Goal: Contribute content: Contribute content

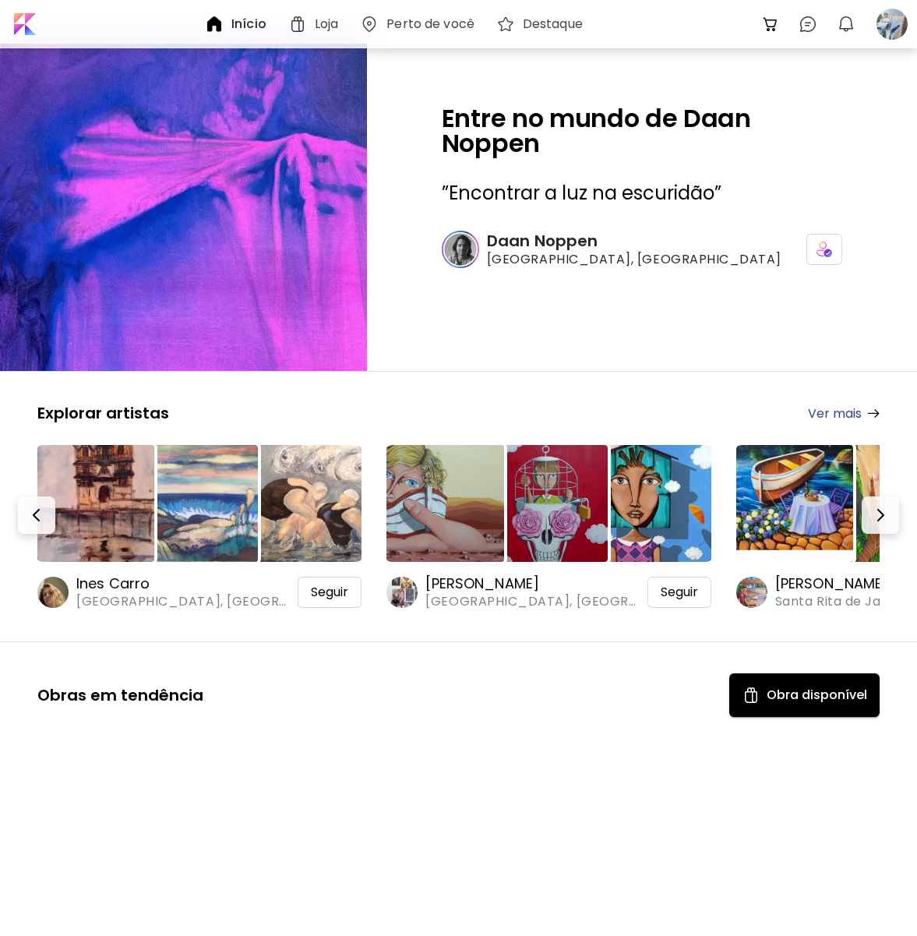
scroll to position [10828, 0]
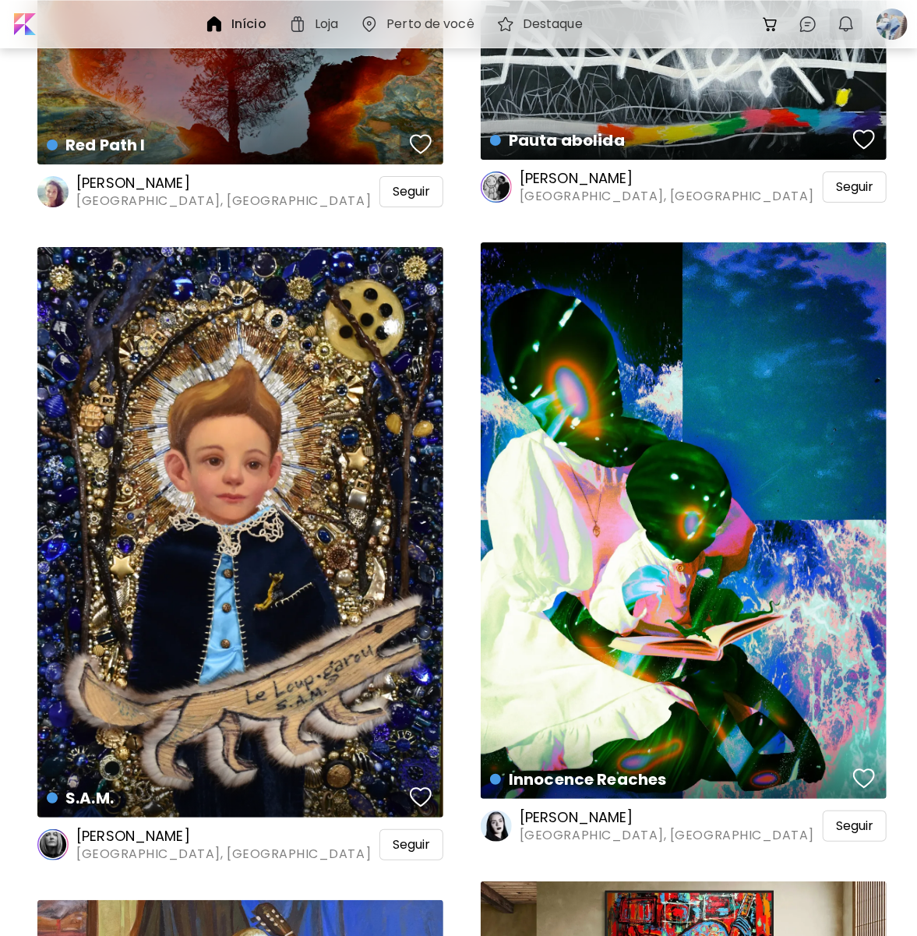
click at [842, 23] on img "button" at bounding box center [846, 24] width 19 height 19
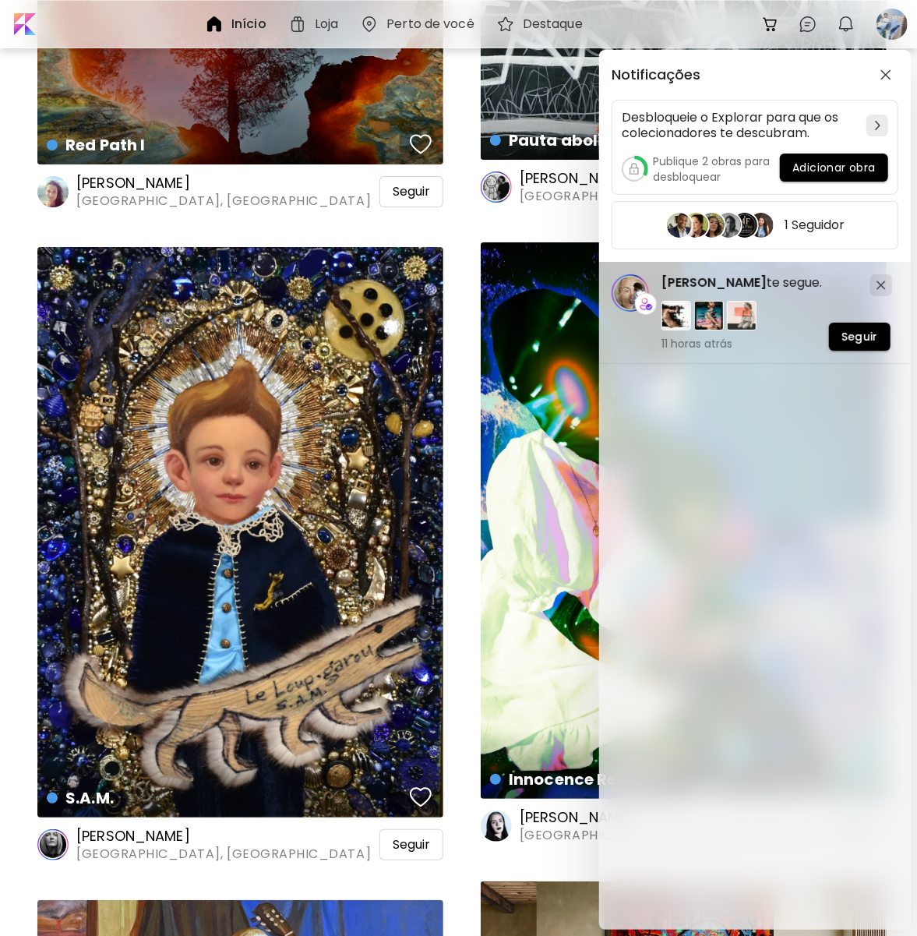
click at [254, 214] on div "Notificações Desbloqueie o Explorar para que os colecionadores te descubram. Pu…" at bounding box center [458, 468] width 917 height 936
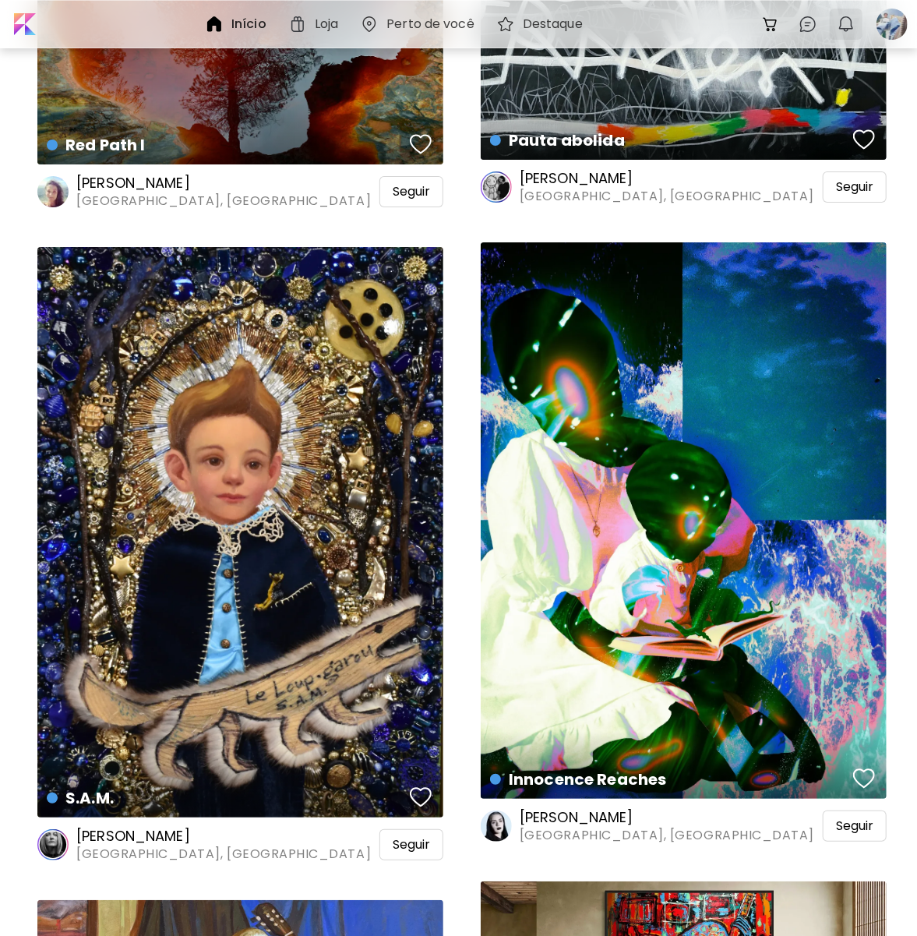
click at [843, 25] on img "button" at bounding box center [846, 24] width 19 height 19
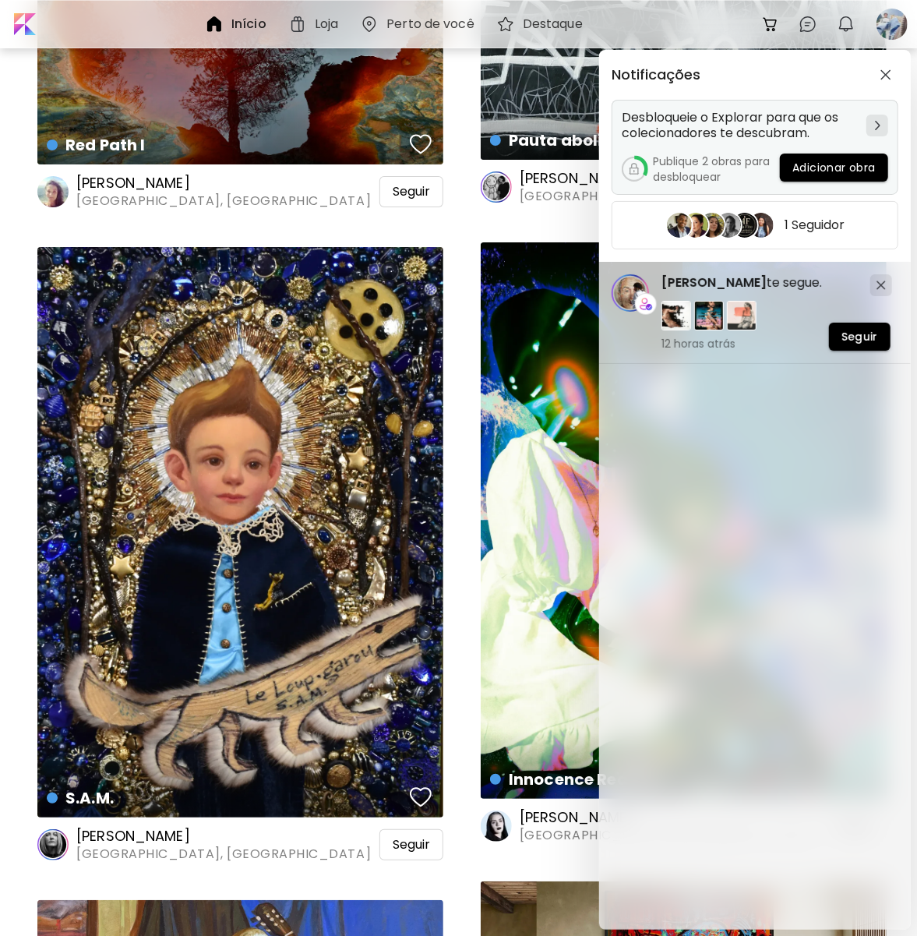
click at [816, 160] on span "Adicionar obra" at bounding box center [833, 168] width 83 height 16
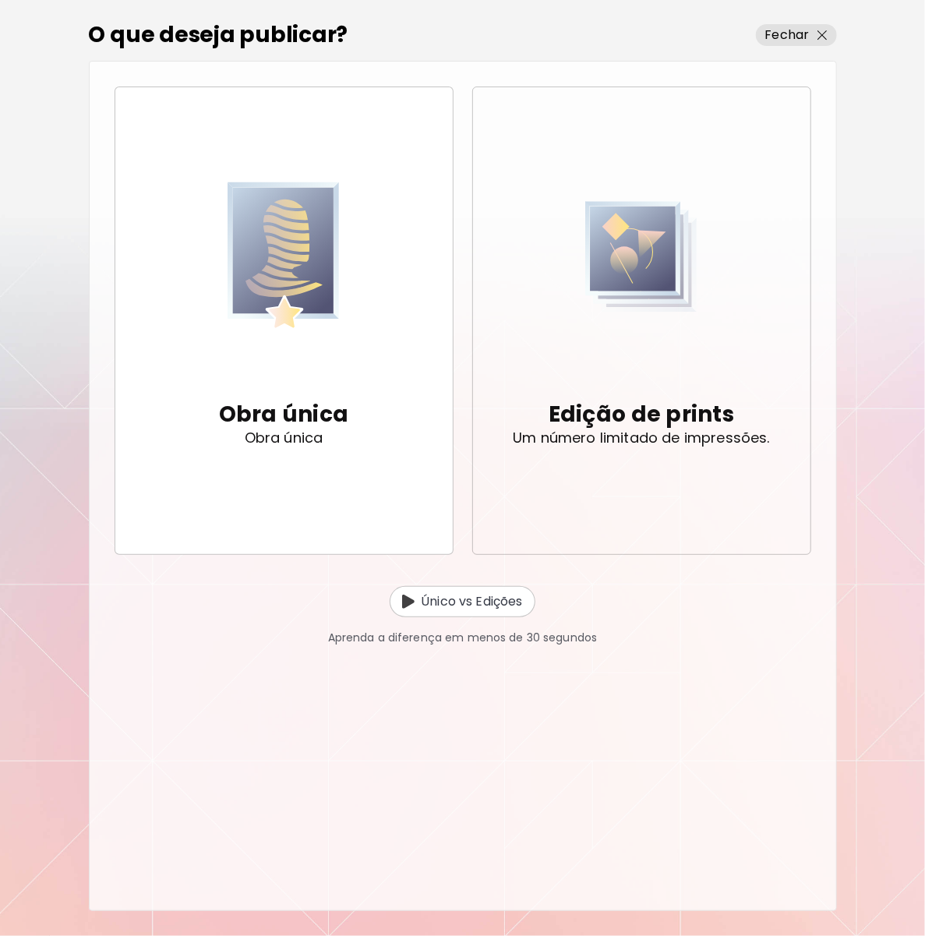
click at [727, 271] on div "Edição de prints Um número limitado de impressões." at bounding box center [641, 320] width 257 height 331
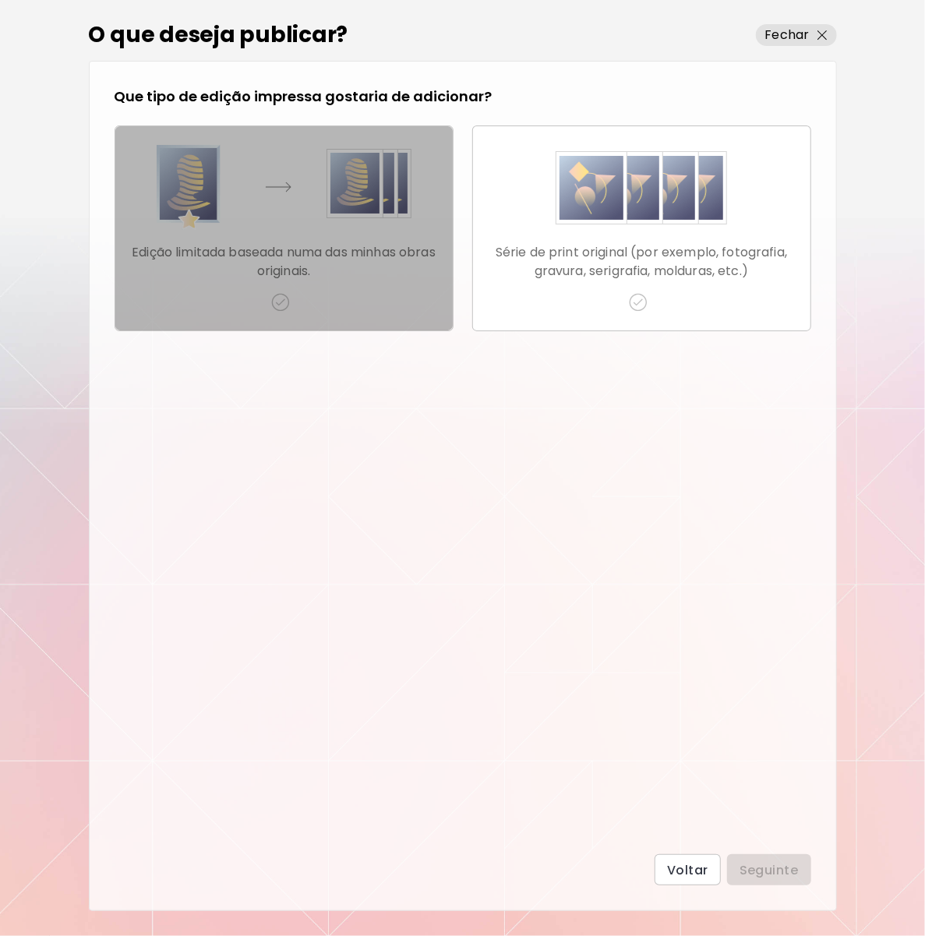
click at [344, 217] on img "button" at bounding box center [284, 188] width 255 height 86
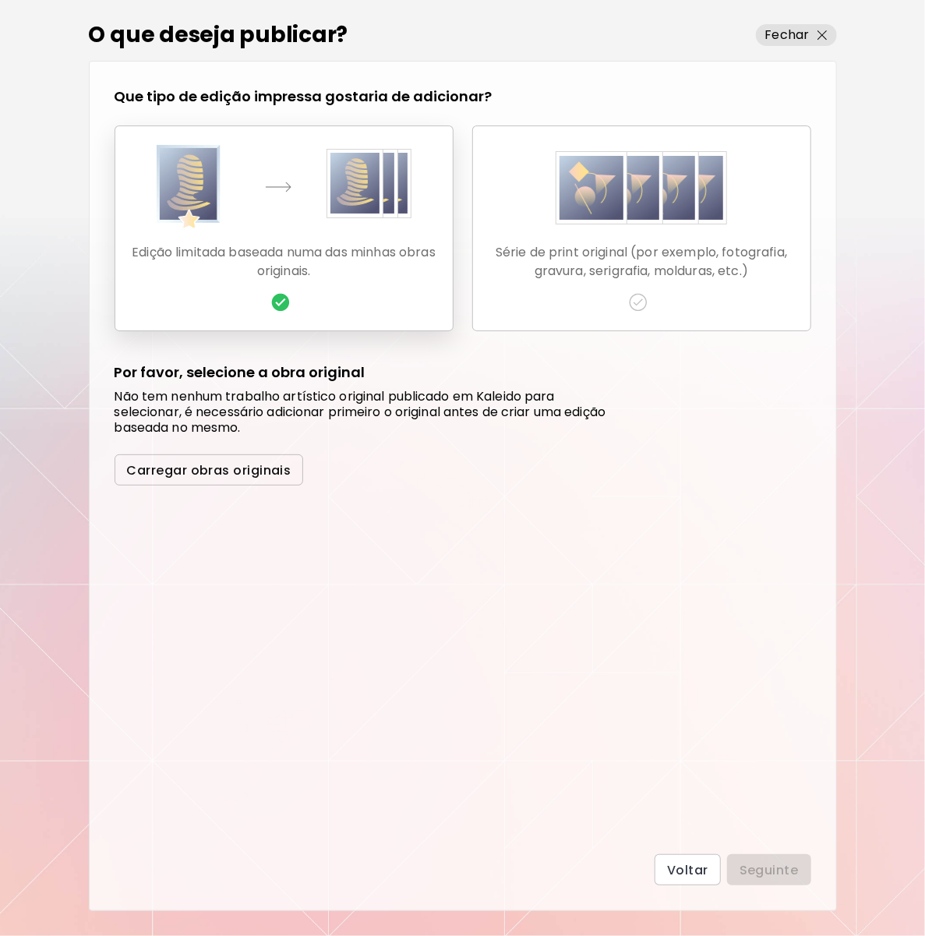
click at [241, 477] on span "Carregar obras originais" at bounding box center [209, 470] width 164 height 16
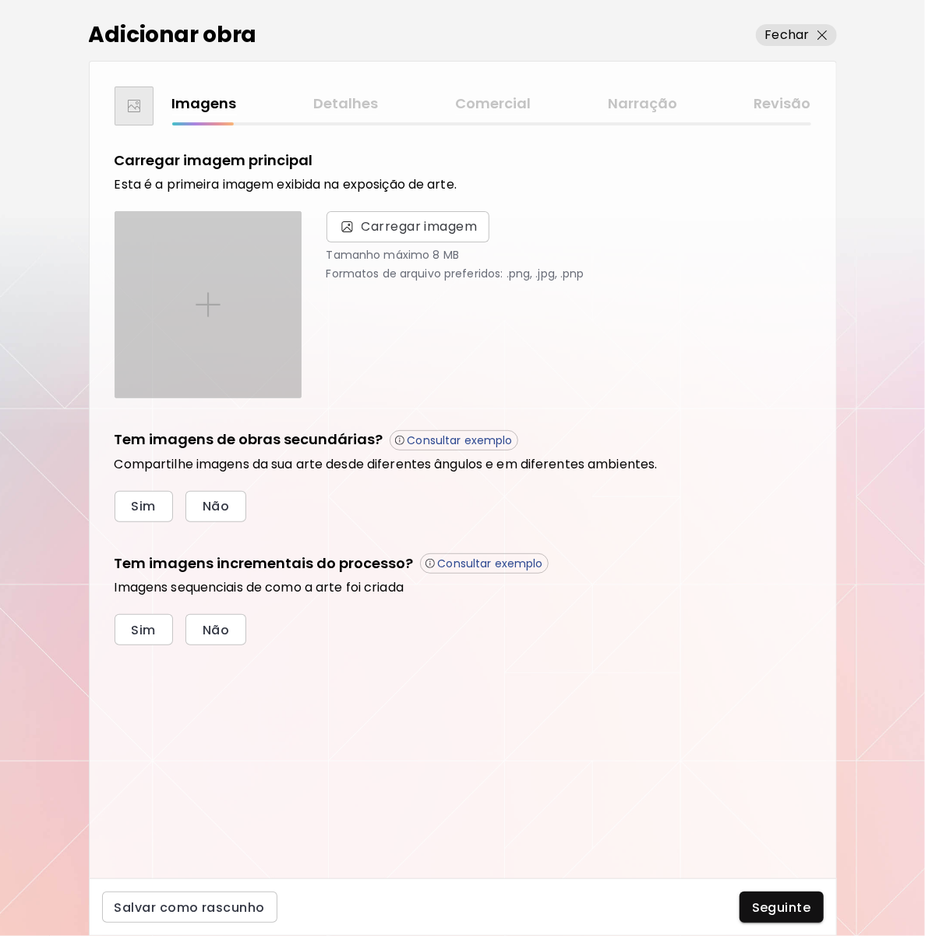
click at [262, 303] on div at bounding box center [207, 304] width 185 height 185
click at [0, 0] on input "file" at bounding box center [0, 0] width 0 height 0
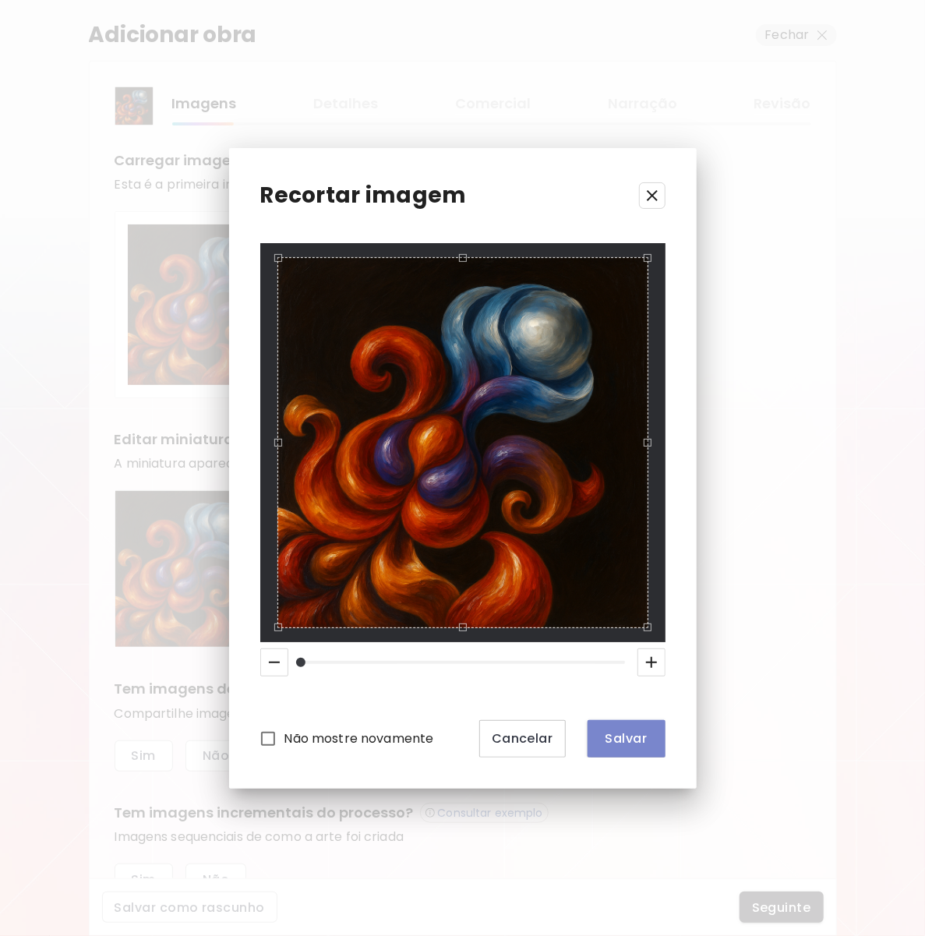
click at [622, 743] on span "Salvar" at bounding box center [626, 738] width 53 height 16
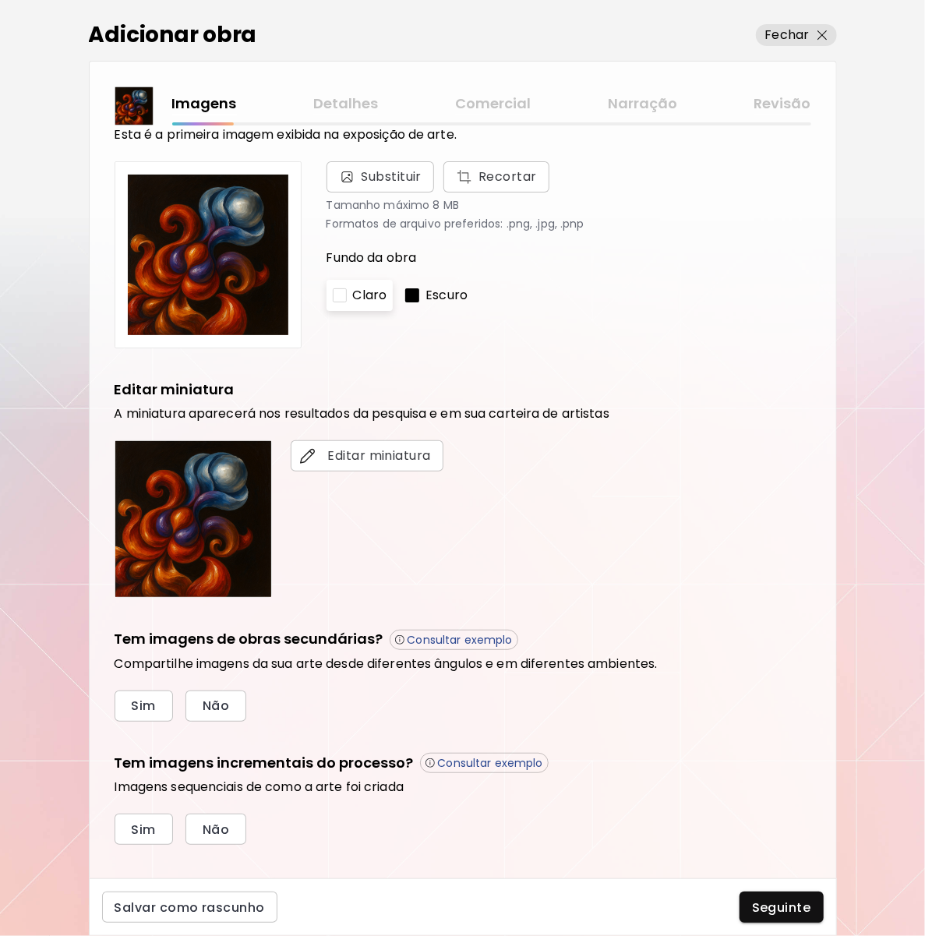
scroll to position [69, 0]
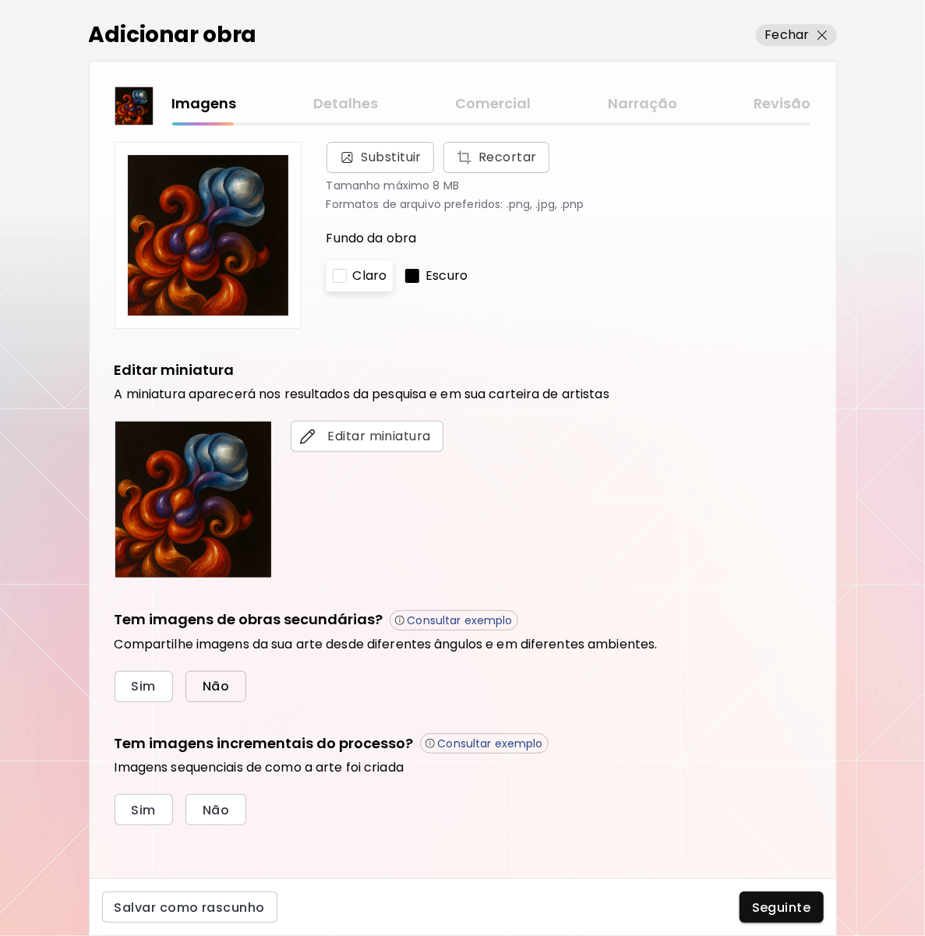
click at [203, 686] on span "Não" at bounding box center [216, 686] width 26 height 16
click at [230, 816] on button "Não" at bounding box center [215, 809] width 61 height 31
click at [775, 904] on span "Seguinte" at bounding box center [781, 907] width 59 height 16
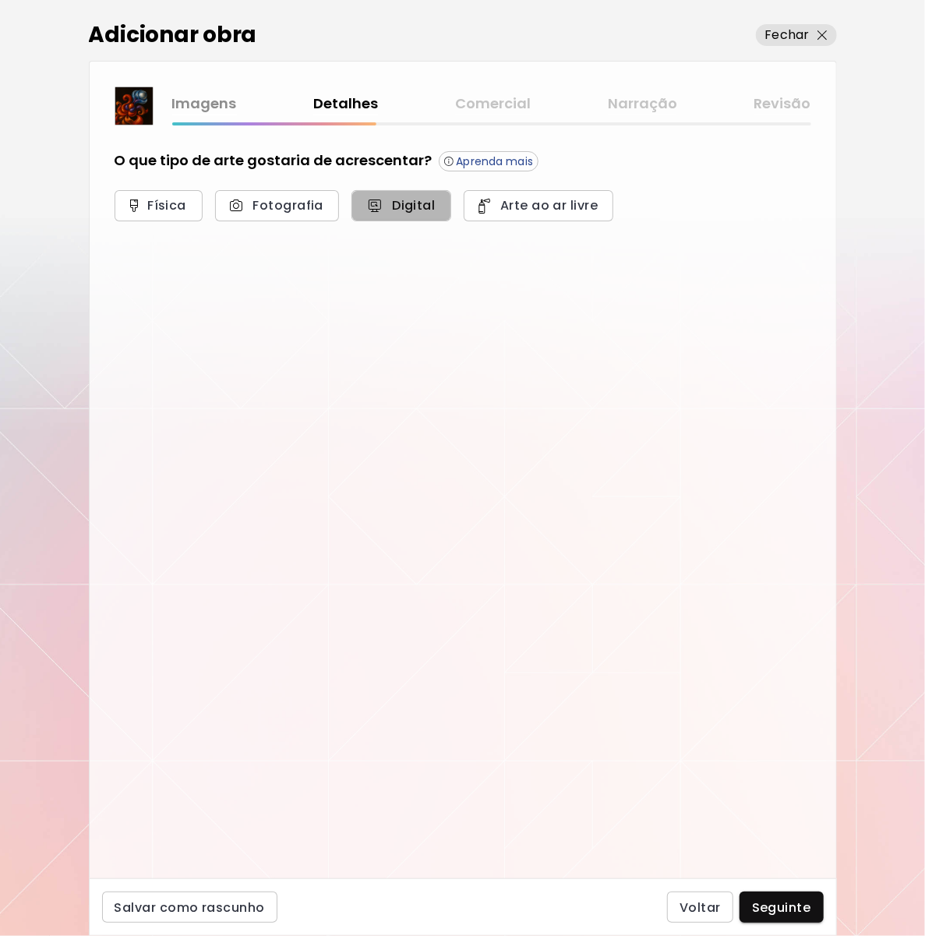
click at [390, 208] on span "Digital" at bounding box center [400, 205] width 65 height 16
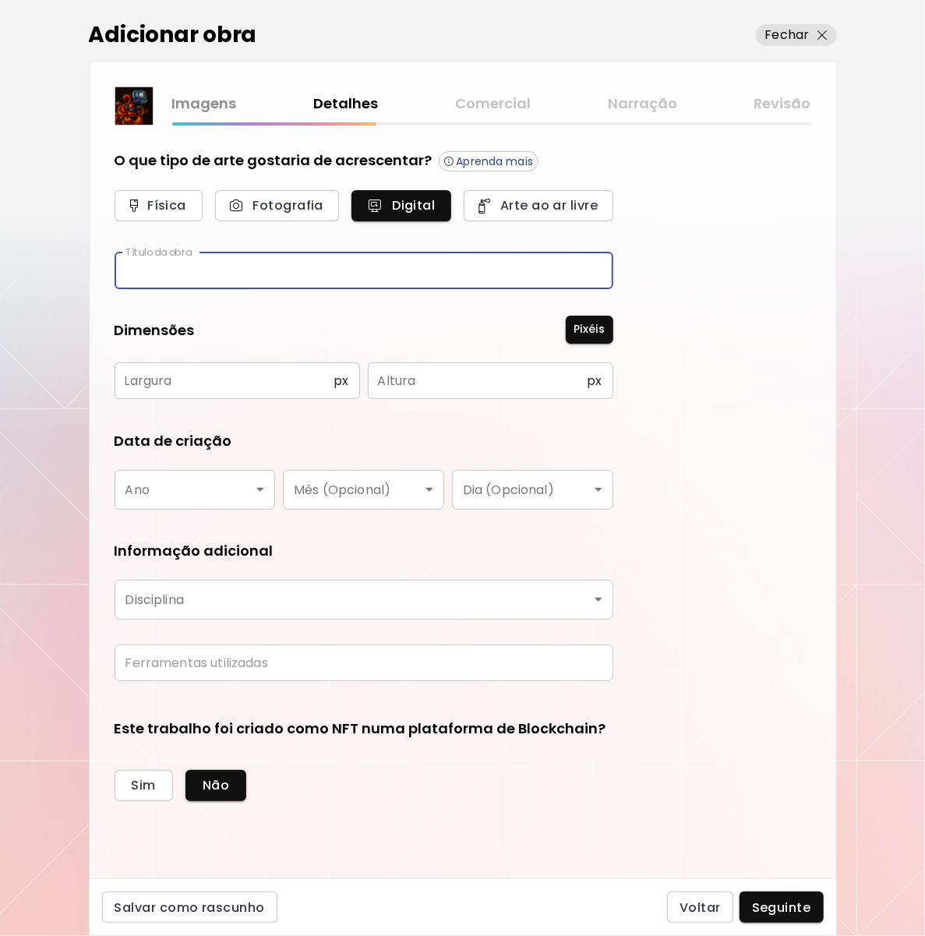
click at [418, 267] on input "text" at bounding box center [364, 270] width 499 height 37
type input "**********"
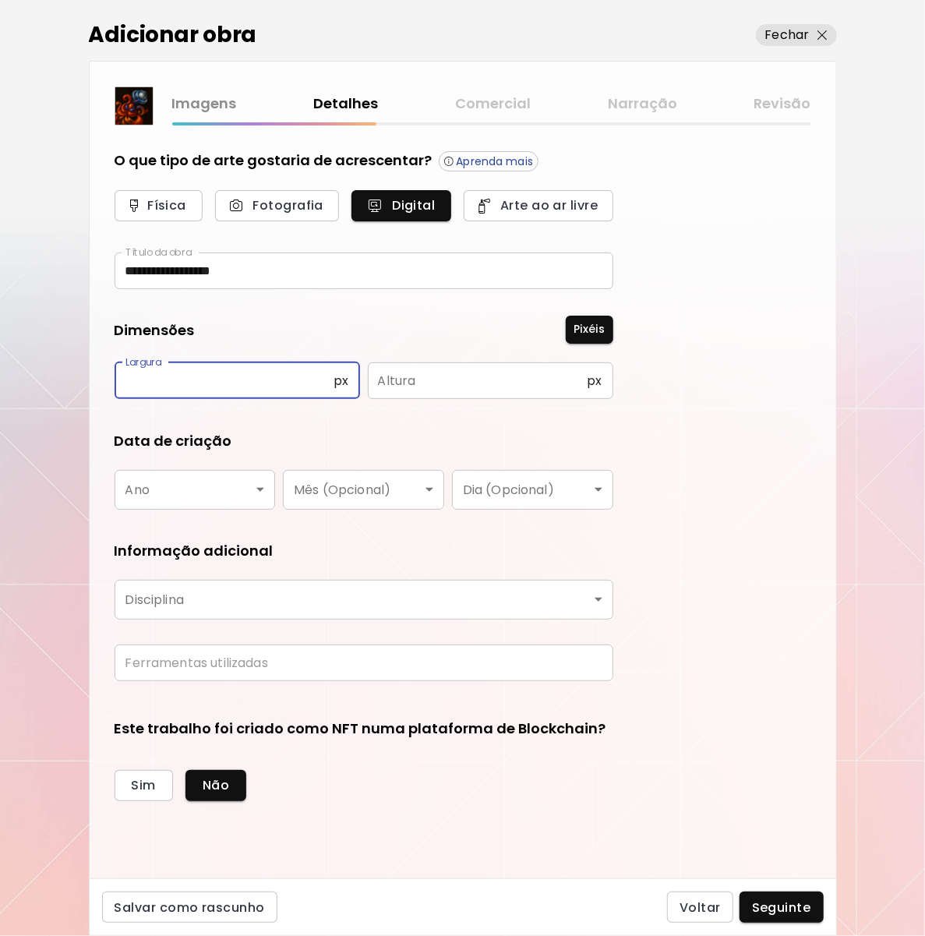
click at [294, 376] on input "text" at bounding box center [225, 380] width 220 height 37
type input "**"
click at [486, 380] on input "text" at bounding box center [478, 380] width 220 height 37
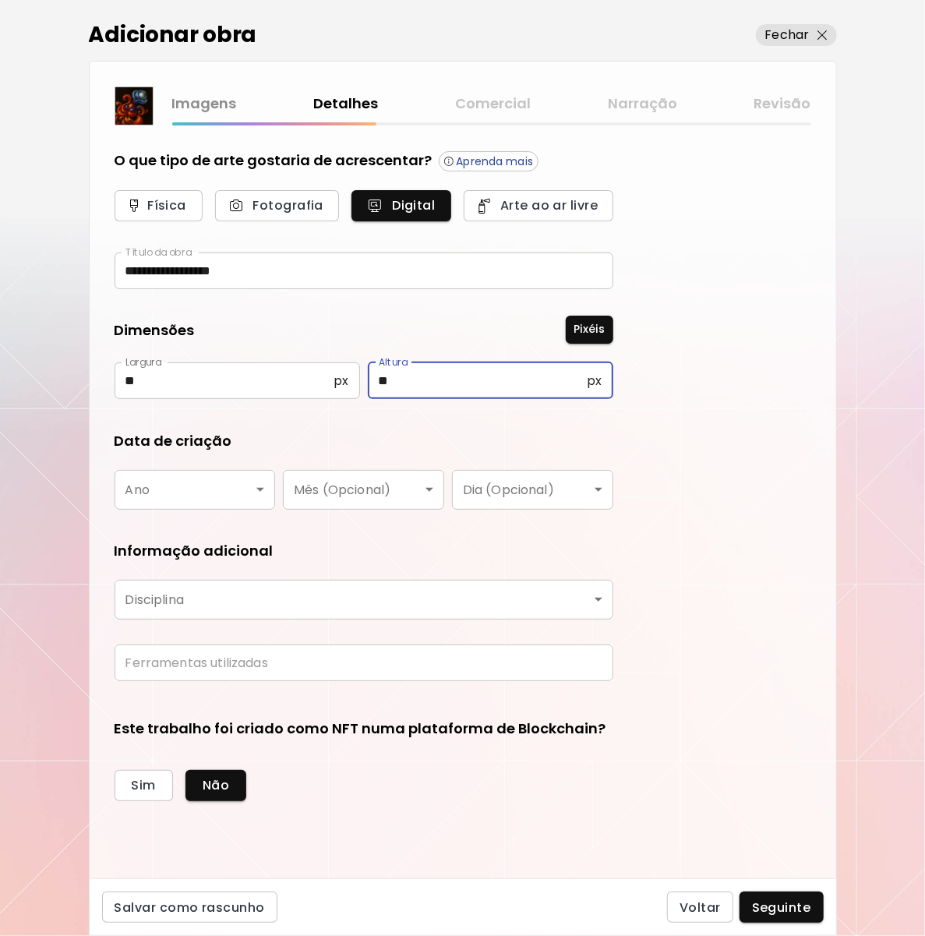
type input "**"
click at [234, 493] on body "**********" at bounding box center [462, 468] width 925 height 936
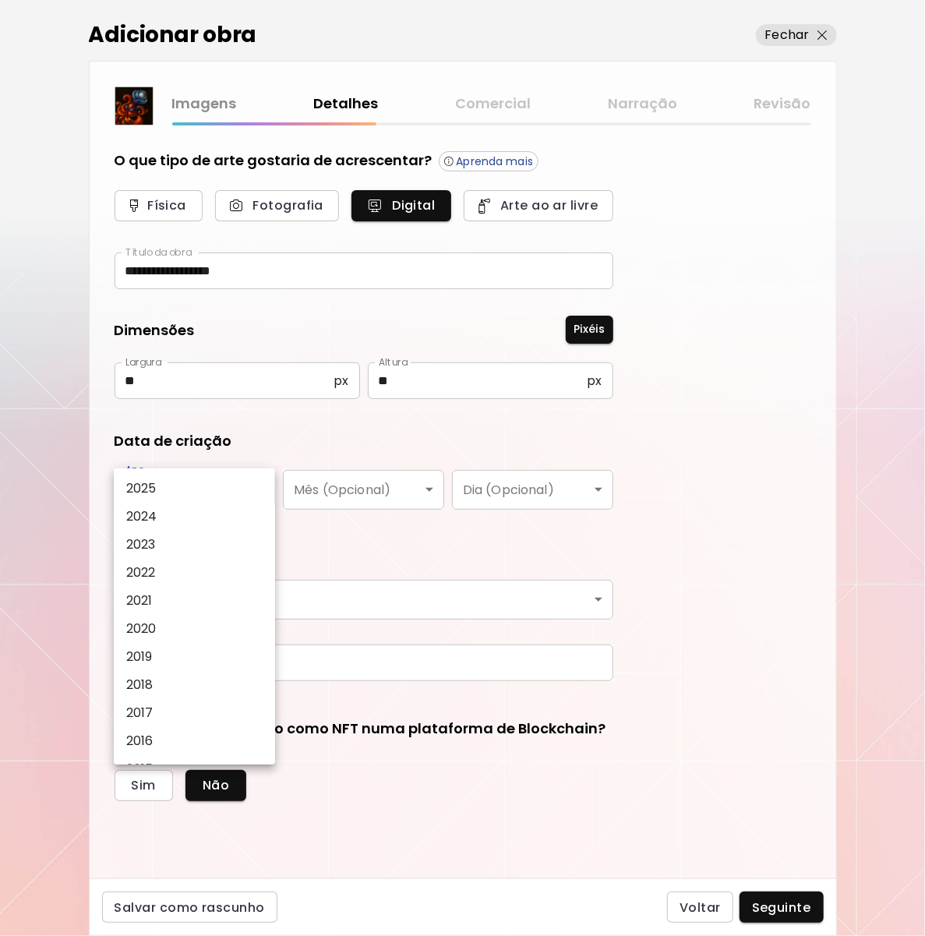
click at [228, 493] on li "2025" at bounding box center [198, 488] width 169 height 28
type input "****"
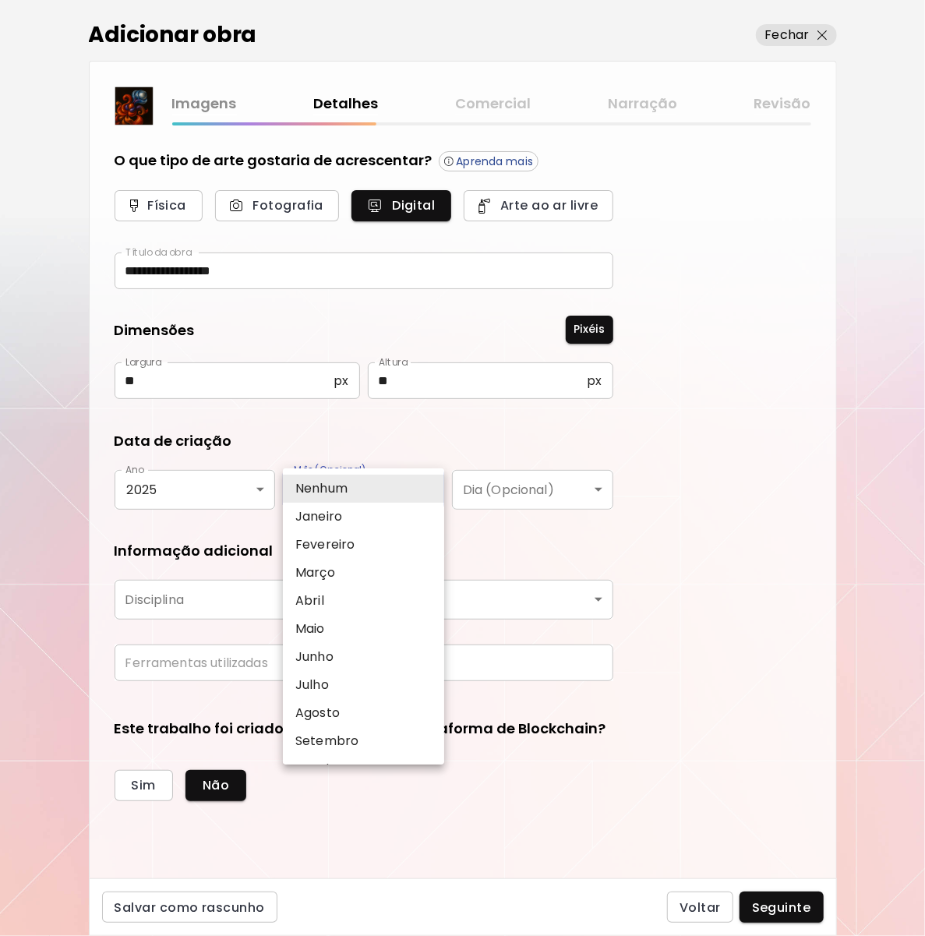
click at [431, 495] on body "**********" at bounding box center [462, 468] width 925 height 936
click at [368, 523] on li "Janeiro" at bounding box center [367, 516] width 169 height 28
type input "*******"
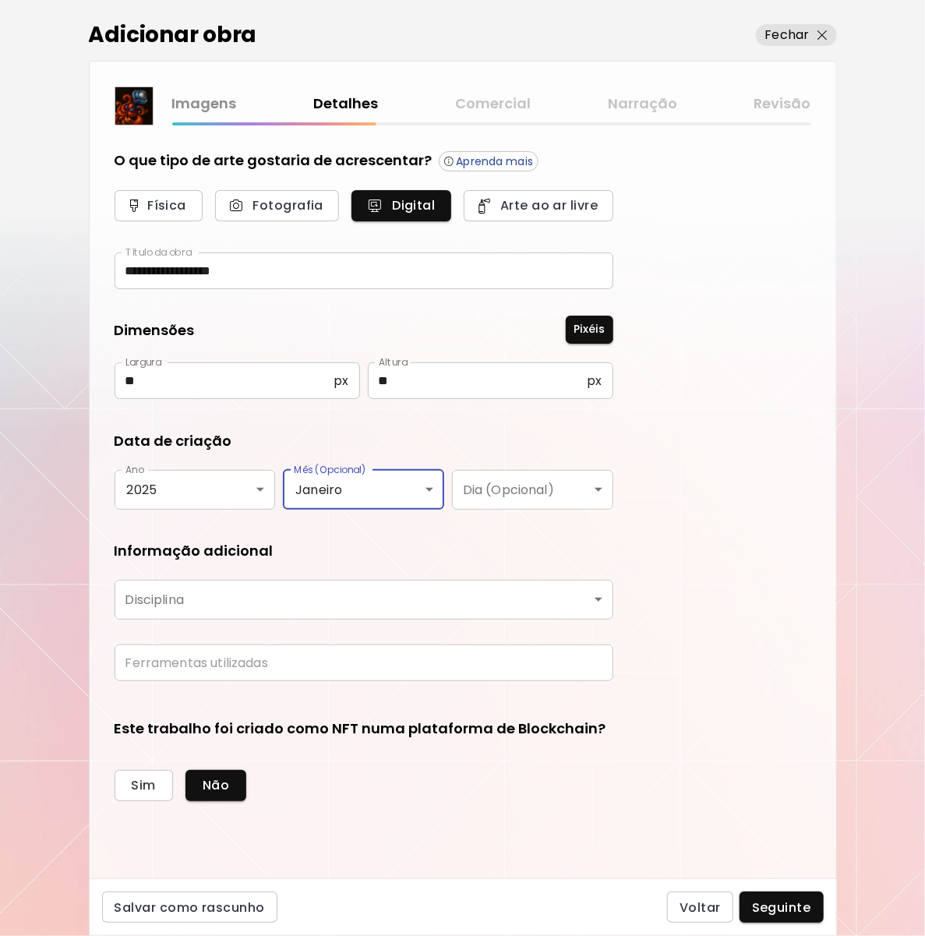
click at [520, 498] on body "**********" at bounding box center [462, 468] width 925 height 936
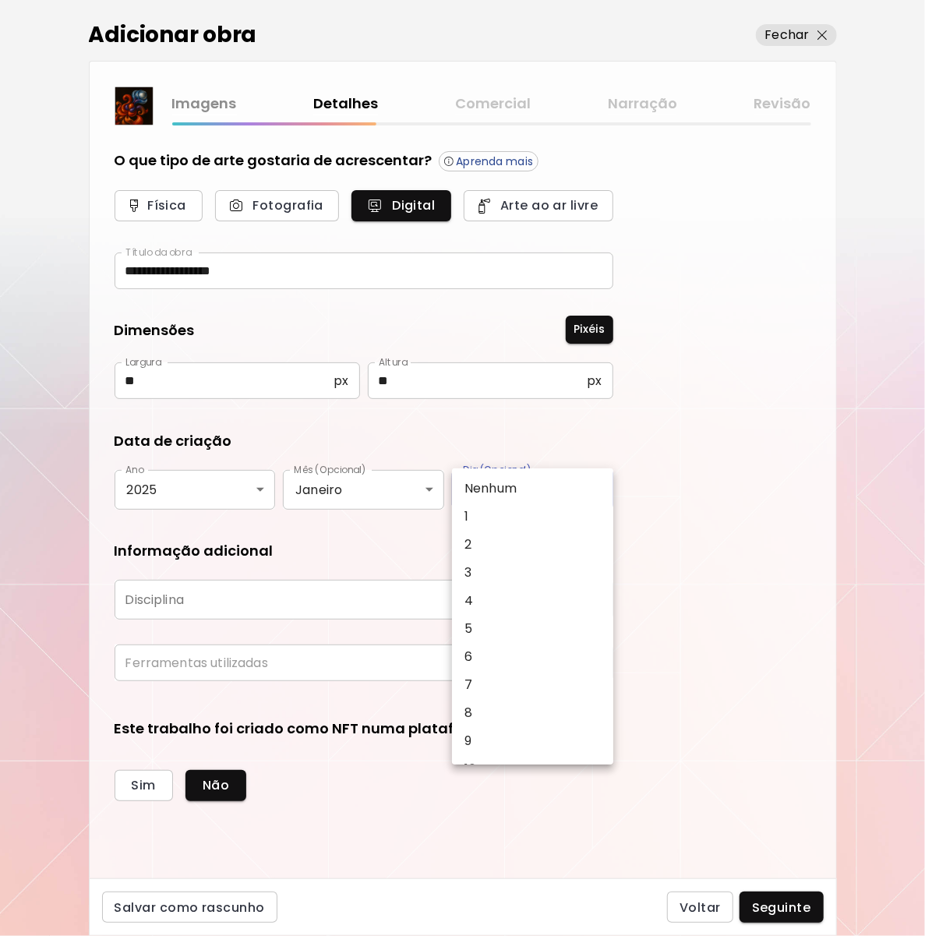
click at [520, 474] on ul "Nenhum 1 2 3 4 5 6 7 8 9 10 11 12 13 14 15 16 17 18 19 20 21 22 23 24 25 26 27 …" at bounding box center [540, 923] width 177 height 910
click at [486, 487] on p "Nenhum" at bounding box center [490, 488] width 52 height 19
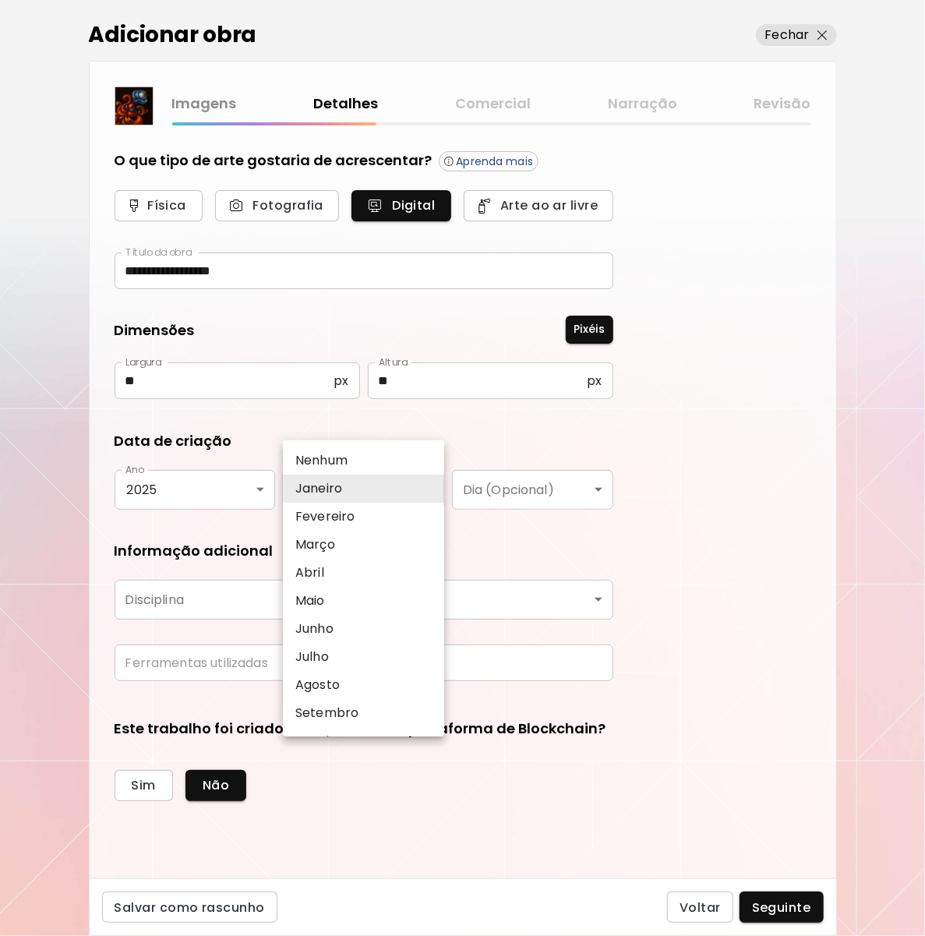
click at [397, 488] on body "**********" at bounding box center [462, 468] width 925 height 936
click at [361, 461] on li "Nenhum" at bounding box center [367, 460] width 169 height 28
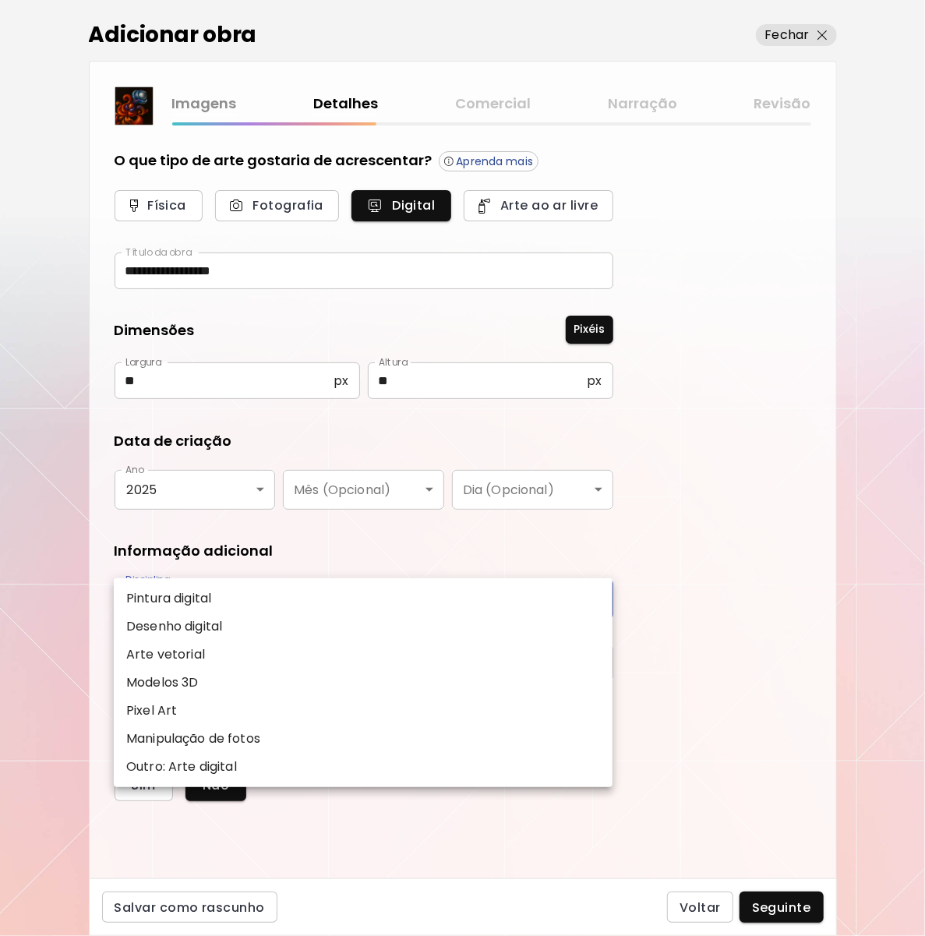
click at [285, 605] on body "**********" at bounding box center [462, 468] width 925 height 936
click at [270, 627] on li "Desenho digital" at bounding box center [363, 626] width 499 height 28
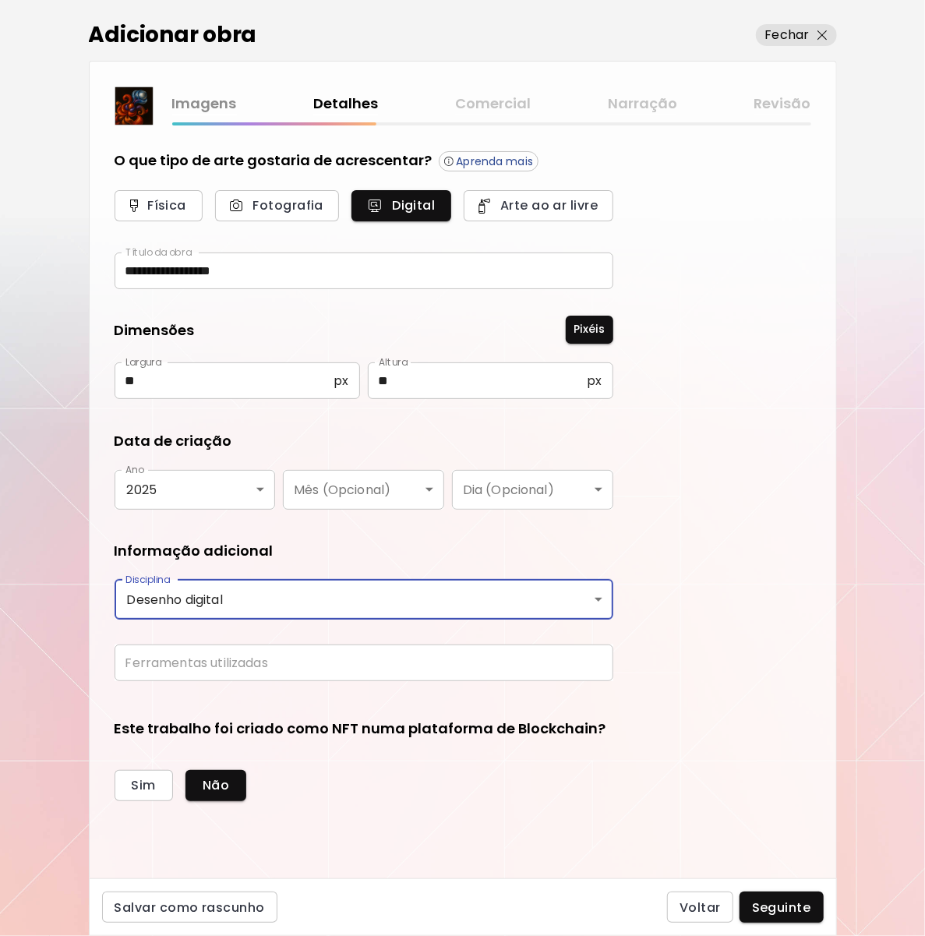
click at [278, 594] on body "**********" at bounding box center [462, 468] width 925 height 936
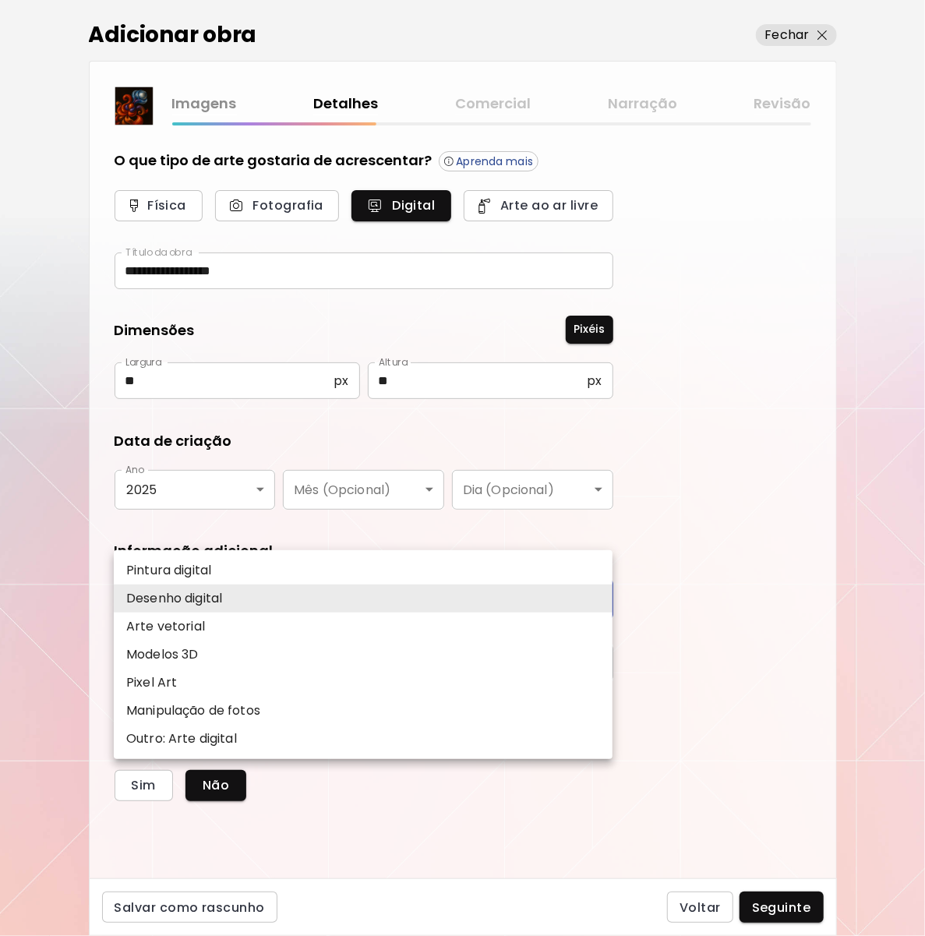
click at [216, 733] on p "Outro: Arte digital" at bounding box center [181, 738] width 111 height 19
type input "**********"
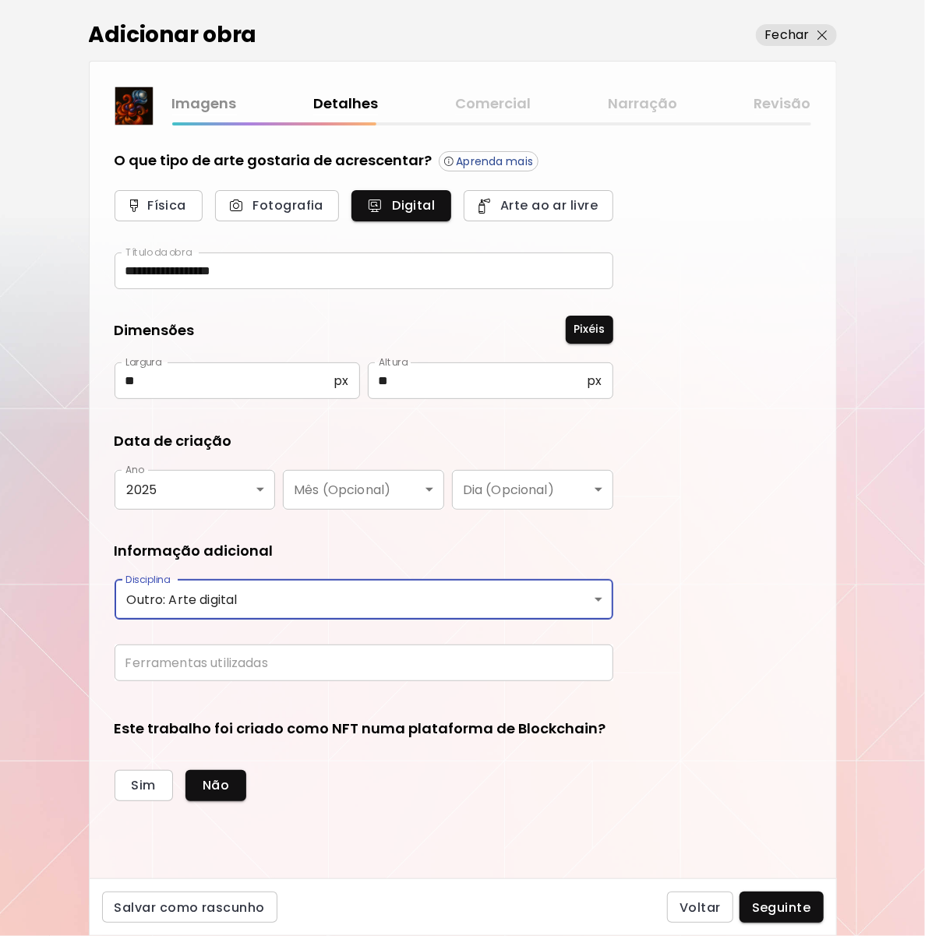
click at [457, 652] on input "text" at bounding box center [364, 662] width 499 height 37
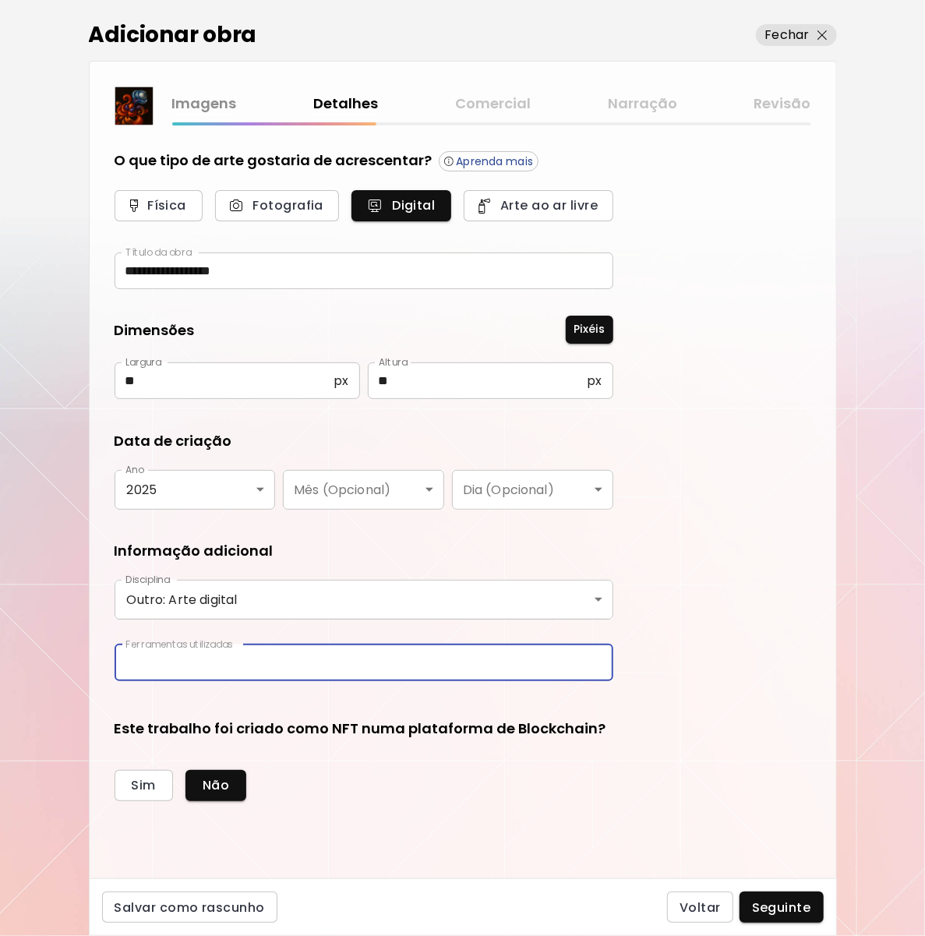
click at [353, 658] on input "text" at bounding box center [364, 662] width 499 height 37
type input "**********"
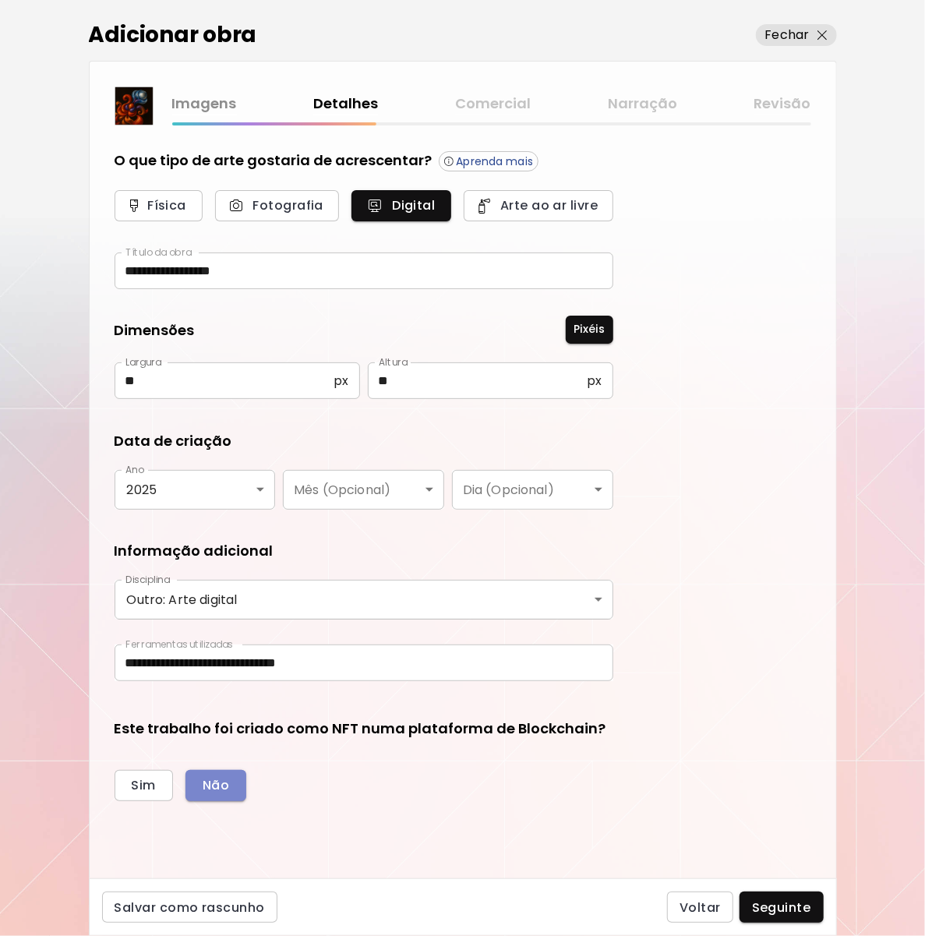
click at [228, 785] on button "Não" at bounding box center [215, 785] width 61 height 31
click at [185, 379] on input "**" at bounding box center [225, 380] width 220 height 37
drag, startPoint x: 180, startPoint y: 379, endPoint x: 120, endPoint y: 381, distance: 60.0
click at [120, 381] on input "**" at bounding box center [225, 380] width 220 height 37
click at [192, 382] on input "*****" at bounding box center [225, 380] width 220 height 37
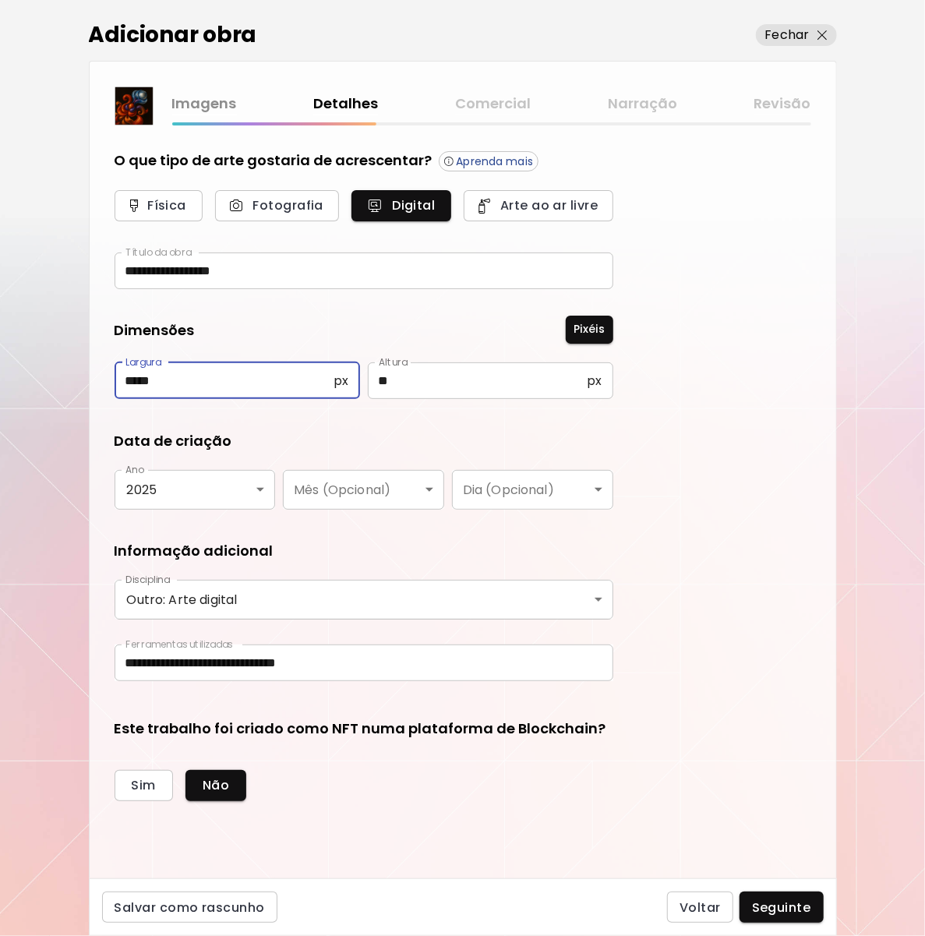
drag, startPoint x: 139, startPoint y: 379, endPoint x: 97, endPoint y: 375, distance: 43.0
click at [97, 375] on div "**********" at bounding box center [463, 501] width 746 height 753
type input "*****"
click at [422, 381] on input "**" at bounding box center [478, 380] width 220 height 37
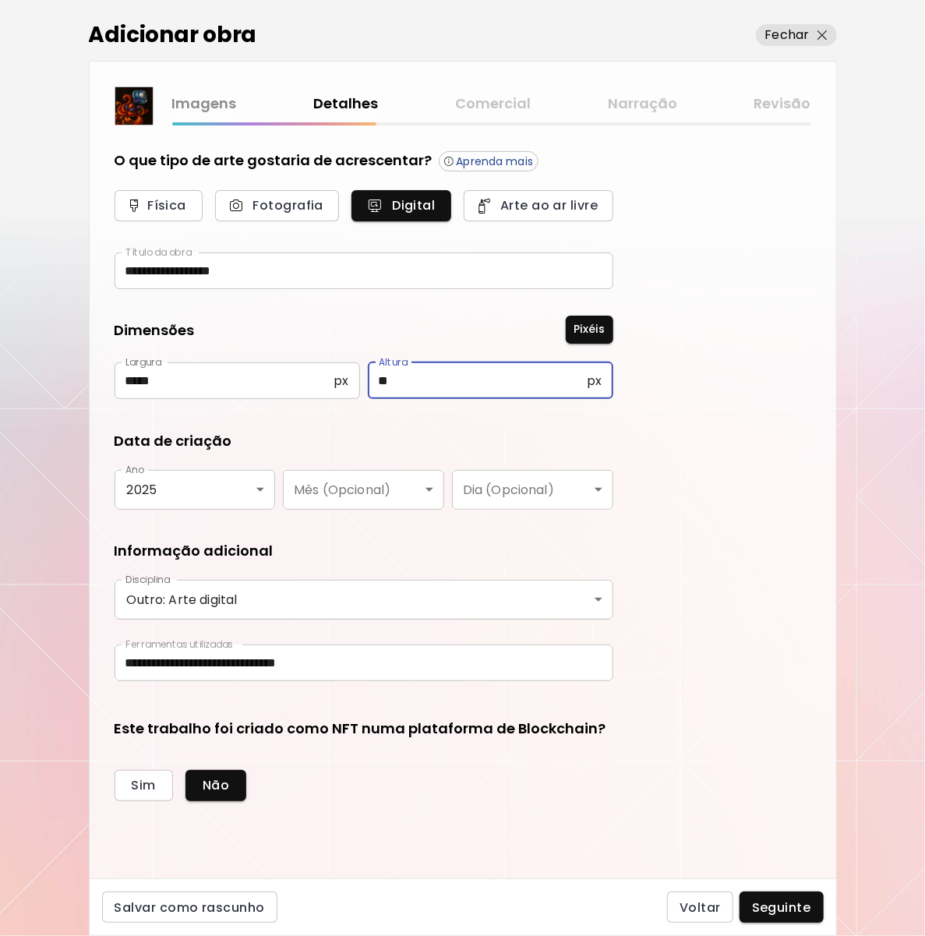
drag, startPoint x: 382, startPoint y: 377, endPoint x: 367, endPoint y: 376, distance: 14.8
click at [368, 376] on input "**" at bounding box center [478, 380] width 220 height 37
type input "*****"
click at [653, 437] on div "**********" at bounding box center [463, 501] width 746 height 753
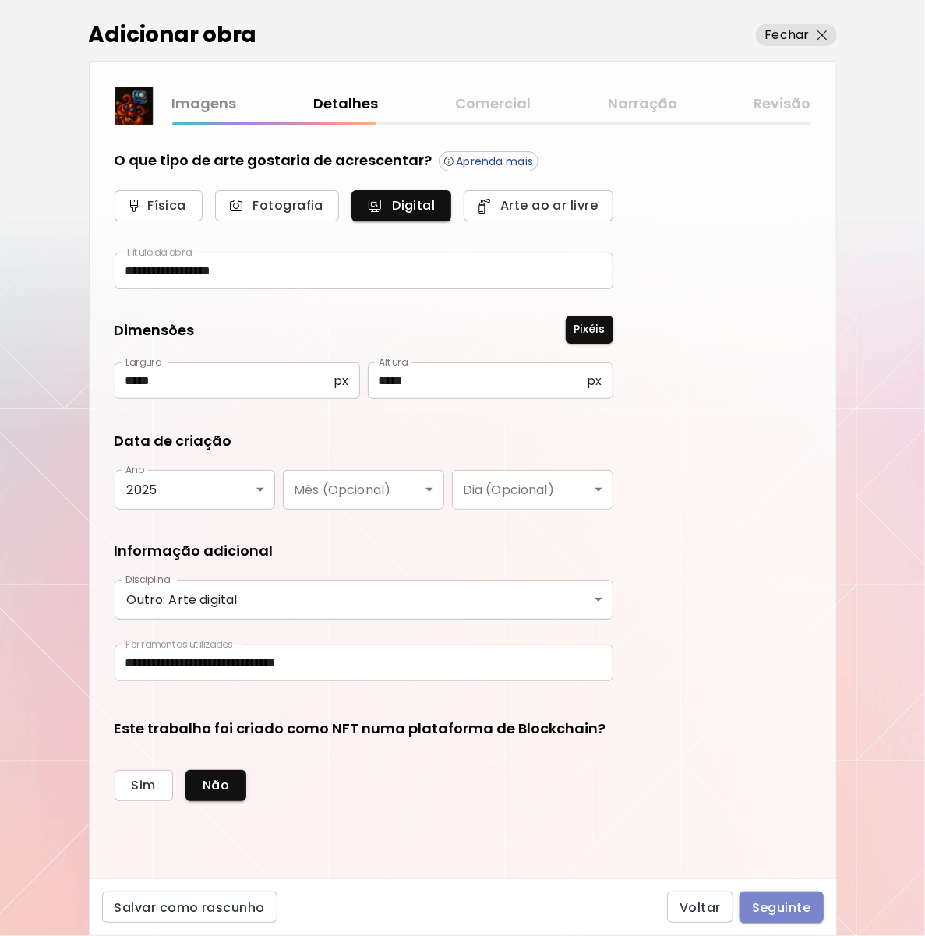
click at [779, 906] on span "Seguinte" at bounding box center [781, 907] width 59 height 16
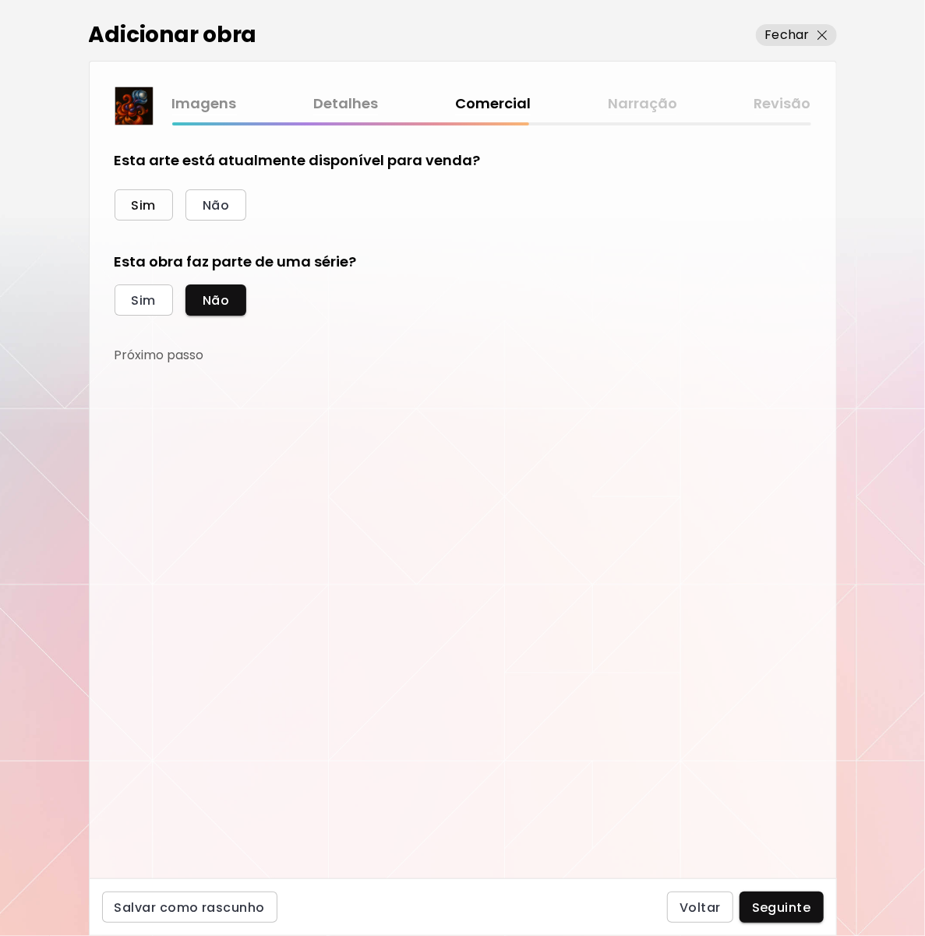
click at [152, 203] on span "Sim" at bounding box center [144, 205] width 24 height 16
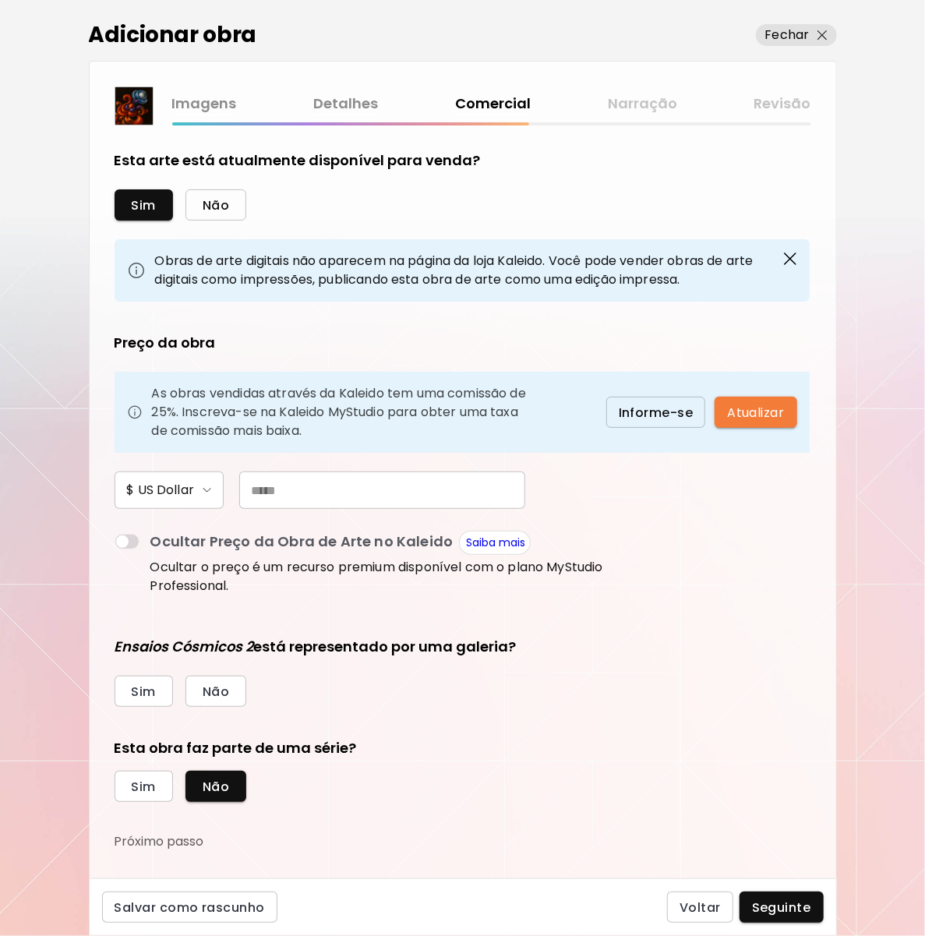
click at [222, 206] on span "Não" at bounding box center [216, 205] width 26 height 16
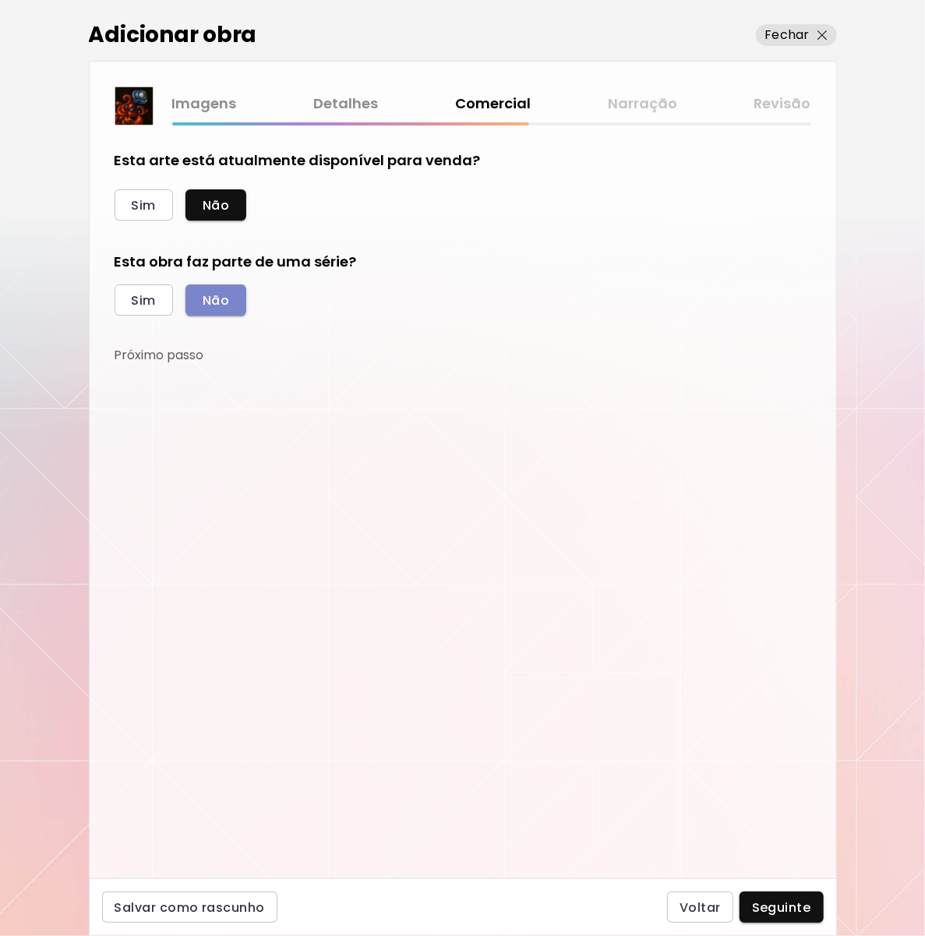
click at [231, 298] on button "Não" at bounding box center [215, 299] width 61 height 31
click at [784, 904] on span "Seguinte" at bounding box center [781, 907] width 59 height 16
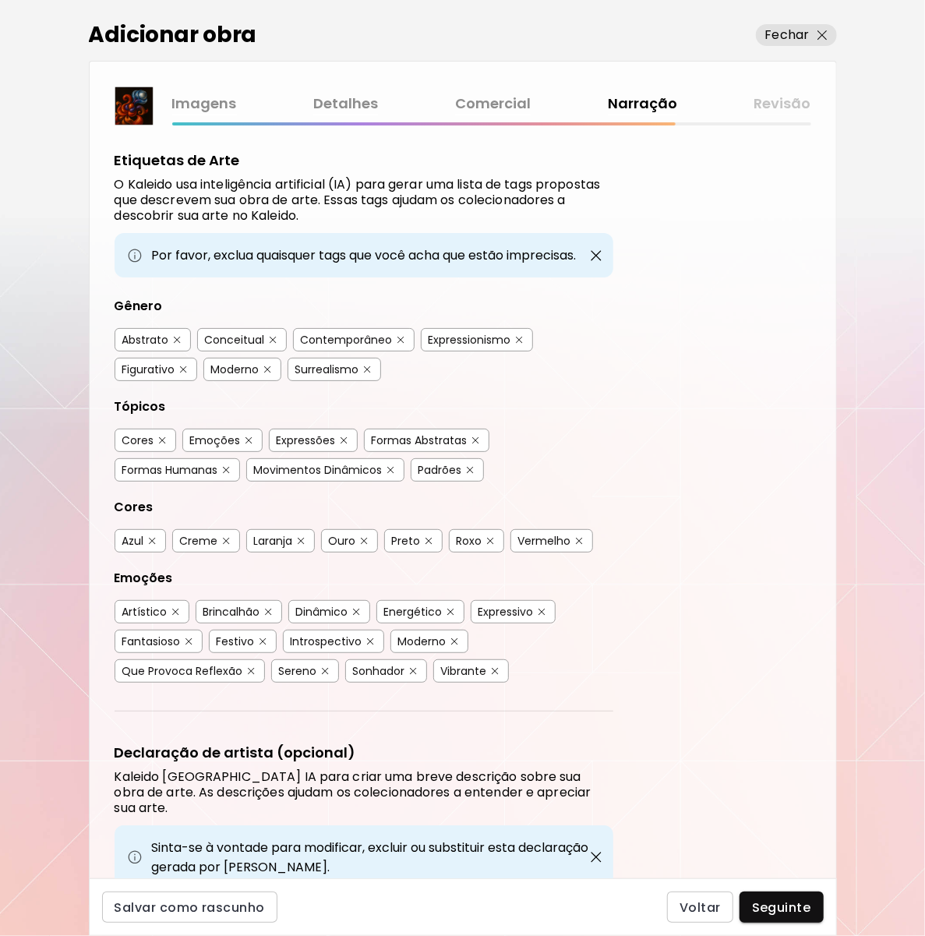
click at [161, 338] on div "Abstrato" at bounding box center [145, 340] width 47 height 16
click at [171, 338] on img "button" at bounding box center [176, 340] width 11 height 12
click at [182, 366] on img "button" at bounding box center [183, 369] width 7 height 7
click at [523, 335] on div "Expressionismo" at bounding box center [477, 339] width 112 height 23
click at [516, 337] on img "button" at bounding box center [519, 340] width 7 height 7
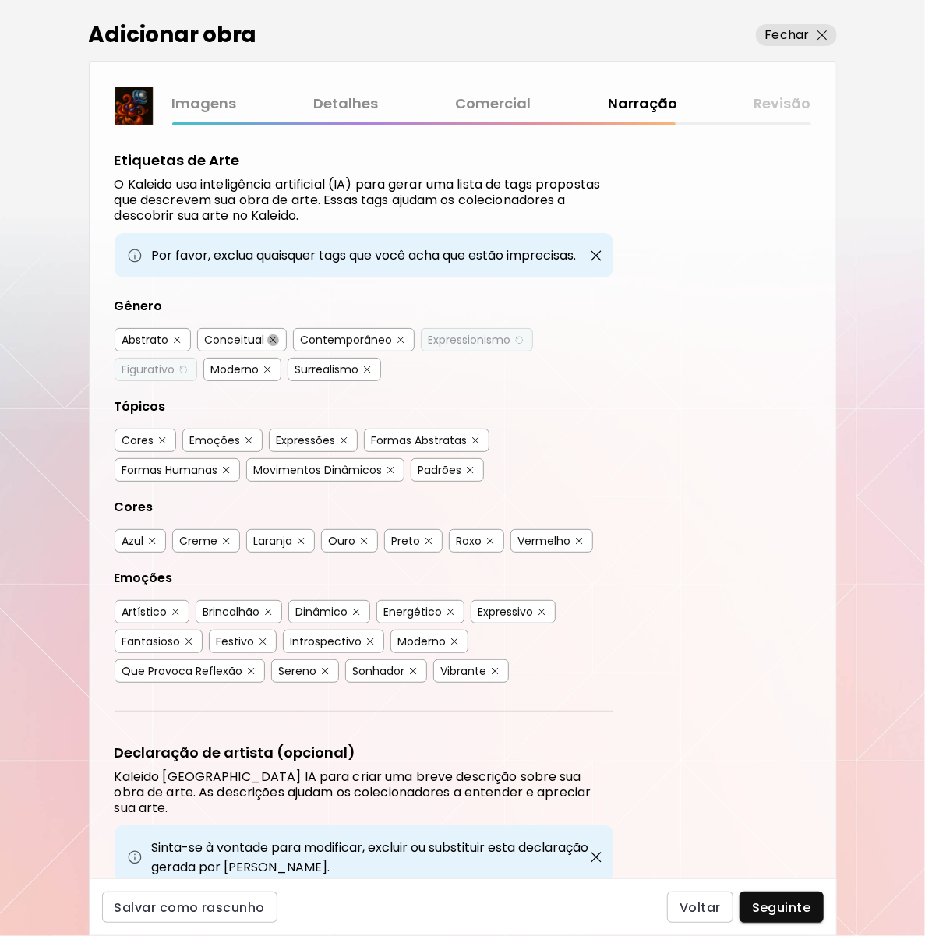
click at [269, 341] on button "button" at bounding box center [273, 340] width 12 height 12
click at [222, 464] on button "button" at bounding box center [226, 470] width 12 height 12
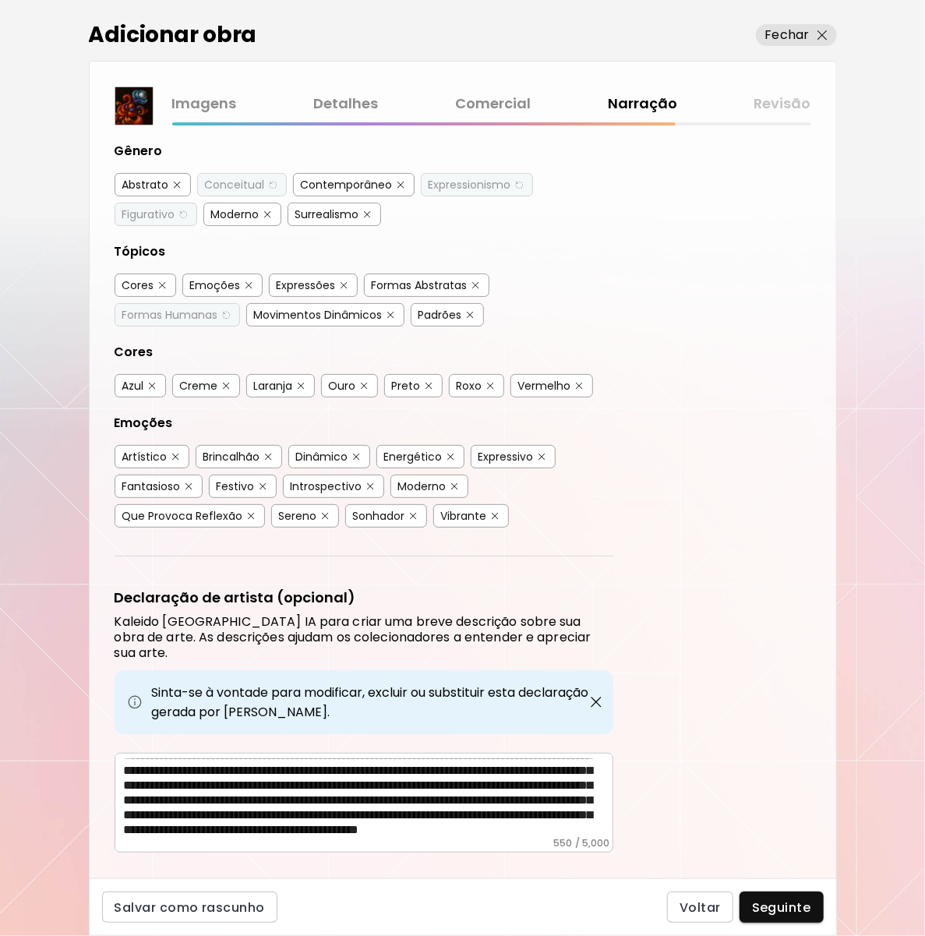
scroll to position [56, 0]
click at [765, 901] on span "Seguinte" at bounding box center [781, 907] width 59 height 16
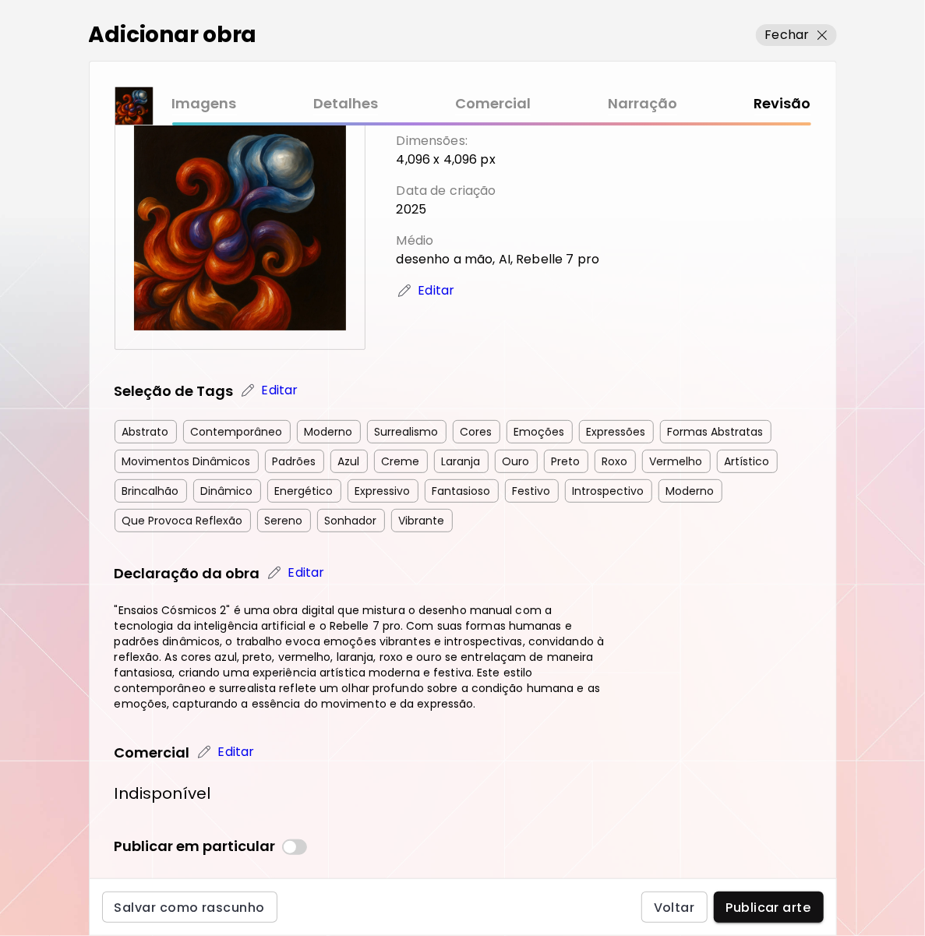
scroll to position [118, 0]
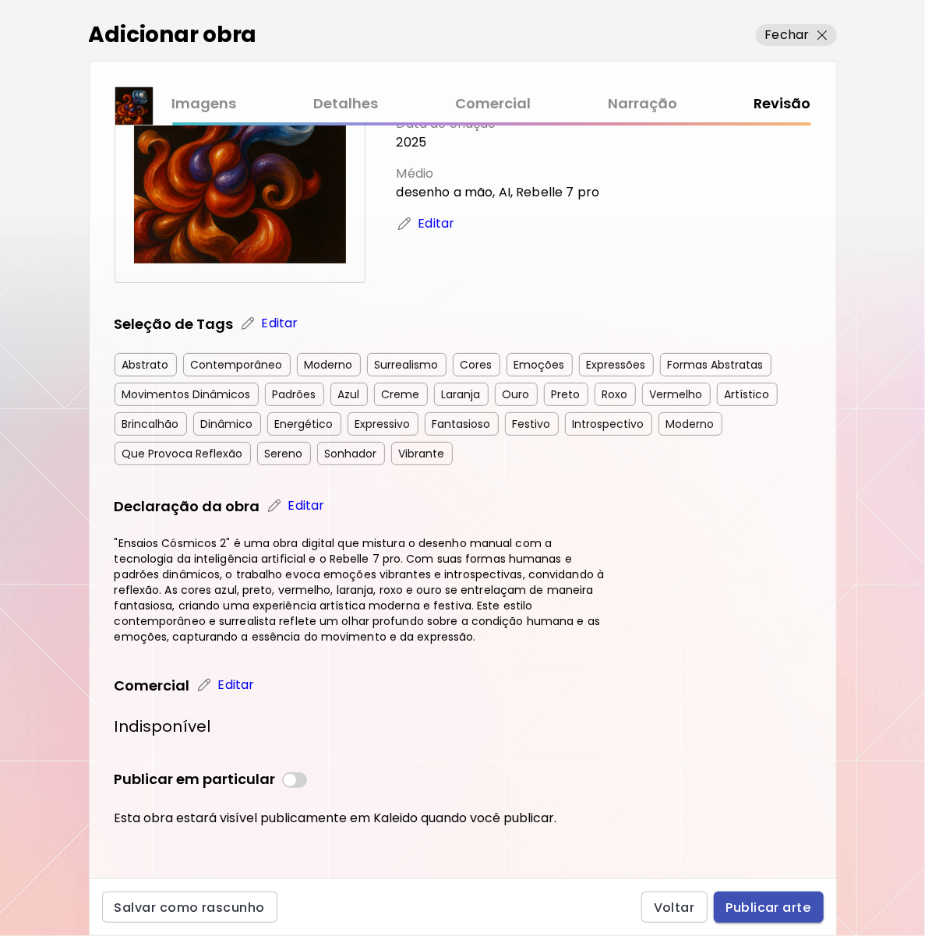
click at [770, 913] on span "Publicar arte" at bounding box center [768, 907] width 85 height 16
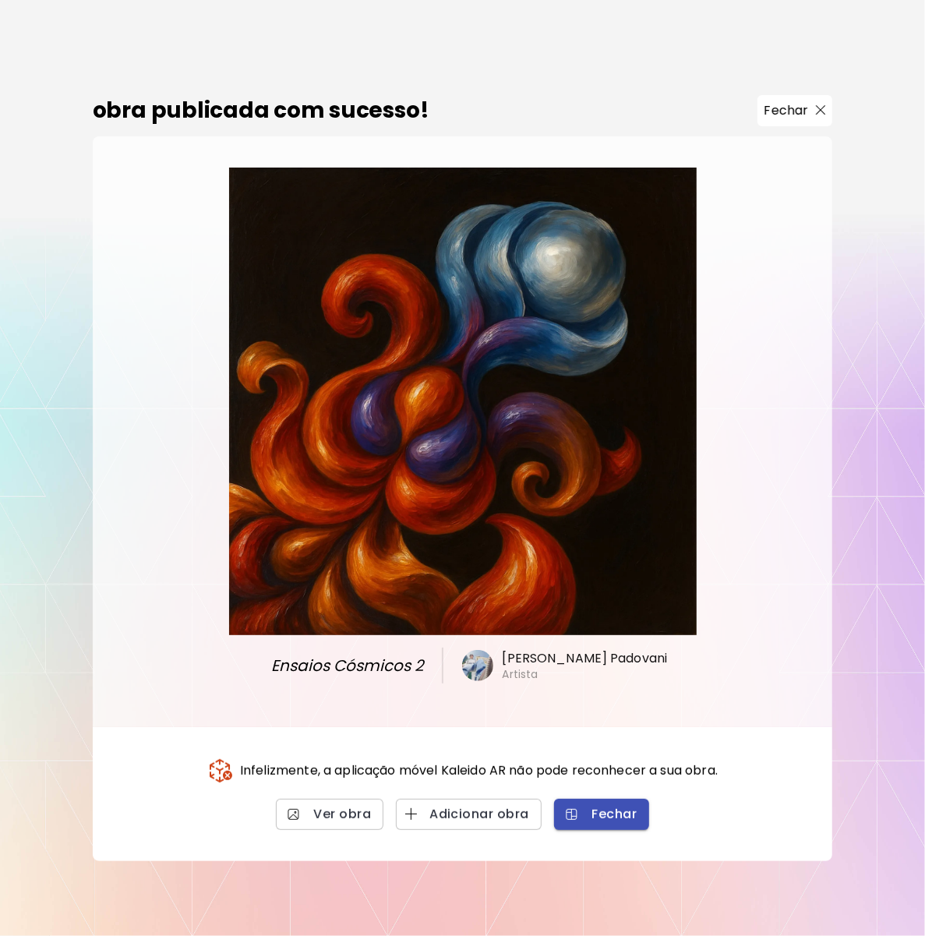
click at [608, 822] on span "Fechar" at bounding box center [601, 813] width 71 height 16
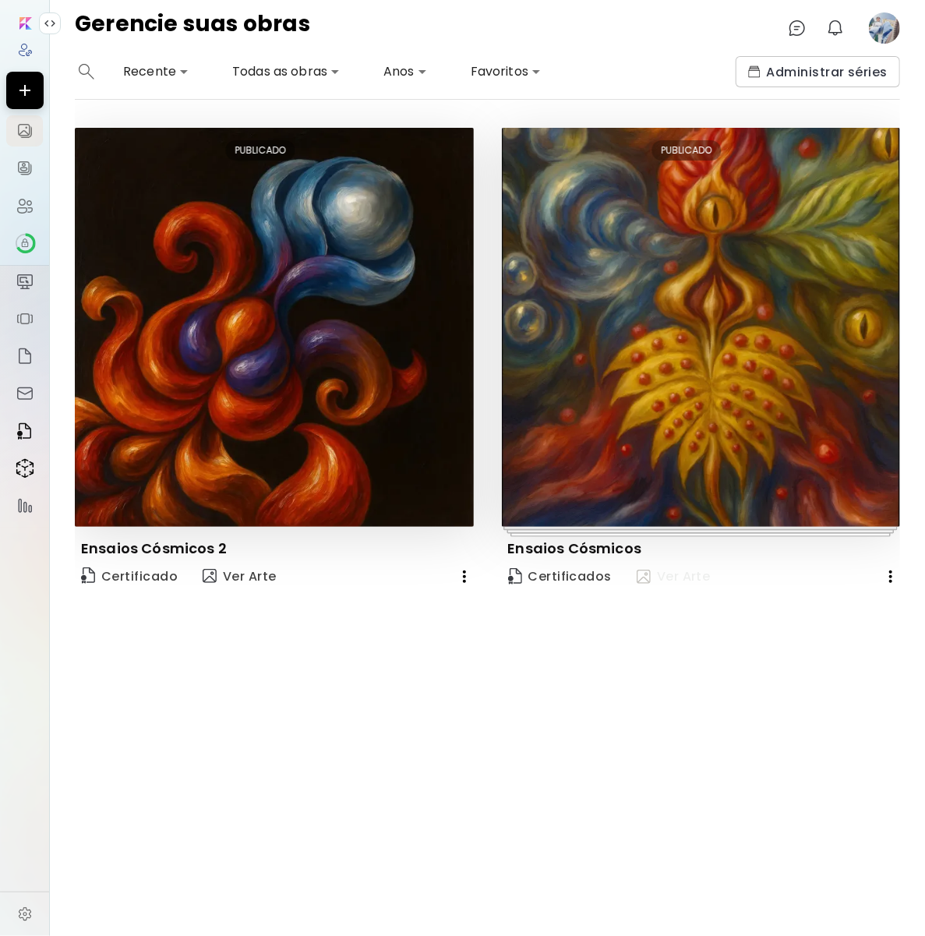
click at [694, 573] on span "Ver Arte" at bounding box center [673, 576] width 74 height 17
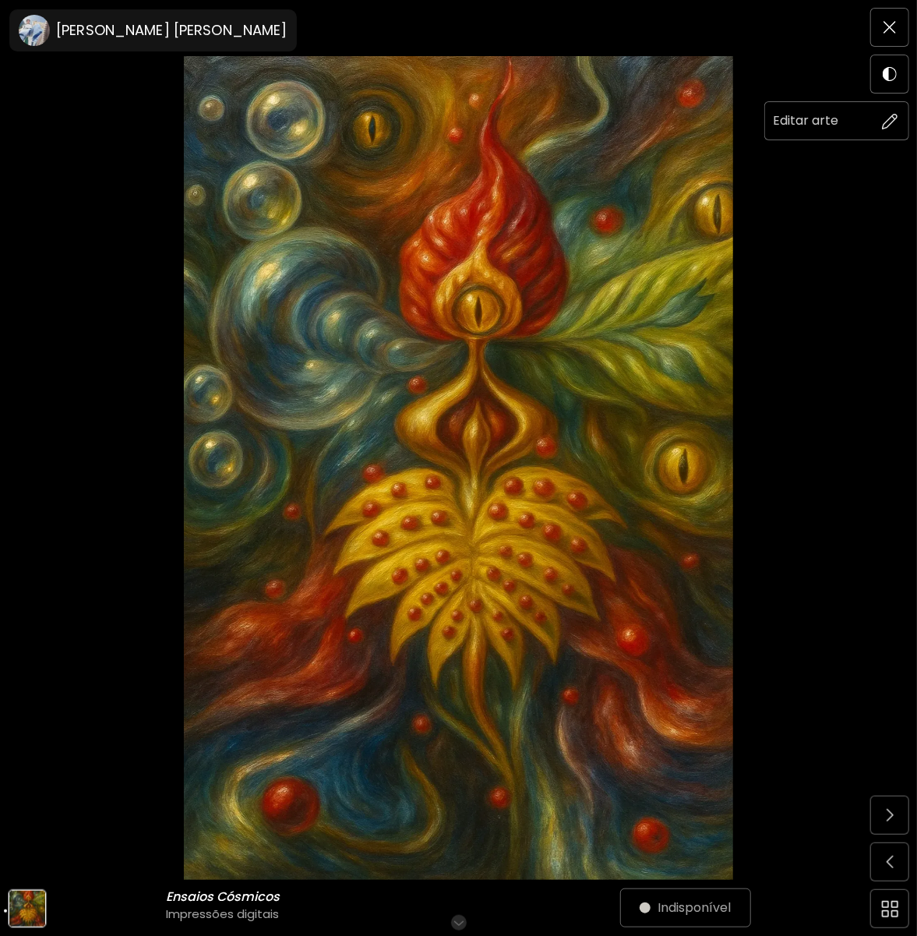
click at [887, 118] on img at bounding box center [890, 121] width 16 height 16
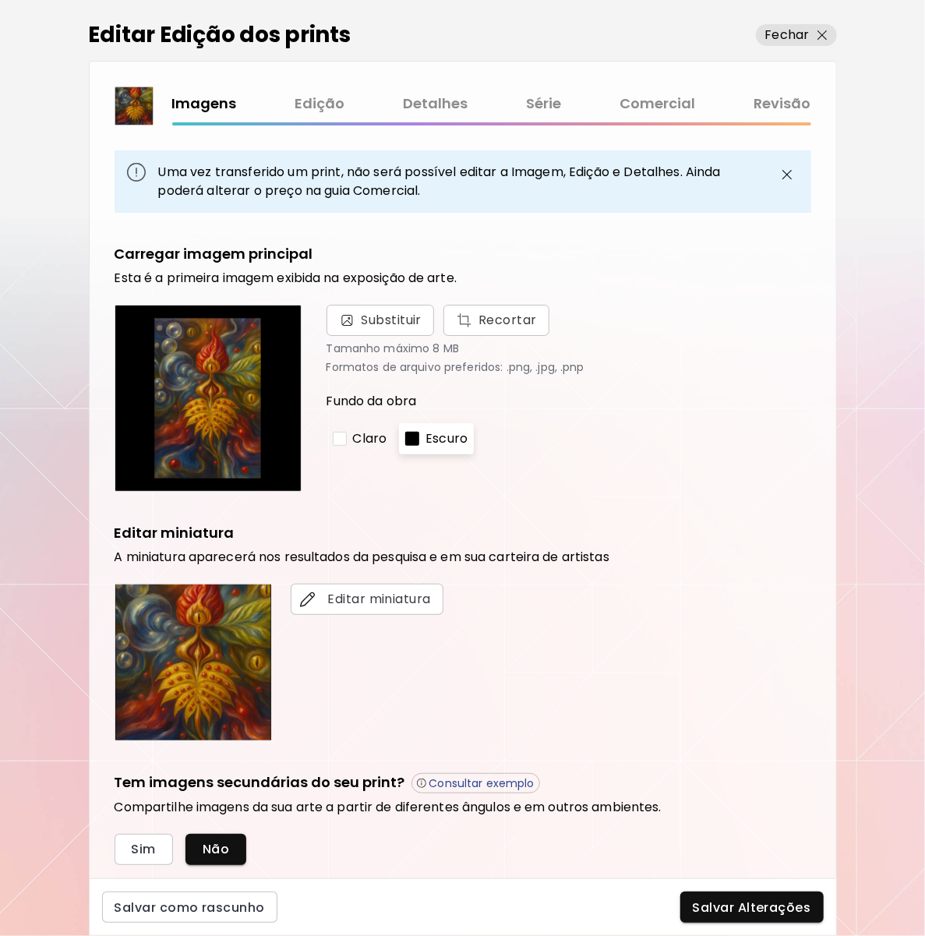
click at [316, 98] on link "Edição" at bounding box center [320, 104] width 50 height 23
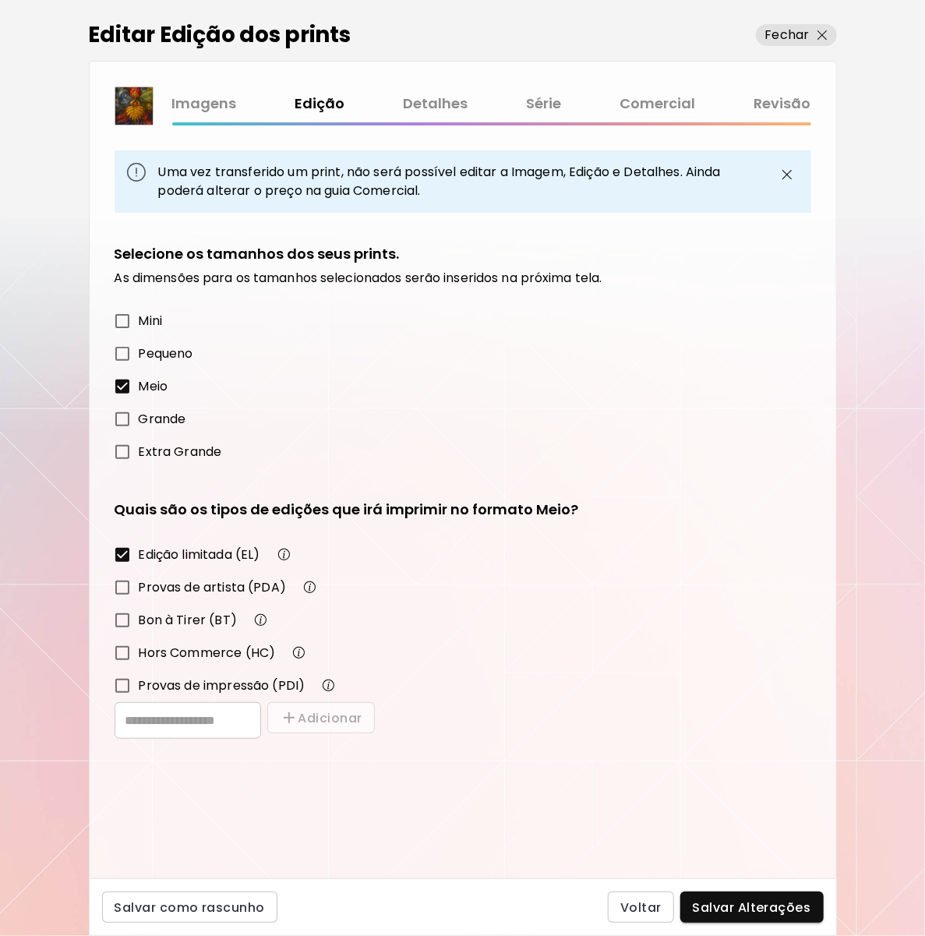
click at [241, 93] on div "Imagens Edição Detalhes Série Comercial Revisão" at bounding box center [491, 104] width 639 height 23
click at [231, 110] on link "Imagens" at bounding box center [204, 104] width 65 height 23
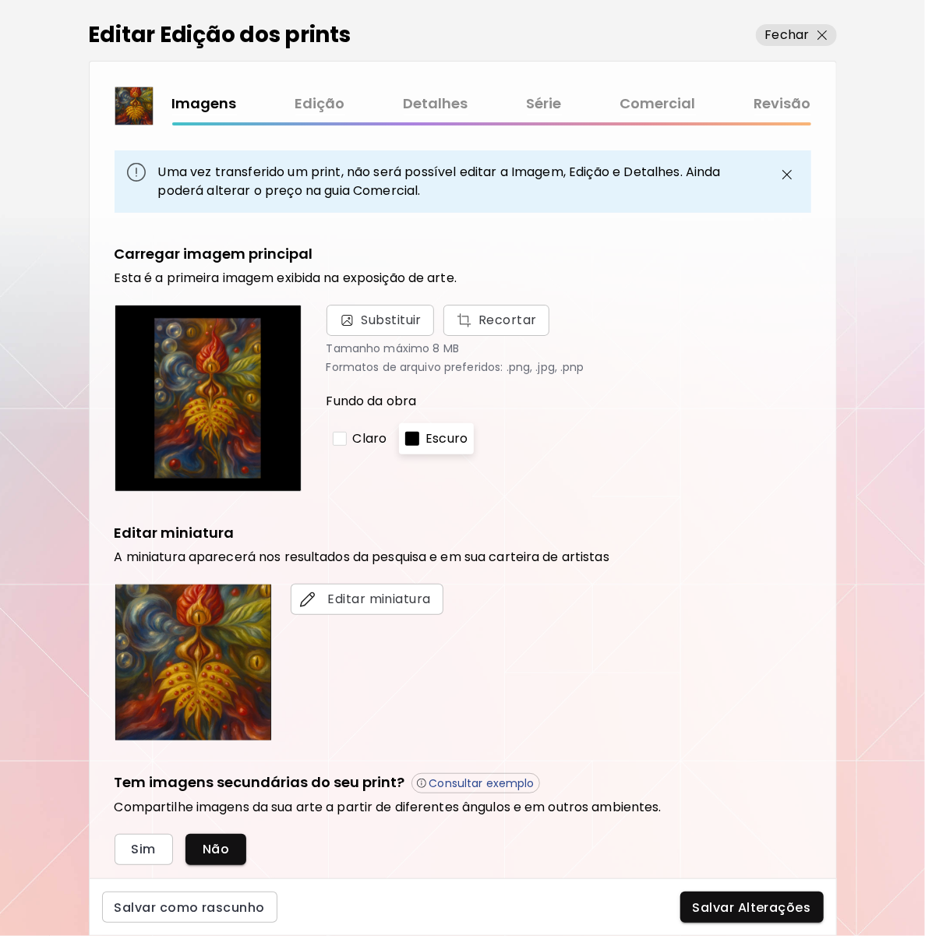
click at [264, 176] on p "Uma vez transferido um print, não será possível editar a Imagem, Edição e Detal…" at bounding box center [460, 181] width 629 height 37
click at [428, 177] on p "Uma vez transferido um print, não será possível editar a Imagem, Edição e Detal…" at bounding box center [460, 181] width 629 height 37
click at [455, 203] on div "Uma vez transferido um print, não será possível editar a Imagem, Edição e Detal…" at bounding box center [463, 181] width 696 height 62
click at [790, 178] on img "button" at bounding box center [786, 174] width 19 height 19
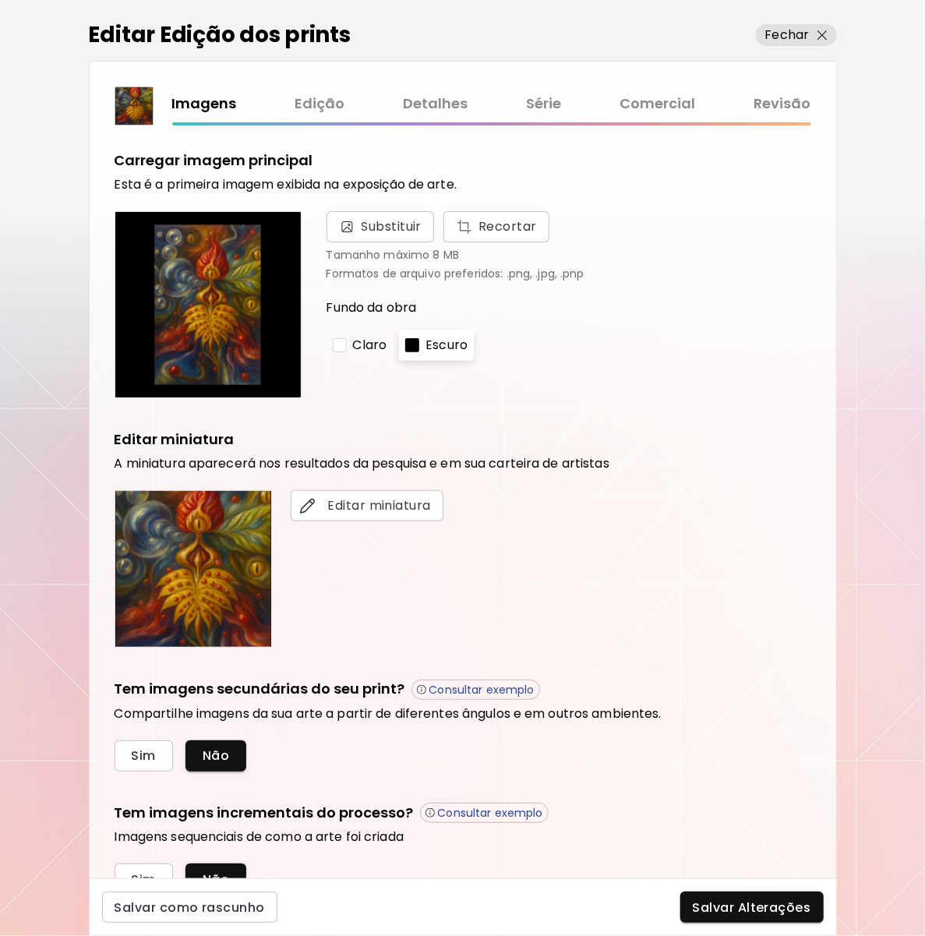
click at [337, 104] on link "Edição" at bounding box center [320, 104] width 50 height 23
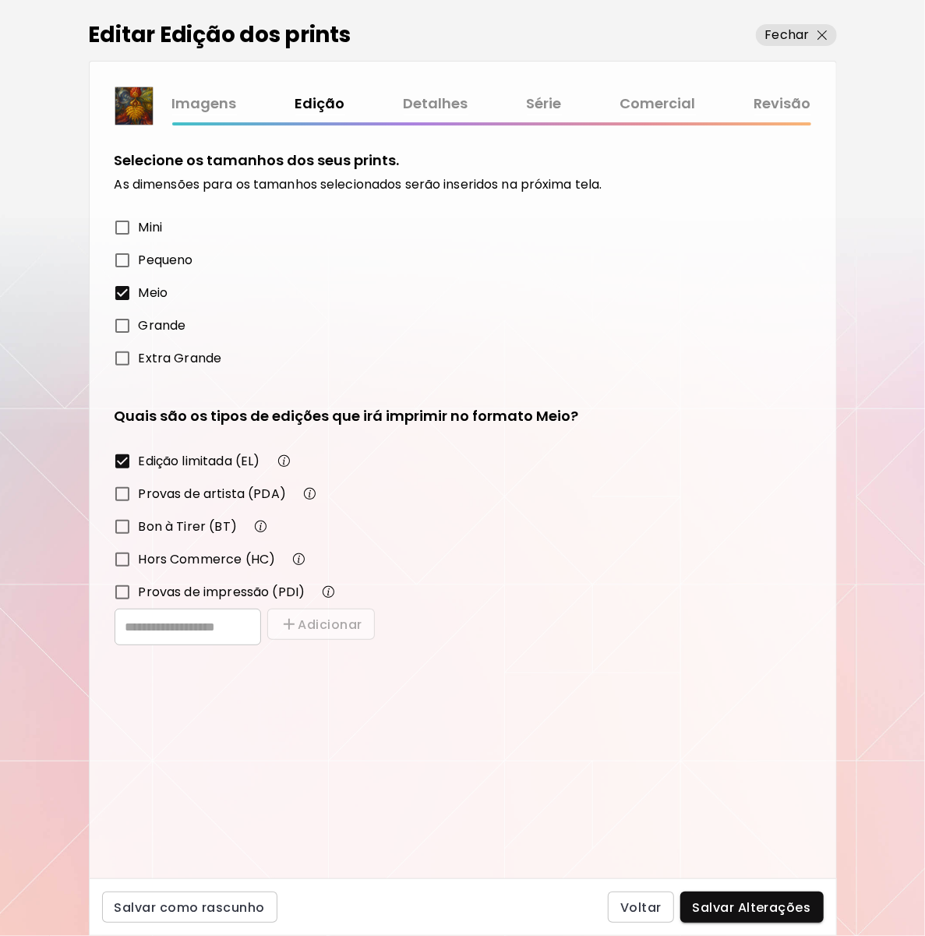
click at [451, 104] on link "Detalhes" at bounding box center [436, 104] width 65 height 23
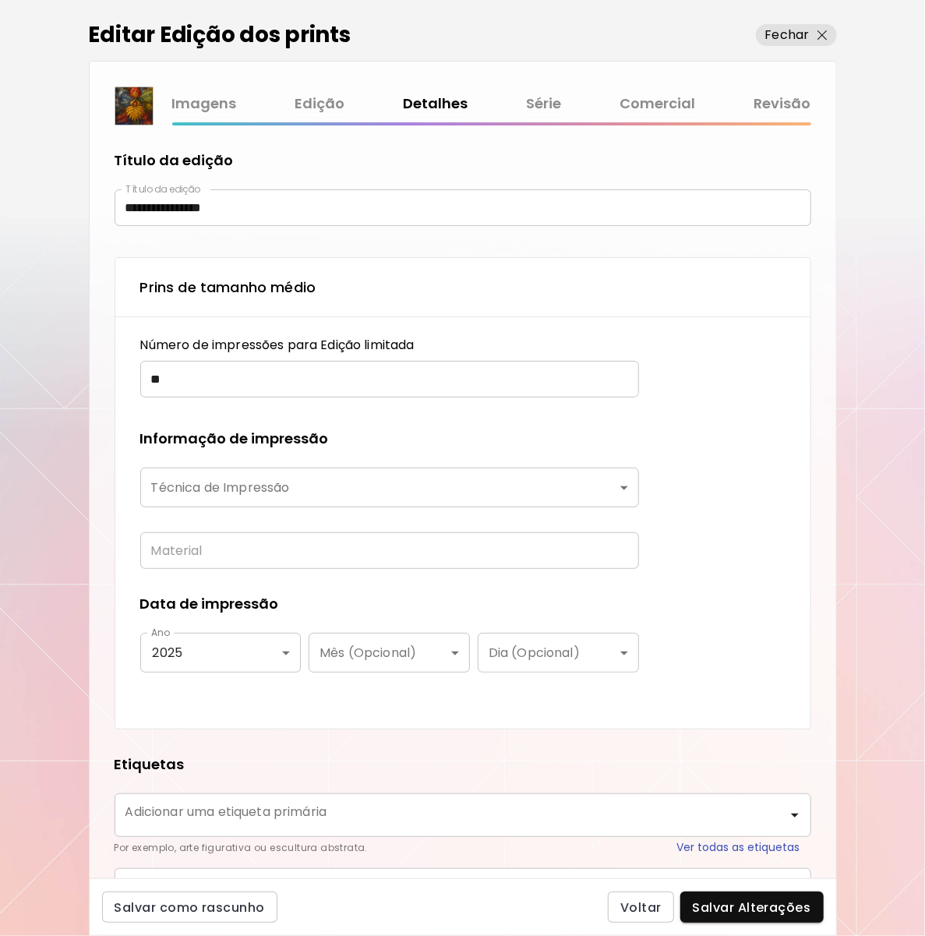
type input "**********"
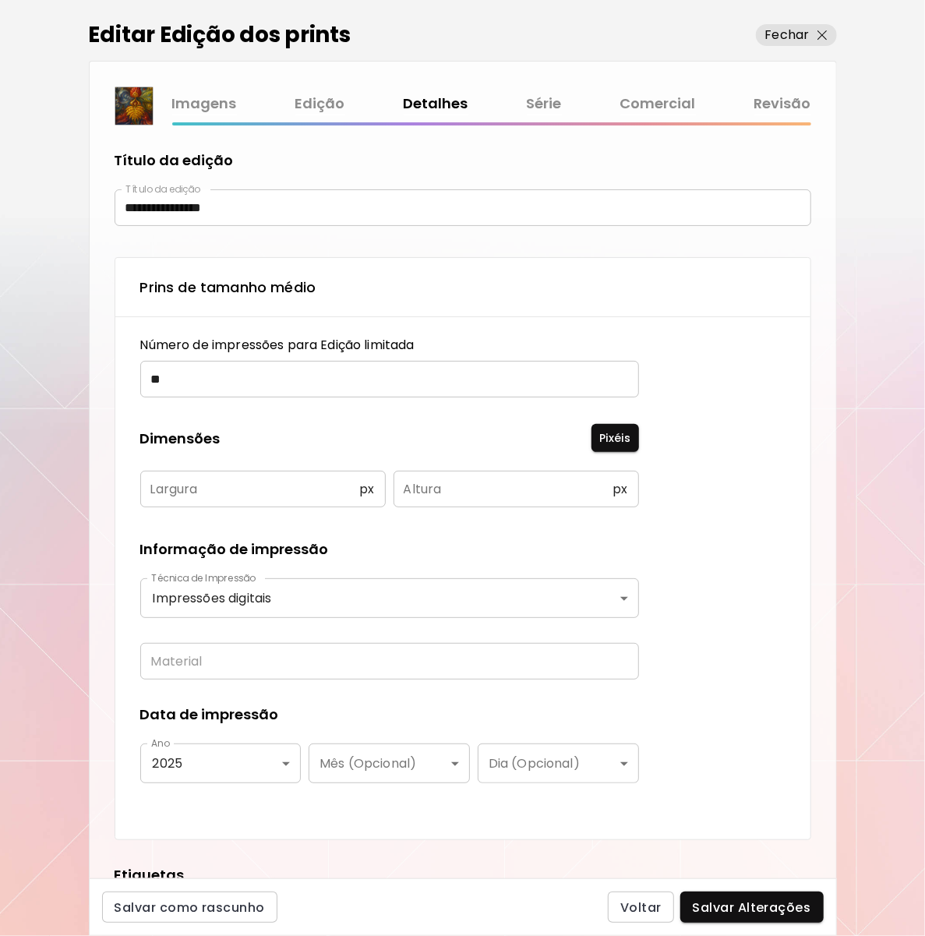
type textarea "**********"
click at [546, 103] on link "Série" at bounding box center [544, 104] width 35 height 23
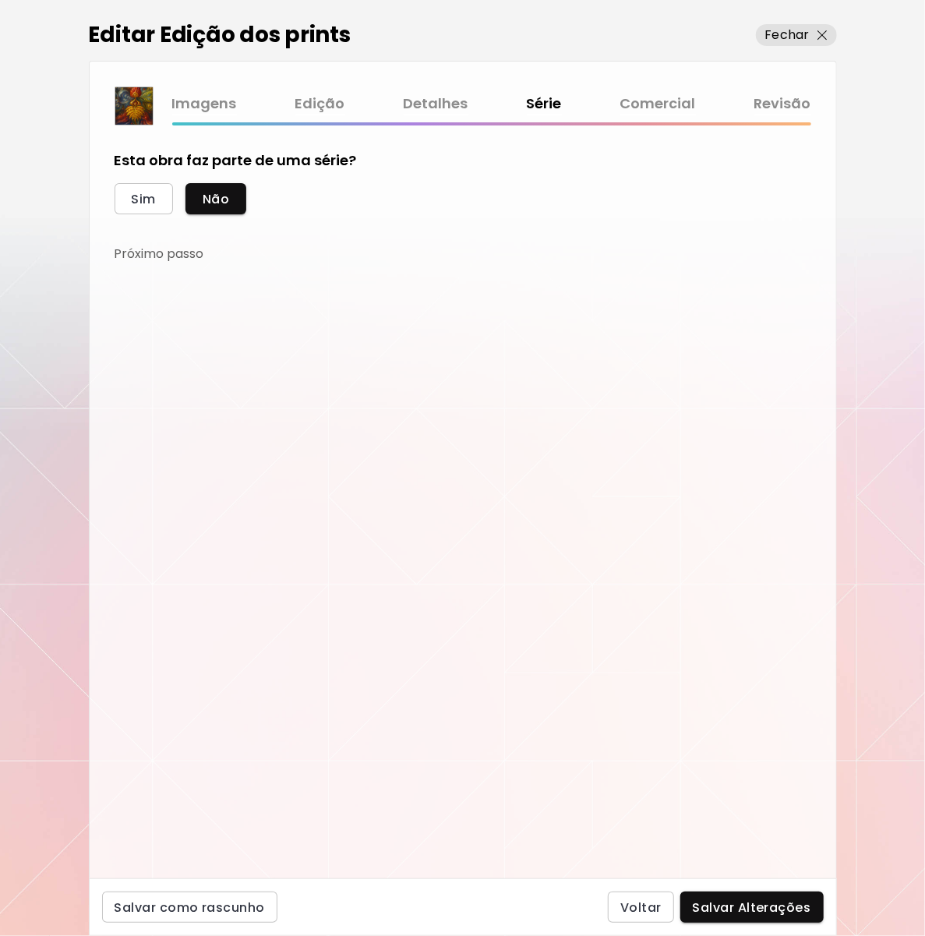
click at [630, 105] on link "Comercial" at bounding box center [658, 104] width 76 height 23
click at [770, 100] on link "Revisão" at bounding box center [782, 104] width 57 height 23
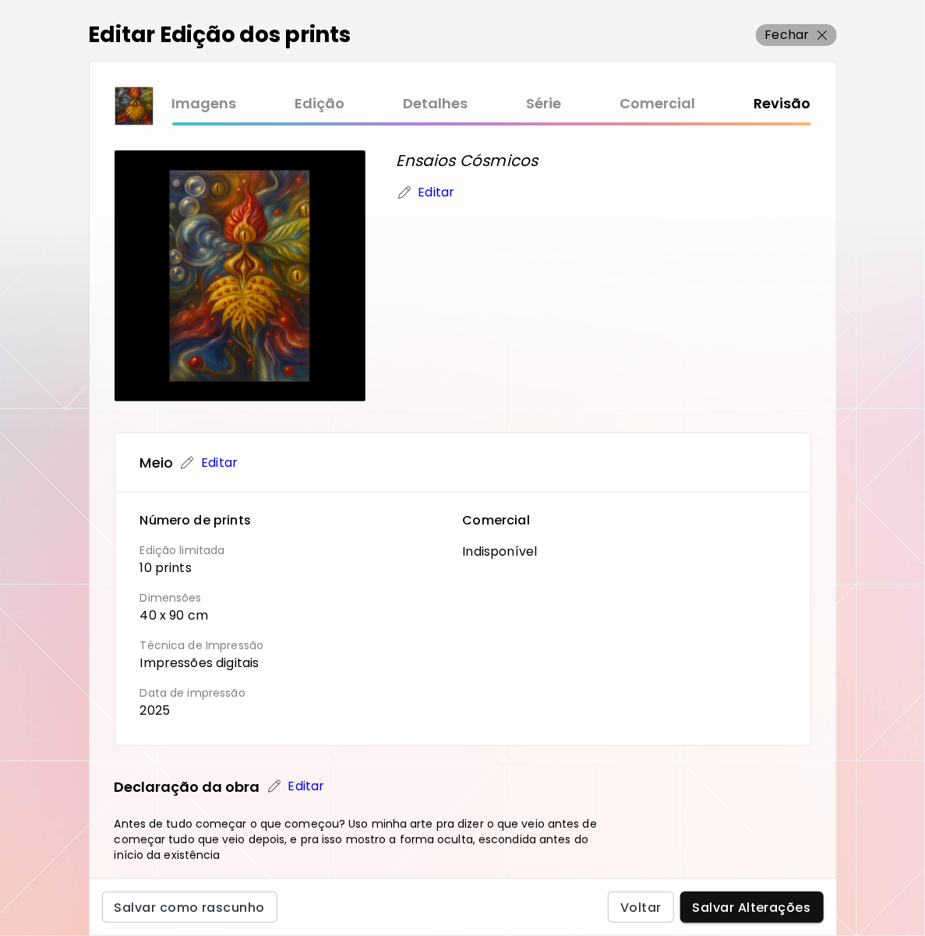
click at [802, 38] on p "Fechar" at bounding box center [787, 35] width 44 height 19
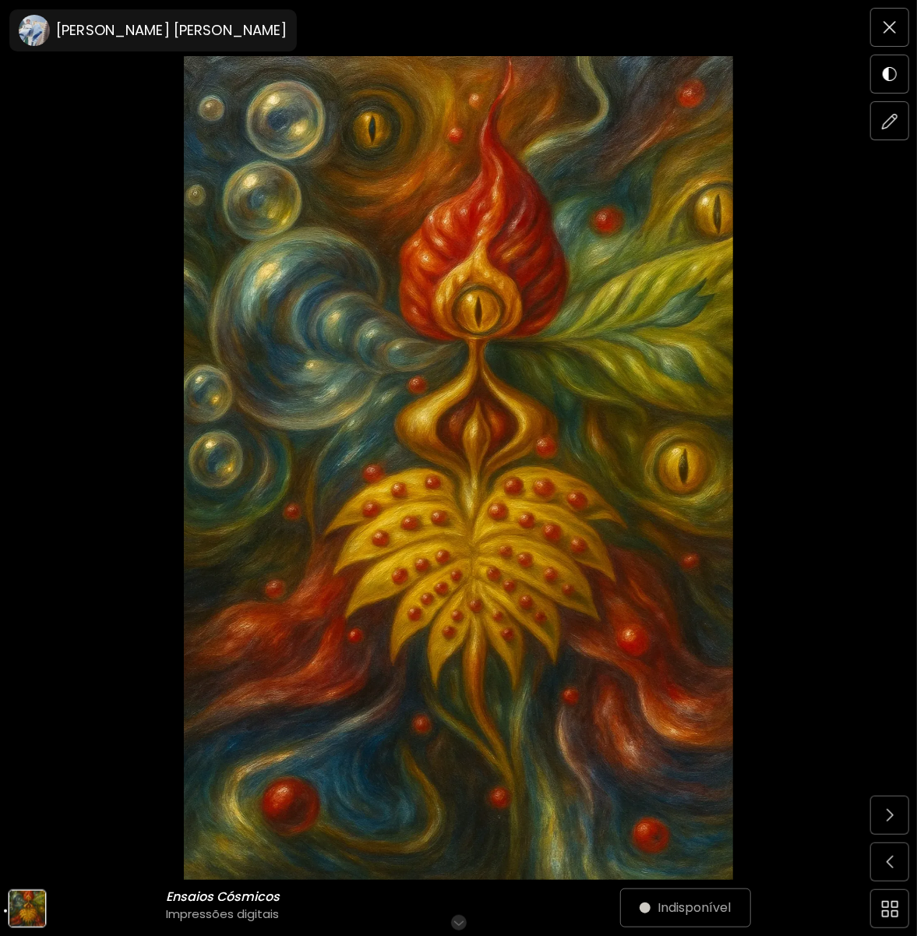
click at [323, 682] on img at bounding box center [458, 467] width 786 height 823
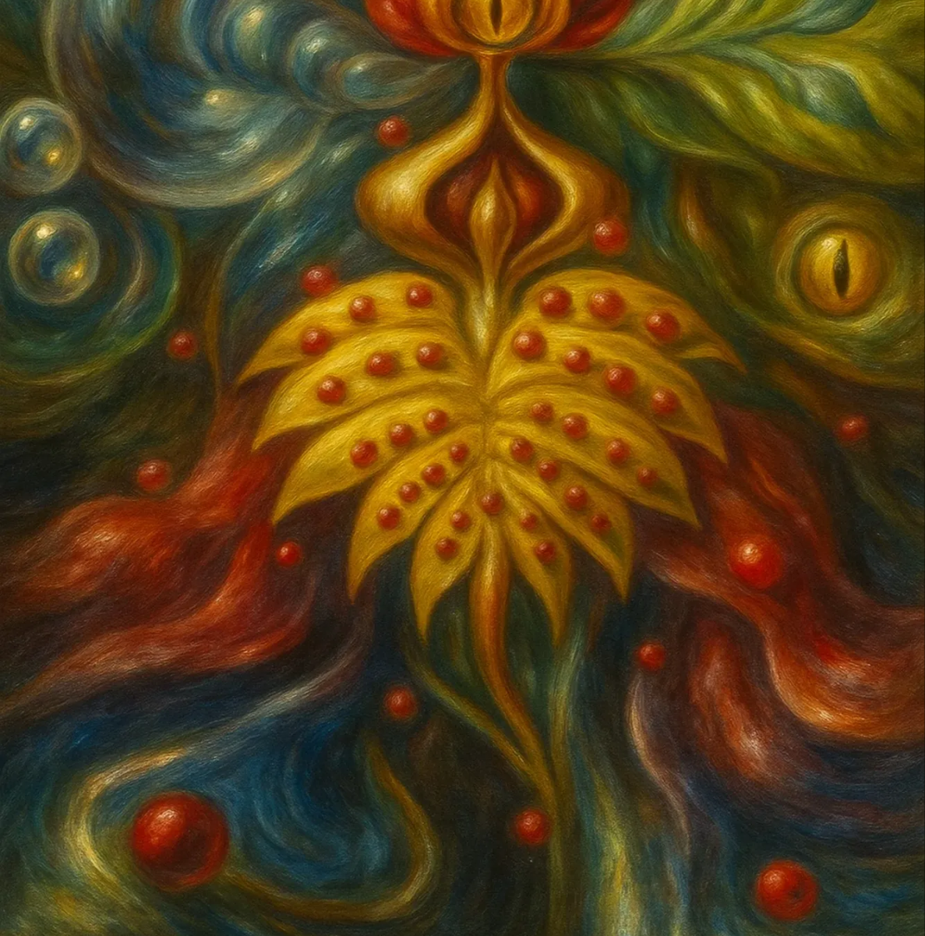
scroll to position [440, 0]
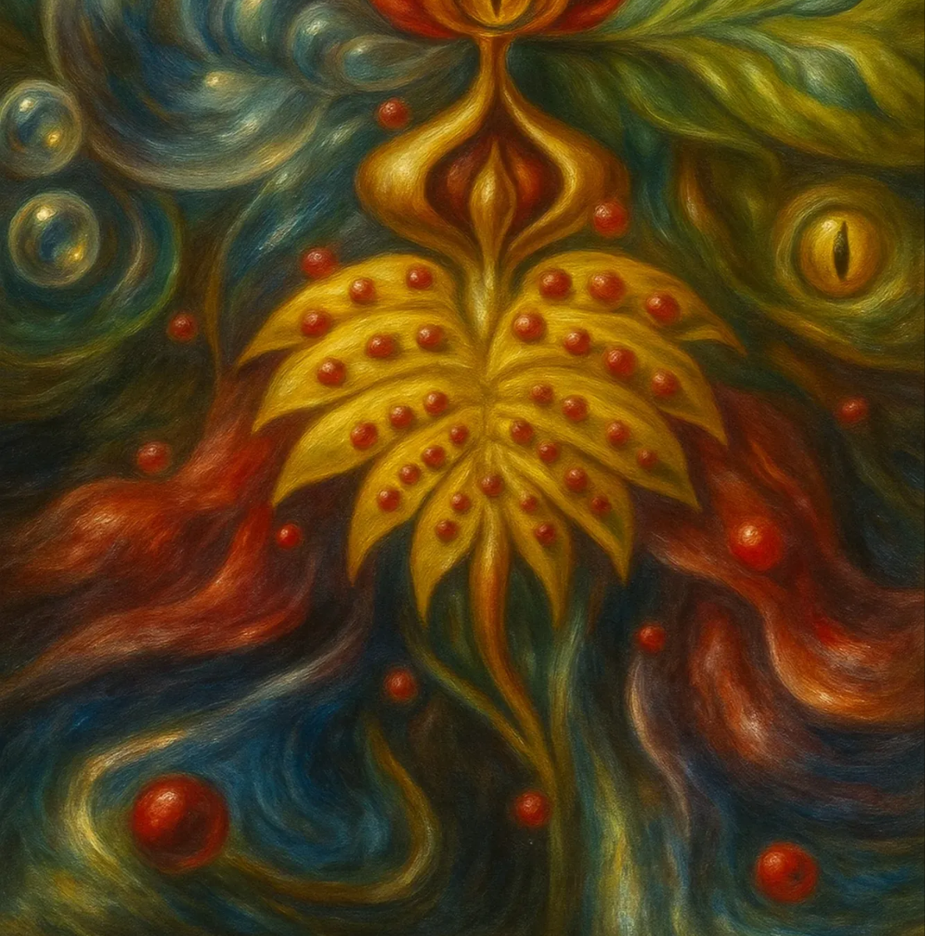
click at [323, 680] on img at bounding box center [462, 253] width 925 height 1387
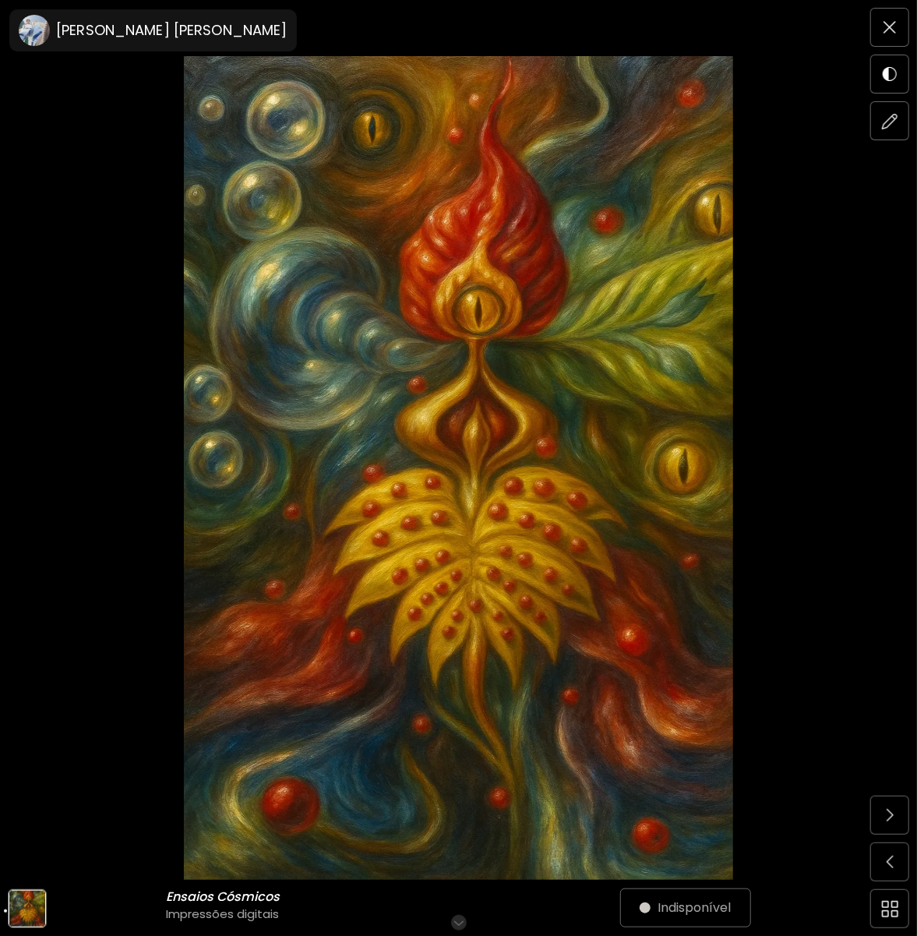
click at [851, 225] on img at bounding box center [458, 467] width 786 height 823
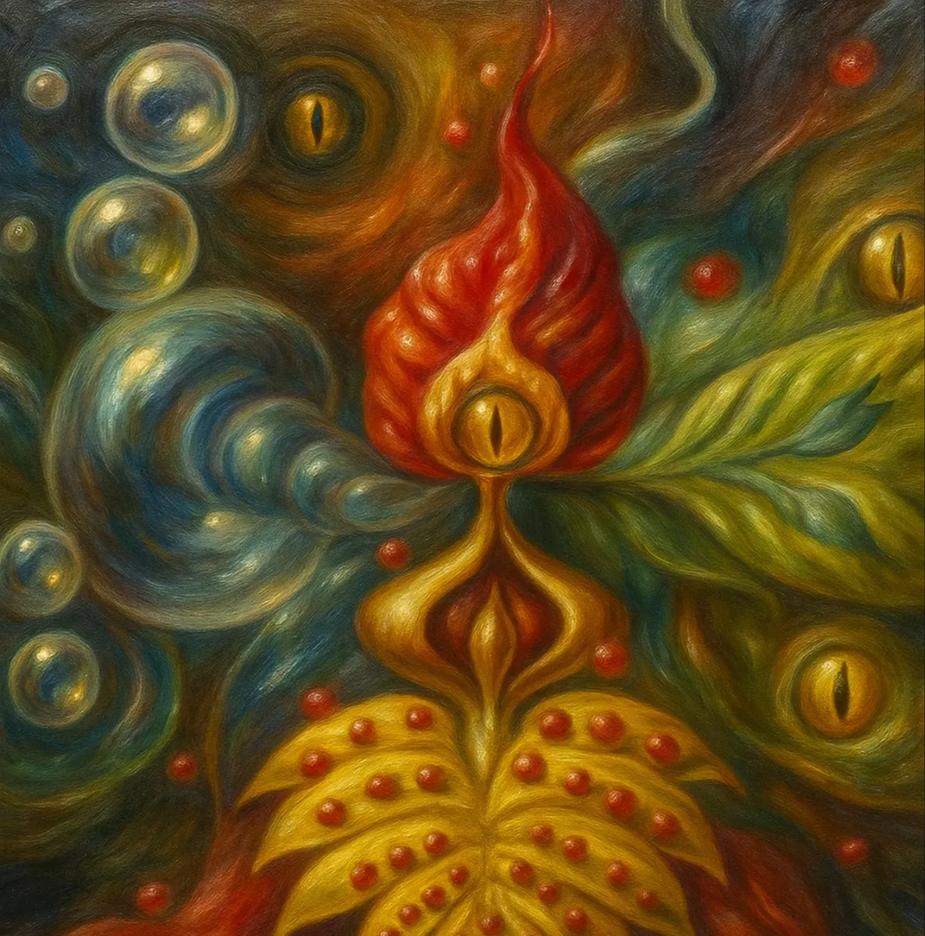
click at [261, 411] on img at bounding box center [462, 693] width 925 height 1387
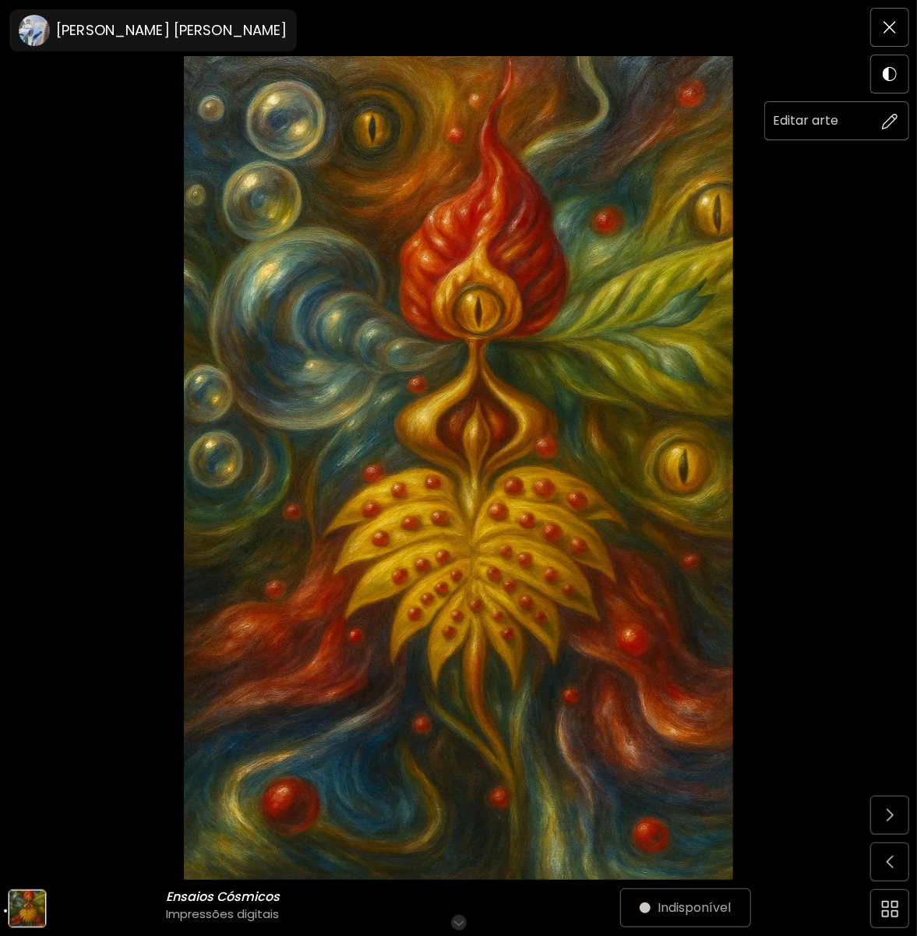
click at [899, 128] on span at bounding box center [889, 120] width 33 height 33
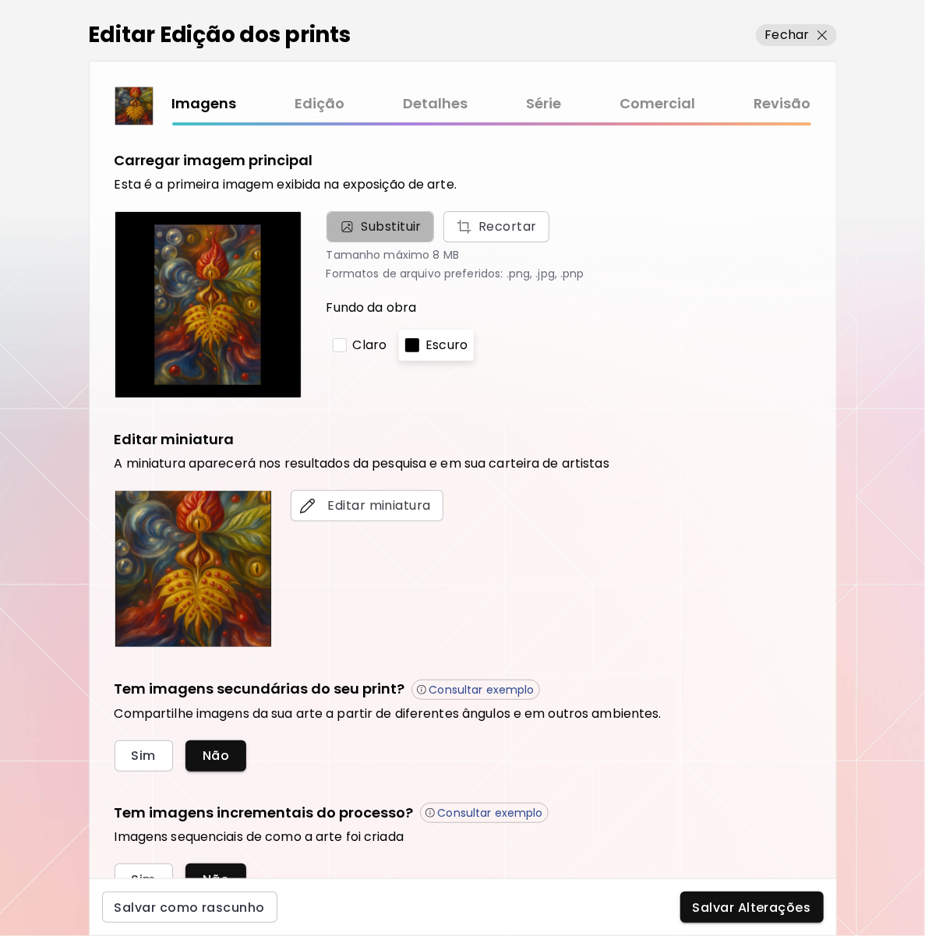
click at [419, 231] on span "Substituir" at bounding box center [391, 226] width 61 height 19
click at [0, 0] on input "Substituir Recortar" at bounding box center [0, 0] width 0 height 0
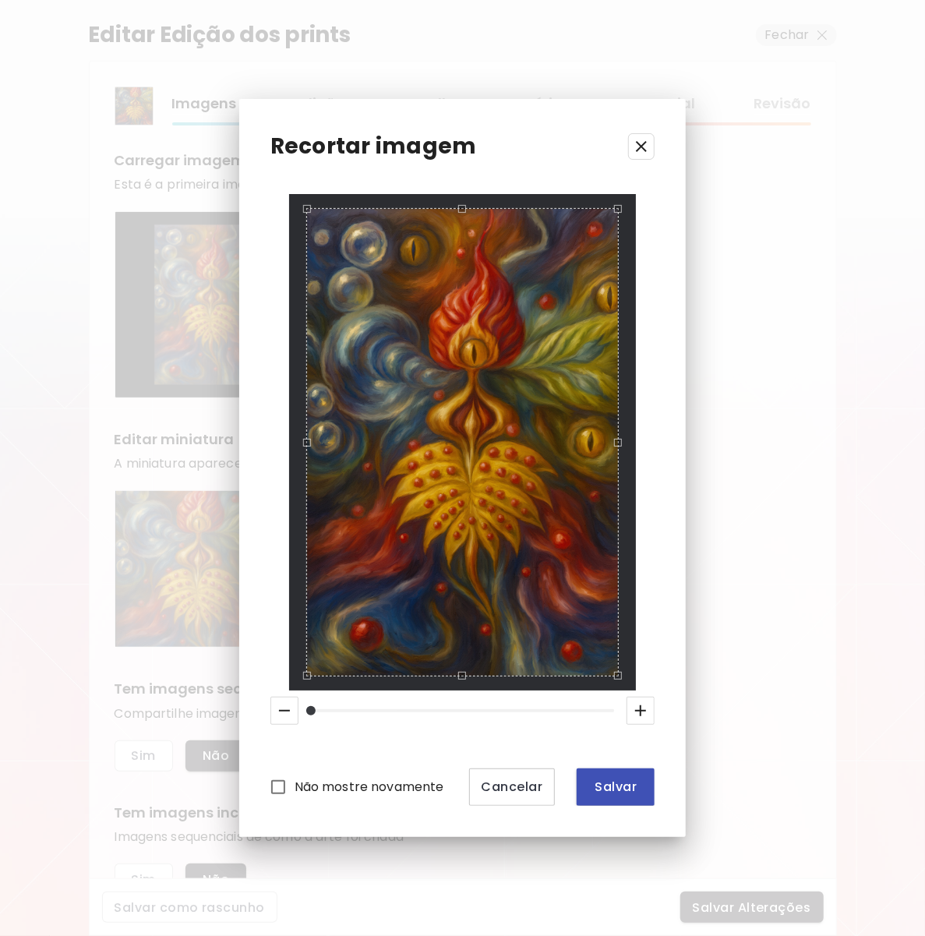
click at [601, 779] on span "Salvar" at bounding box center [615, 786] width 53 height 16
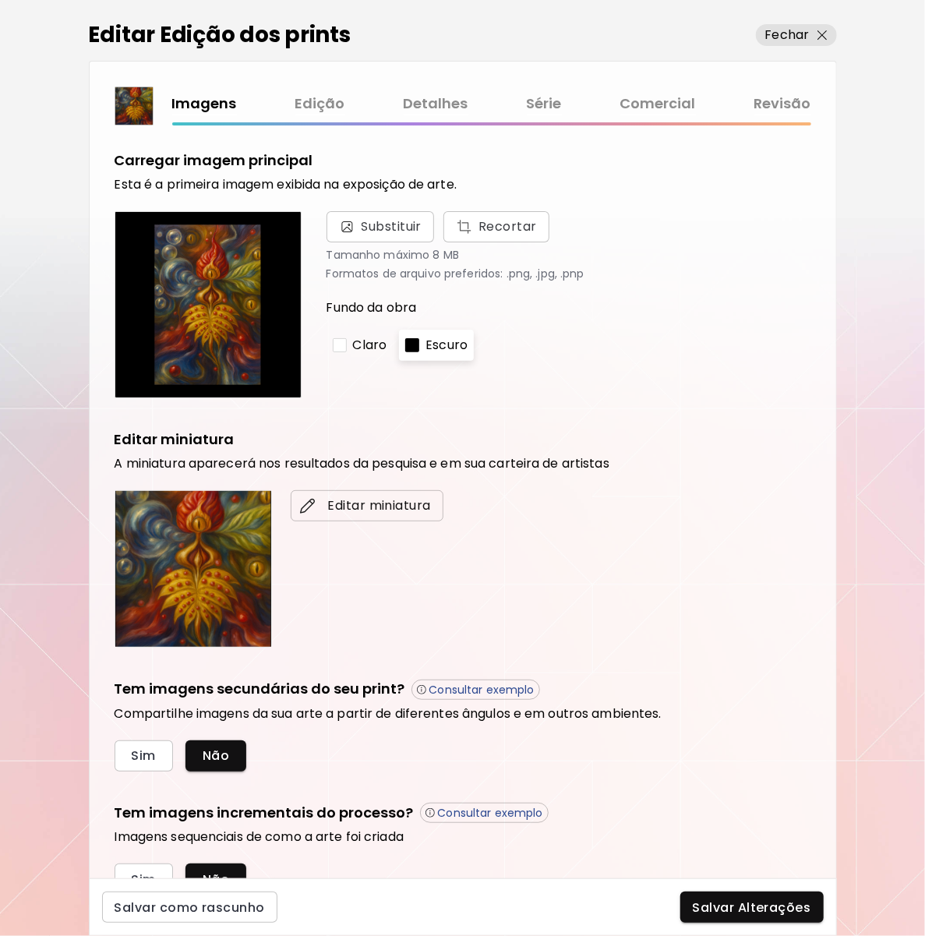
click at [361, 506] on span "Editar miniatura" at bounding box center [367, 505] width 128 height 19
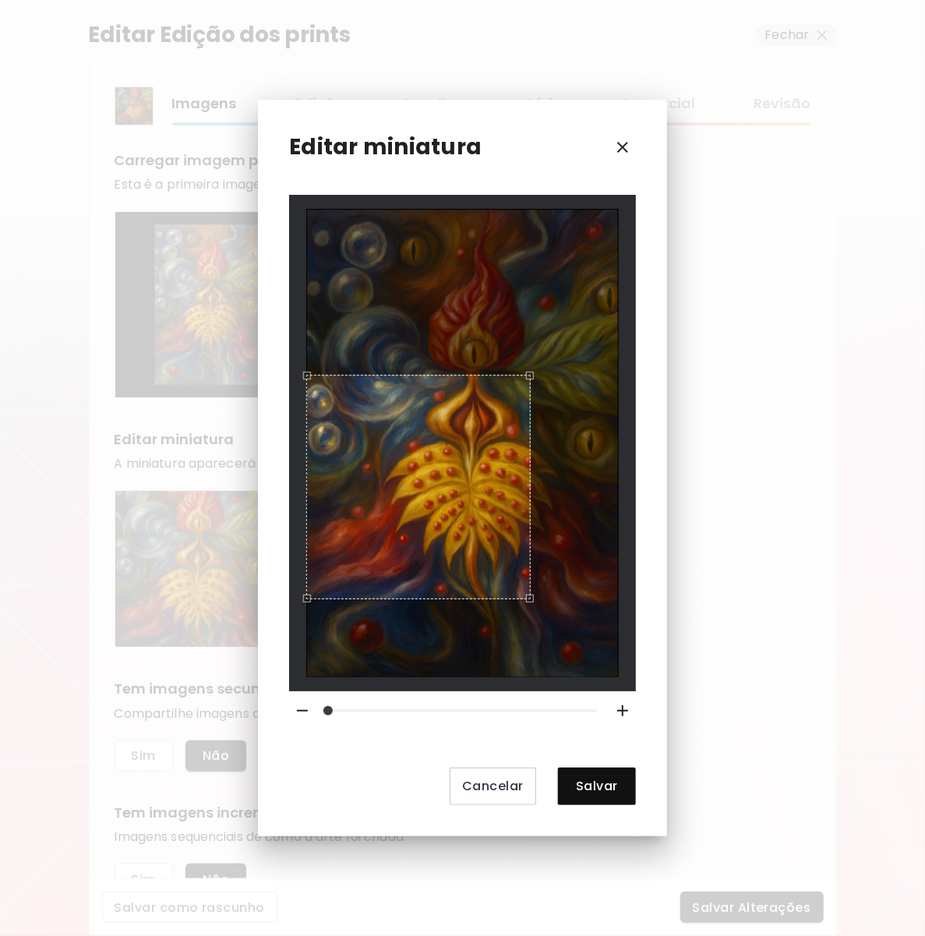
click at [513, 362] on div at bounding box center [462, 442] width 312 height 467
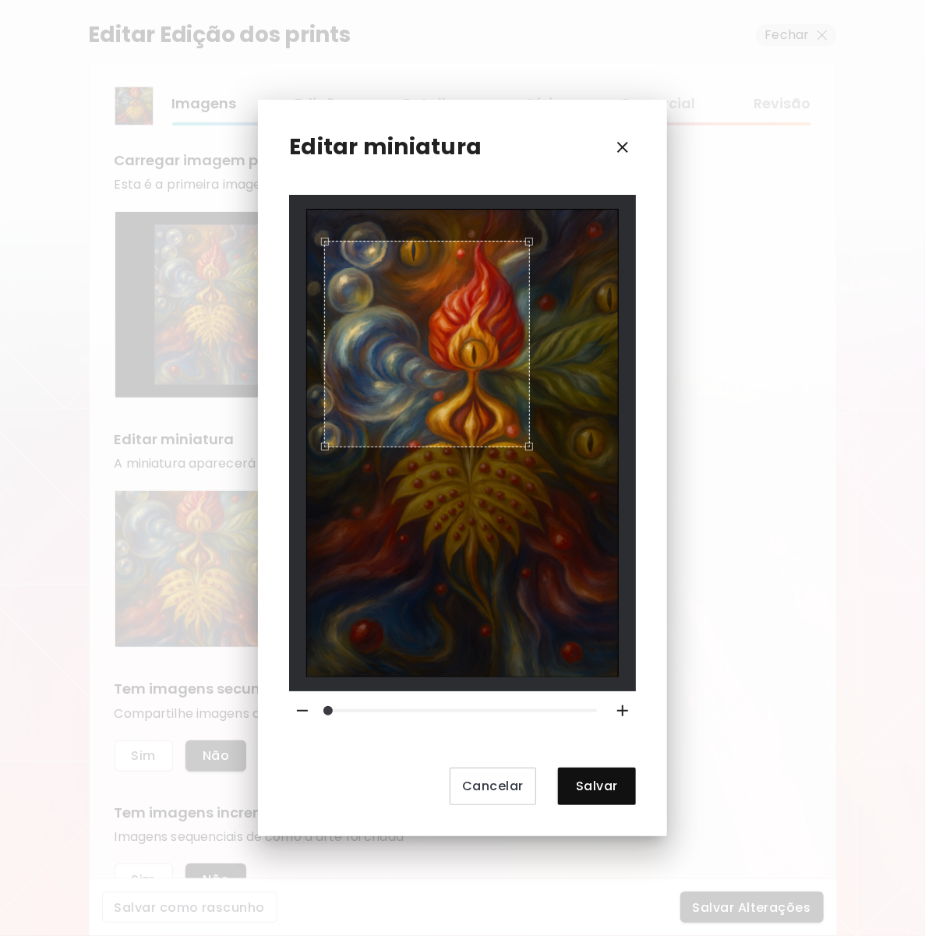
click at [386, 386] on div "Use the arrow keys to move the crop selection area" at bounding box center [427, 344] width 206 height 206
click at [602, 793] on span "Salvar" at bounding box center [596, 785] width 53 height 16
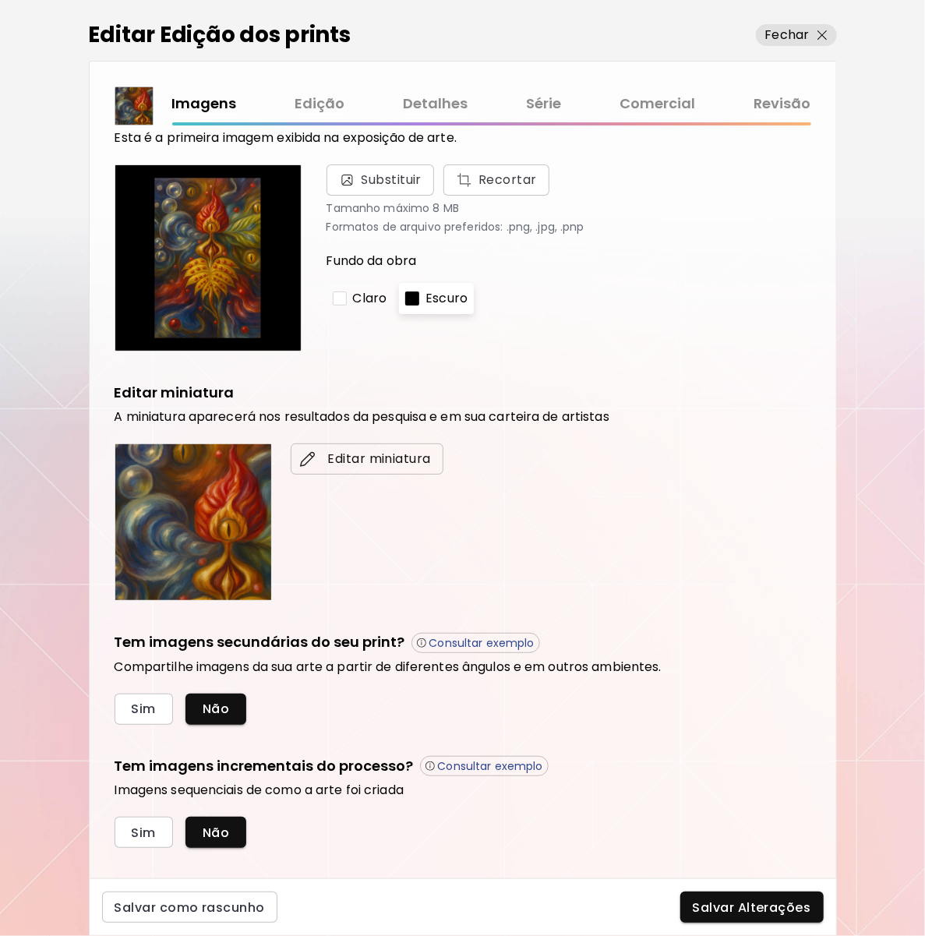
scroll to position [69, 0]
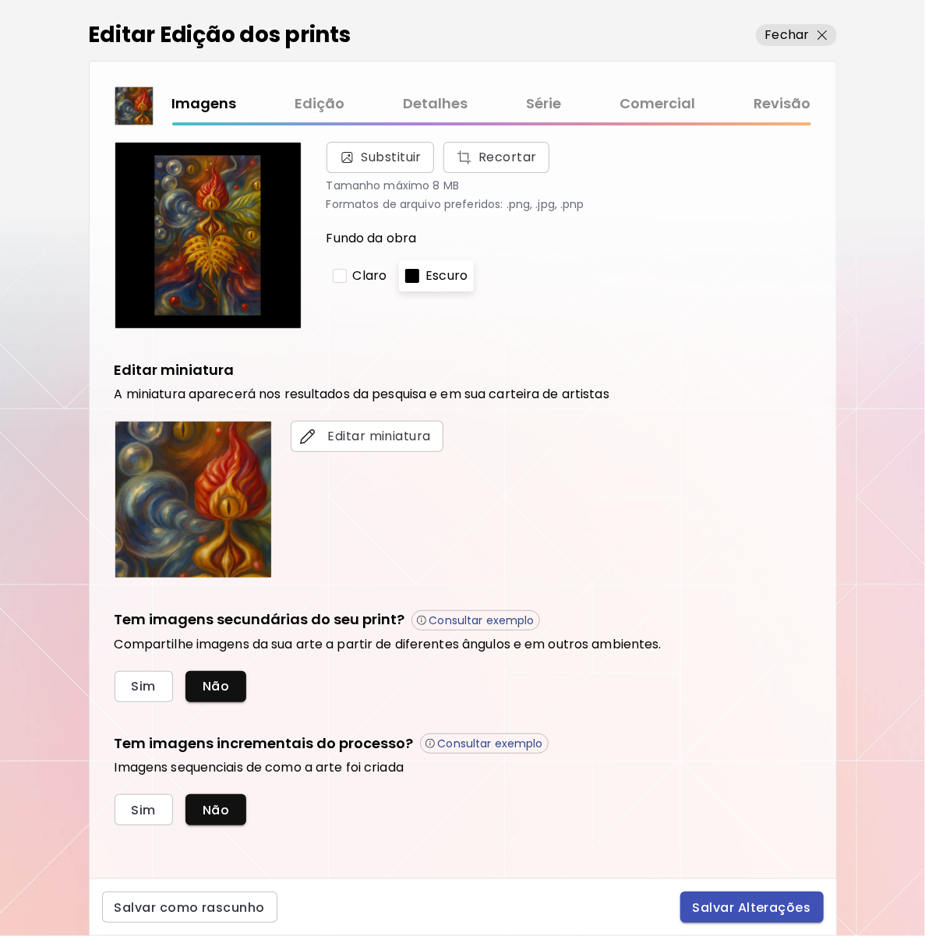
click at [729, 908] on span "Salvar Alterações" at bounding box center [752, 907] width 118 height 16
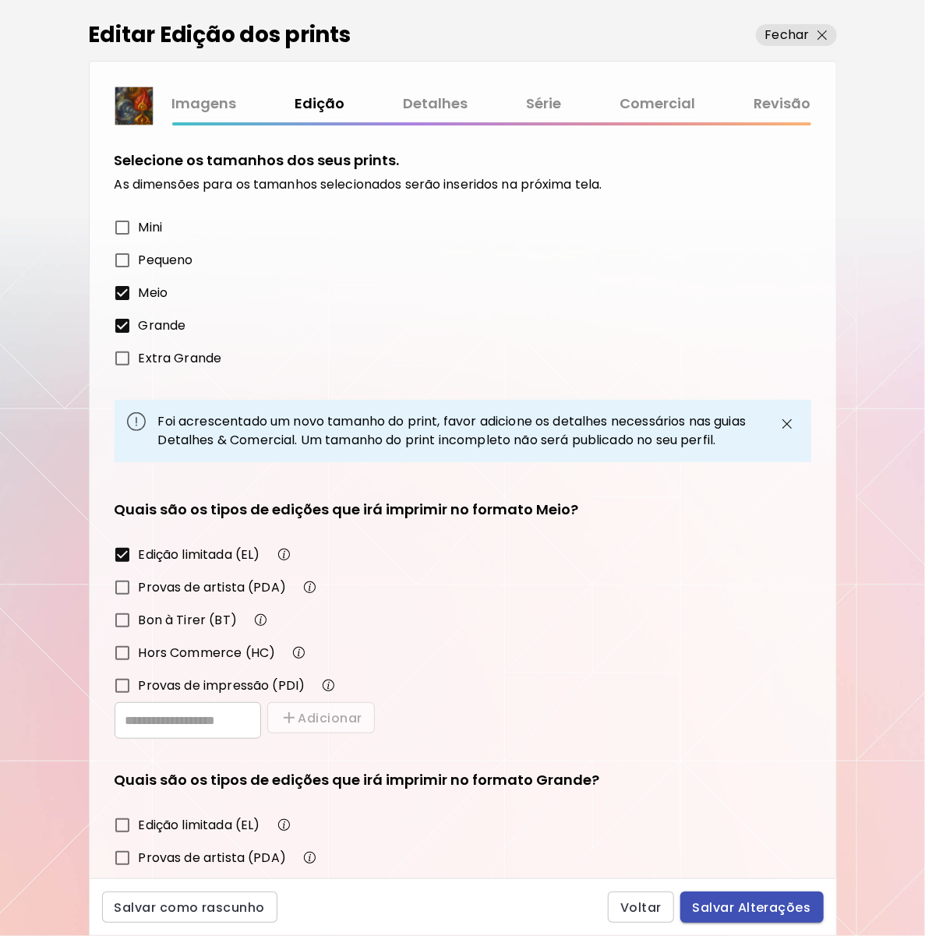
click at [714, 901] on span "Salvar Alterações" at bounding box center [752, 907] width 118 height 16
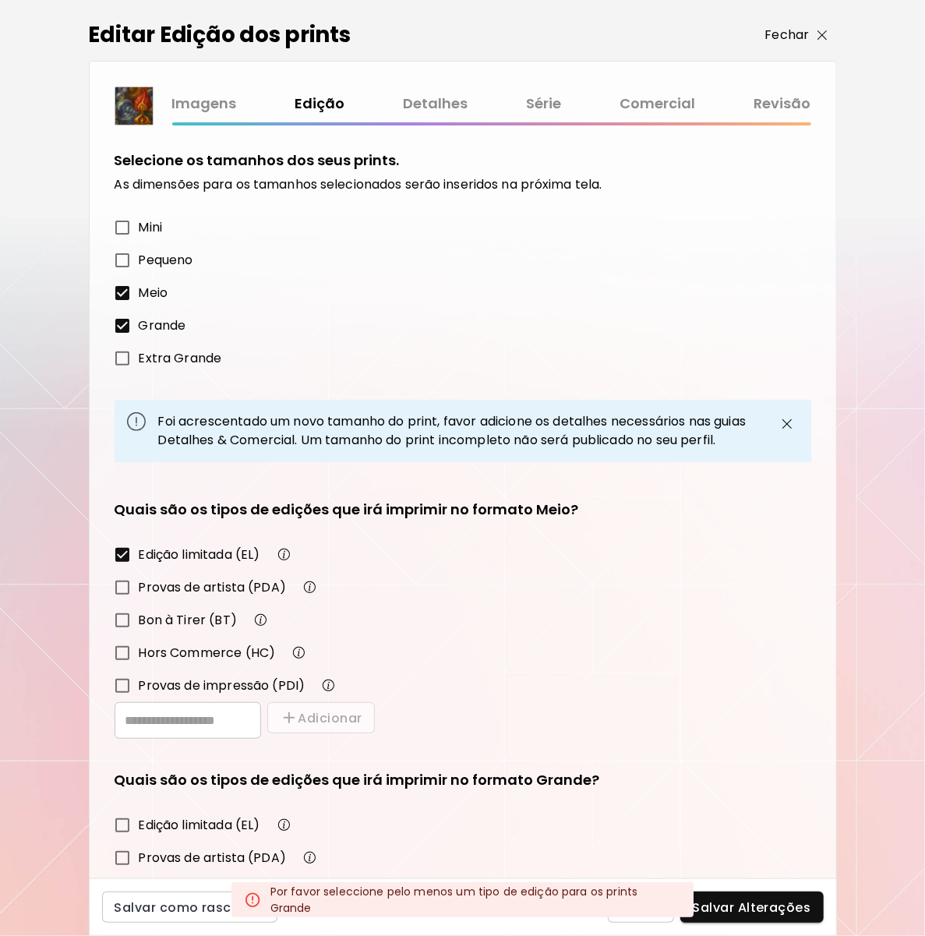
click at [780, 33] on p "Fechar" at bounding box center [787, 35] width 44 height 19
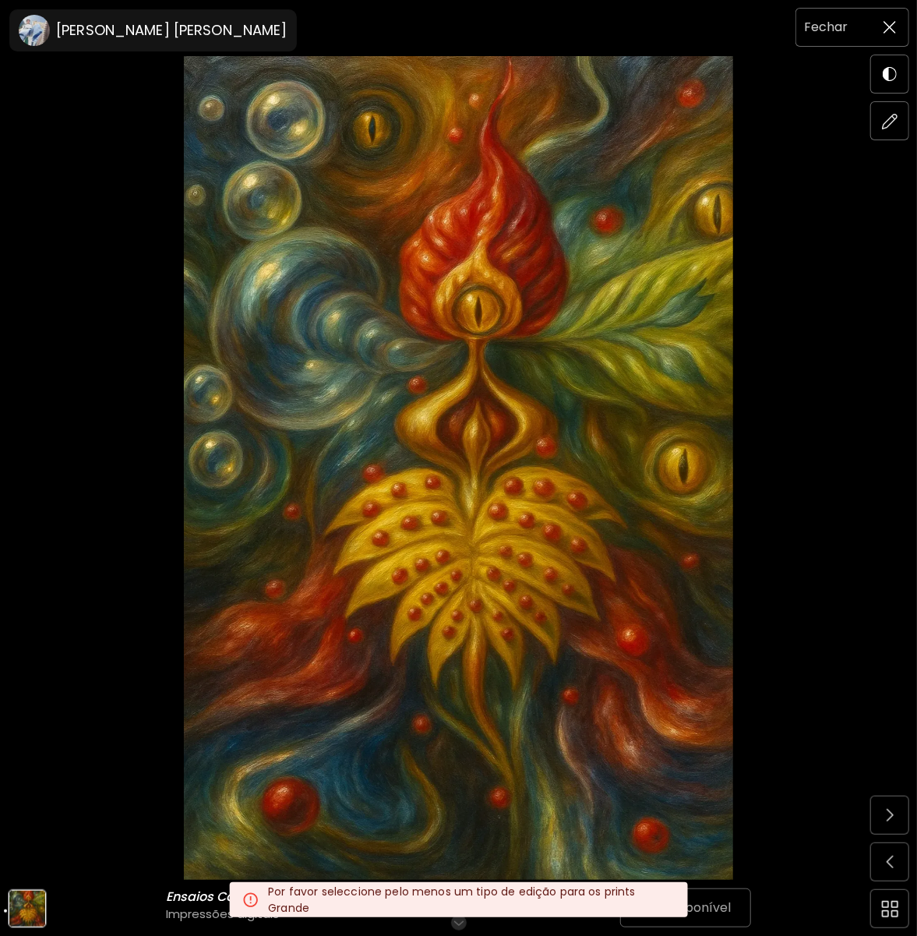
click at [882, 29] on span at bounding box center [889, 27] width 33 height 33
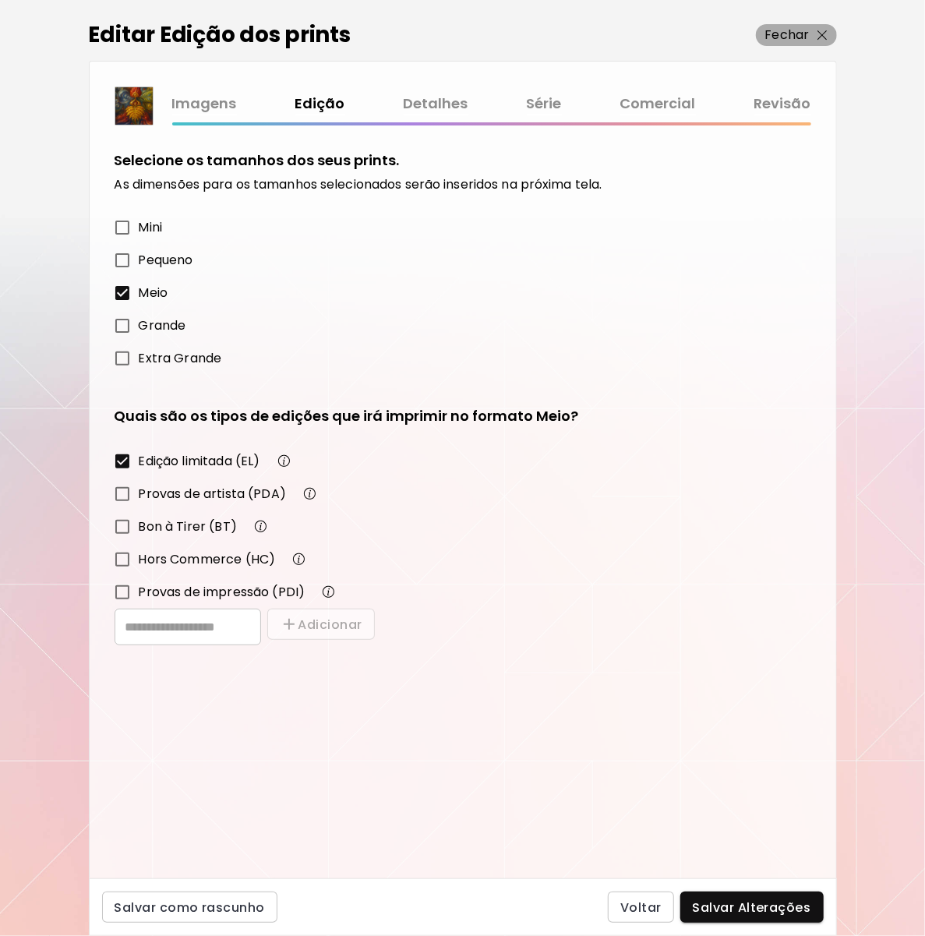
click at [802, 26] on p "Fechar" at bounding box center [787, 35] width 44 height 19
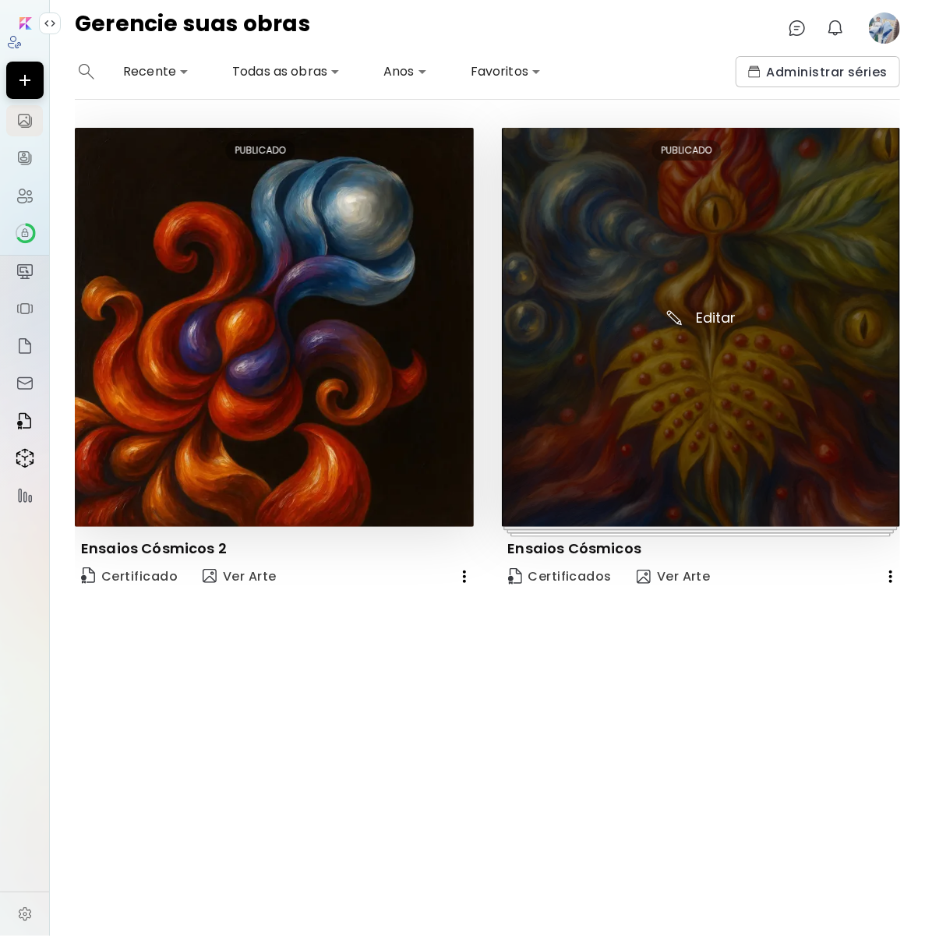
click at [602, 399] on img at bounding box center [701, 327] width 399 height 399
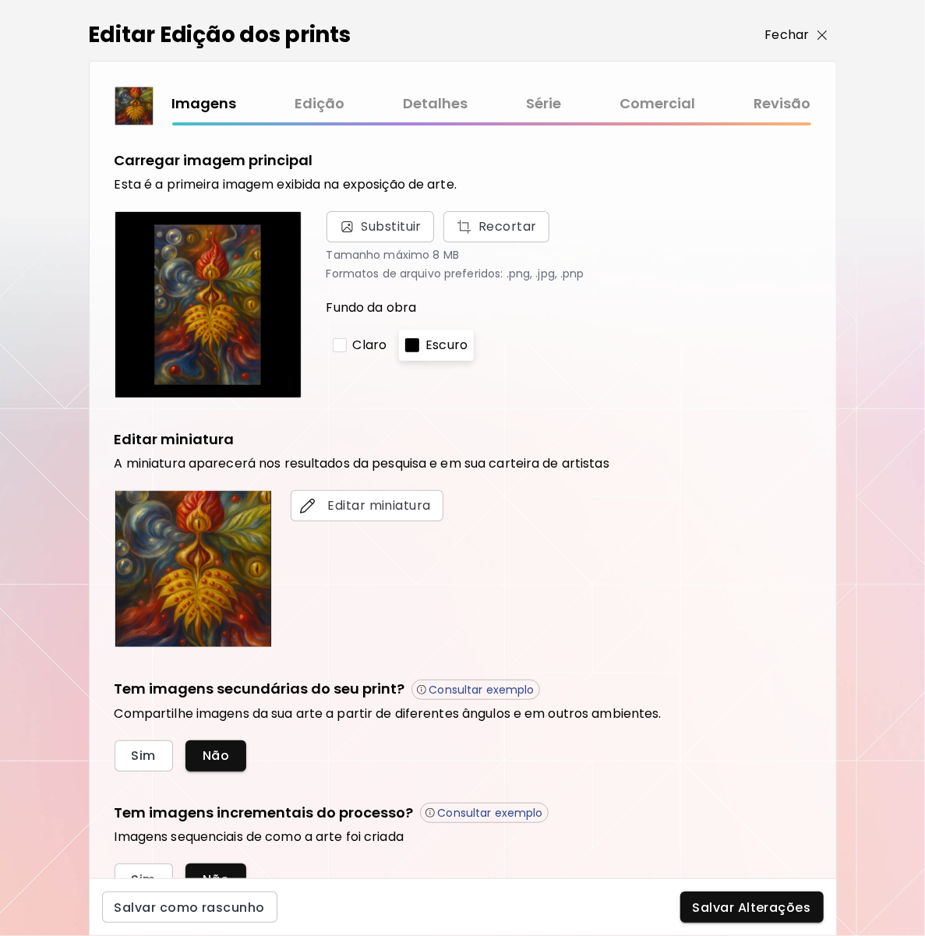
click at [809, 40] on span "Fechar" at bounding box center [796, 35] width 62 height 19
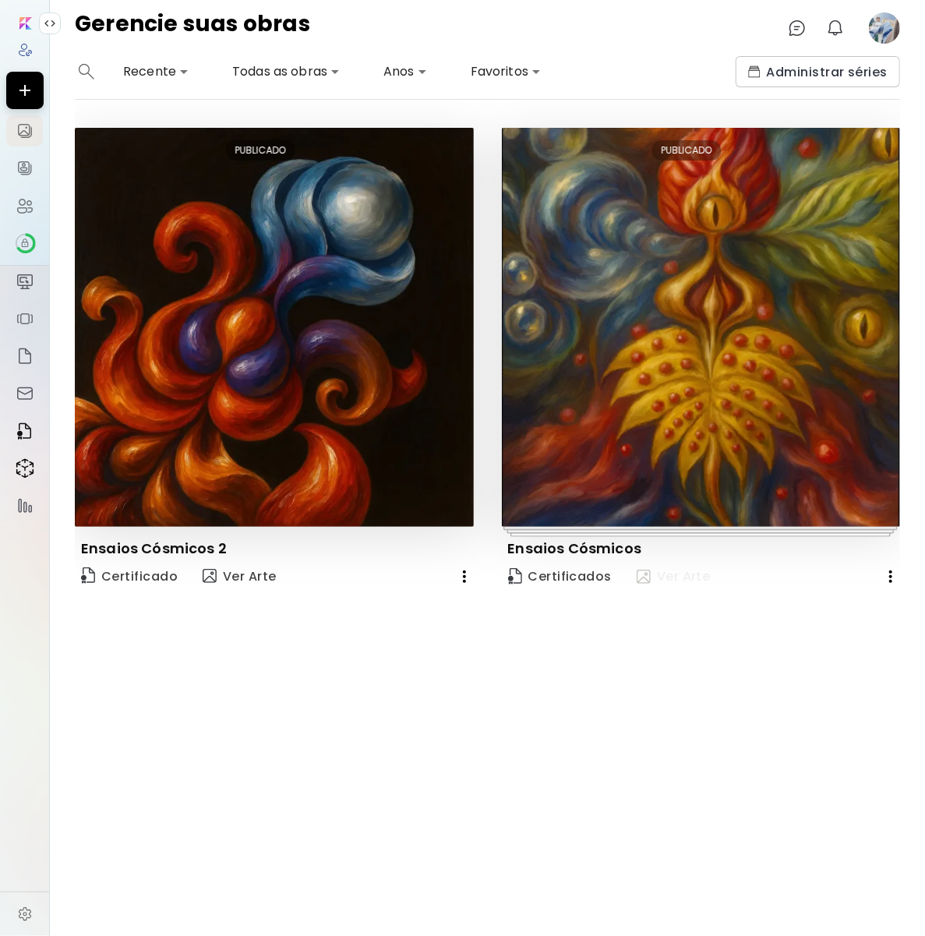
click at [664, 577] on span "Ver Arte" at bounding box center [673, 576] width 74 height 17
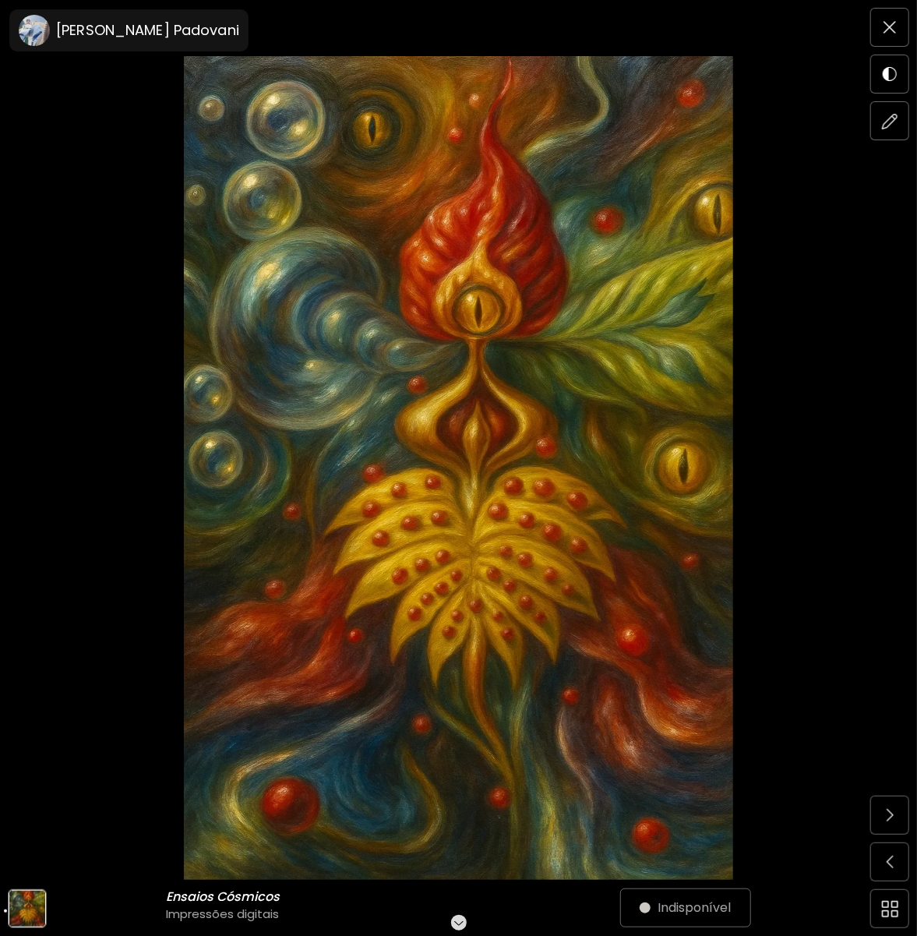
click at [493, 342] on img at bounding box center [458, 467] width 786 height 823
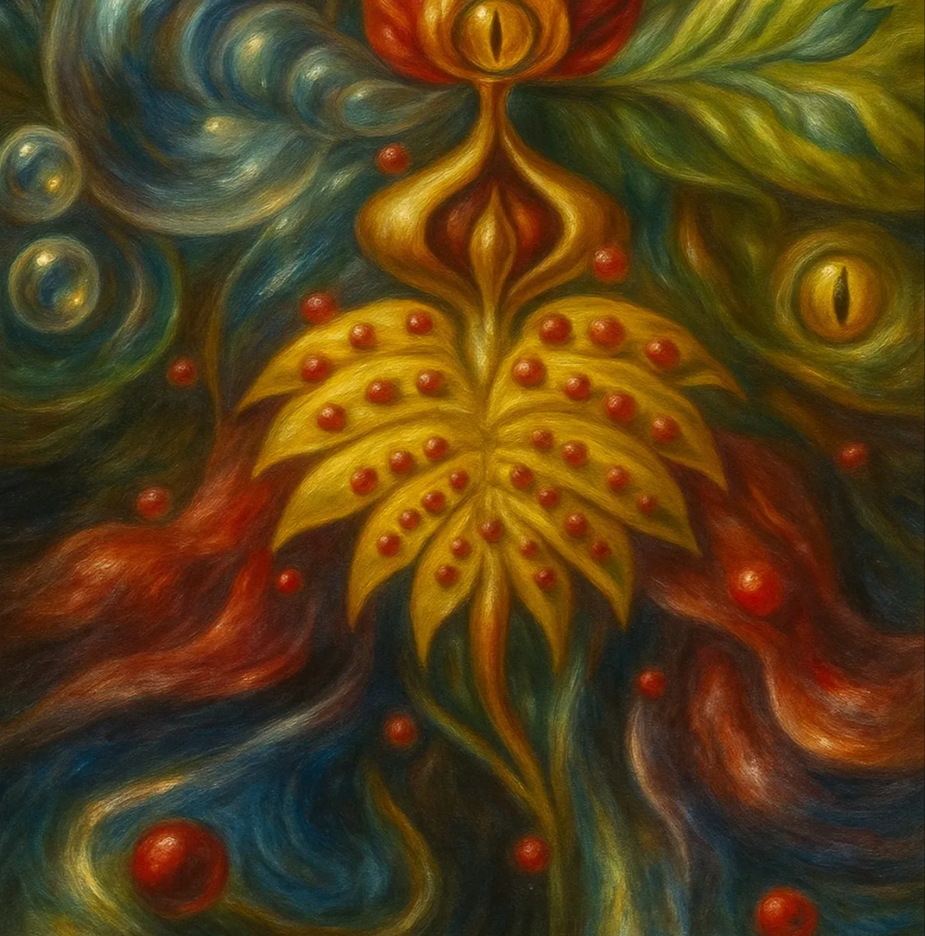
scroll to position [440, 0]
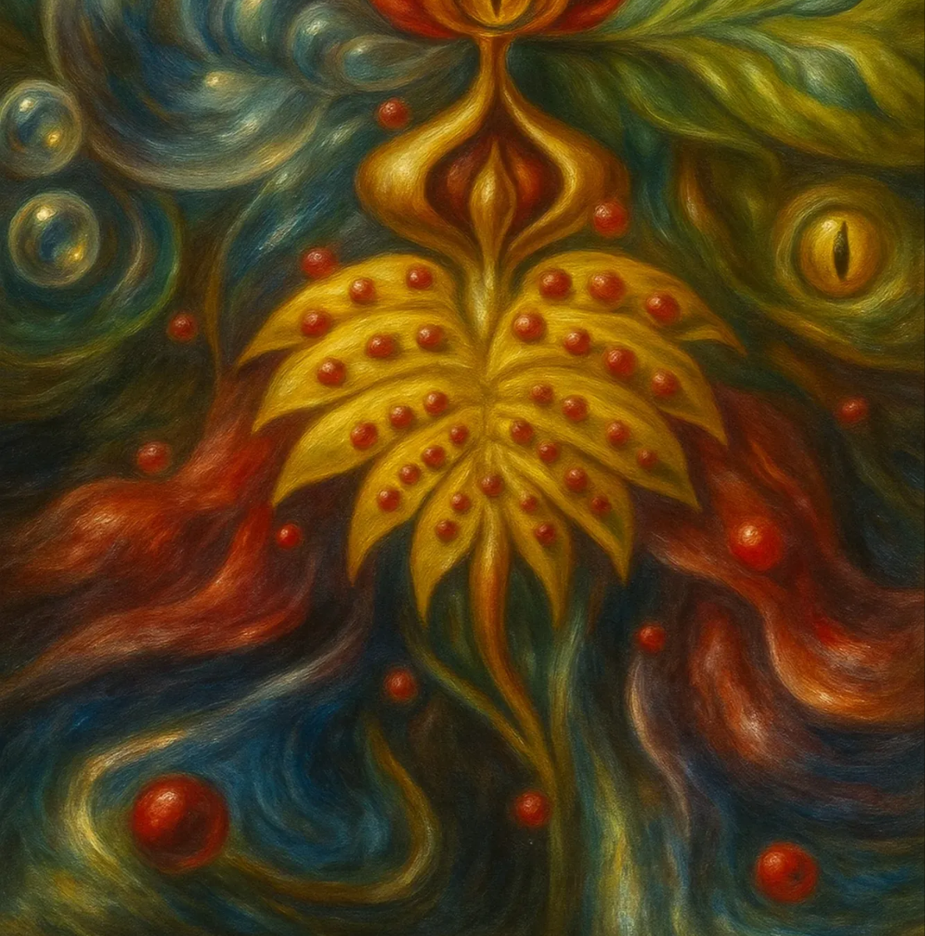
click at [316, 341] on img at bounding box center [462, 253] width 925 height 1387
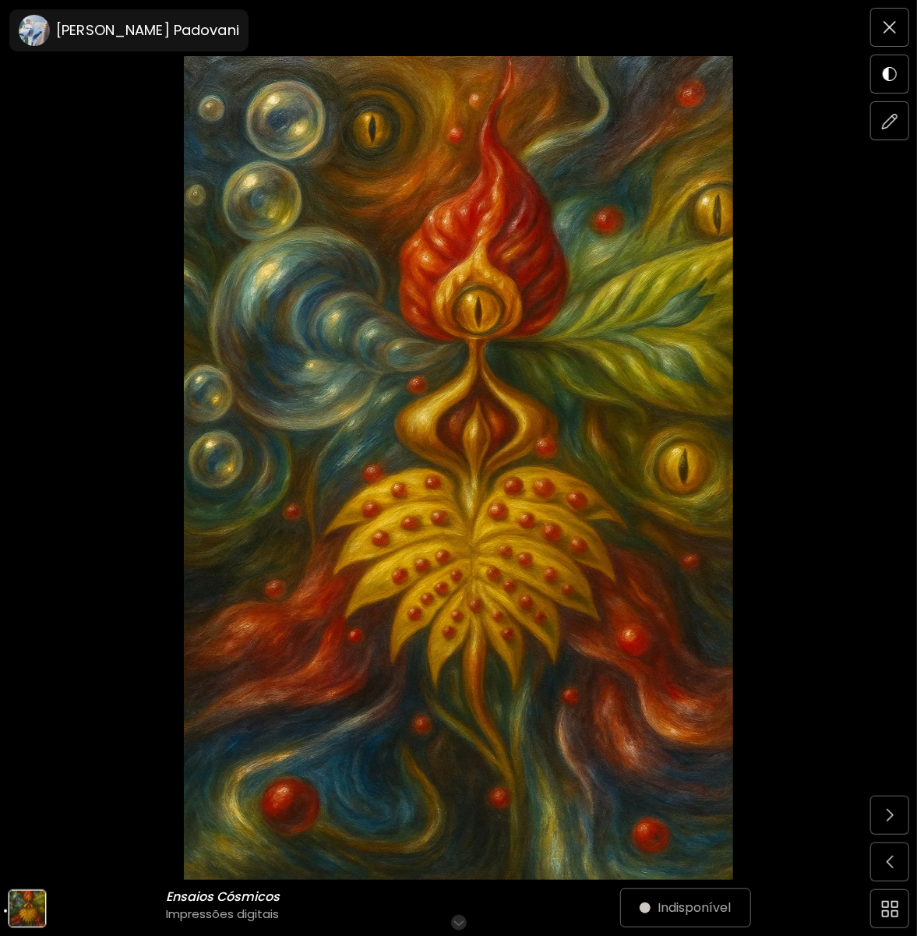
click at [407, 326] on img at bounding box center [458, 467] width 786 height 823
click at [895, 119] on img at bounding box center [890, 121] width 16 height 16
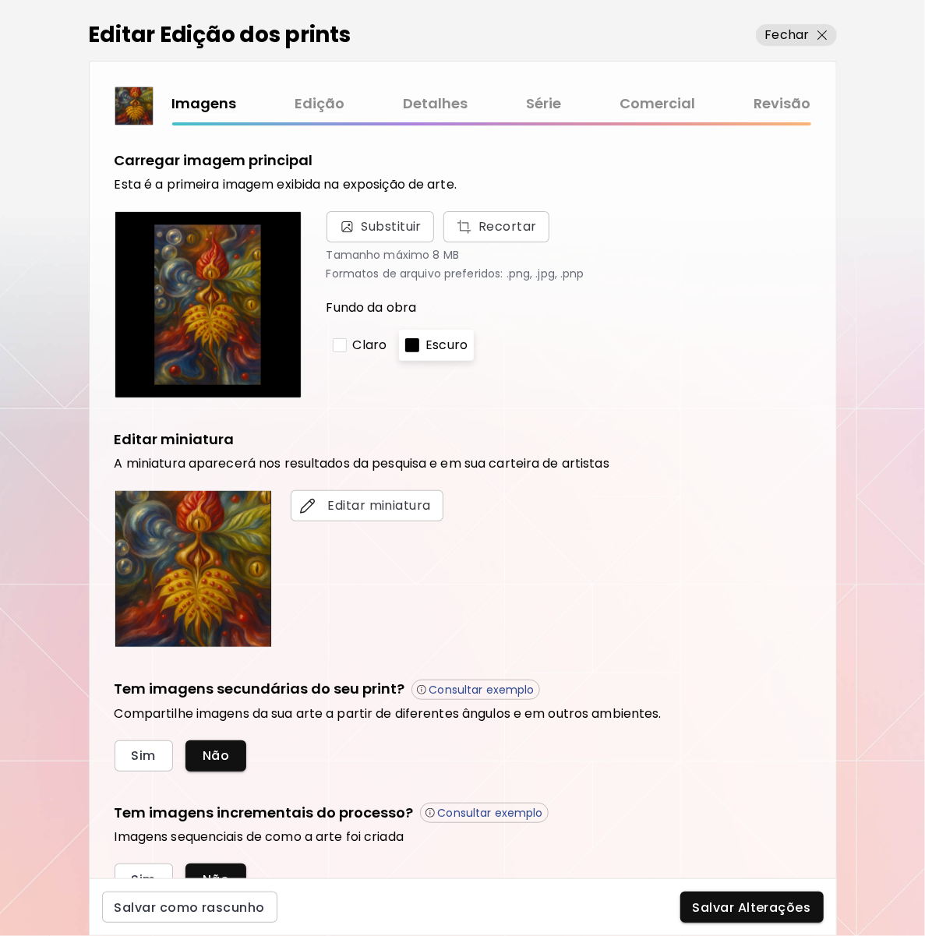
click at [191, 305] on img at bounding box center [208, 304] width 160 height 160
click at [398, 228] on span "Substituir" at bounding box center [391, 226] width 61 height 19
click at [0, 0] on input "Substituir Recortar" at bounding box center [0, 0] width 0 height 0
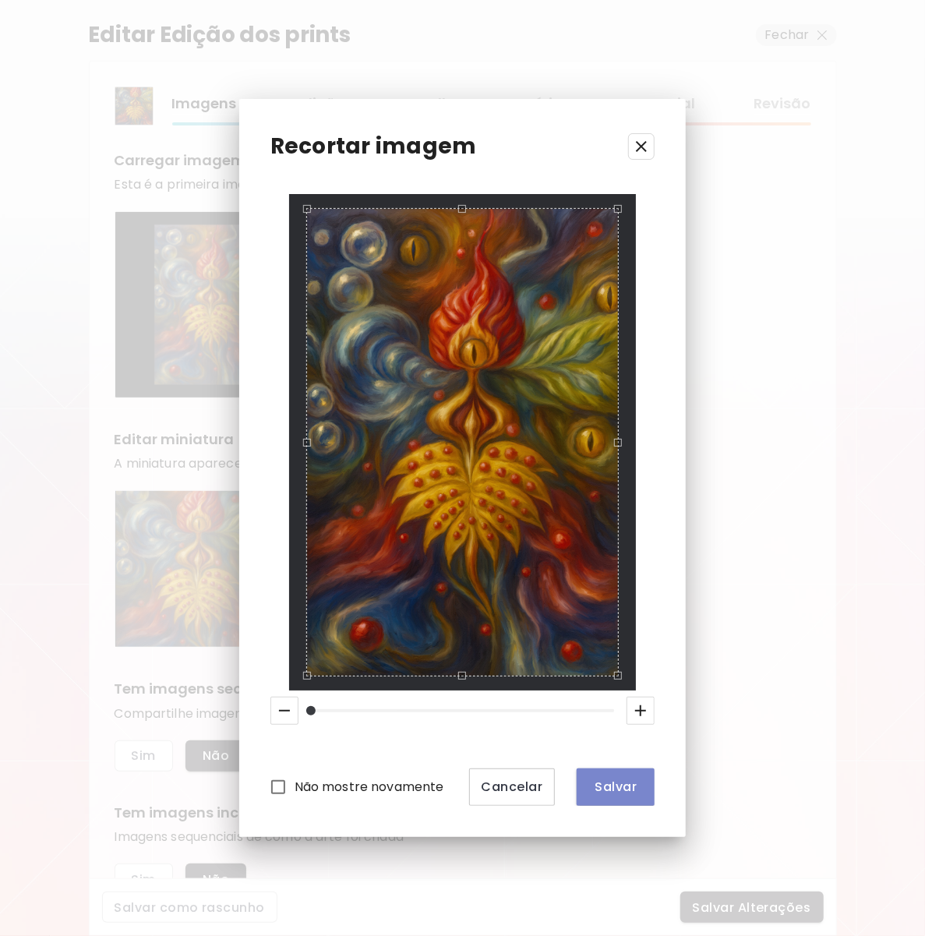
click at [607, 794] on span "Salvar" at bounding box center [615, 786] width 53 height 16
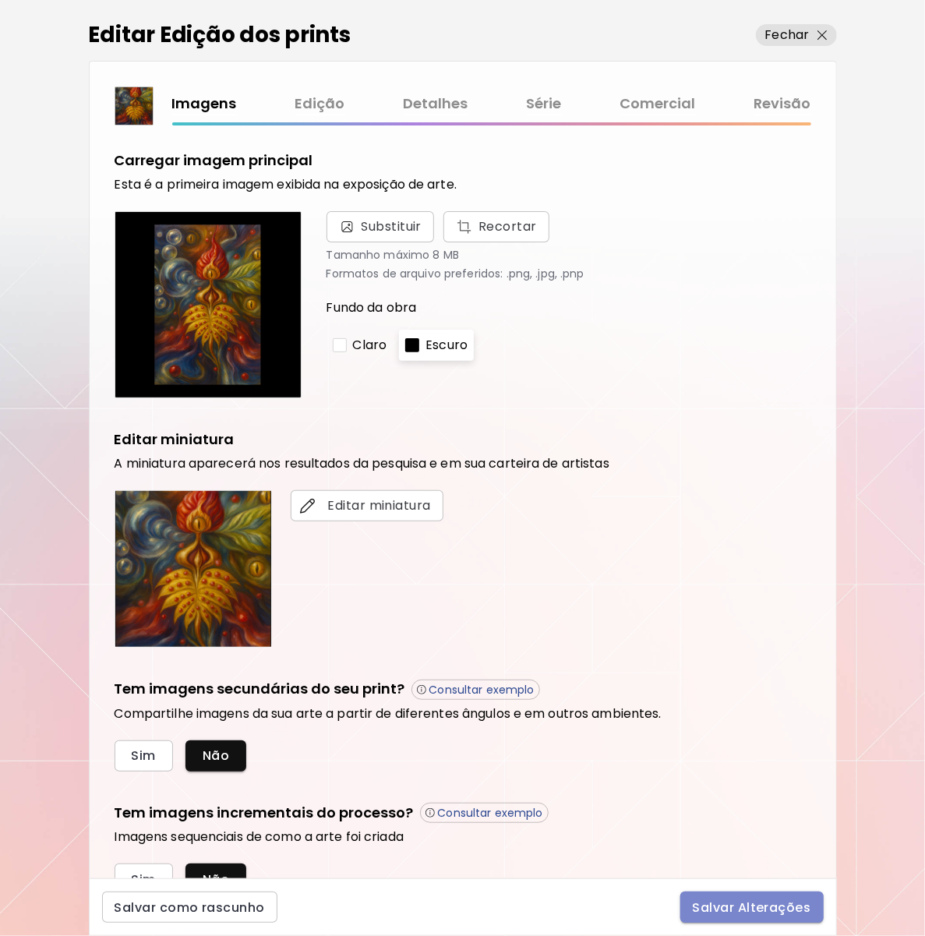
click at [756, 914] on span "Salvar Alterações" at bounding box center [752, 907] width 118 height 16
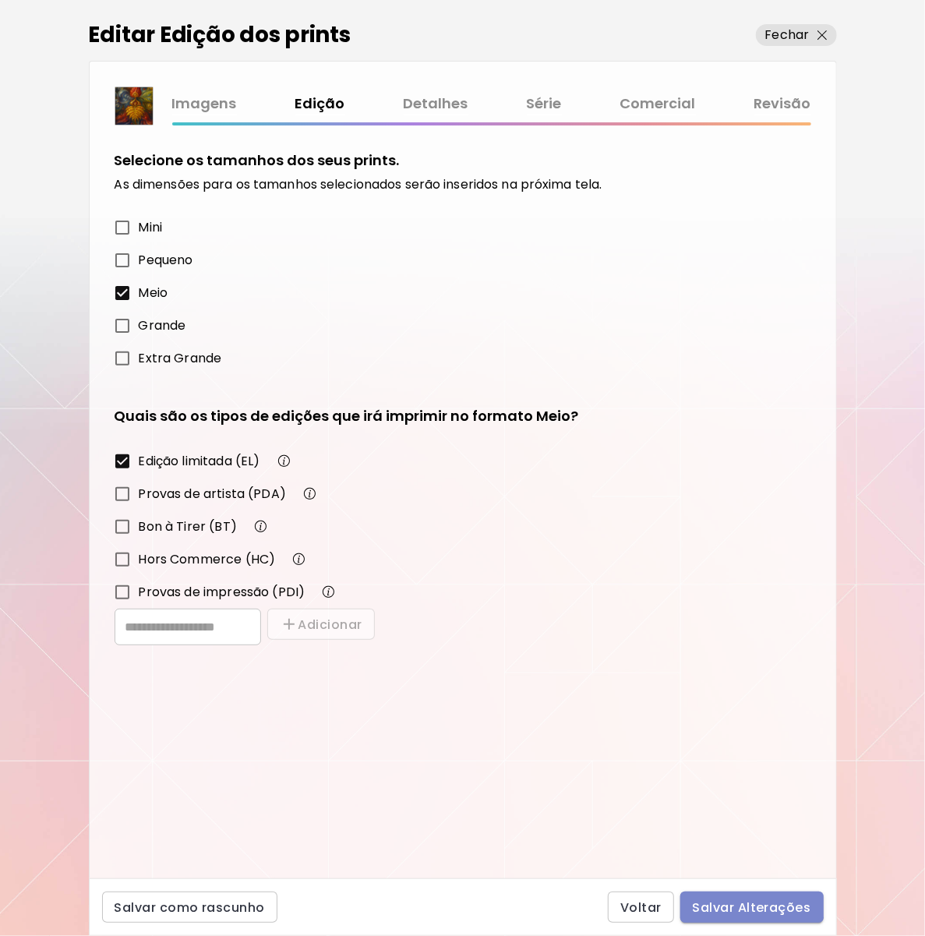
click at [749, 899] on span "Salvar Alterações" at bounding box center [752, 907] width 118 height 16
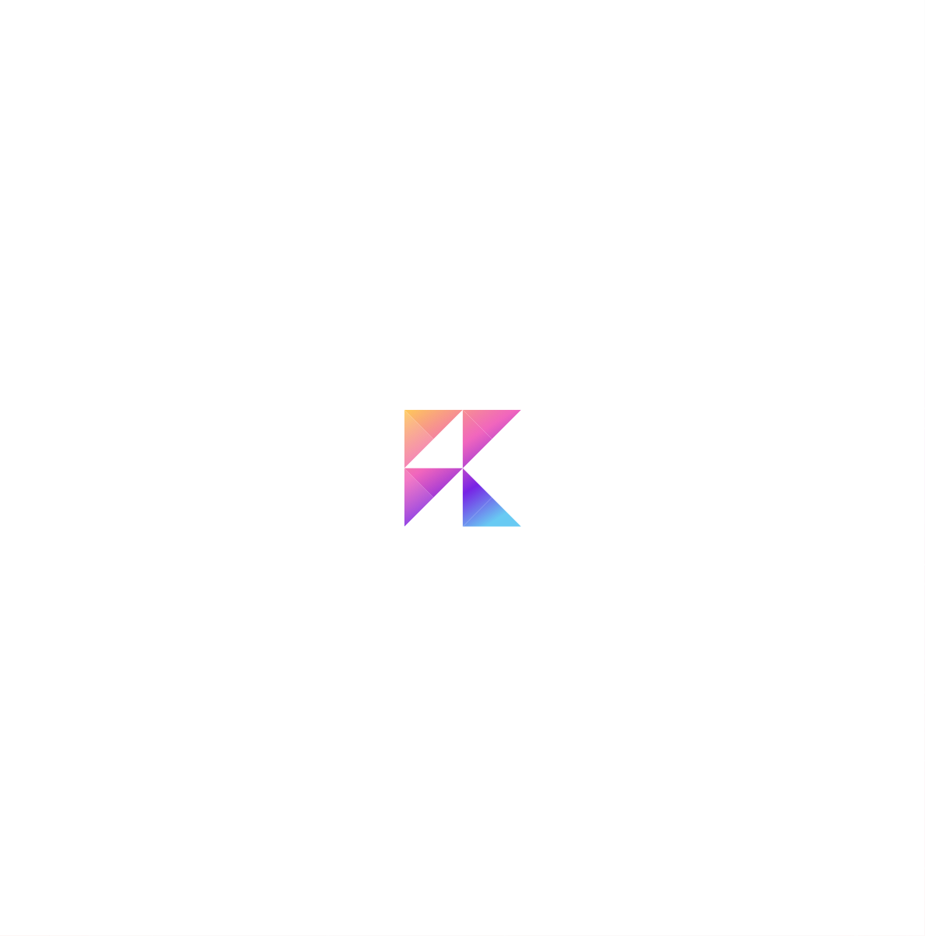
type input "**********"
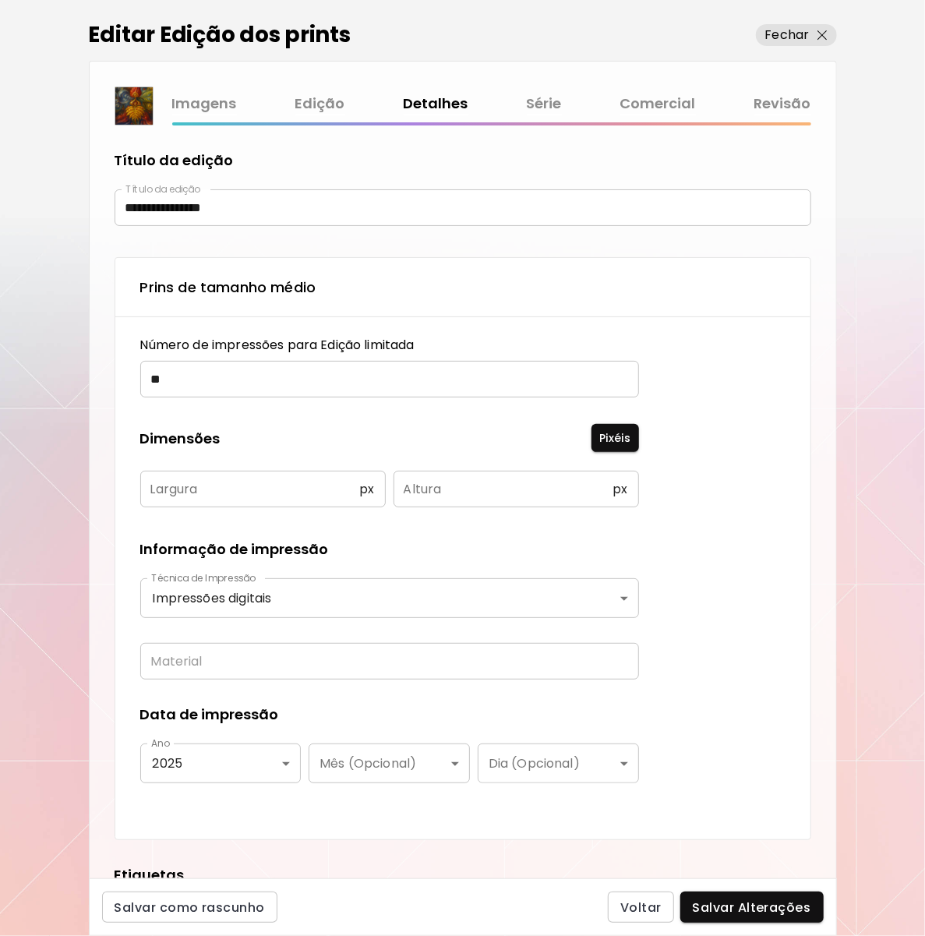
type textarea "**********"
click at [784, 38] on p "Fechar" at bounding box center [787, 35] width 44 height 19
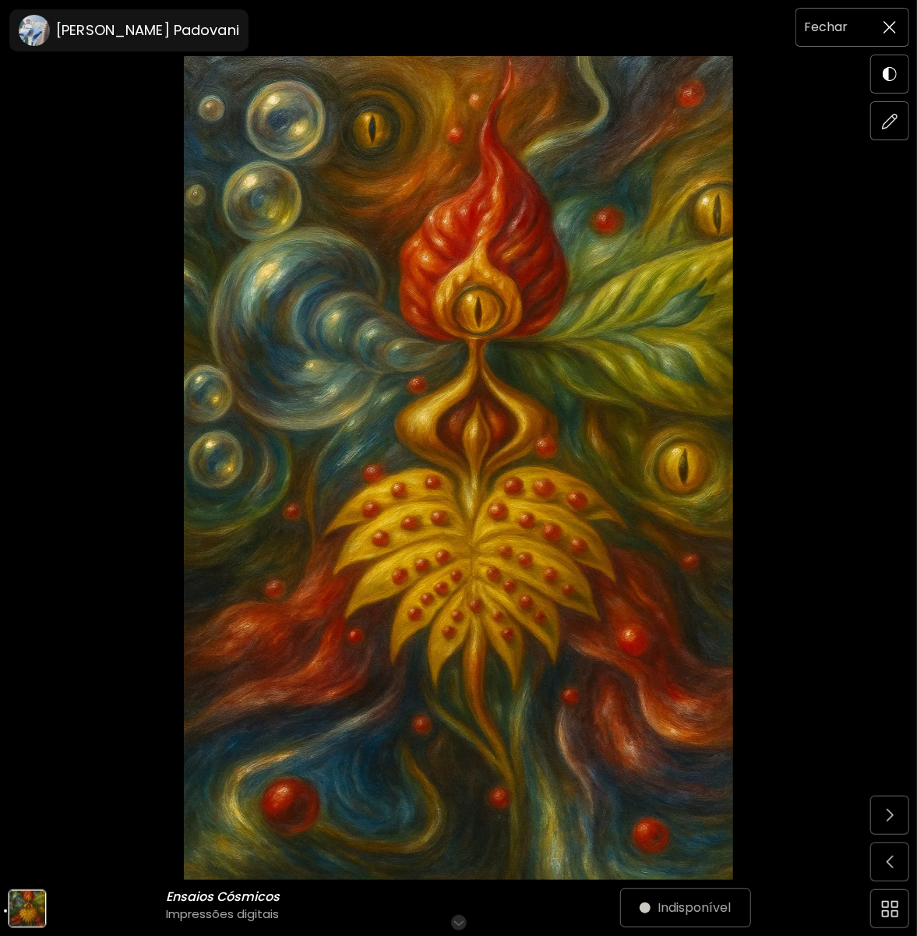
click at [894, 29] on img at bounding box center [889, 27] width 12 height 12
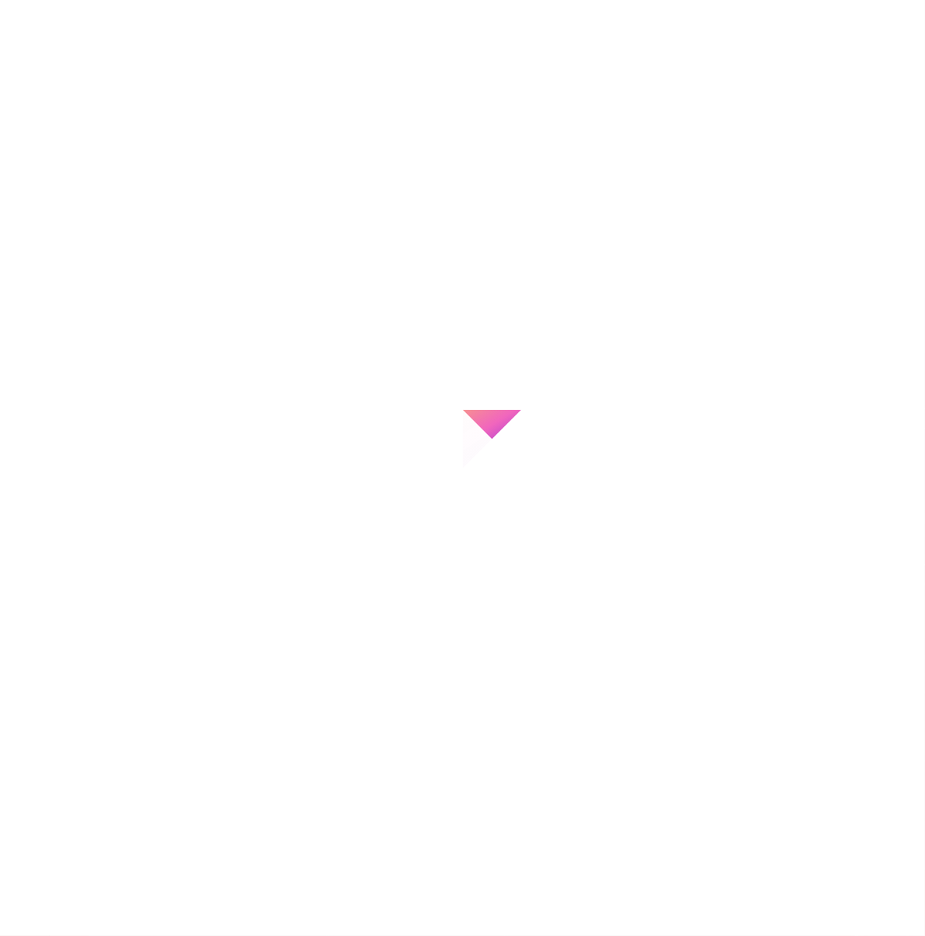
type input "**********"
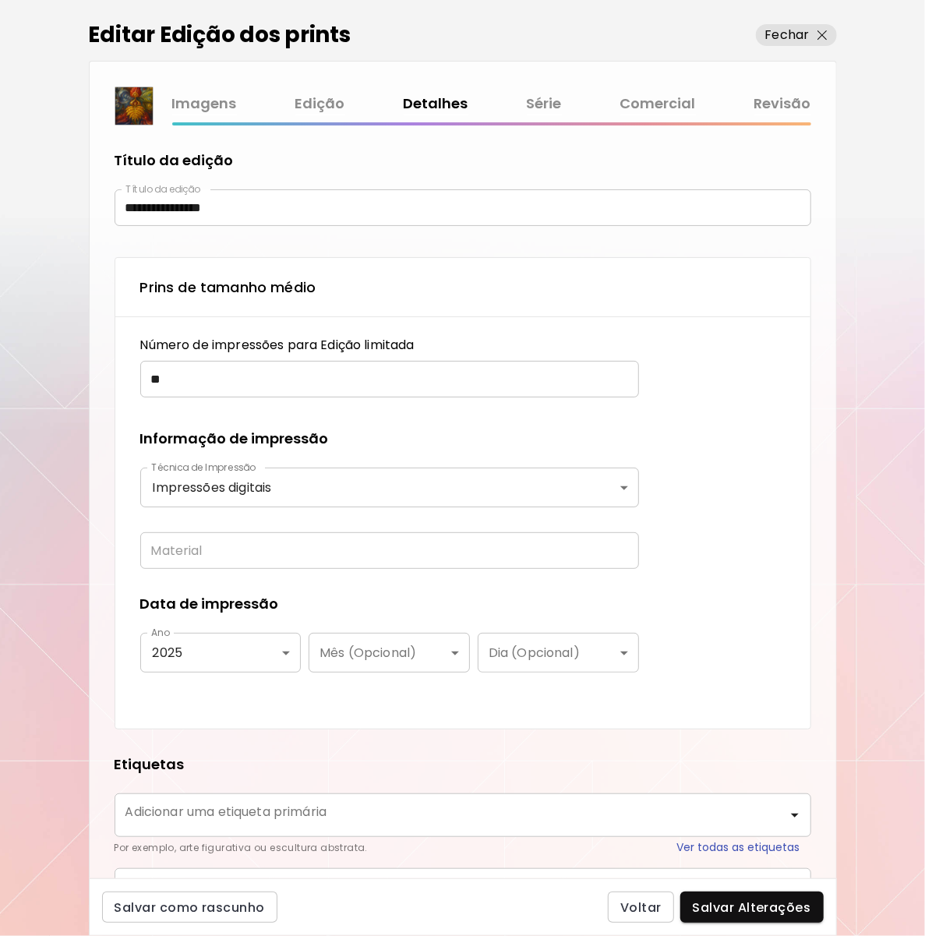
type textarea "**********"
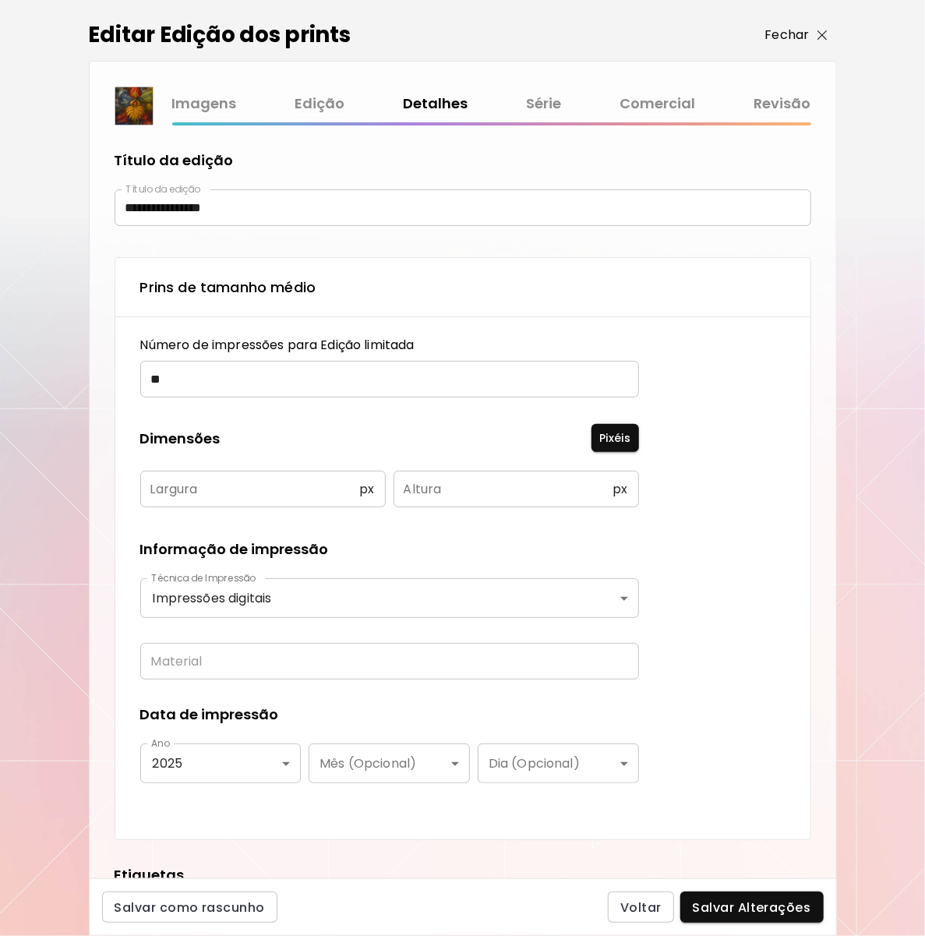
click at [781, 37] on p "Fechar" at bounding box center [787, 35] width 44 height 19
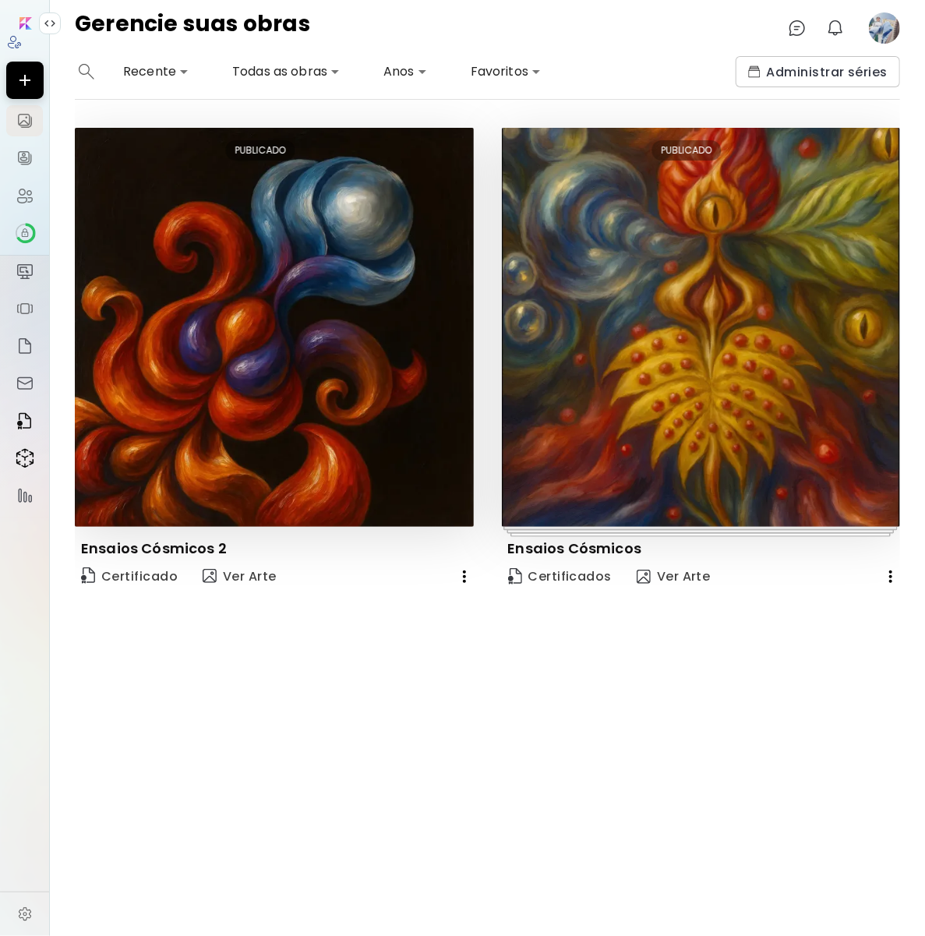
click at [877, 30] on image at bounding box center [884, 27] width 31 height 31
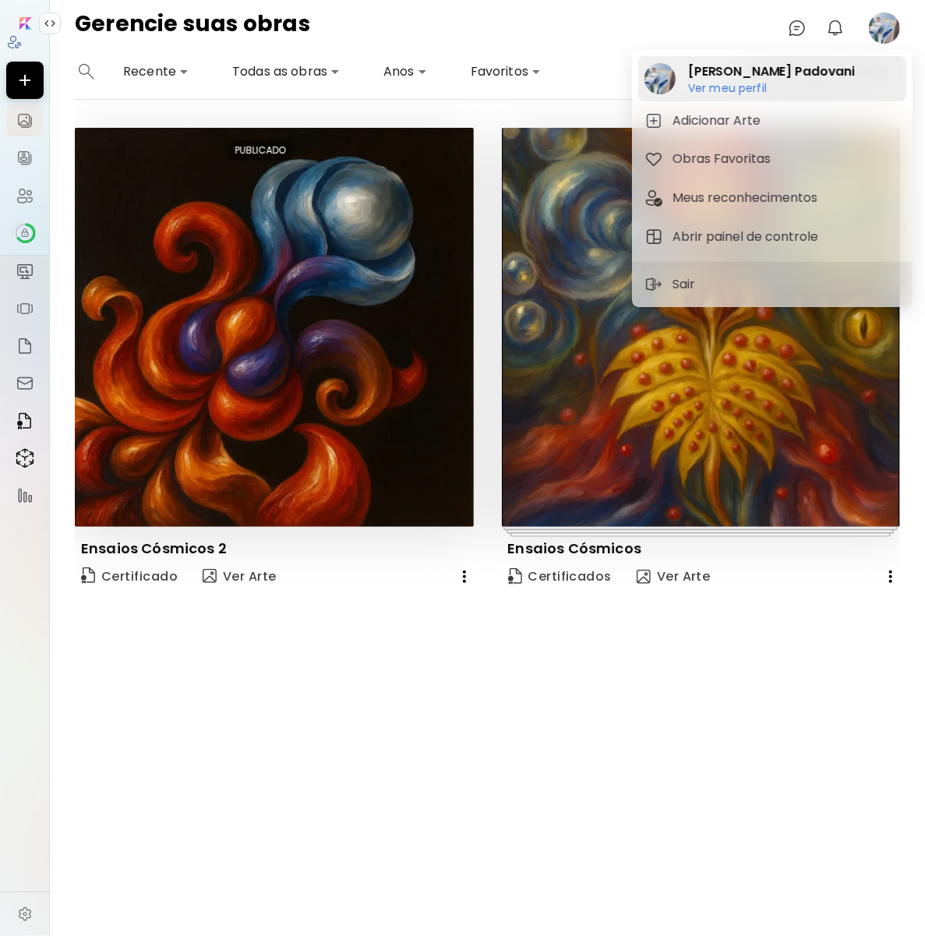
click at [735, 74] on h2 "[PERSON_NAME] Padovani" at bounding box center [771, 71] width 167 height 19
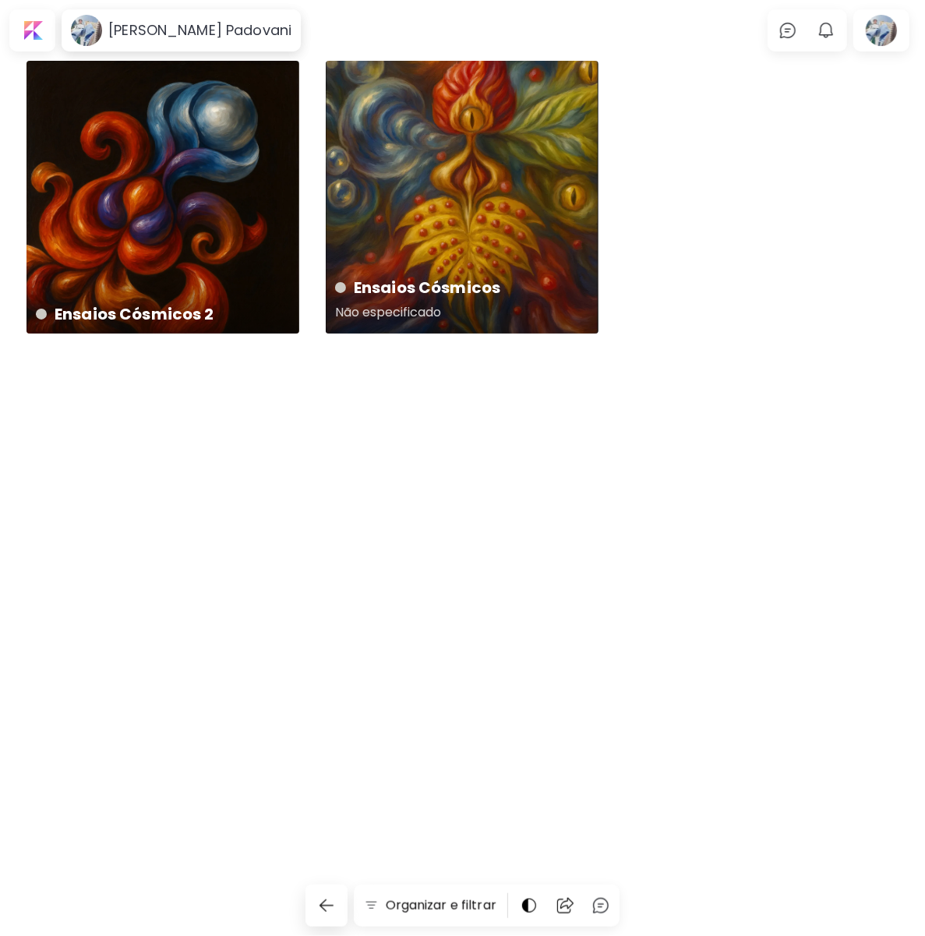
click at [481, 204] on div "Ensaios Cósmicos Não especificado" at bounding box center [462, 197] width 273 height 273
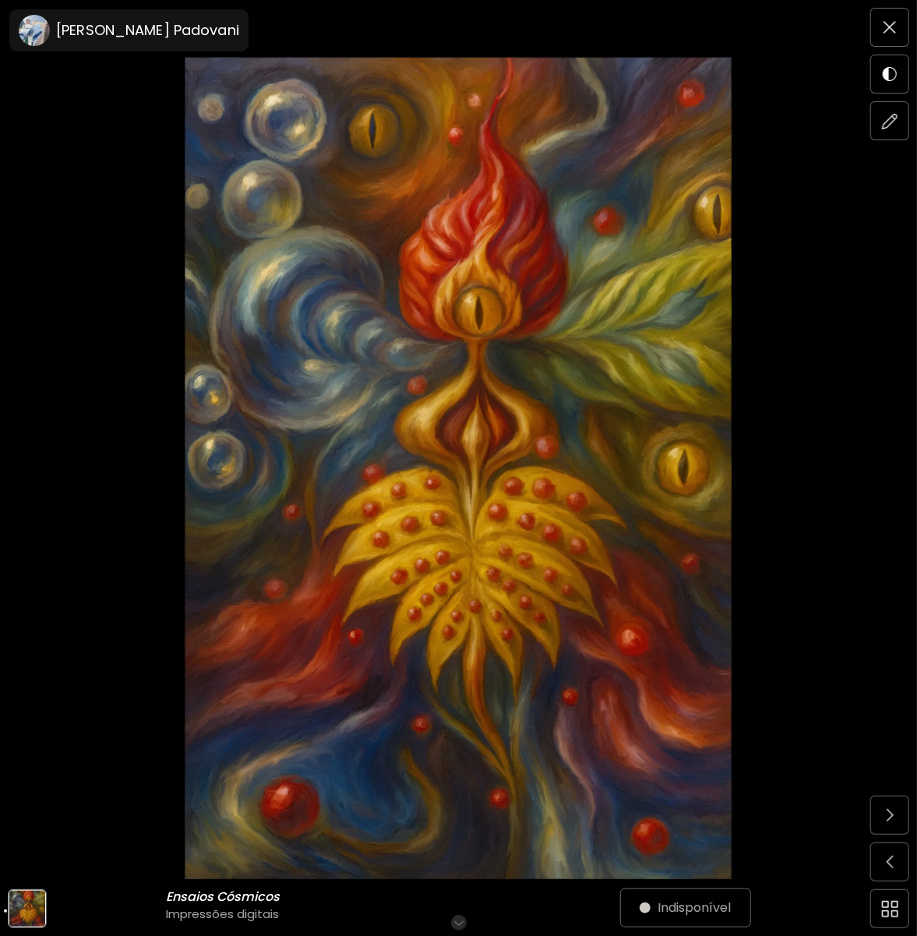
click at [333, 728] on img at bounding box center [458, 467] width 786 height 823
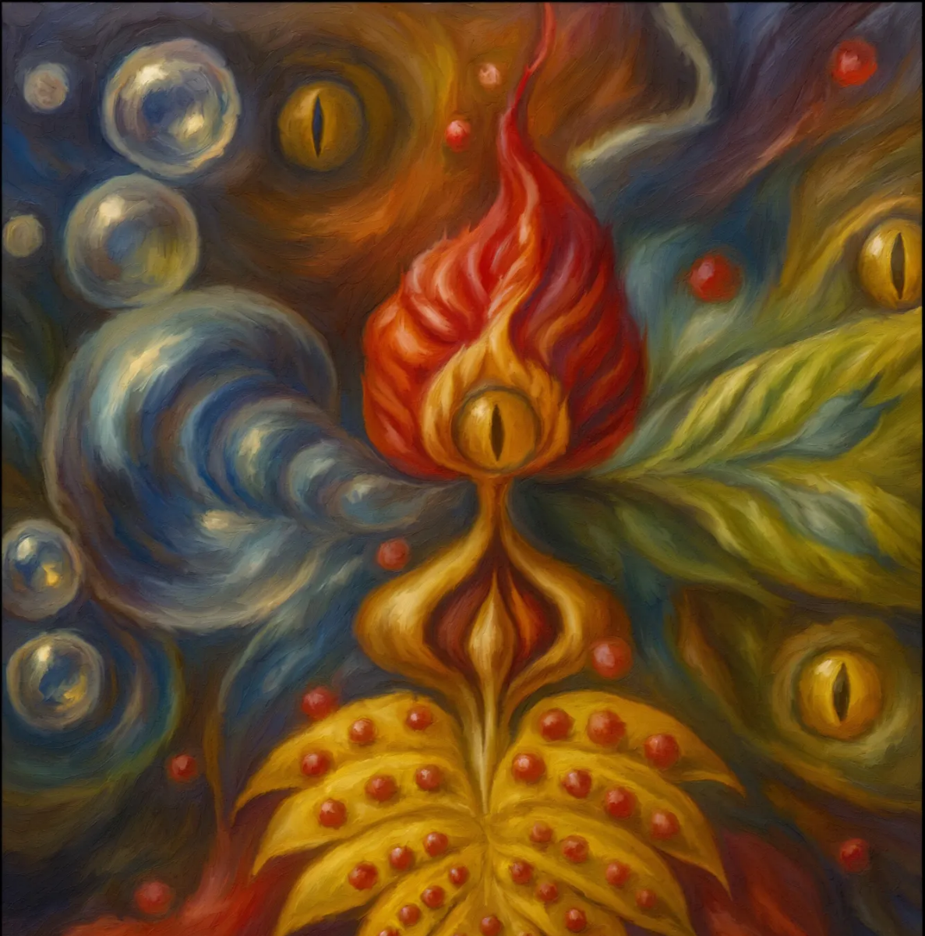
click at [213, 384] on img at bounding box center [462, 693] width 925 height 1387
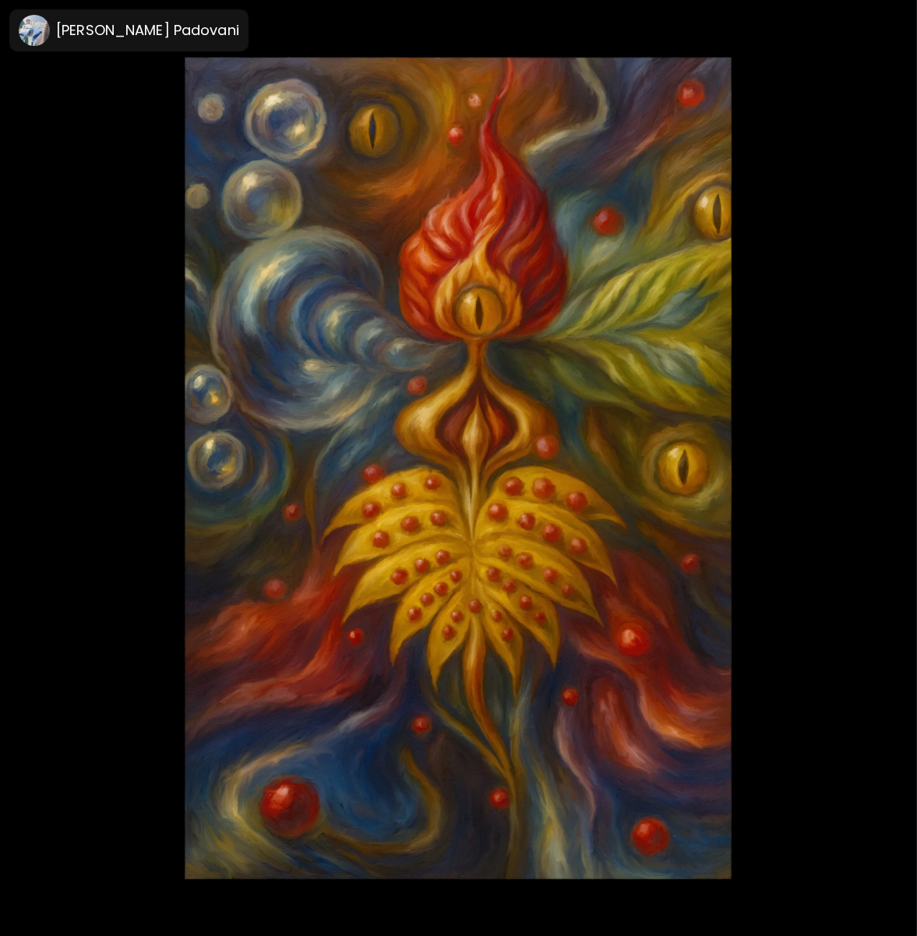
click at [897, 26] on span at bounding box center [889, 27] width 33 height 33
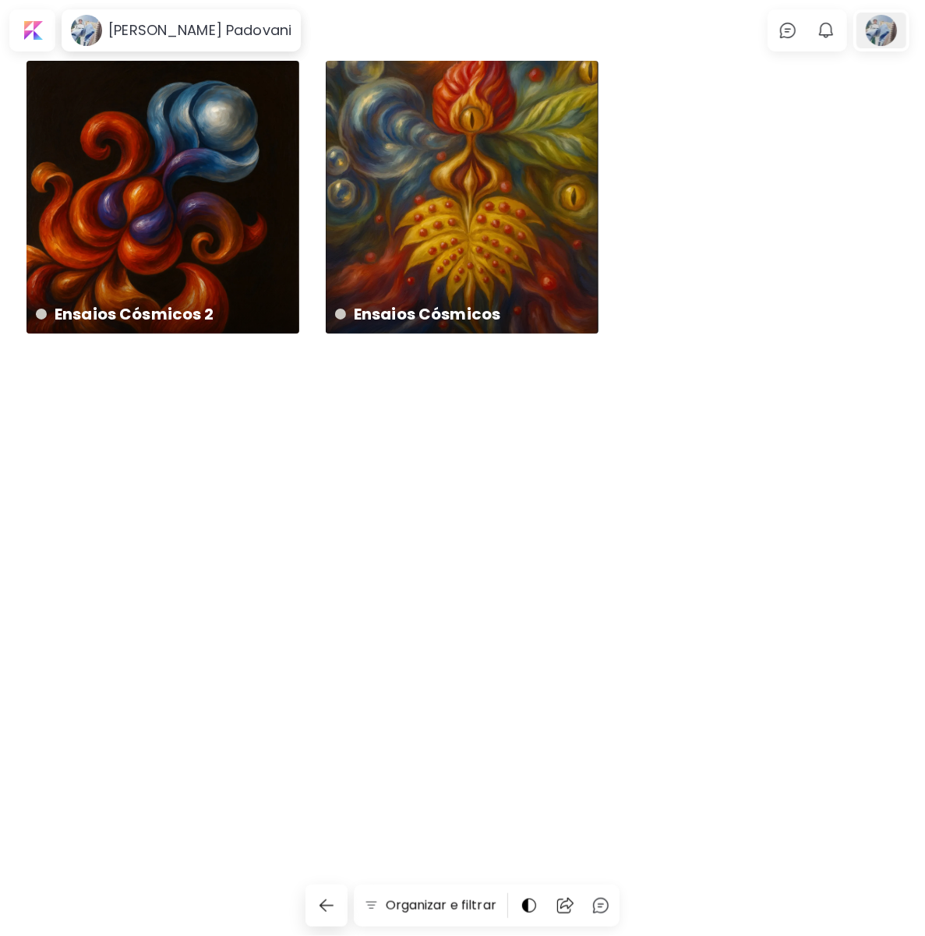
click at [882, 25] on div at bounding box center [881, 30] width 50 height 36
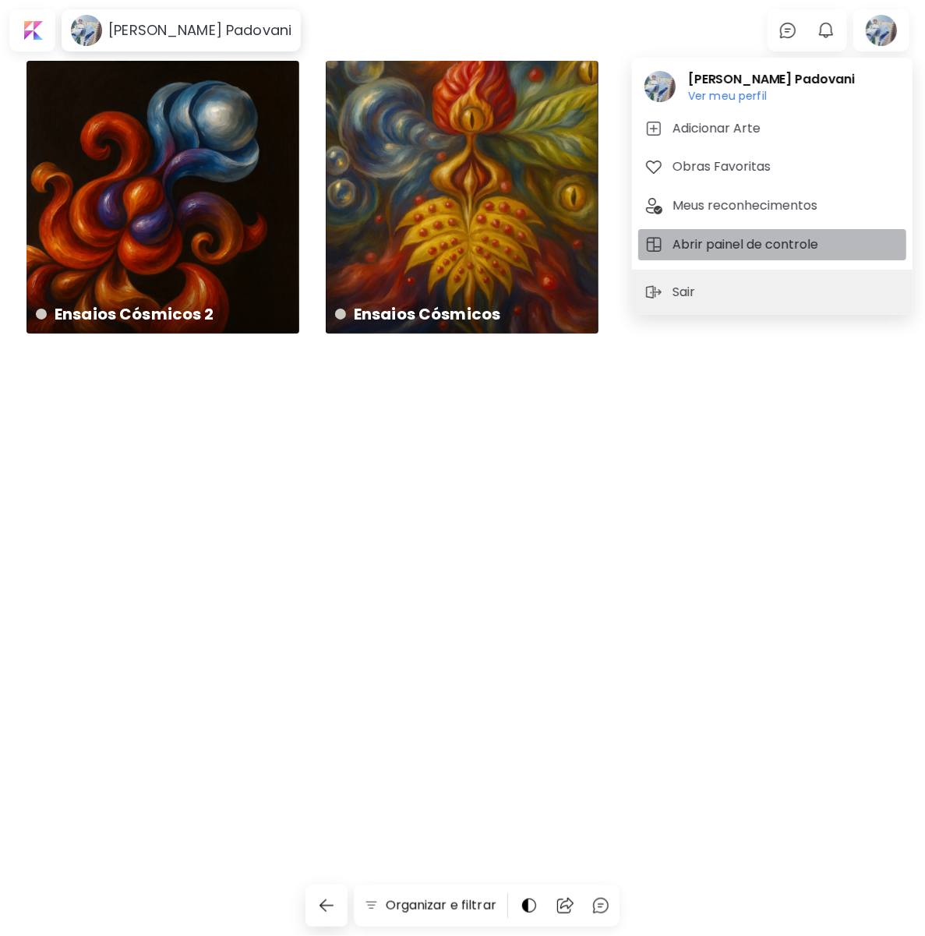
click at [738, 242] on h5 "Abrir painel de controle" at bounding box center [747, 244] width 150 height 19
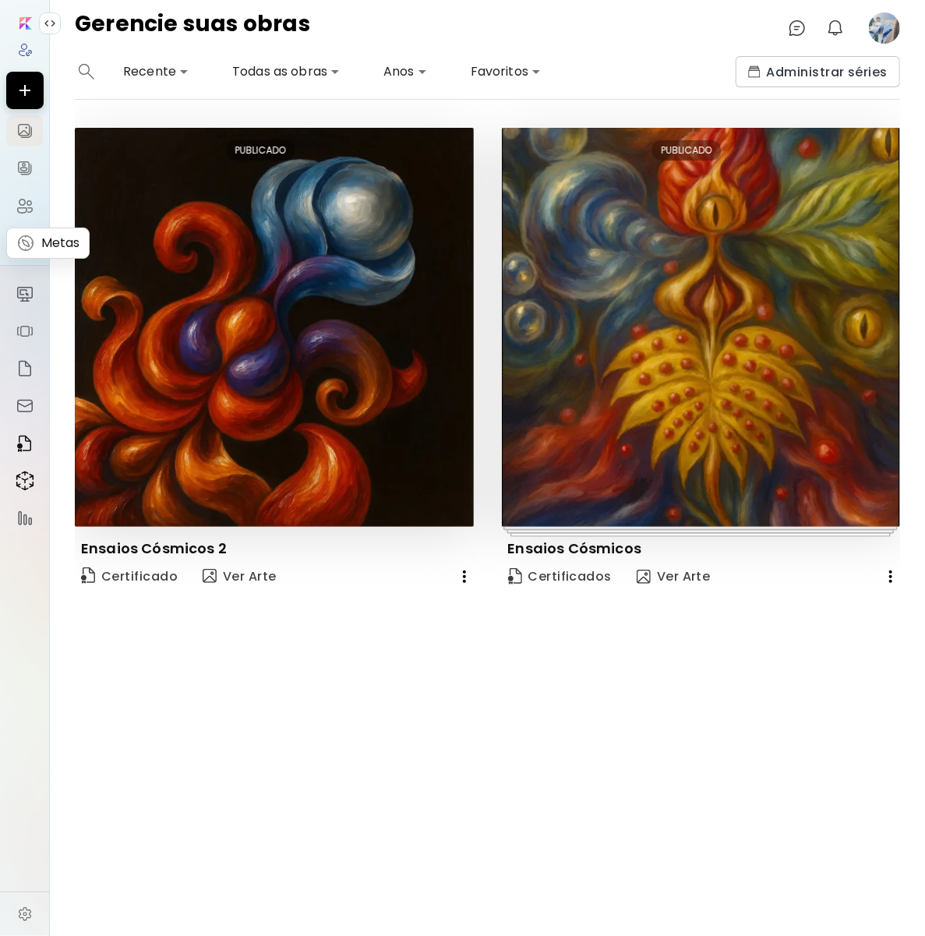
click at [38, 248] on div at bounding box center [28, 243] width 27 height 20
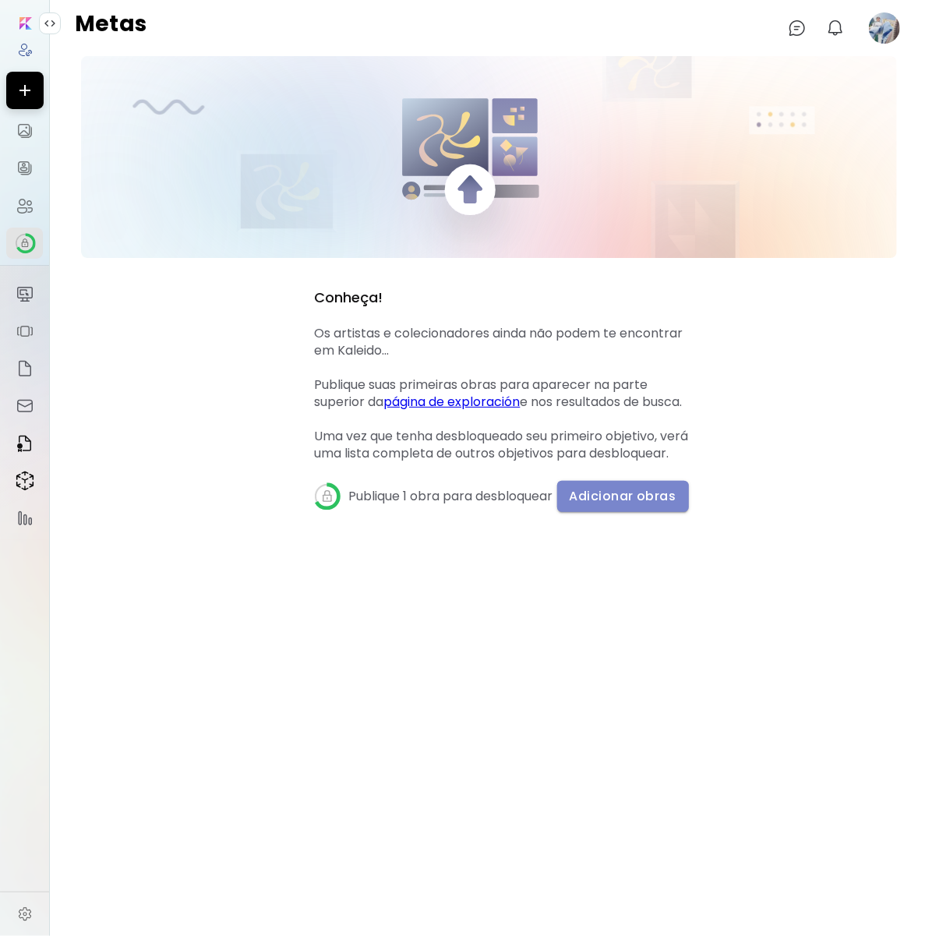
click at [612, 504] on span "Adicionar obras" at bounding box center [622, 496] width 107 height 16
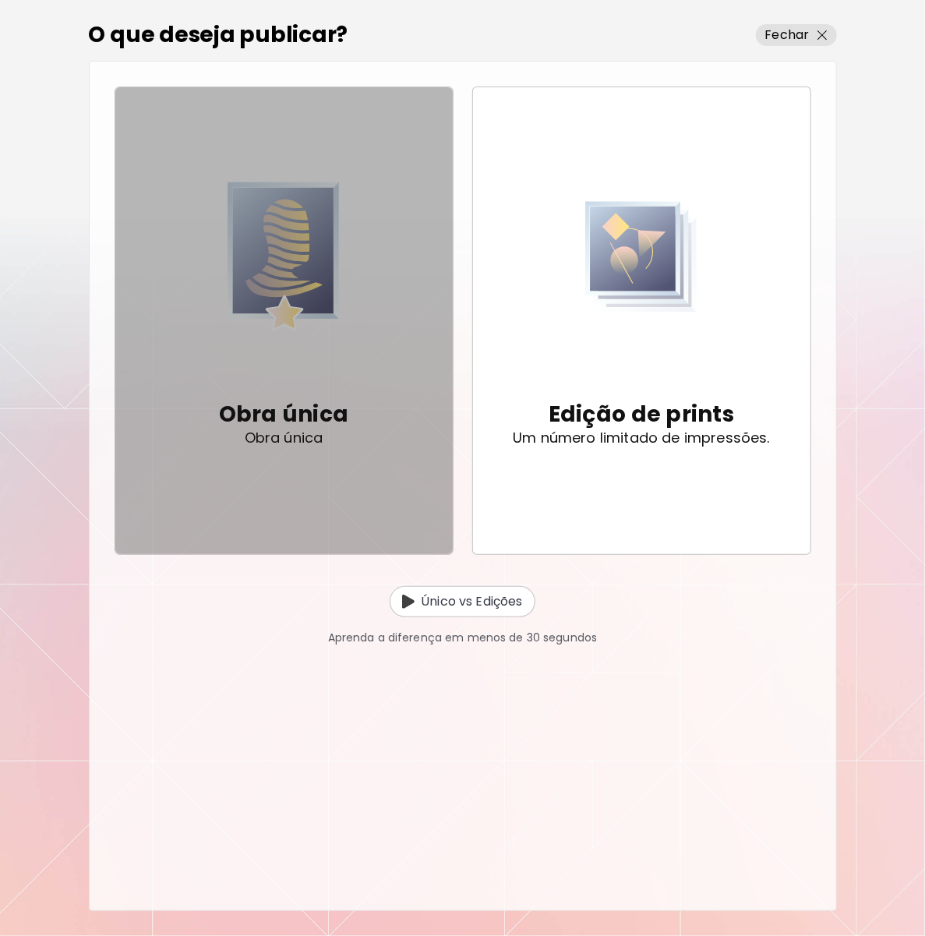
click at [283, 418] on p "Obra única" at bounding box center [284, 414] width 130 height 31
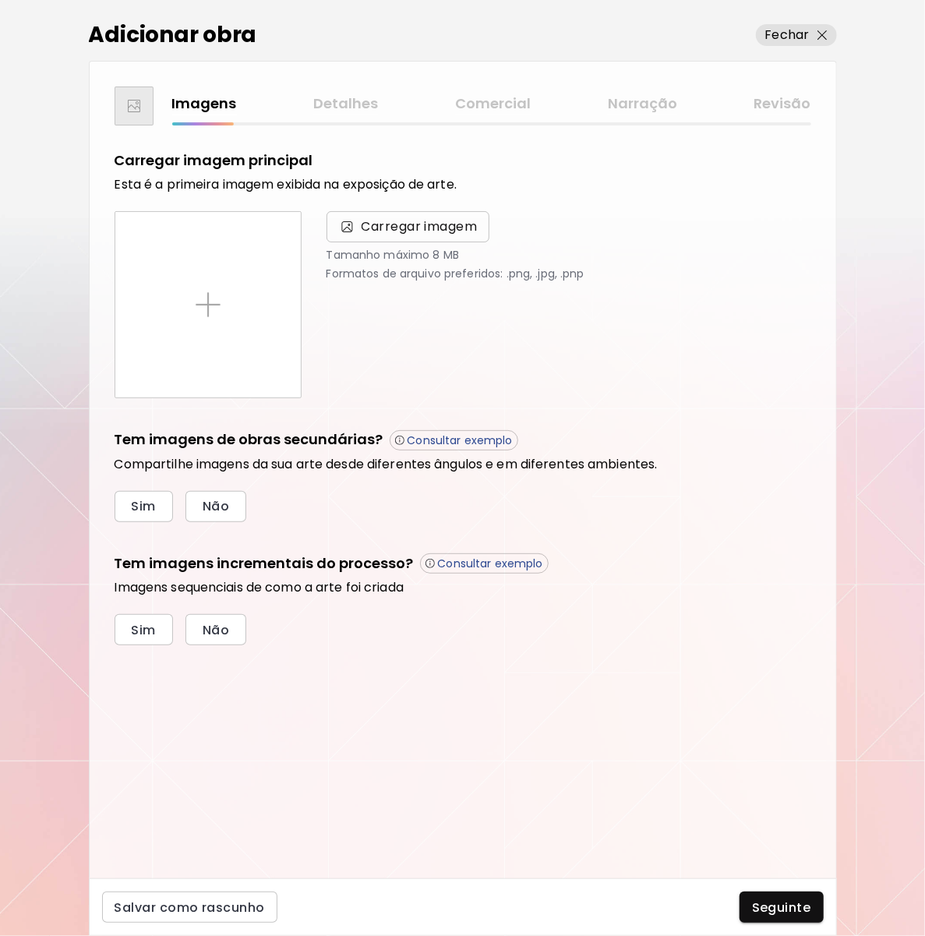
click at [372, 223] on span "Carregar imagem" at bounding box center [419, 226] width 116 height 19
click at [0, 0] on input "Carregar imagem" at bounding box center [0, 0] width 0 height 0
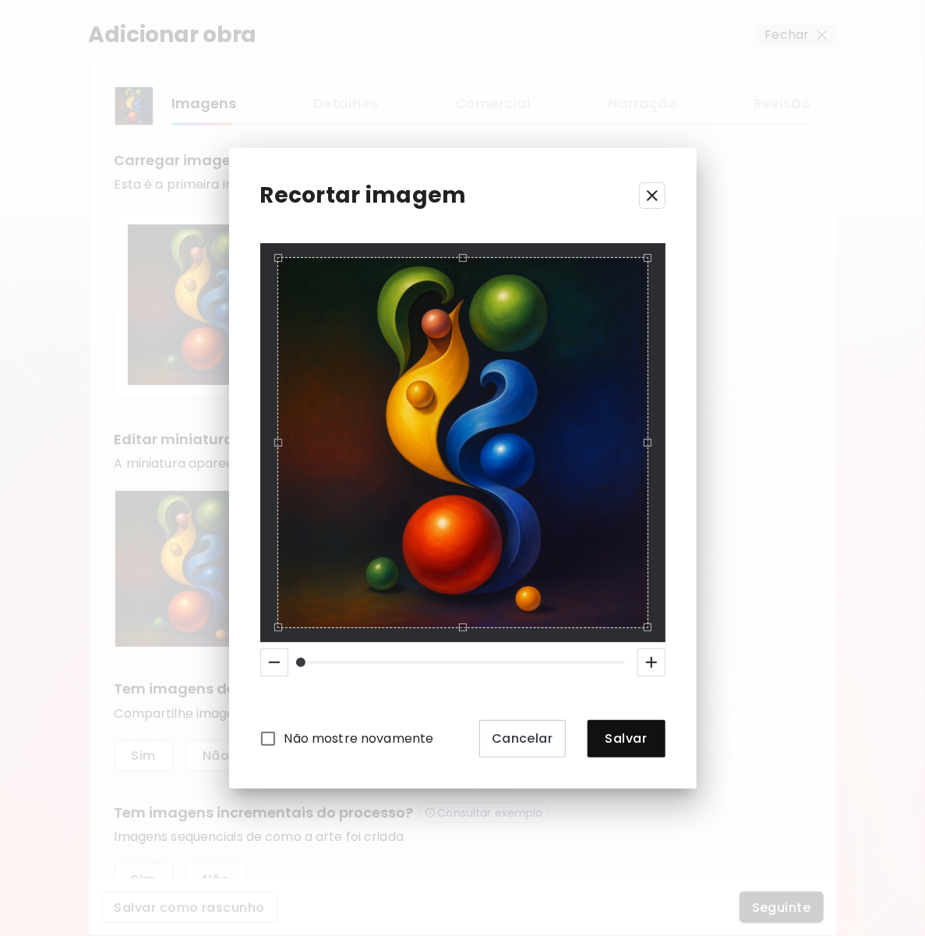
click at [653, 200] on icon "button" at bounding box center [652, 195] width 19 height 19
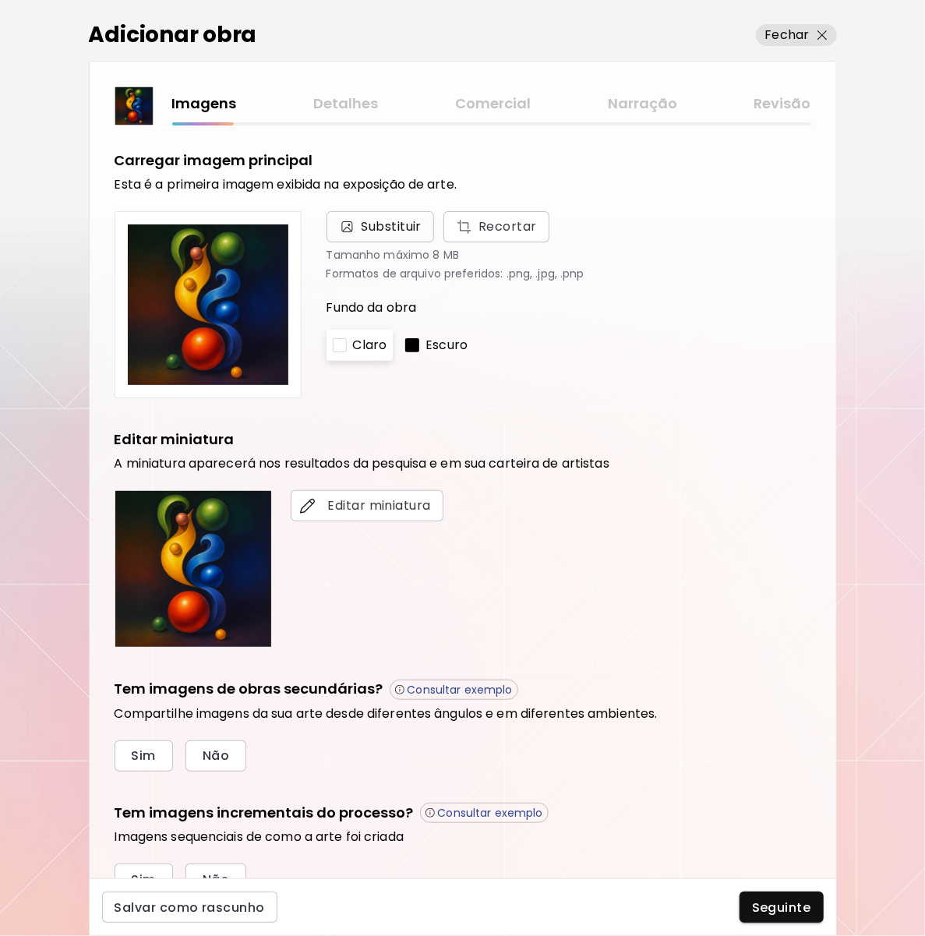
click at [395, 227] on span "Substituir" at bounding box center [391, 226] width 61 height 19
click at [0, 0] on input "Substituir Recortar" at bounding box center [0, 0] width 0 height 0
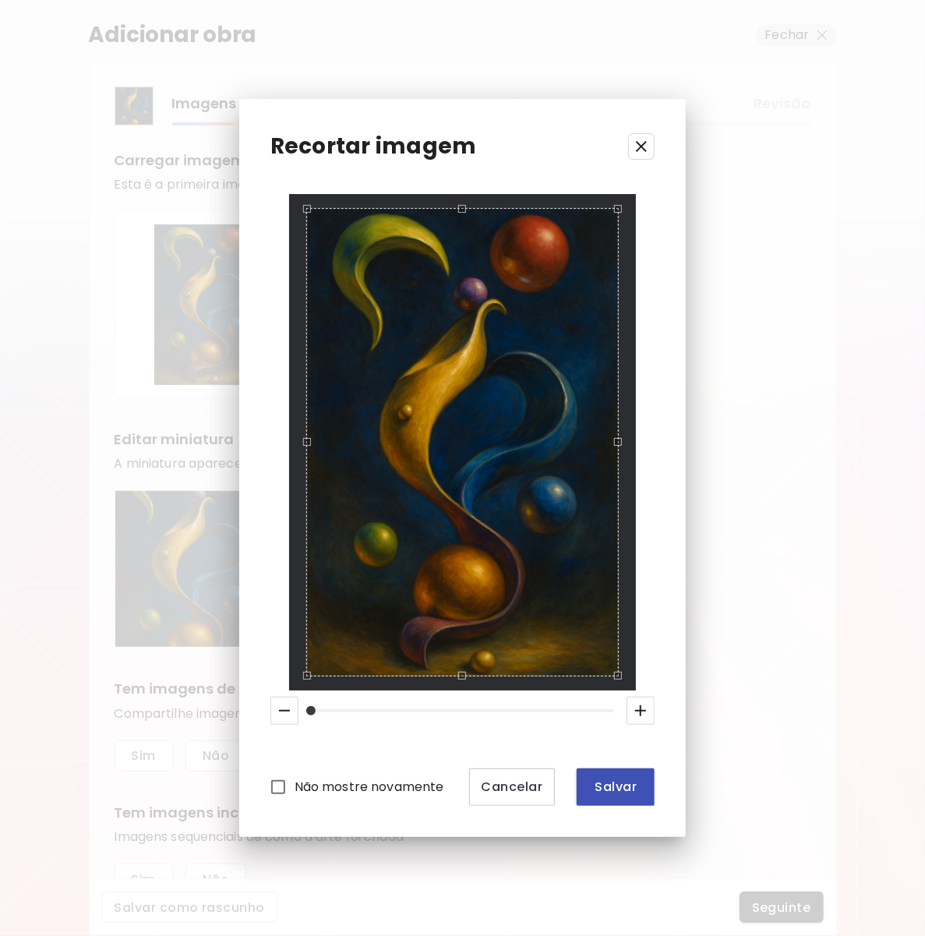
click at [623, 789] on span "Salvar" at bounding box center [615, 786] width 53 height 16
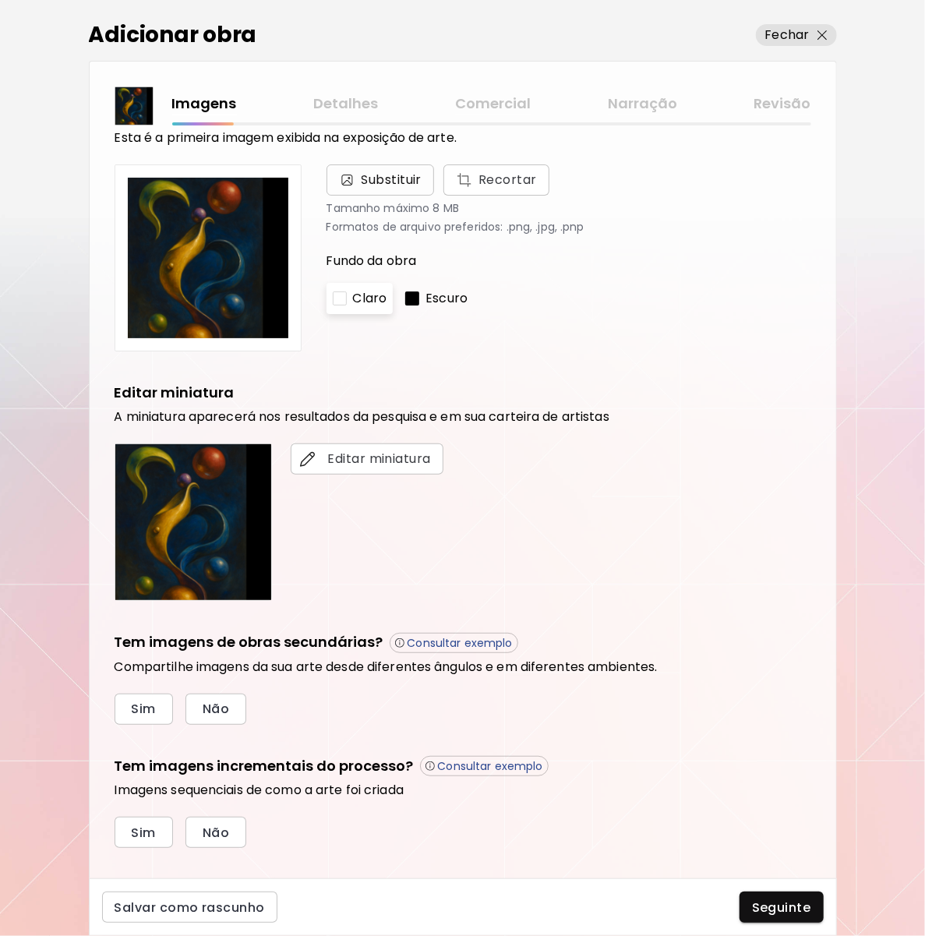
scroll to position [69, 0]
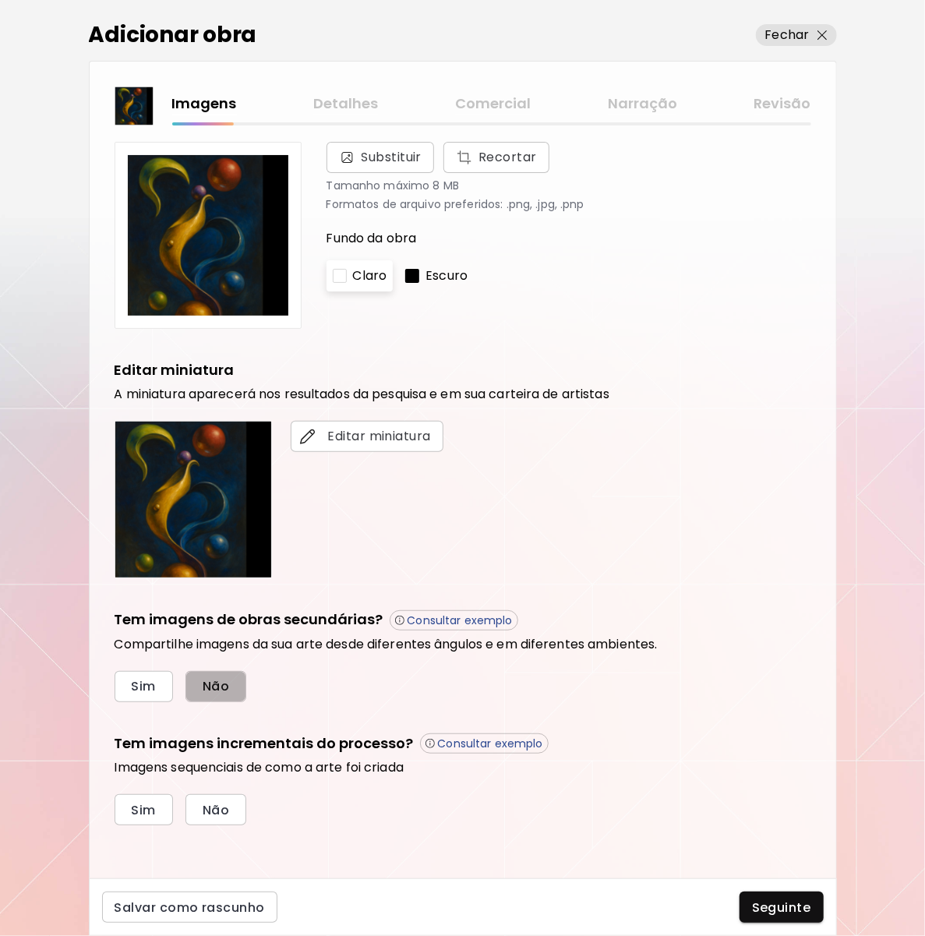
click at [232, 689] on button "Não" at bounding box center [215, 686] width 61 height 31
click at [226, 809] on span "Não" at bounding box center [216, 810] width 26 height 16
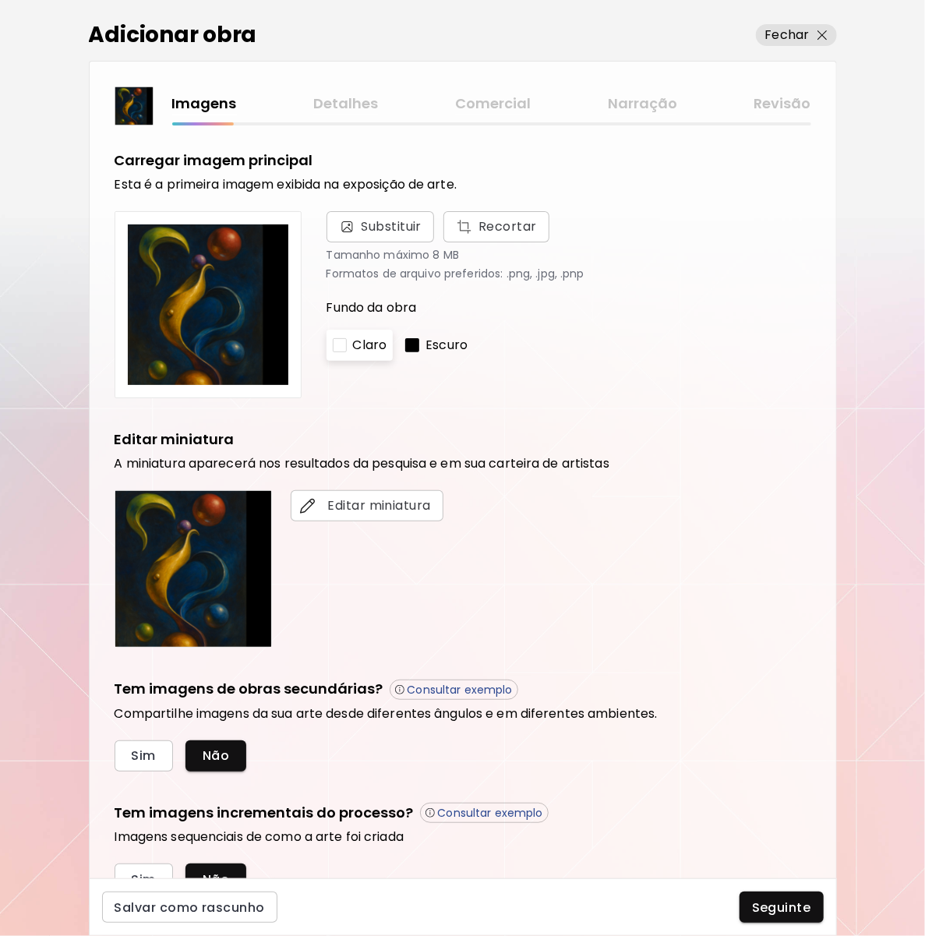
scroll to position [0, 0]
click at [425, 342] on div "Escuro" at bounding box center [436, 345] width 75 height 31
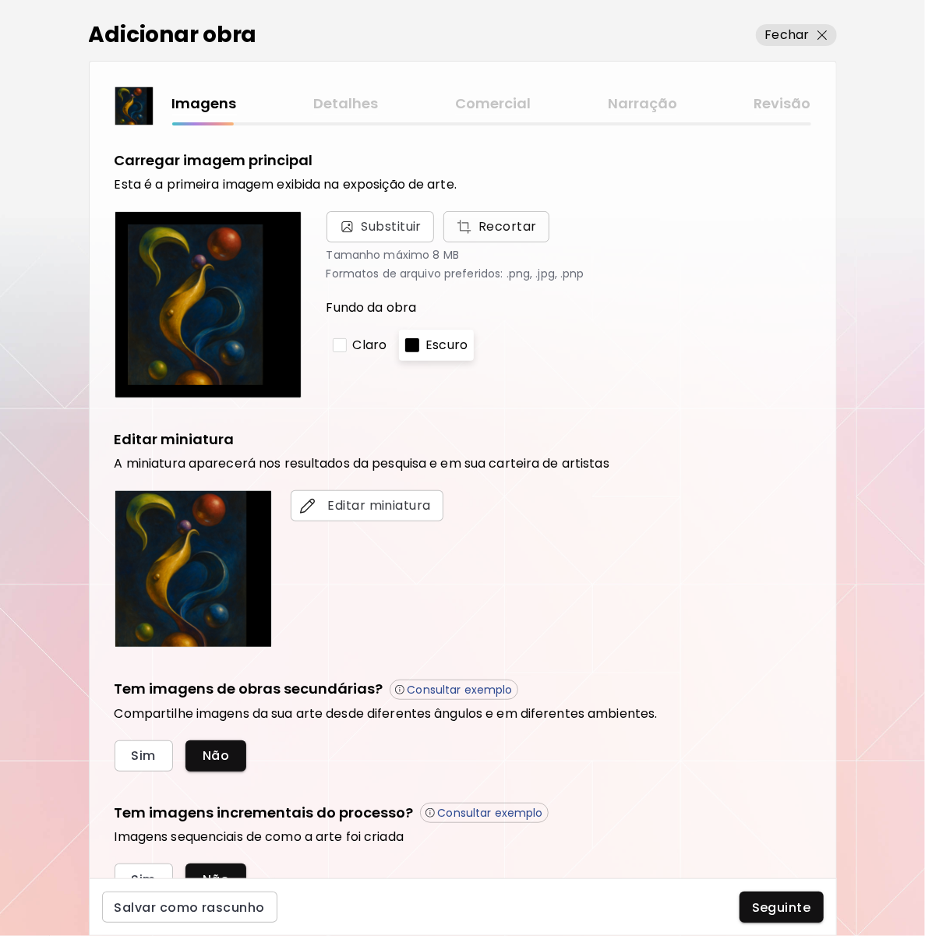
click at [495, 227] on span "Recortar" at bounding box center [496, 226] width 81 height 19
click at [220, 266] on img at bounding box center [208, 304] width 160 height 160
click at [356, 503] on span "Editar miniatura" at bounding box center [367, 505] width 128 height 19
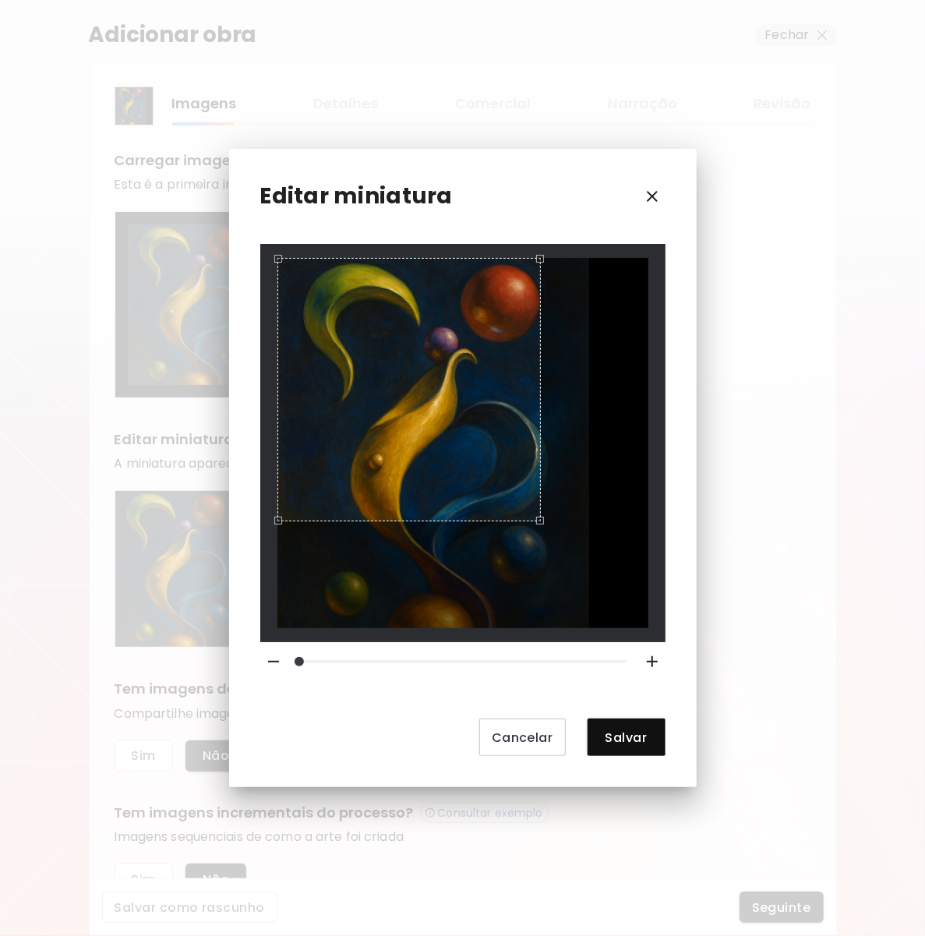
click at [537, 546] on div at bounding box center [462, 443] width 371 height 370
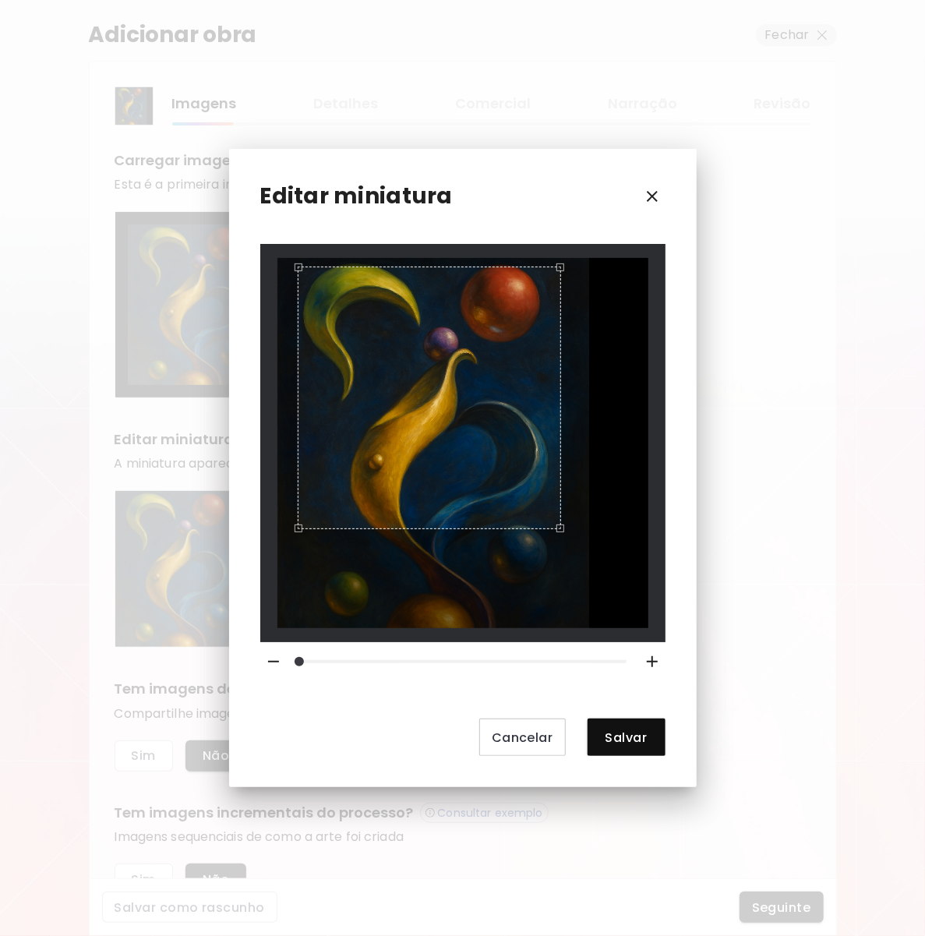
click at [506, 510] on div "Use the arrow keys to move the crop selection area" at bounding box center [429, 397] width 263 height 263
click at [612, 744] on span "Salvar" at bounding box center [626, 737] width 53 height 16
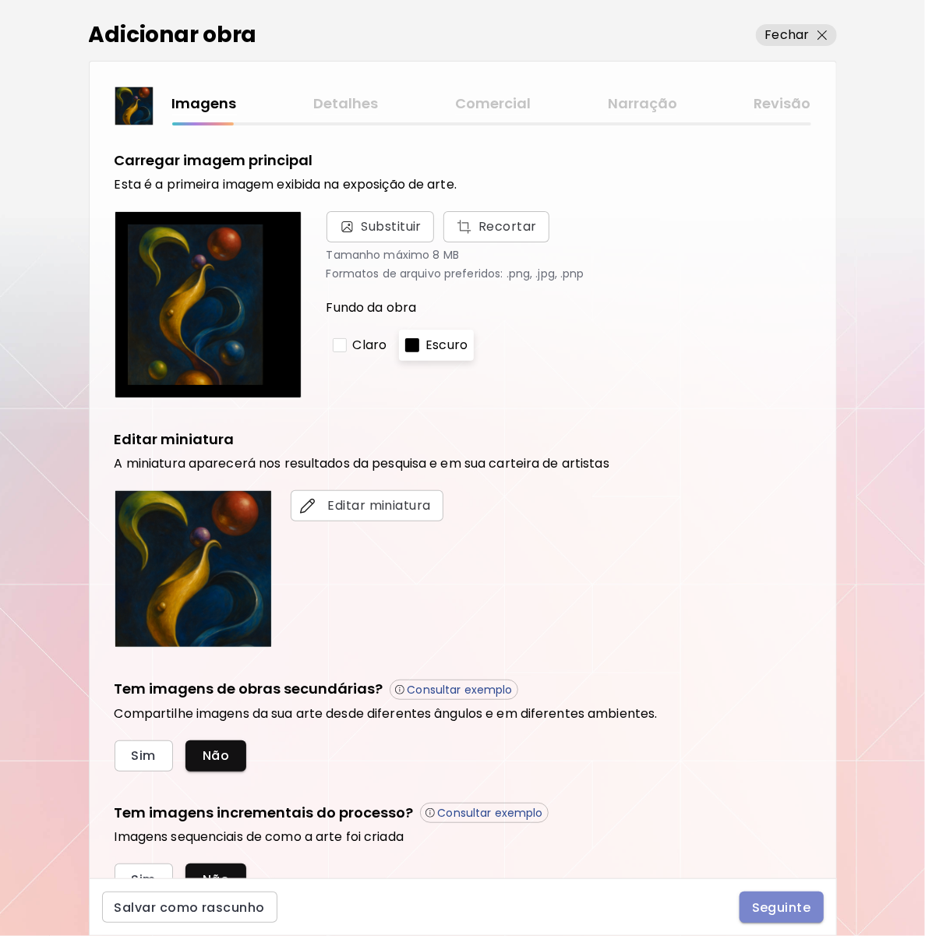
click at [784, 904] on span "Seguinte" at bounding box center [781, 907] width 59 height 16
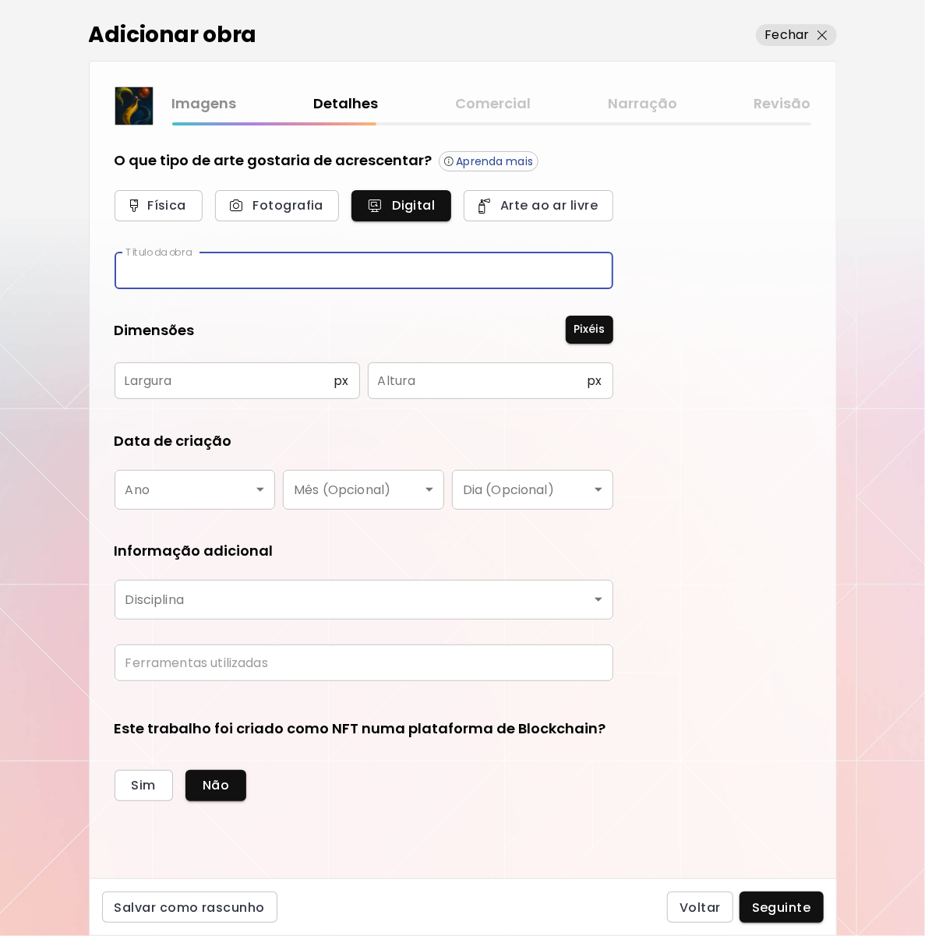
click at [263, 277] on input "text" at bounding box center [364, 270] width 499 height 37
type input "**********"
type input "*****"
type input "****"
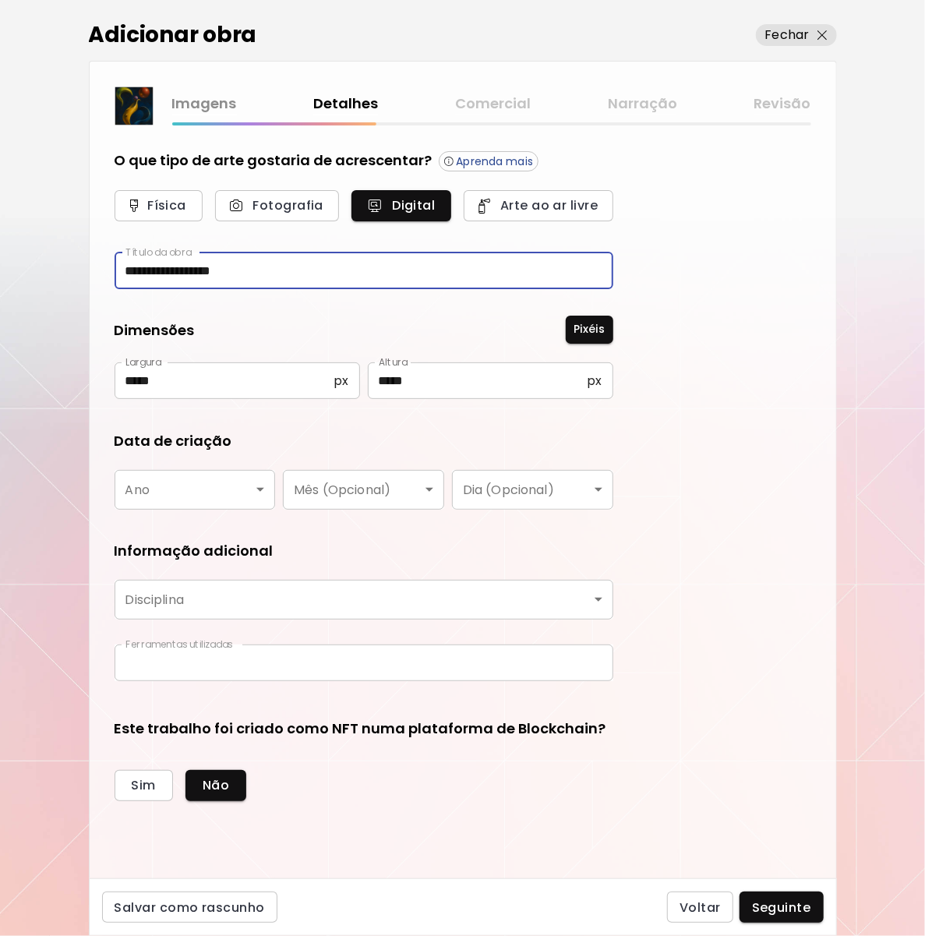
type input "**********"
click at [270, 271] on input "**********" at bounding box center [364, 270] width 499 height 37
click at [253, 266] on input "**********" at bounding box center [364, 270] width 499 height 37
type input "**********"
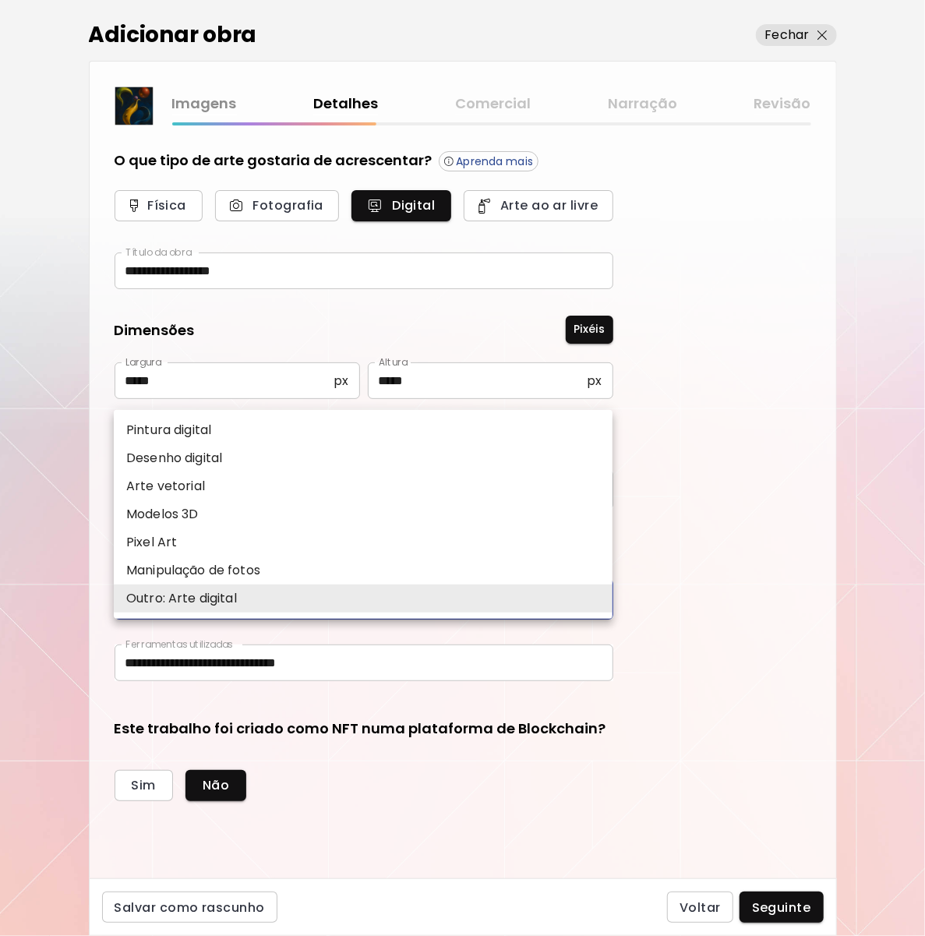
click at [534, 604] on body "**********" at bounding box center [462, 468] width 925 height 936
click at [571, 594] on li "Outro: Arte digital" at bounding box center [363, 598] width 499 height 28
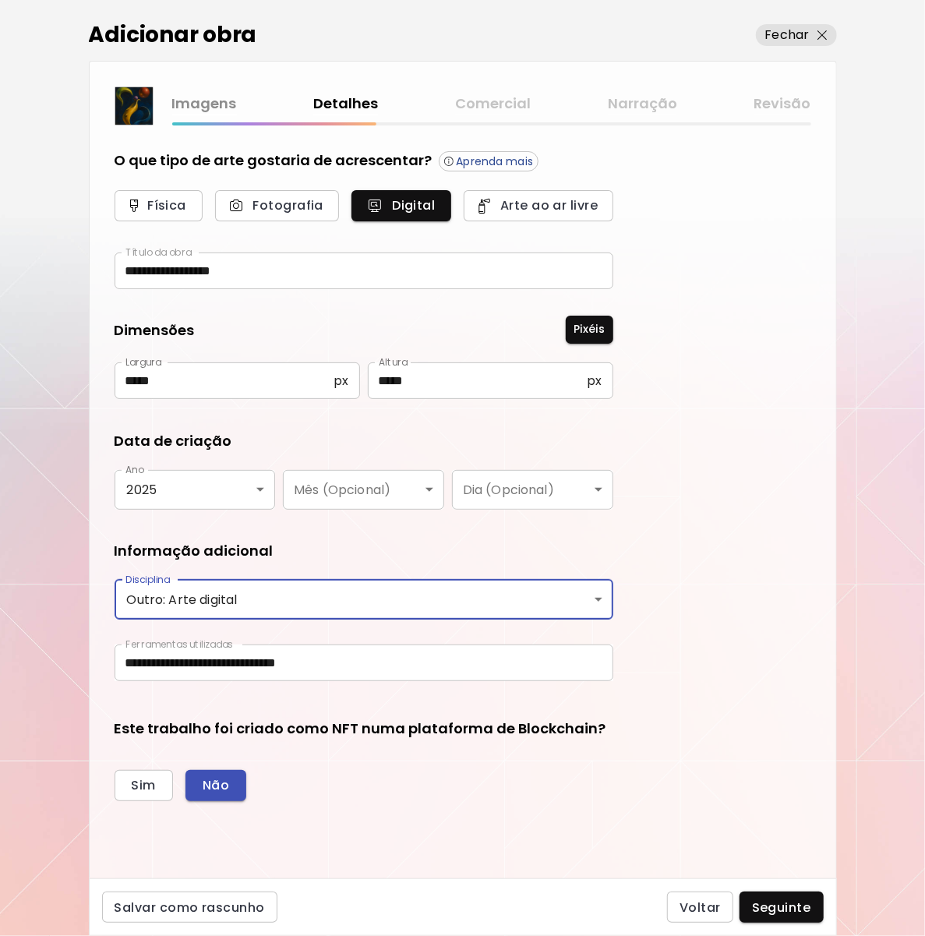
click at [218, 767] on div "Sim Não" at bounding box center [364, 788] width 499 height 62
click at [224, 781] on span "Não" at bounding box center [216, 785] width 26 height 16
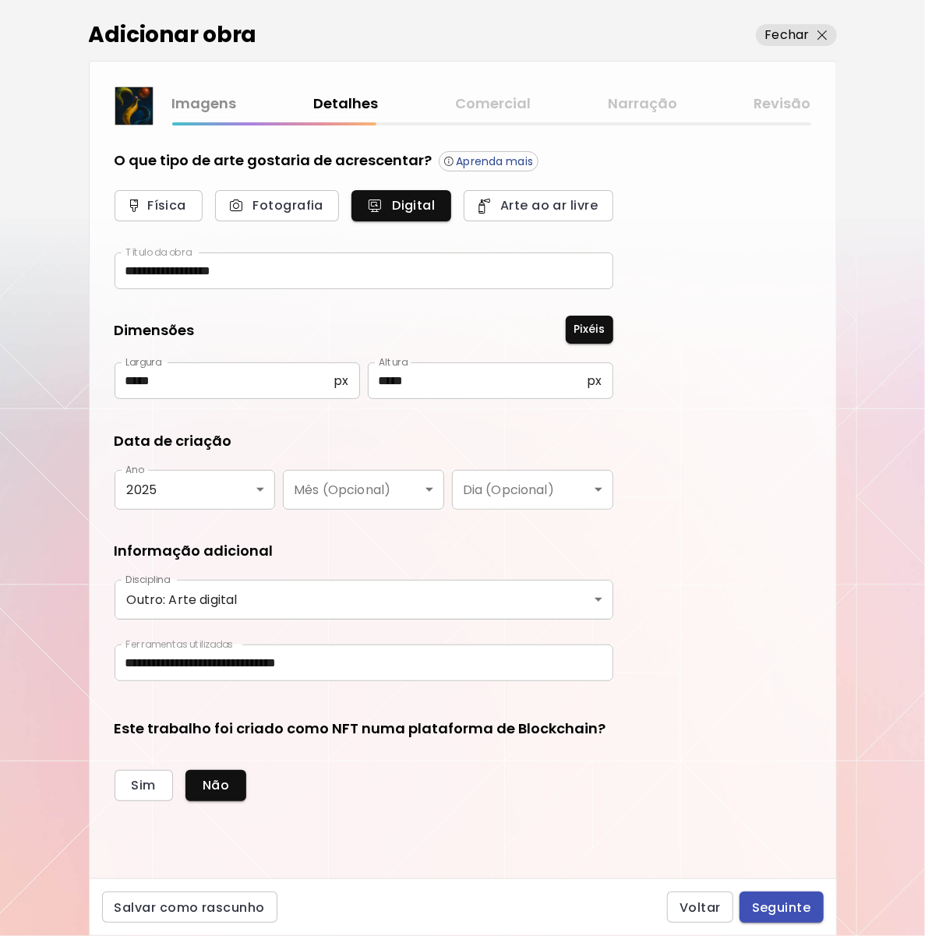
click at [768, 907] on span "Seguinte" at bounding box center [781, 907] width 59 height 16
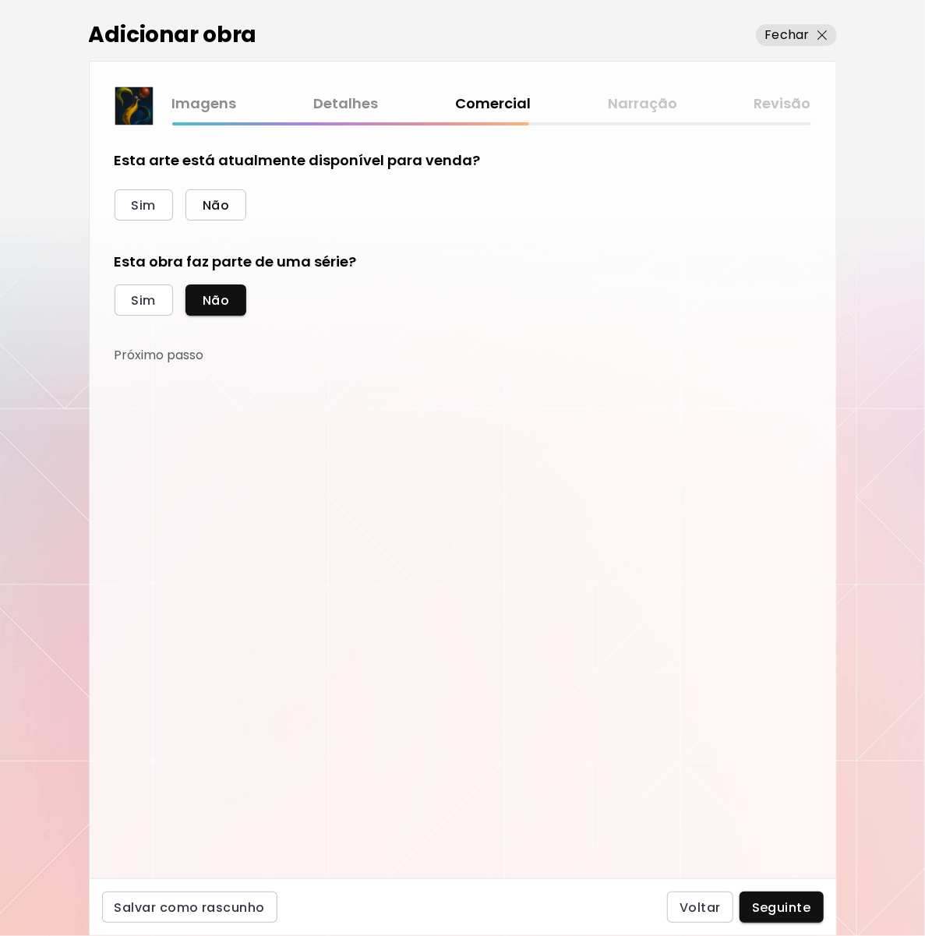
click at [227, 205] on span "Não" at bounding box center [216, 205] width 26 height 16
click at [795, 916] on button "Seguinte" at bounding box center [781, 906] width 84 height 31
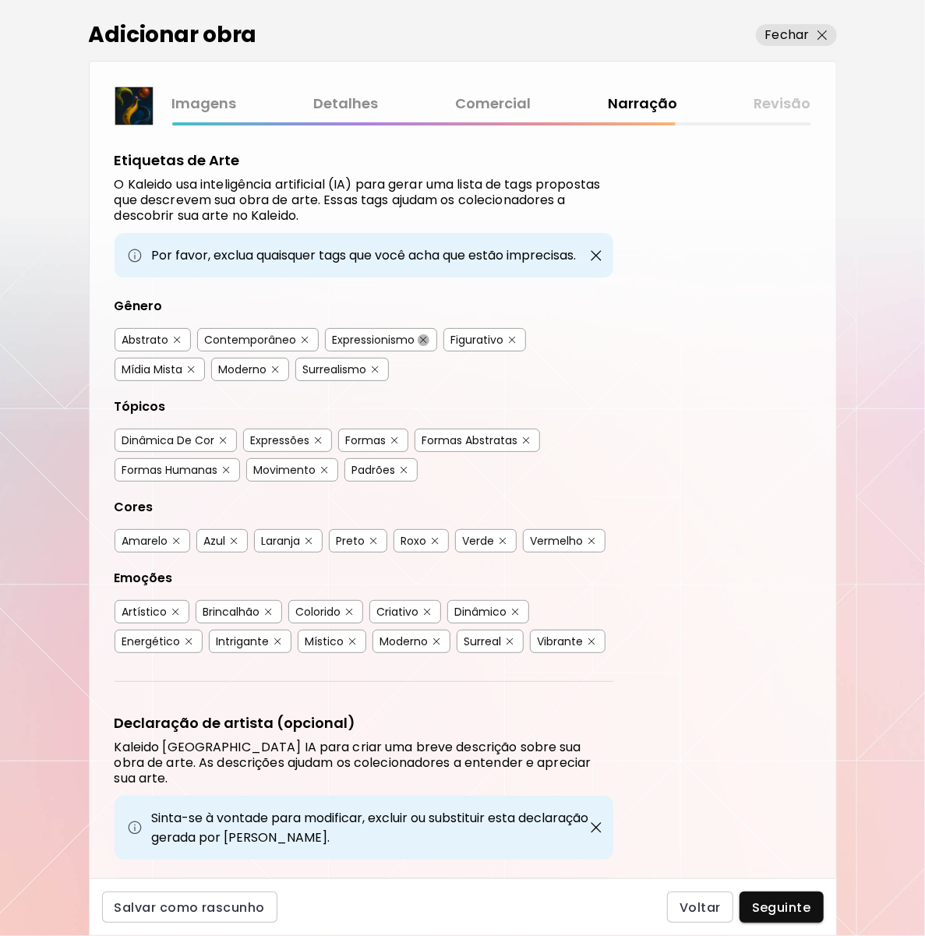
click at [421, 334] on button "button" at bounding box center [424, 340] width 12 height 12
click at [509, 334] on button "button" at bounding box center [512, 340] width 12 height 12
click at [194, 366] on img "button" at bounding box center [191, 369] width 7 height 7
click at [228, 467] on img "button" at bounding box center [226, 470] width 7 height 7
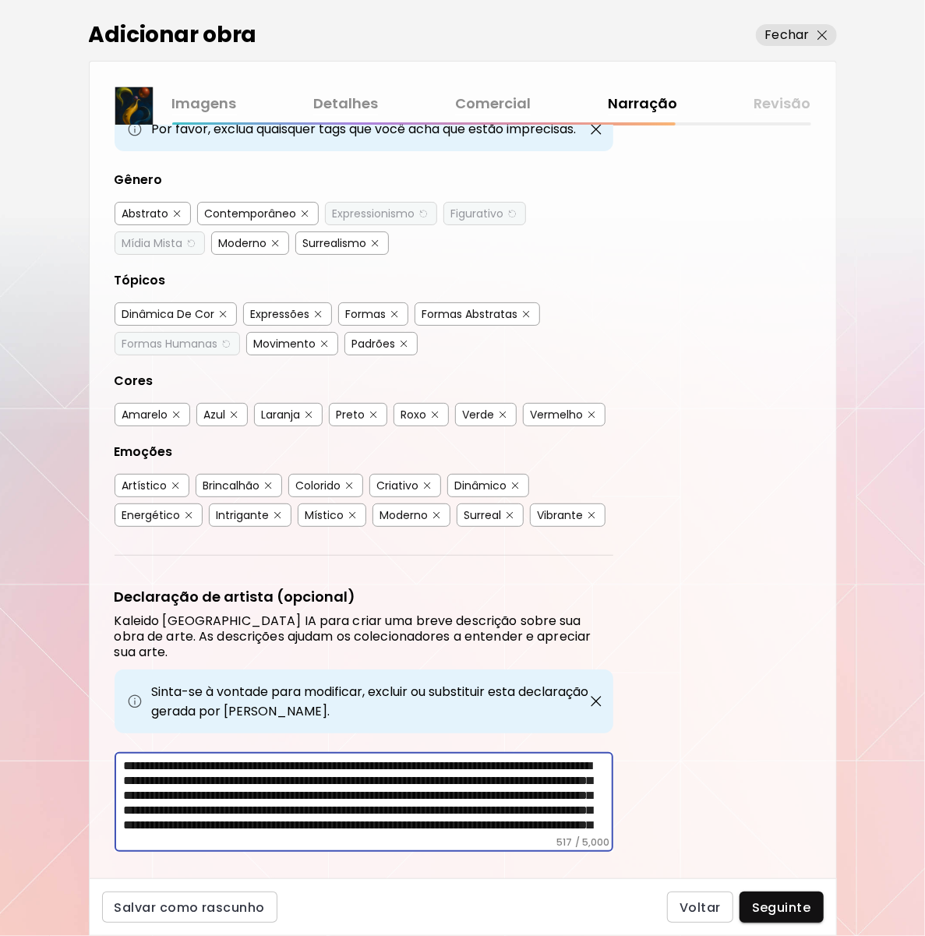
drag, startPoint x: 476, startPoint y: 765, endPoint x: 358, endPoint y: 765, distance: 118.4
click at [358, 765] on textarea "**********" at bounding box center [368, 797] width 489 height 78
click at [435, 795] on textarea "**********" at bounding box center [368, 797] width 489 height 78
type textarea "**********"
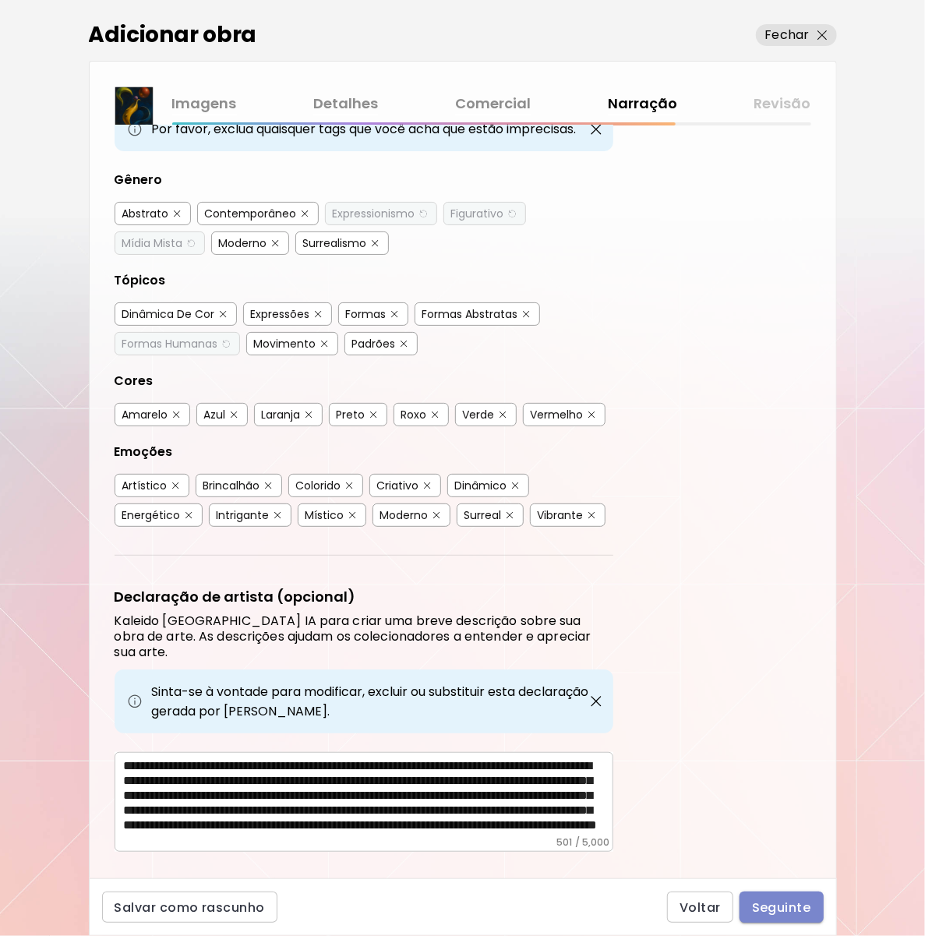
click at [786, 906] on span "Seguinte" at bounding box center [781, 907] width 59 height 16
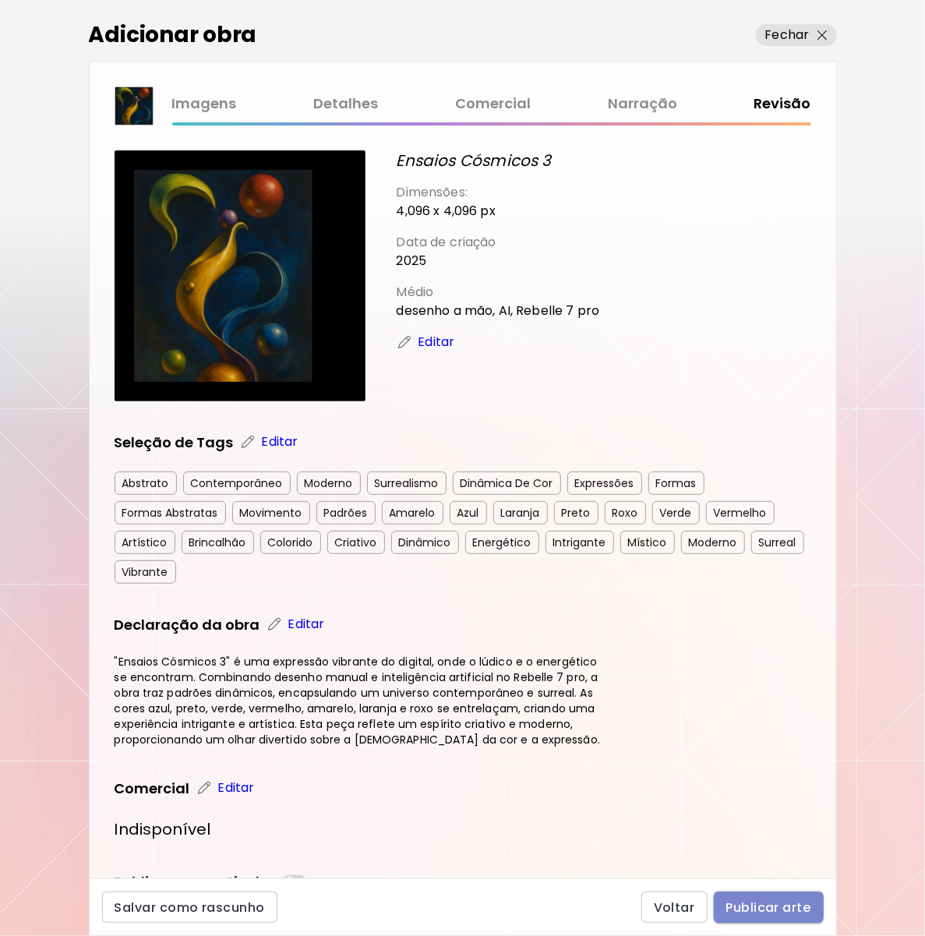
click at [788, 904] on span "Publicar arte" at bounding box center [768, 907] width 85 height 16
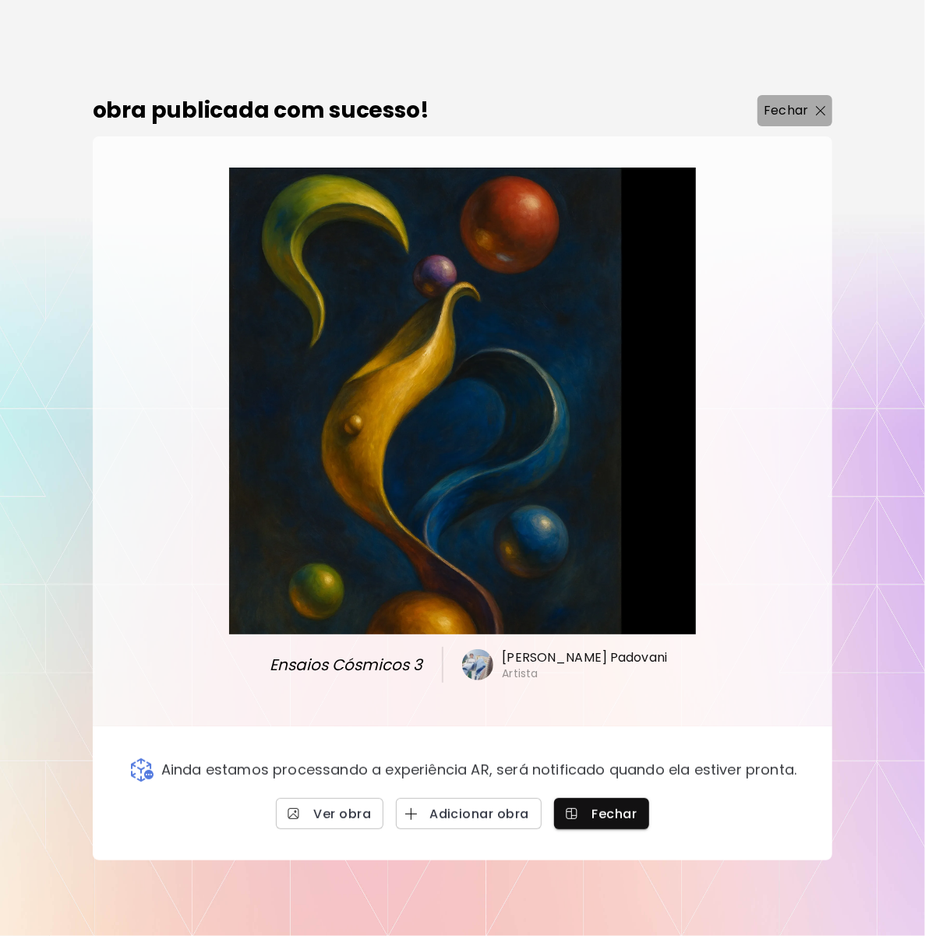
click at [800, 107] on p "Fechar" at bounding box center [785, 110] width 44 height 19
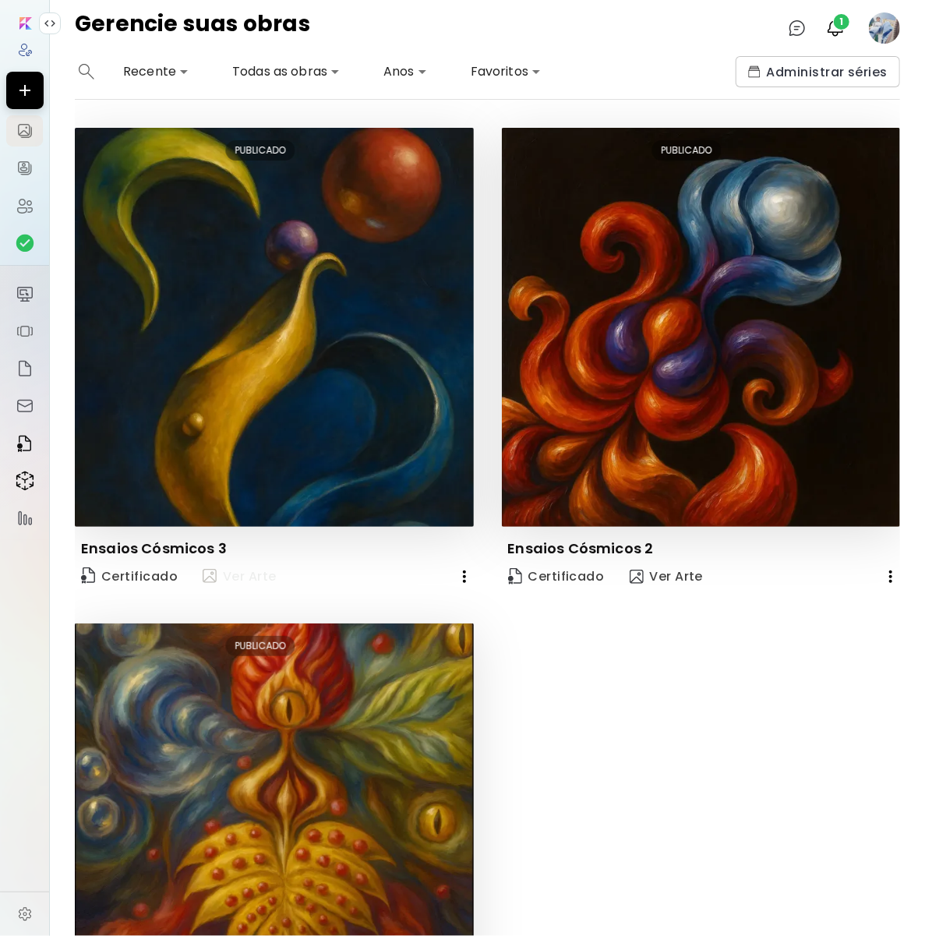
click at [249, 574] on span "Ver Arte" at bounding box center [240, 576] width 74 height 19
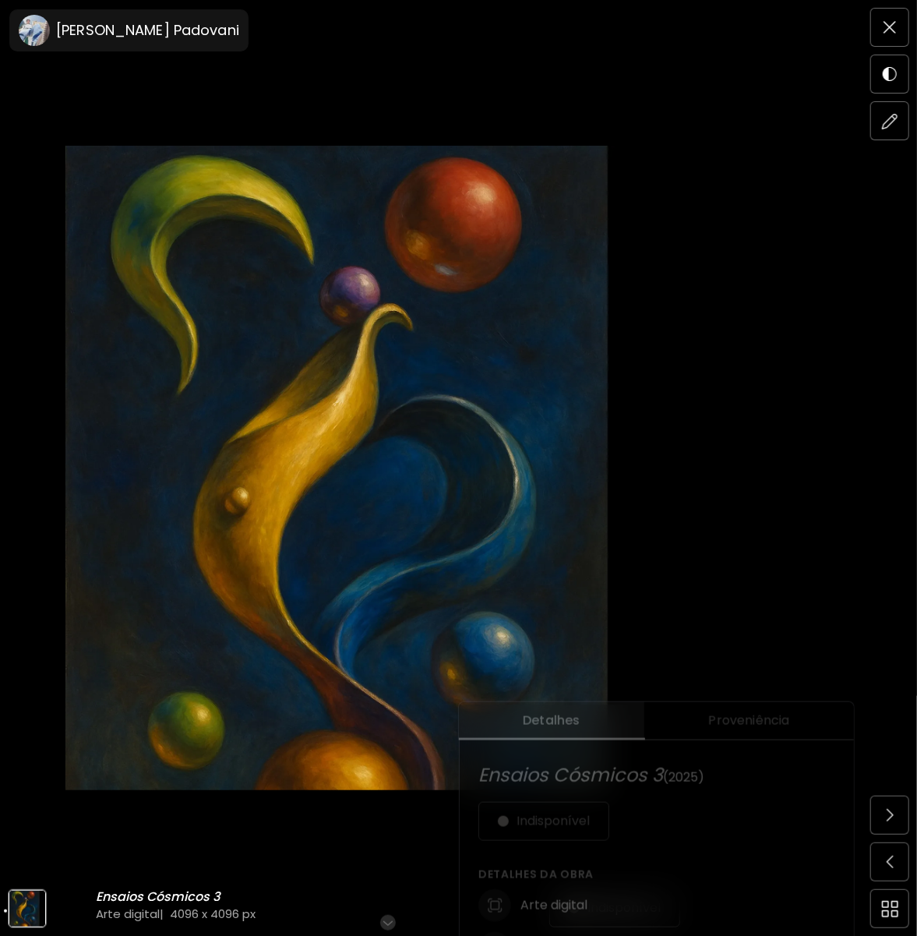
scroll to position [234, 0]
click at [888, 107] on span at bounding box center [889, 120] width 33 height 33
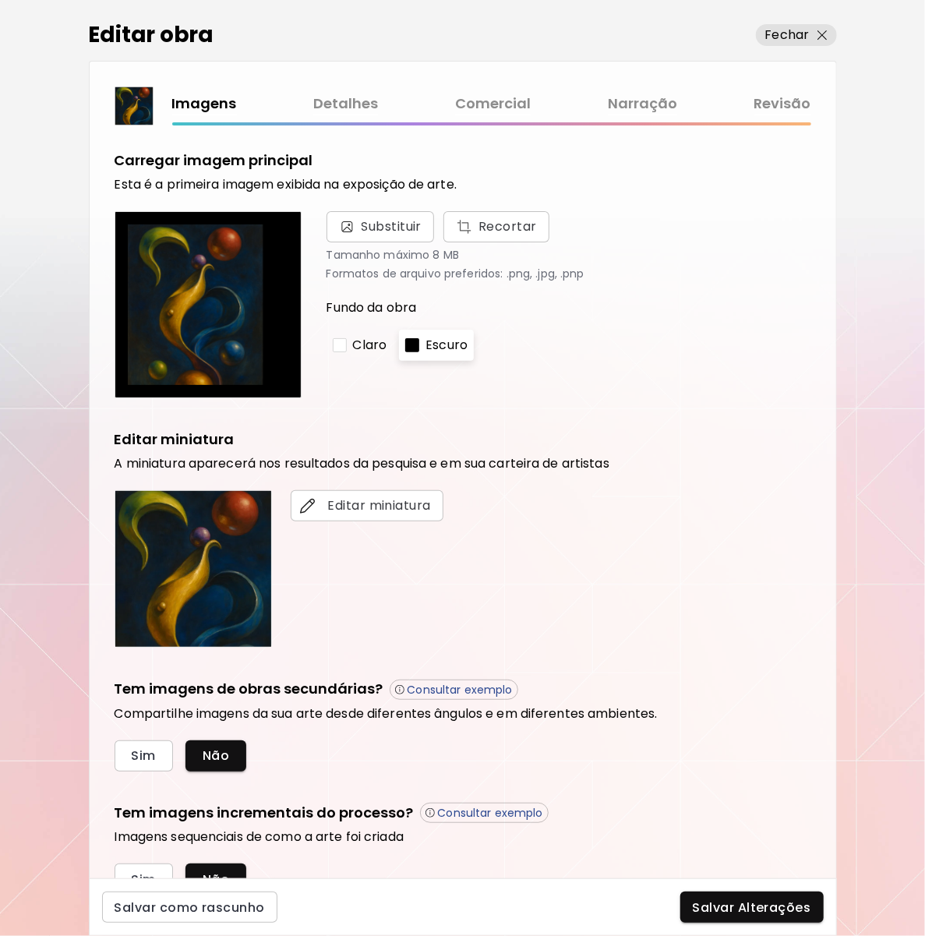
click at [358, 102] on link "Detalhes" at bounding box center [345, 104] width 65 height 23
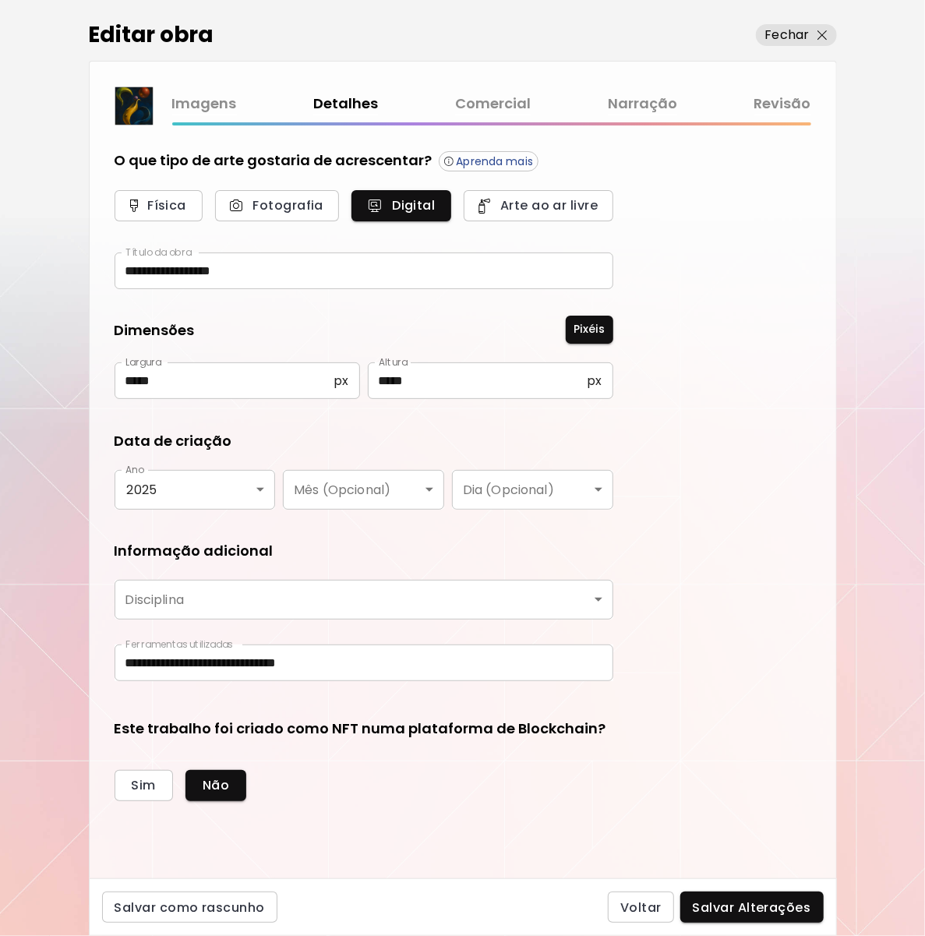
type input "**********"
click at [428, 384] on input "*****" at bounding box center [478, 380] width 220 height 37
drag, startPoint x: 426, startPoint y: 384, endPoint x: 351, endPoint y: 372, distance: 75.8
click at [348, 372] on div "Largura ***** px Largura Altura ***** px Altura" at bounding box center [364, 380] width 499 height 37
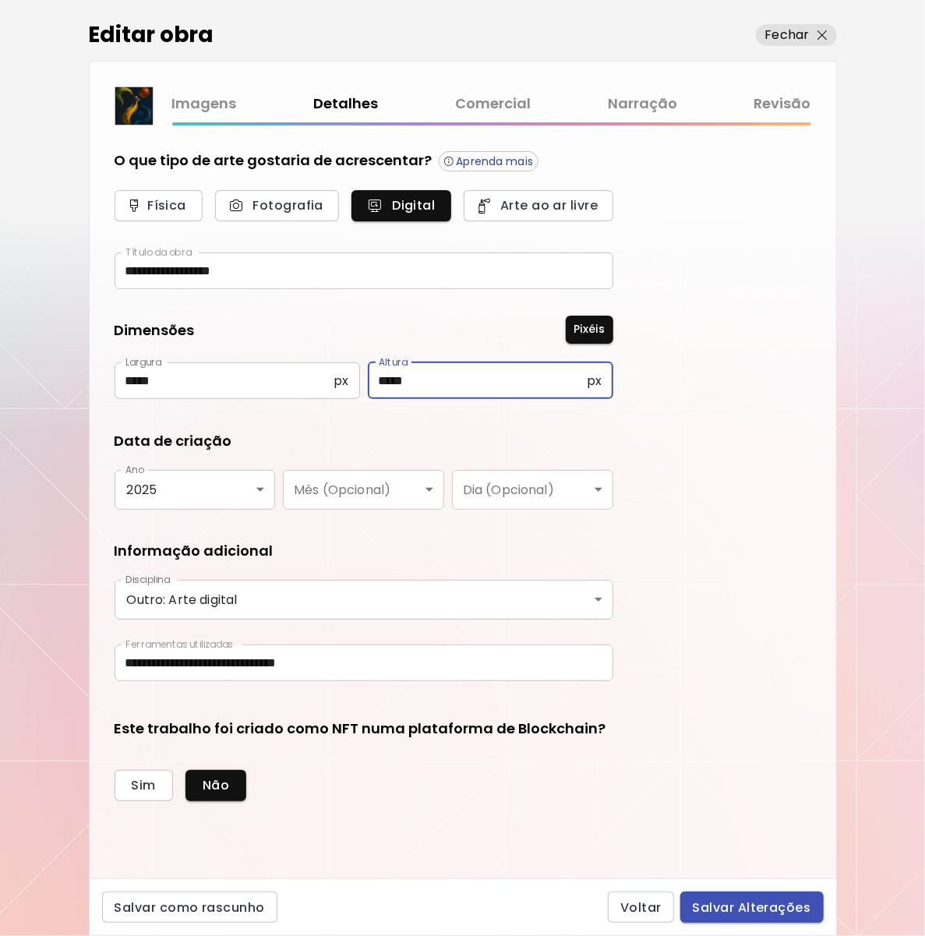
type input "*****"
click at [725, 902] on span "Salvar Alterações" at bounding box center [752, 907] width 118 height 16
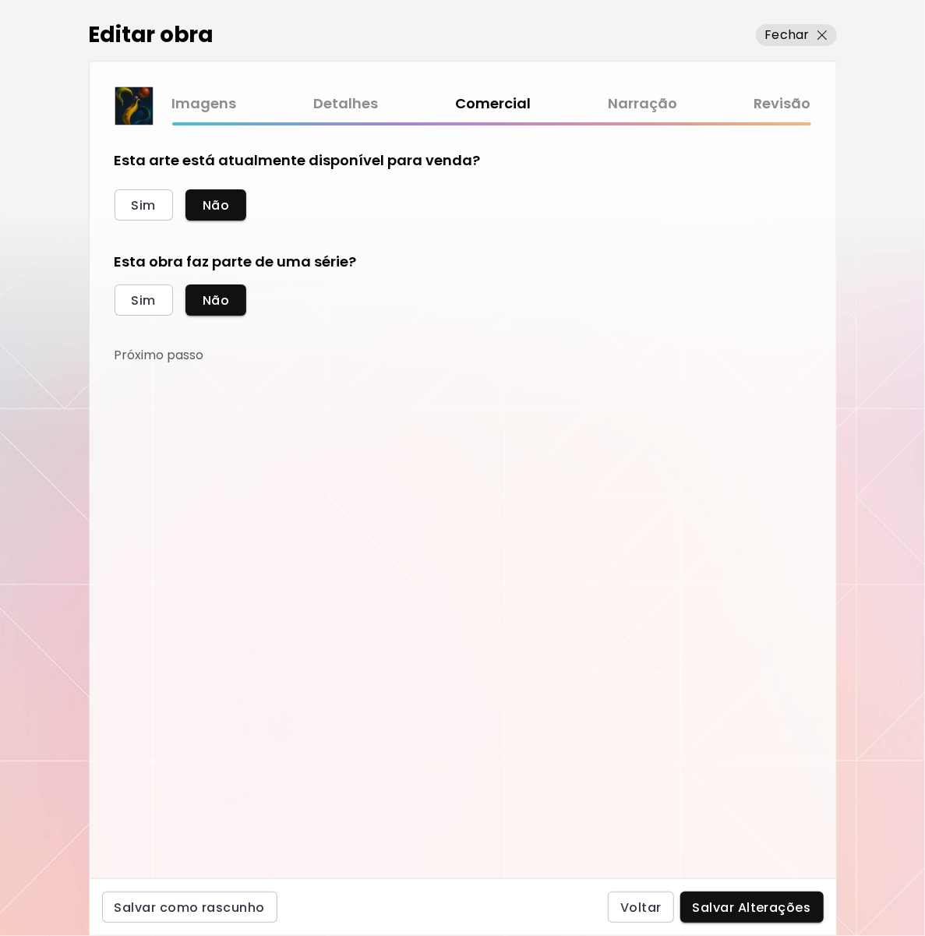
click at [213, 115] on div "Imagens Detalhes Comercial Narração Revisão" at bounding box center [491, 109] width 639 height 33
click at [203, 99] on link "Imagens" at bounding box center [204, 104] width 65 height 23
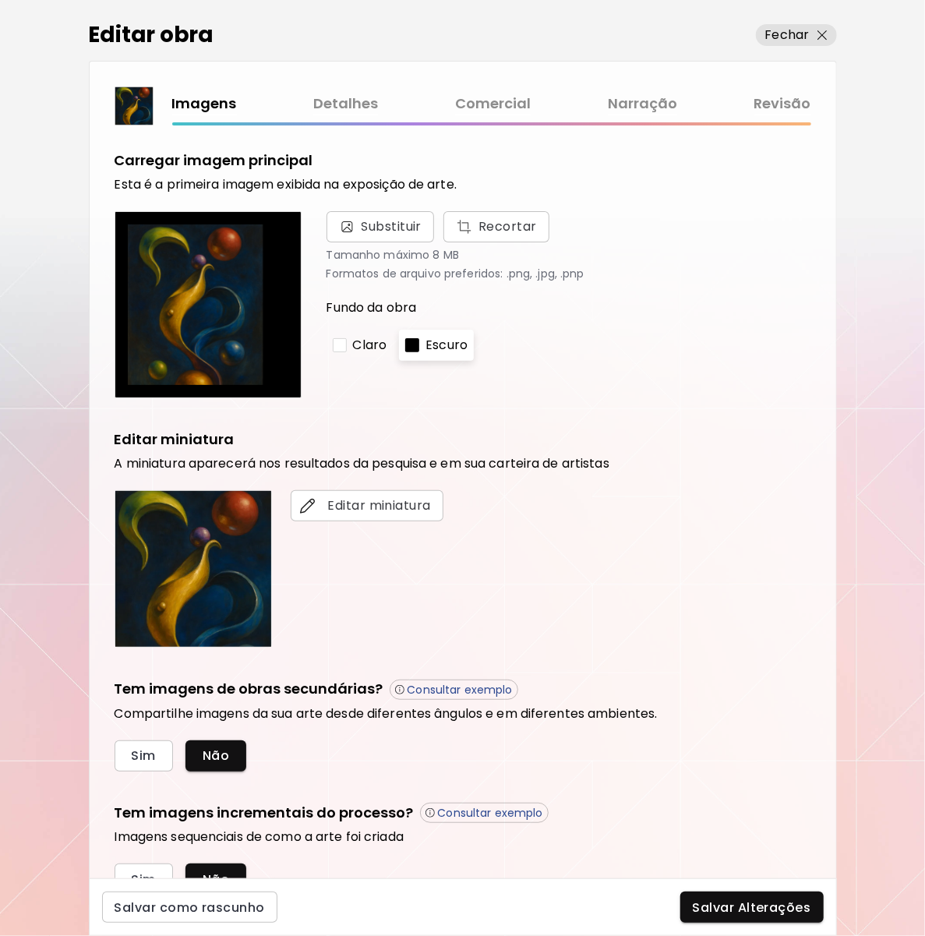
click at [203, 270] on img at bounding box center [208, 304] width 160 height 160
click at [484, 224] on span "Recortar" at bounding box center [496, 226] width 81 height 19
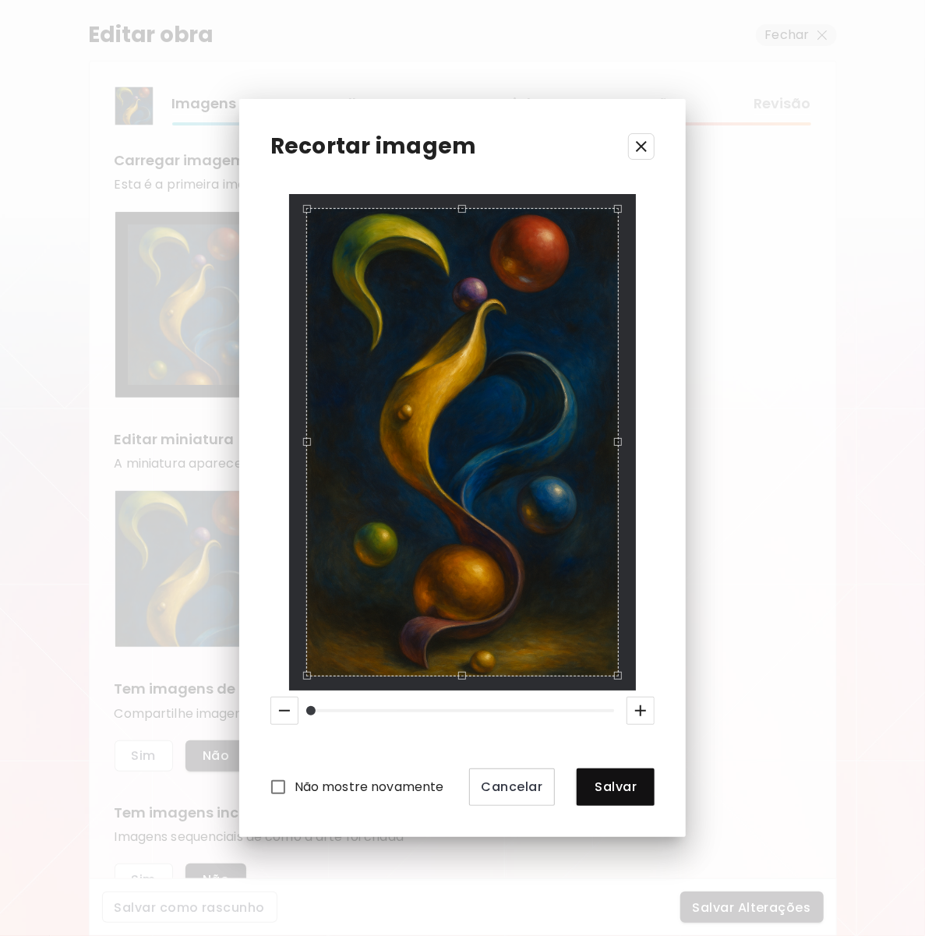
click at [275, 714] on icon "button" at bounding box center [284, 710] width 19 height 19
click at [277, 711] on icon "button" at bounding box center [284, 710] width 19 height 19
click at [298, 690] on div "Não mostre novamente Cancelar Salvar" at bounding box center [462, 499] width 385 height 611
click at [644, 189] on div "Recortar imagem Não mostre novamente Cancelar Salvar" at bounding box center [462, 467] width 447 height 737
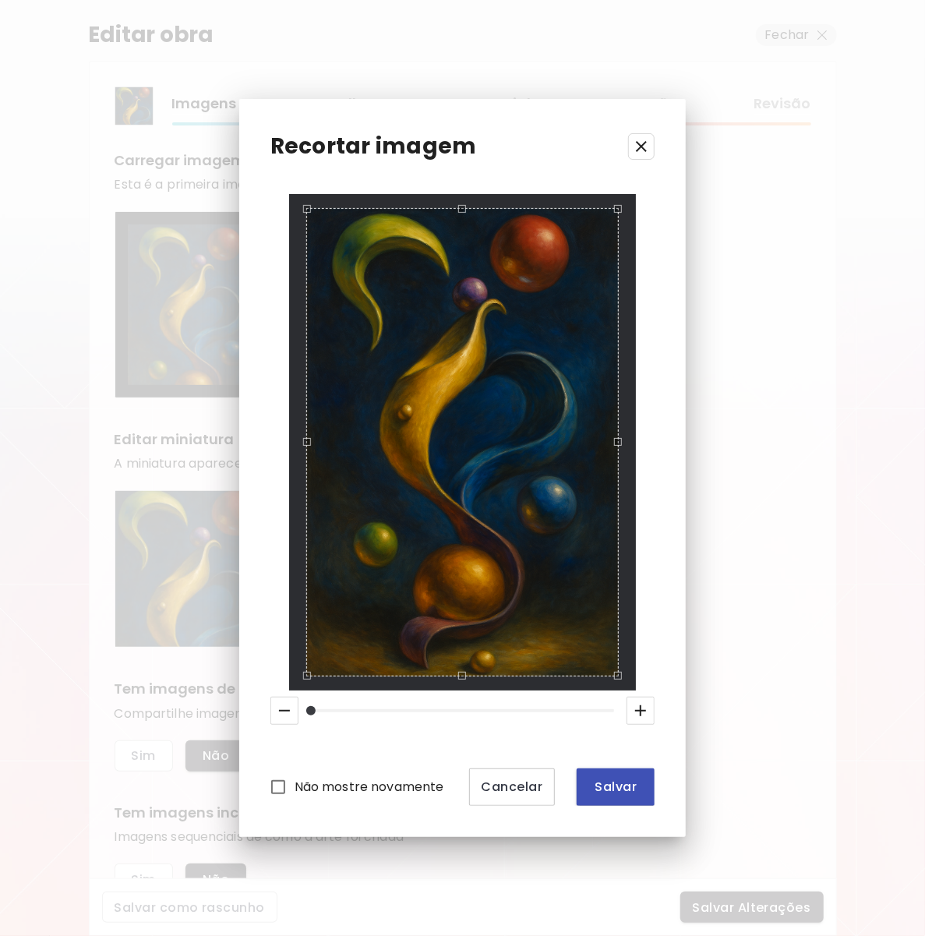
click at [591, 788] on span "Salvar" at bounding box center [615, 786] width 53 height 16
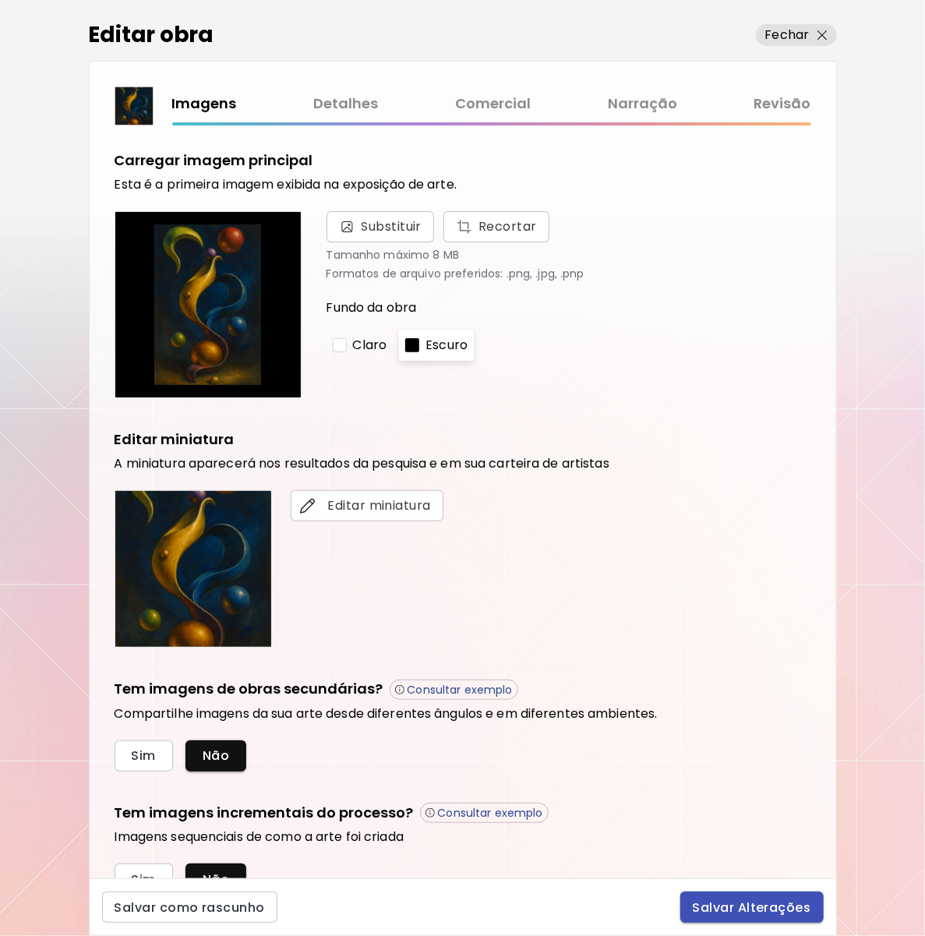
click at [735, 899] on span "Salvar Alterações" at bounding box center [752, 907] width 118 height 16
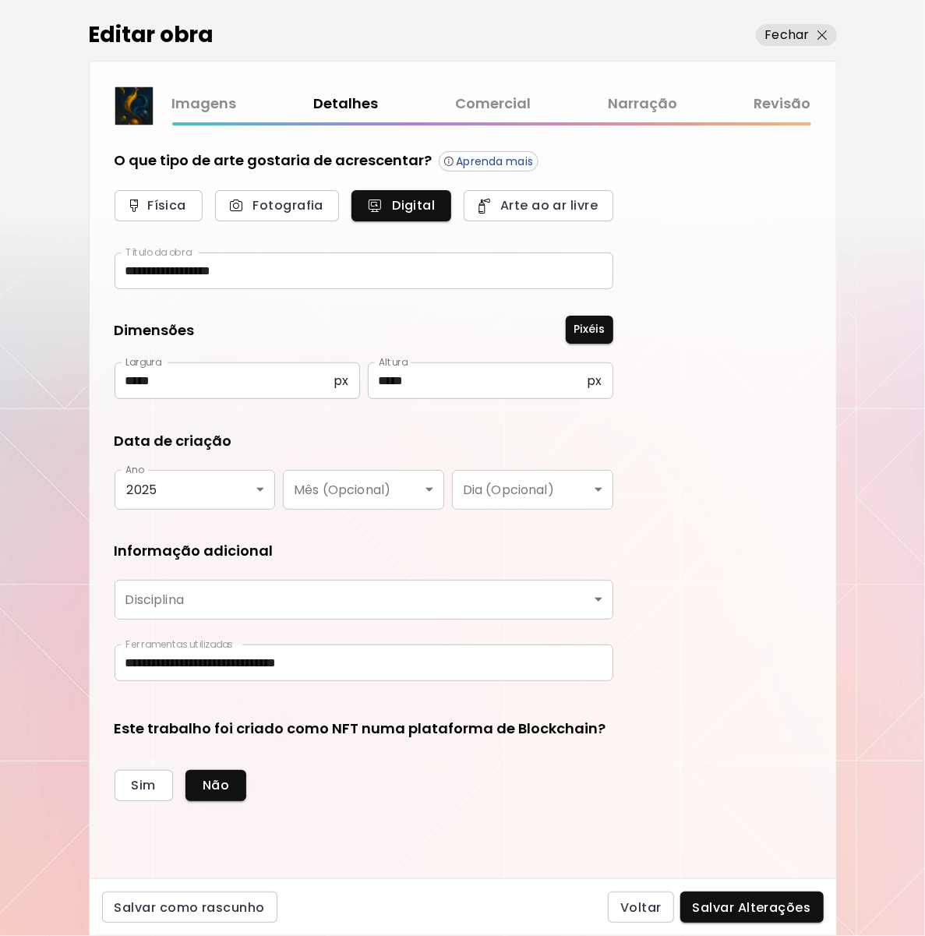
type input "**********"
click at [749, 904] on span "Salvar Alterações" at bounding box center [752, 907] width 118 height 16
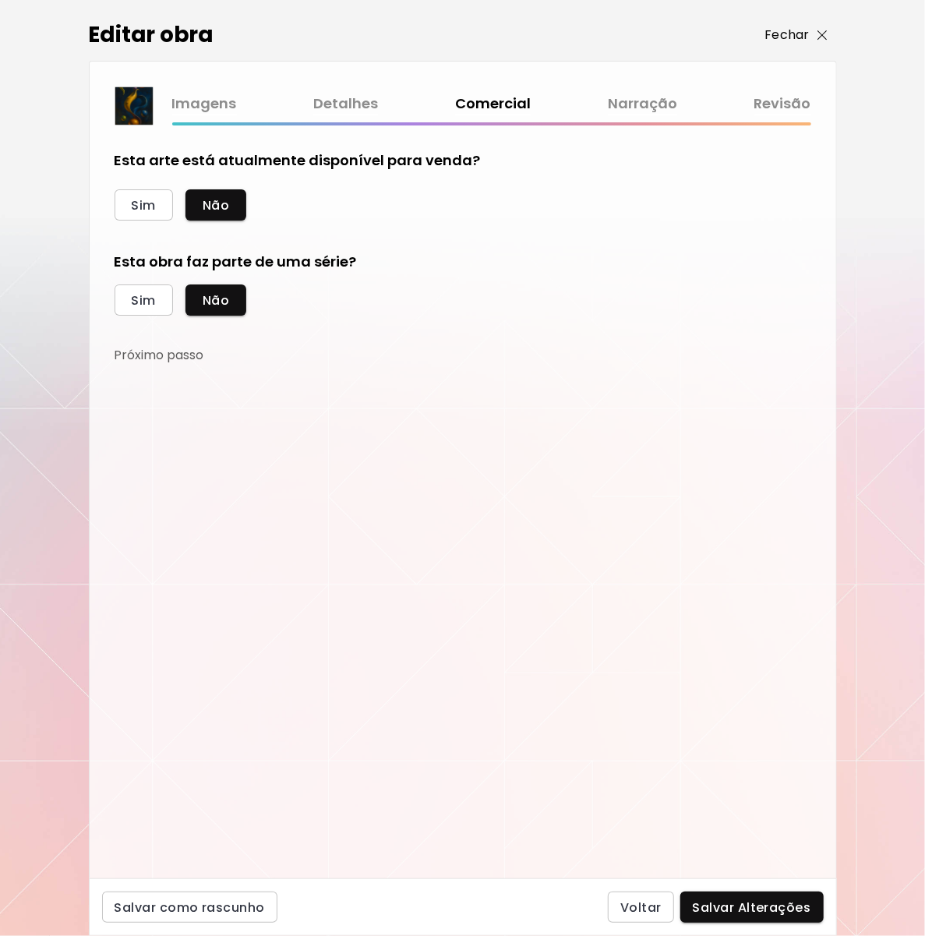
click at [788, 40] on p "Fechar" at bounding box center [787, 35] width 44 height 19
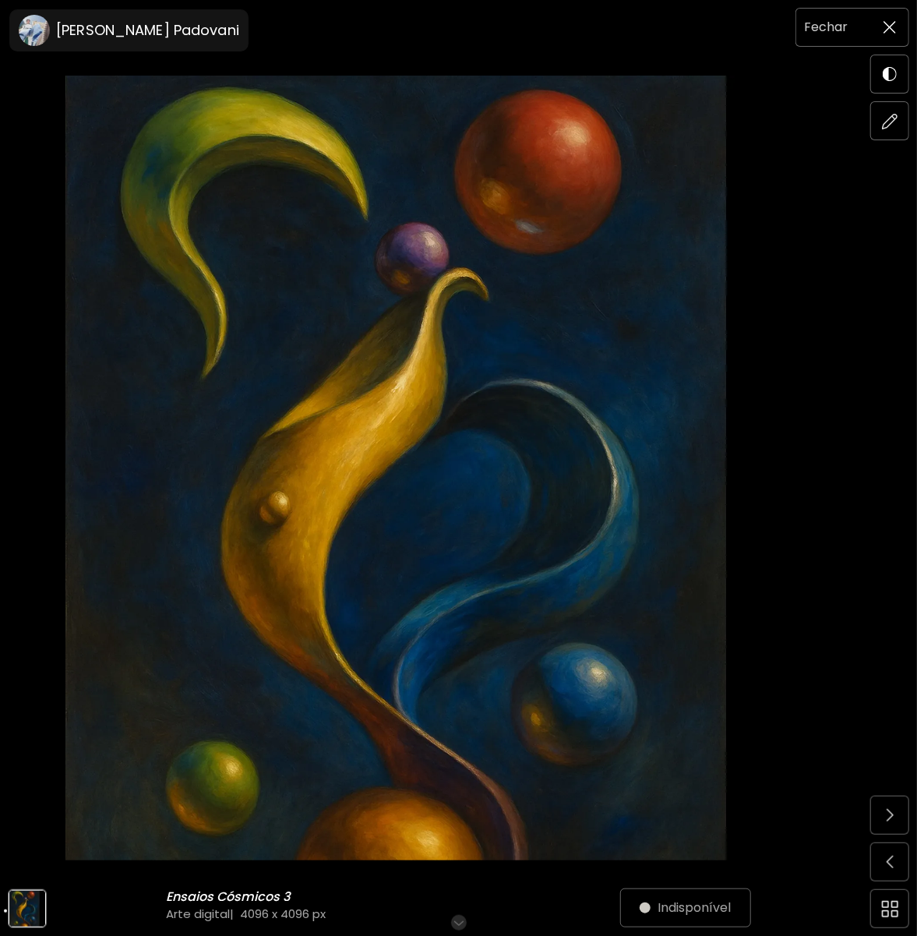
click at [879, 29] on span at bounding box center [889, 27] width 33 height 33
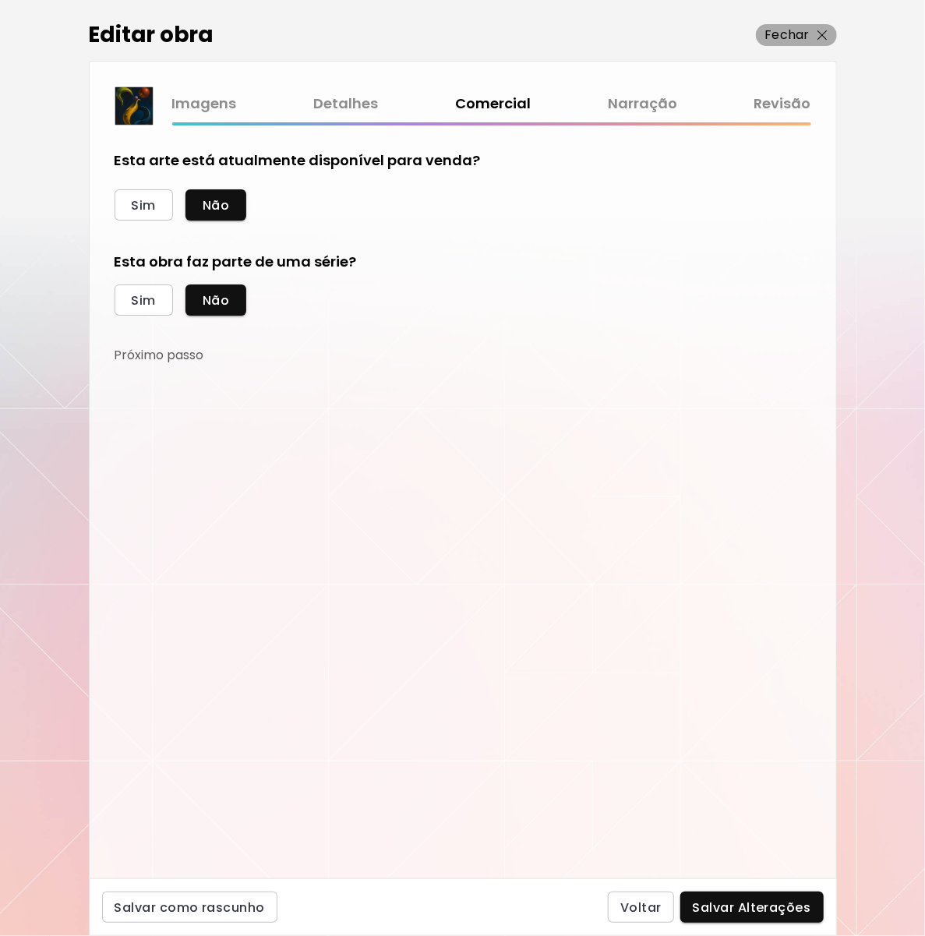
click at [788, 37] on p "Fechar" at bounding box center [787, 35] width 44 height 19
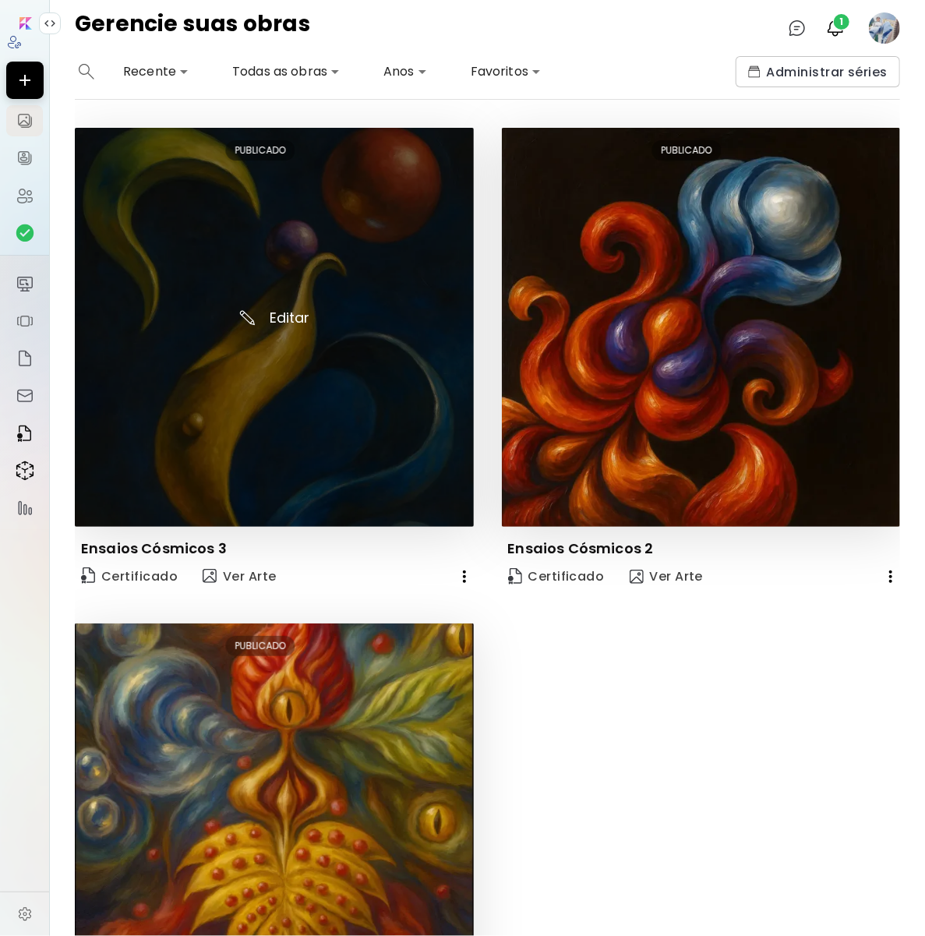
click at [300, 373] on img at bounding box center [274, 327] width 399 height 399
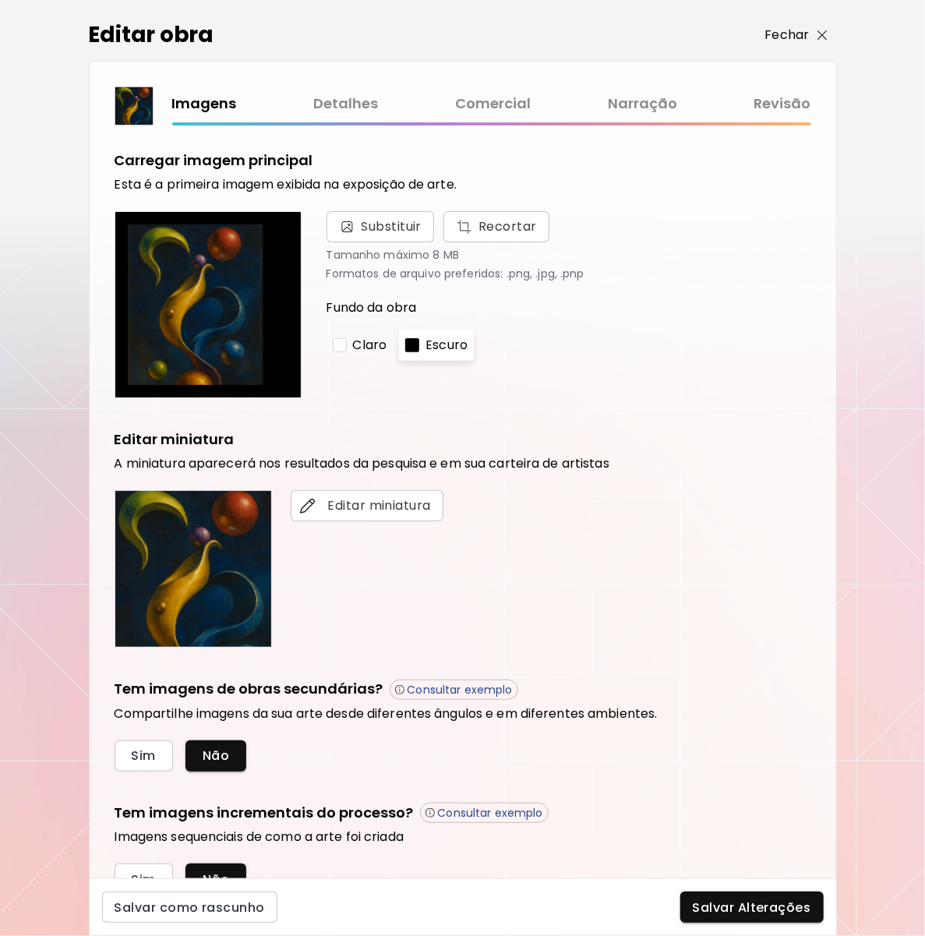
click at [785, 36] on p "Fechar" at bounding box center [787, 35] width 44 height 19
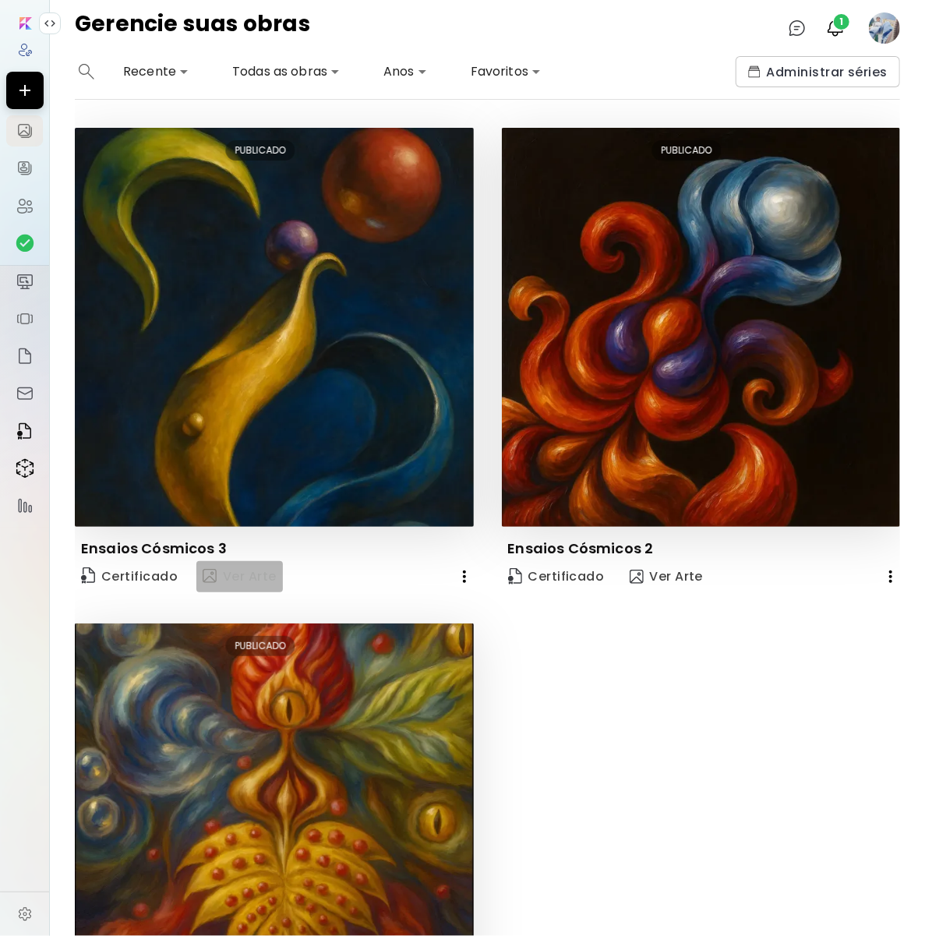
click at [251, 572] on span "Ver Arte" at bounding box center [240, 576] width 74 height 19
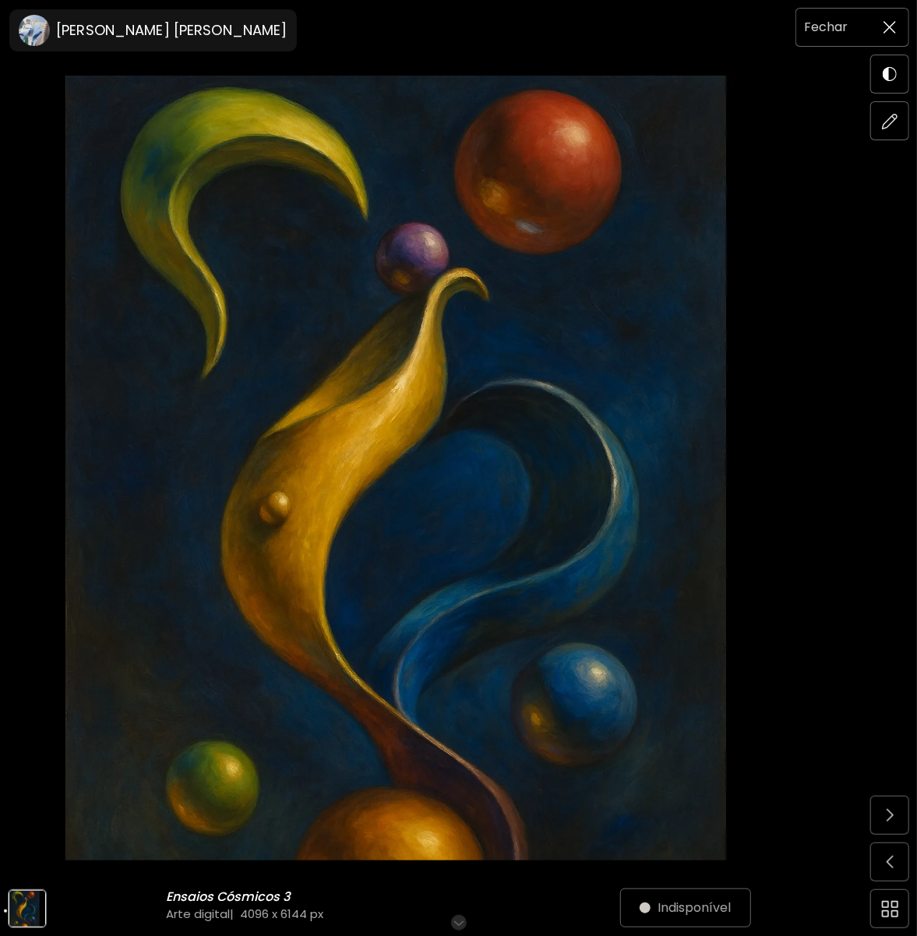
click at [896, 32] on img at bounding box center [889, 27] width 12 height 12
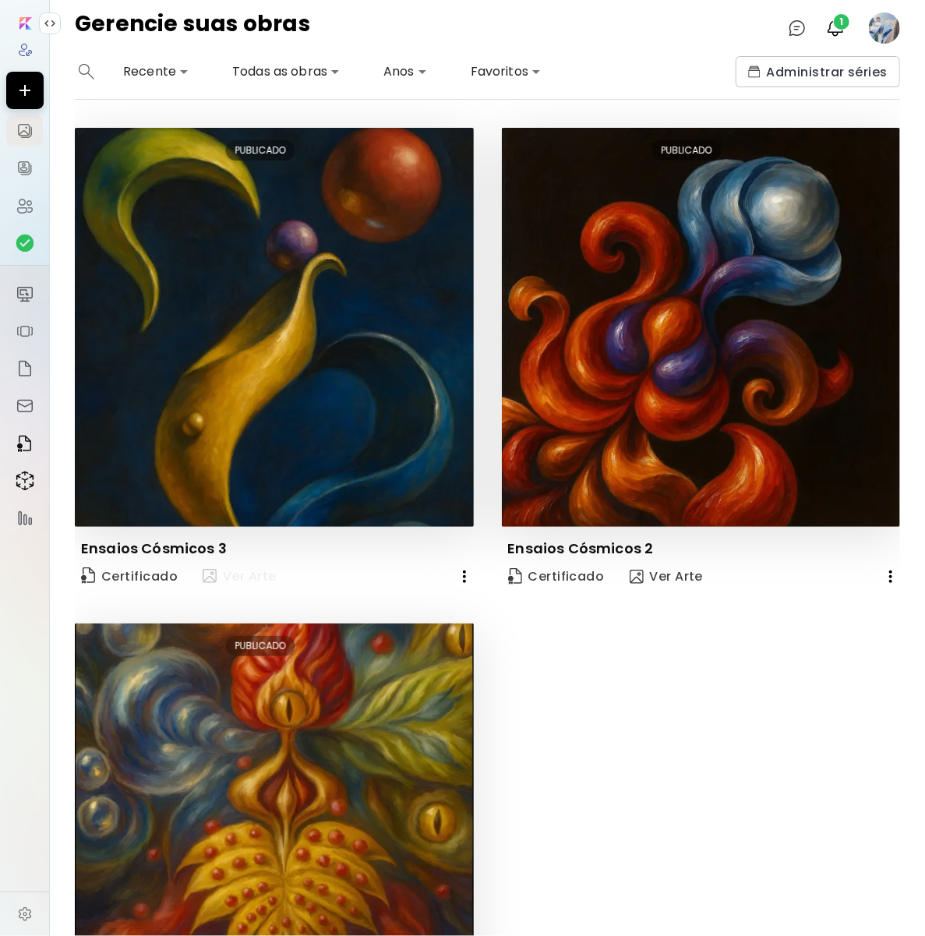
click at [258, 572] on span "Ver Arte" at bounding box center [240, 576] width 74 height 19
click at [836, 30] on img "button" at bounding box center [835, 28] width 19 height 19
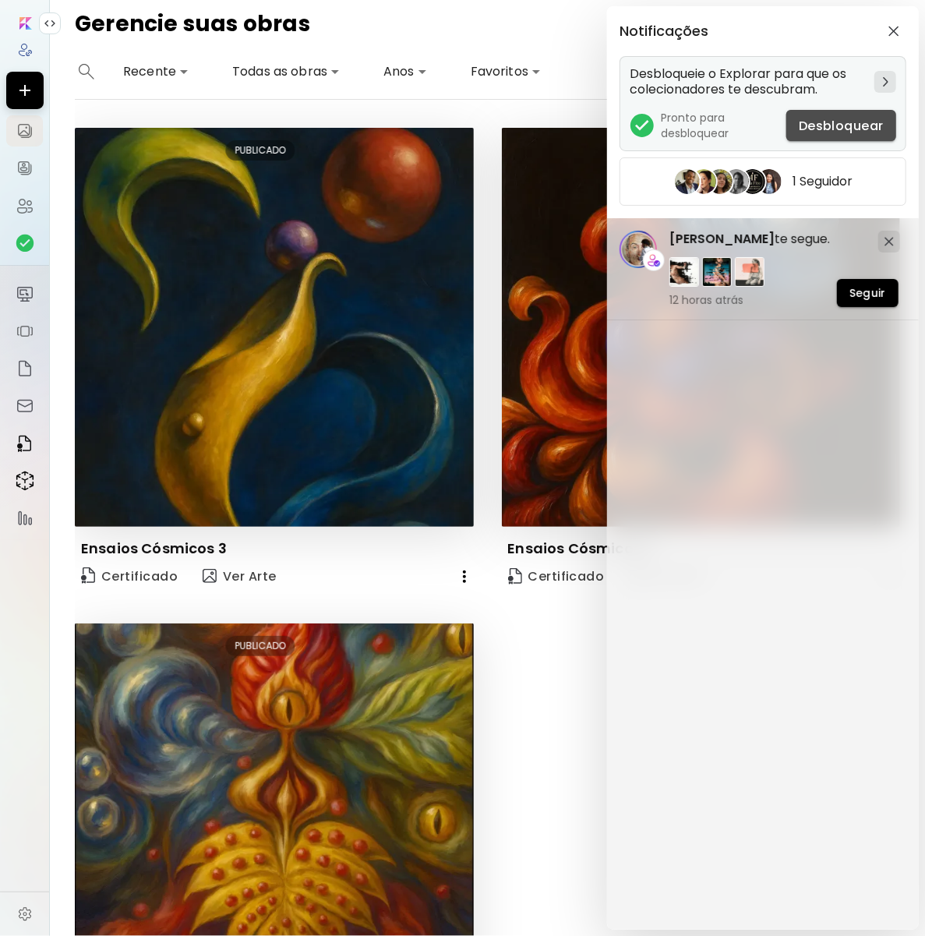
click at [825, 122] on span "Desbloquear" at bounding box center [840, 126] width 85 height 16
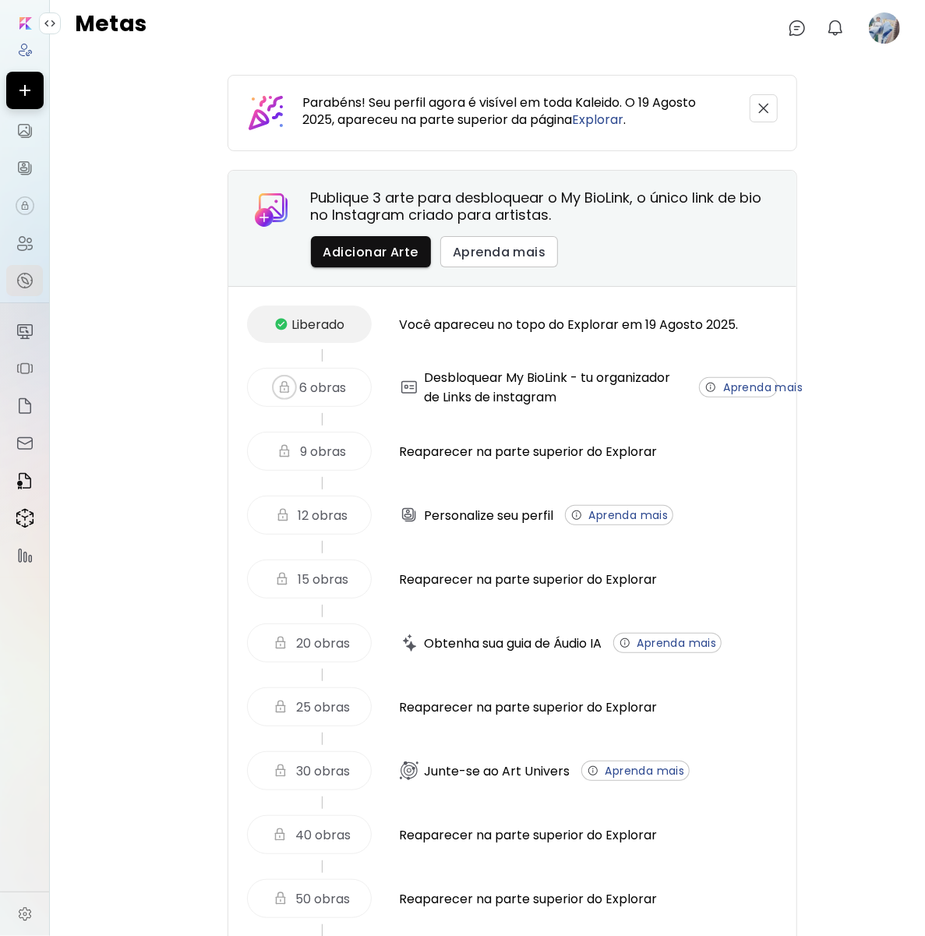
click at [290, 382] on span at bounding box center [284, 387] width 25 height 25
click at [24, 25] on input "image" at bounding box center [25, 23] width 12 height 12
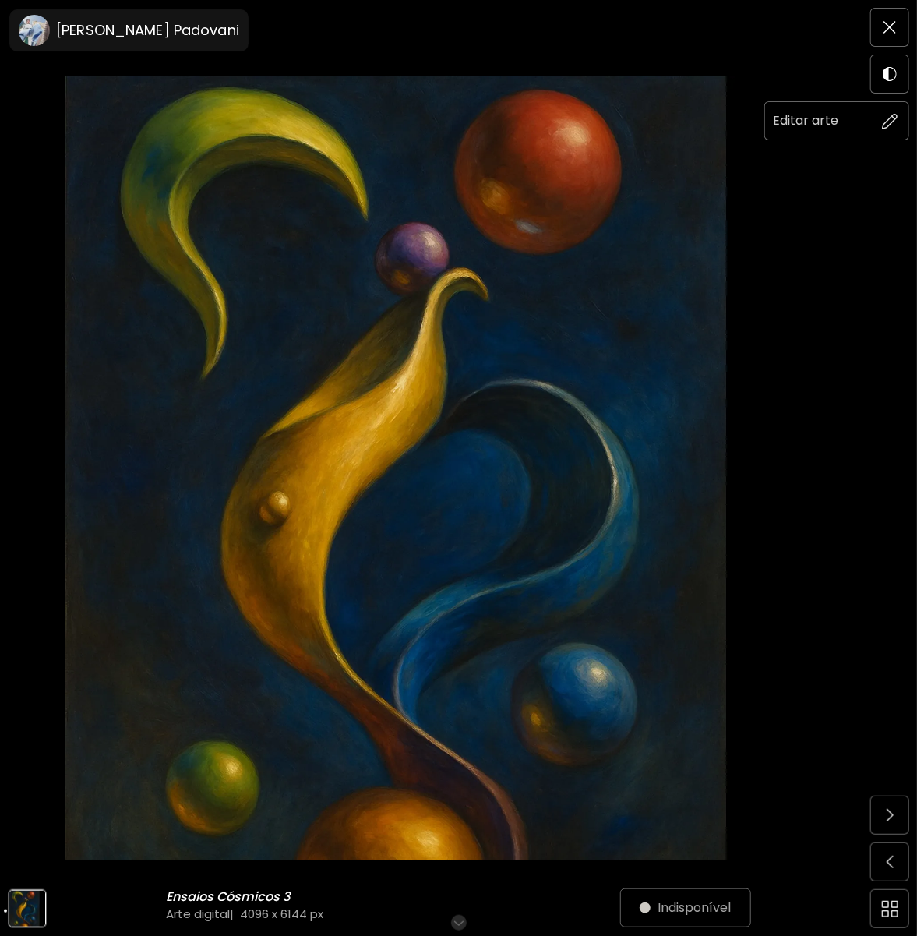
click at [890, 122] on img at bounding box center [890, 121] width 16 height 16
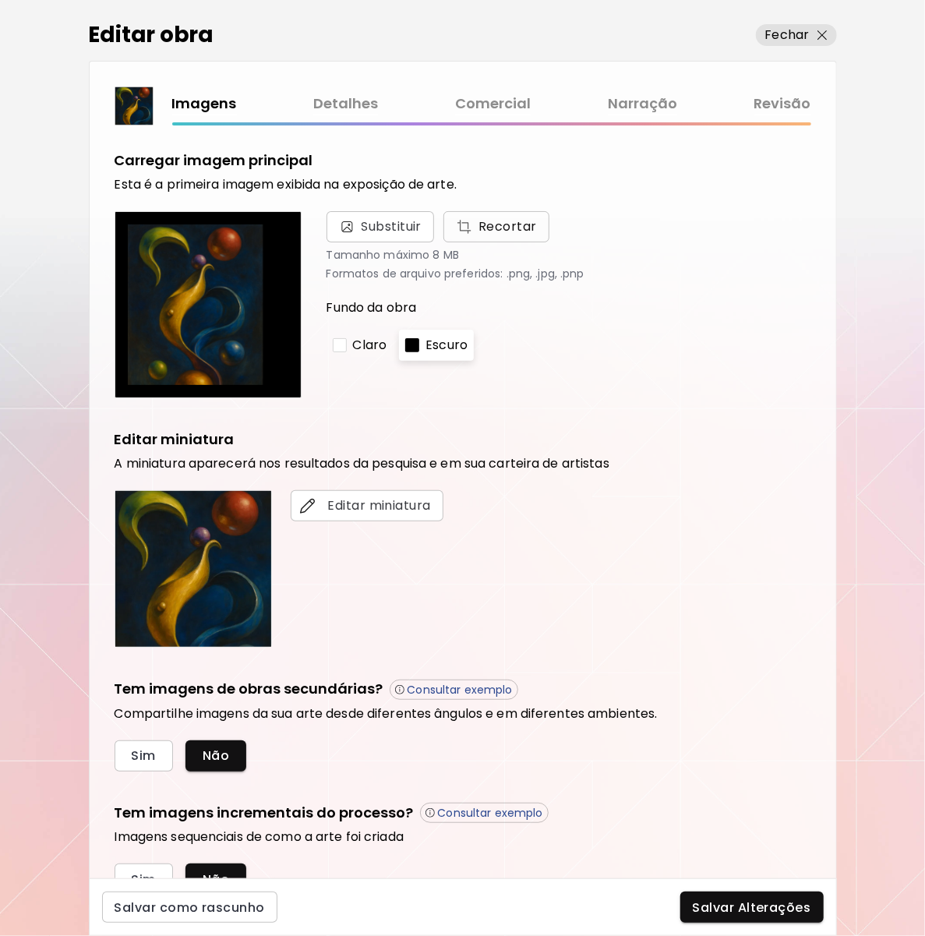
click at [476, 225] on span "Recortar" at bounding box center [496, 226] width 81 height 19
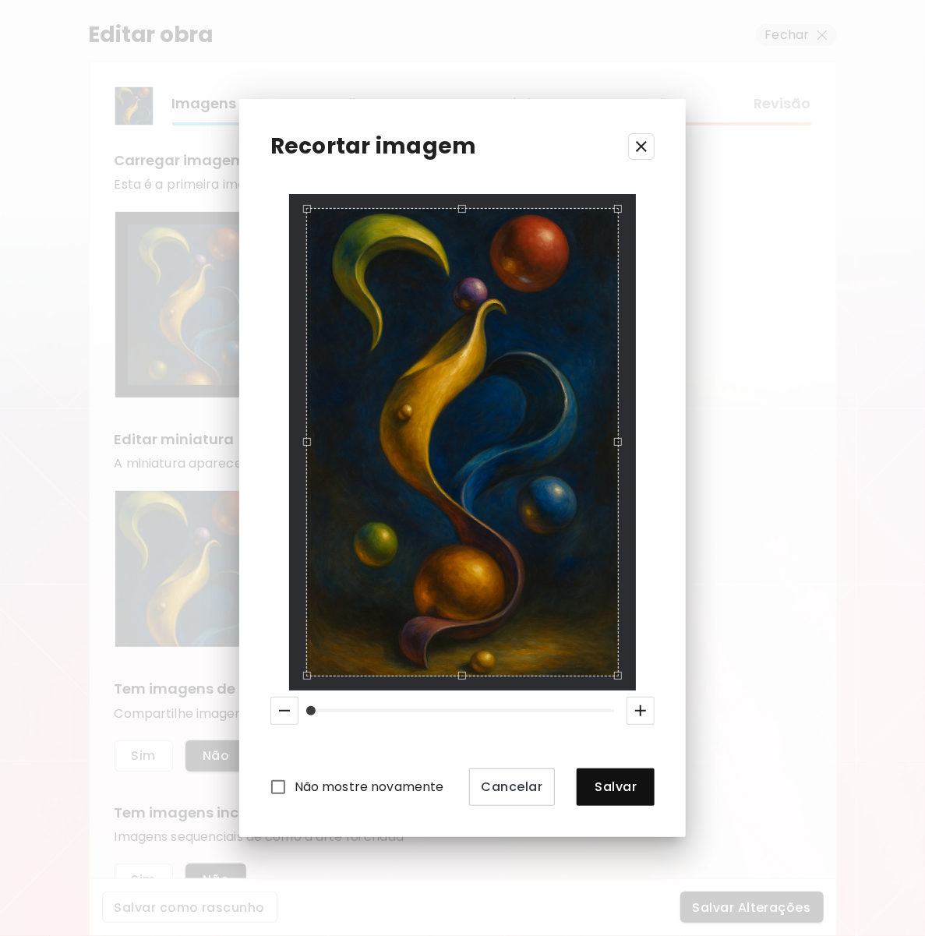
click at [281, 707] on icon "button" at bounding box center [284, 710] width 19 height 19
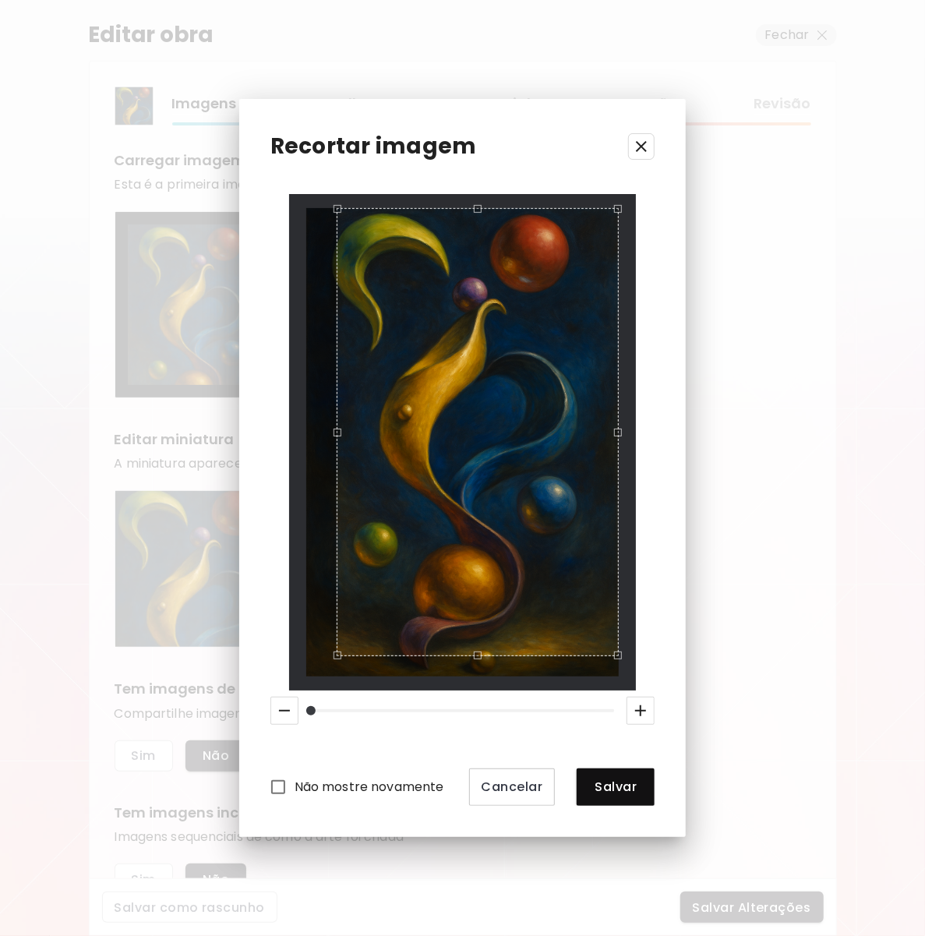
click at [333, 659] on div "Use the arrow keys to move the south west drag handle to change the crop select…" at bounding box center [333, 659] width 0 height 0
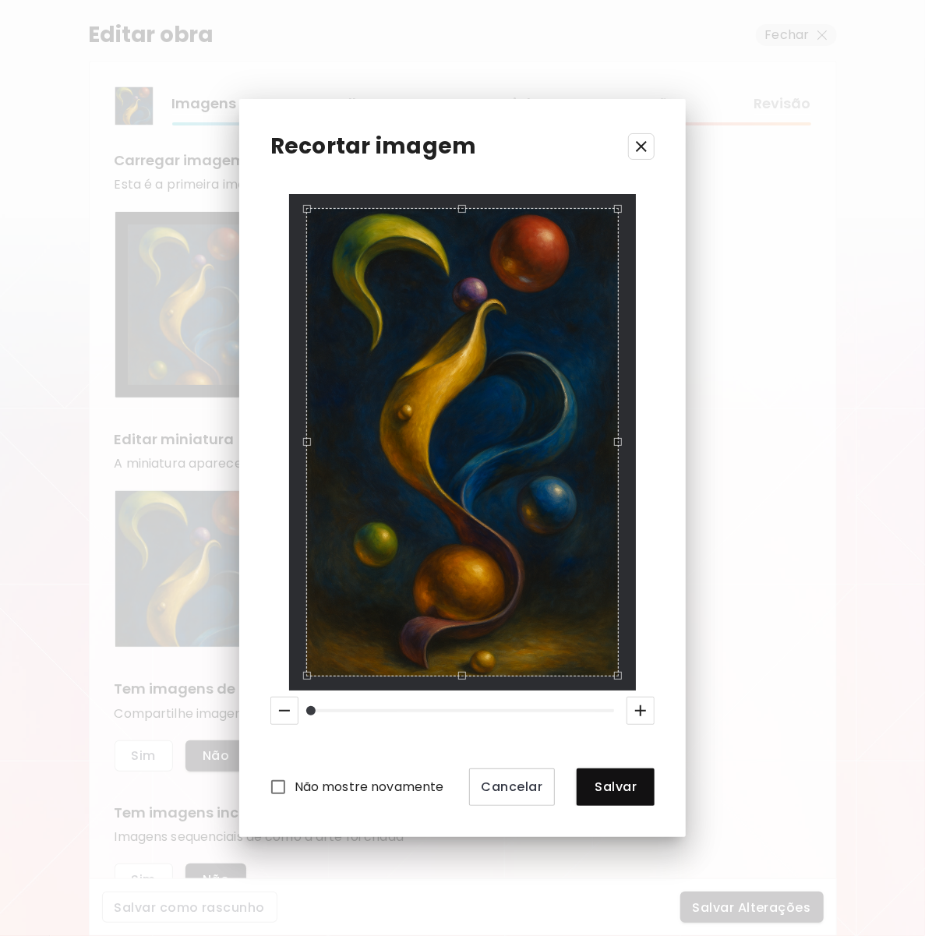
click at [256, 724] on div "Recortar imagem Não mostre novamente Cancelar Salvar" at bounding box center [462, 467] width 447 height 737
click at [286, 716] on icon "button" at bounding box center [284, 710] width 19 height 19
click at [630, 793] on span "Salvar" at bounding box center [615, 786] width 53 height 16
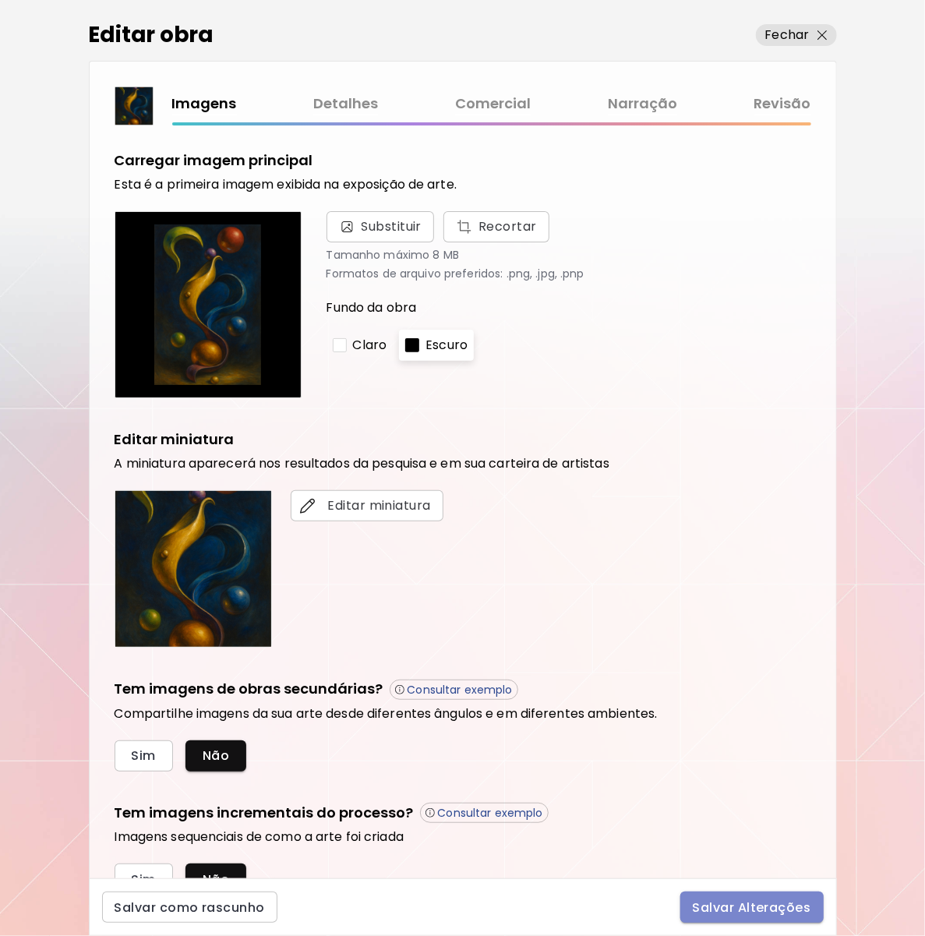
click at [756, 904] on span "Salvar Alterações" at bounding box center [752, 907] width 118 height 16
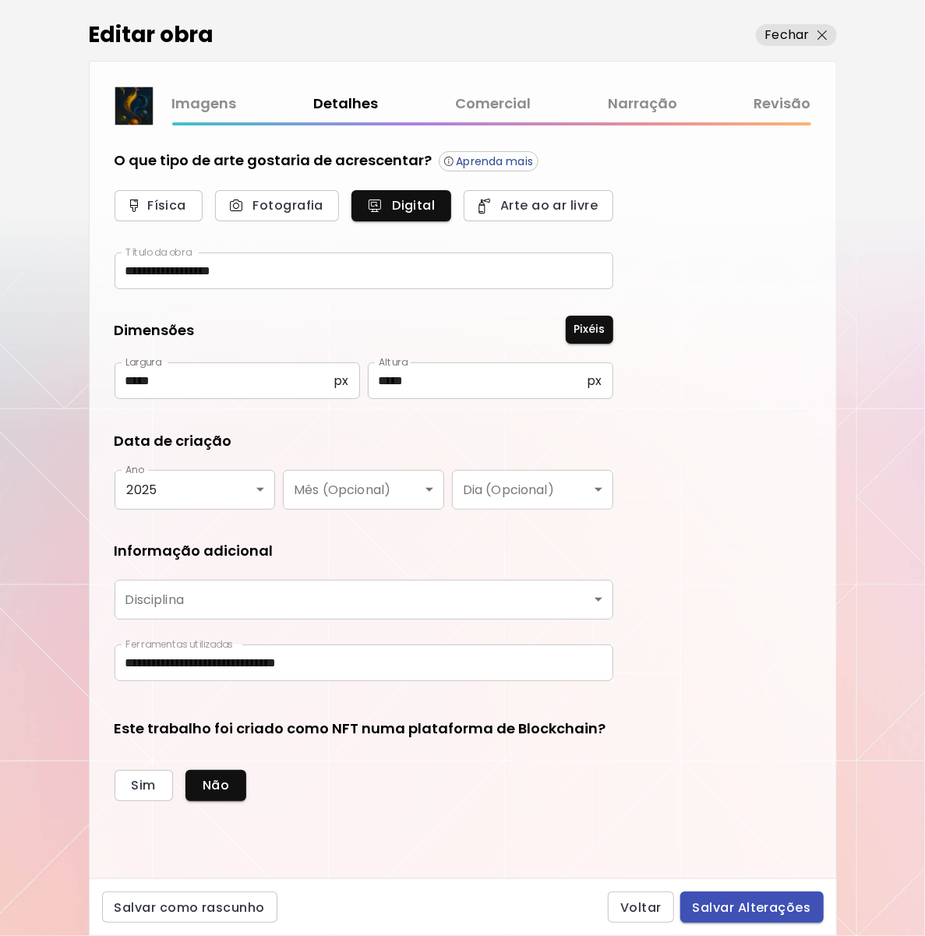
type input "**********"
click at [766, 911] on span "Salvar Alterações" at bounding box center [752, 907] width 118 height 16
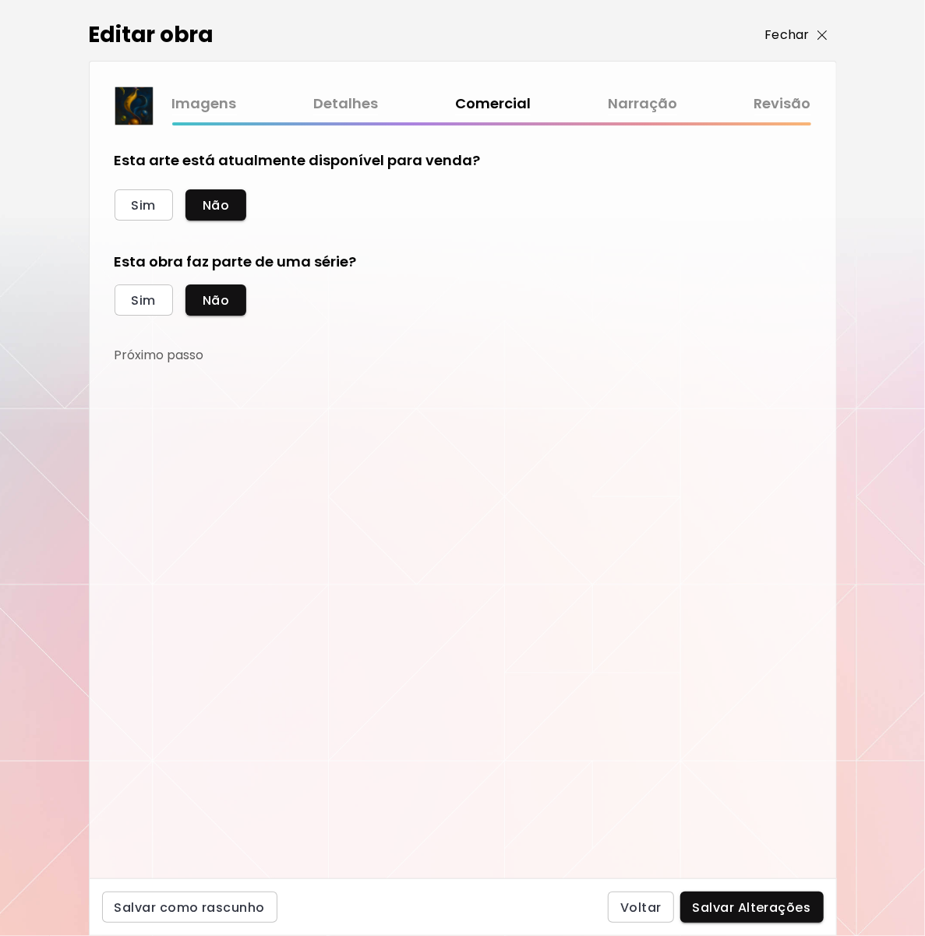
click at [789, 43] on p "Fechar" at bounding box center [787, 35] width 44 height 19
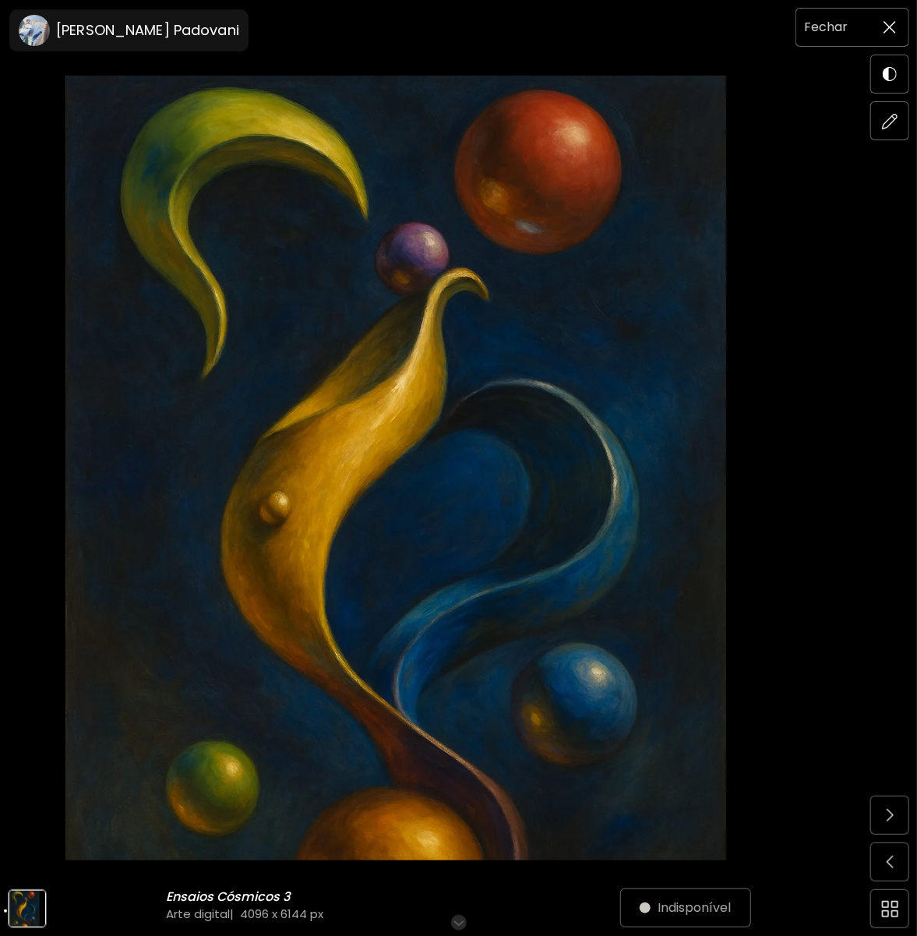
click at [882, 30] on span at bounding box center [889, 27] width 33 height 33
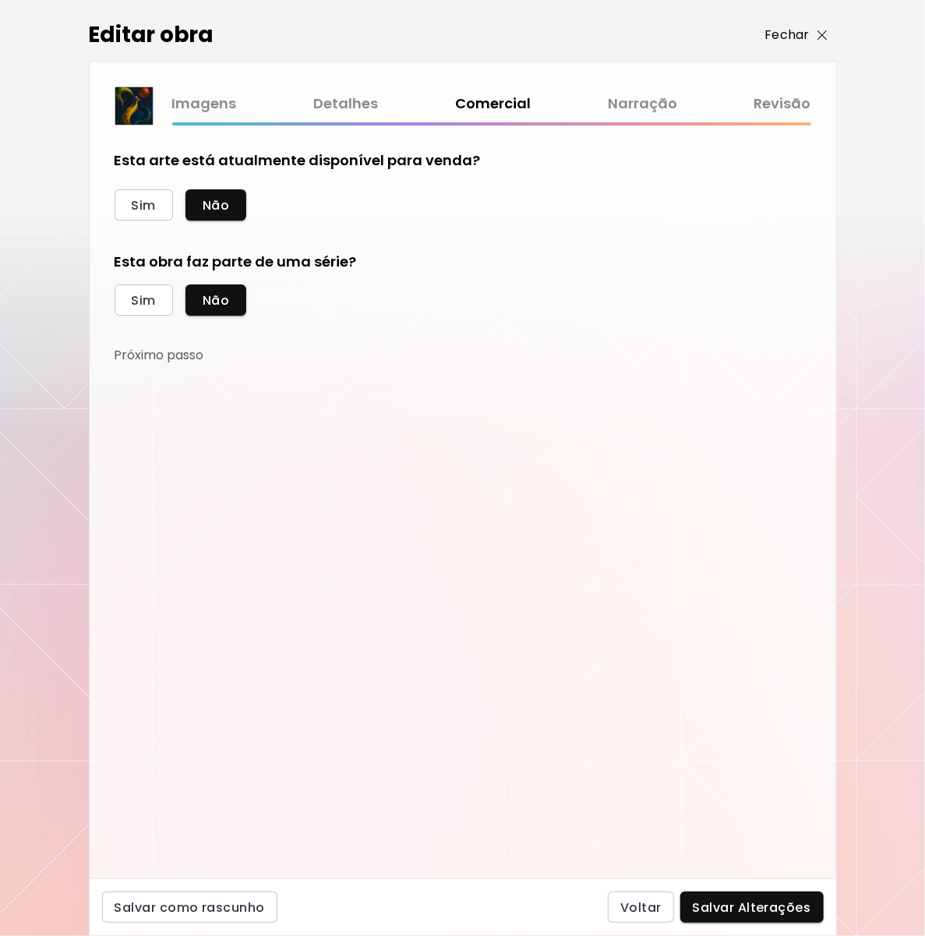
click at [800, 40] on p "Fechar" at bounding box center [787, 35] width 44 height 19
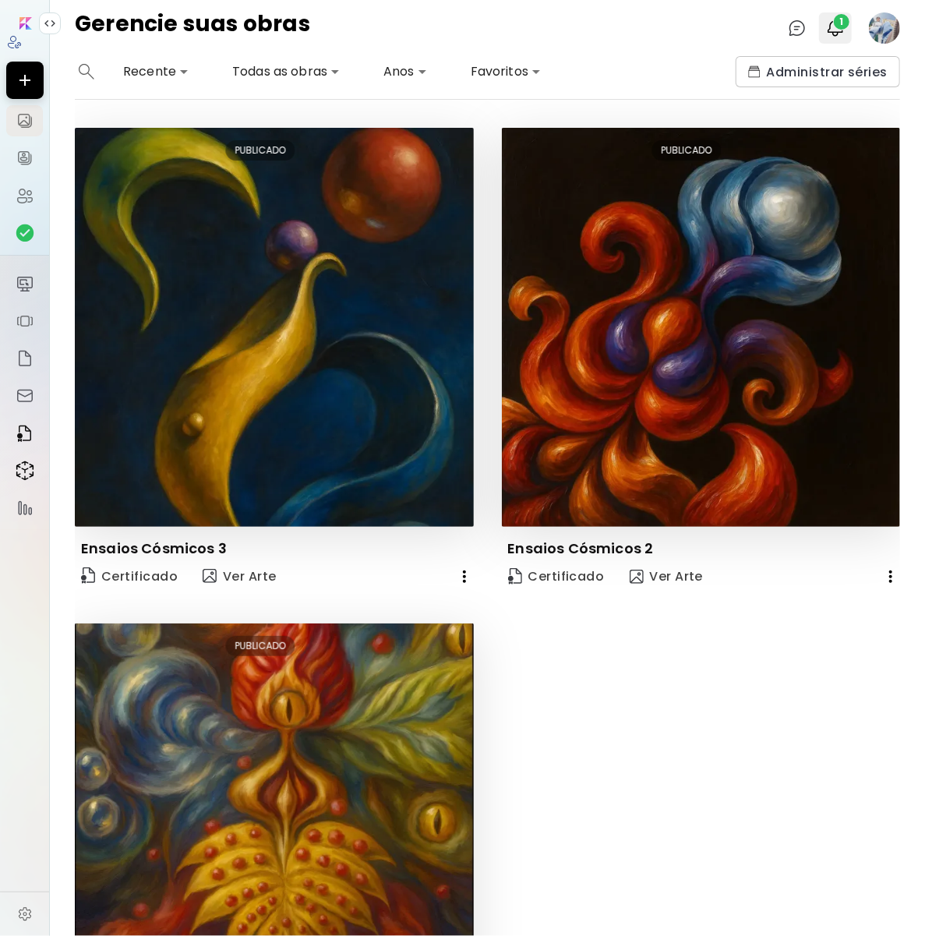
click at [833, 30] on img "button" at bounding box center [835, 28] width 19 height 19
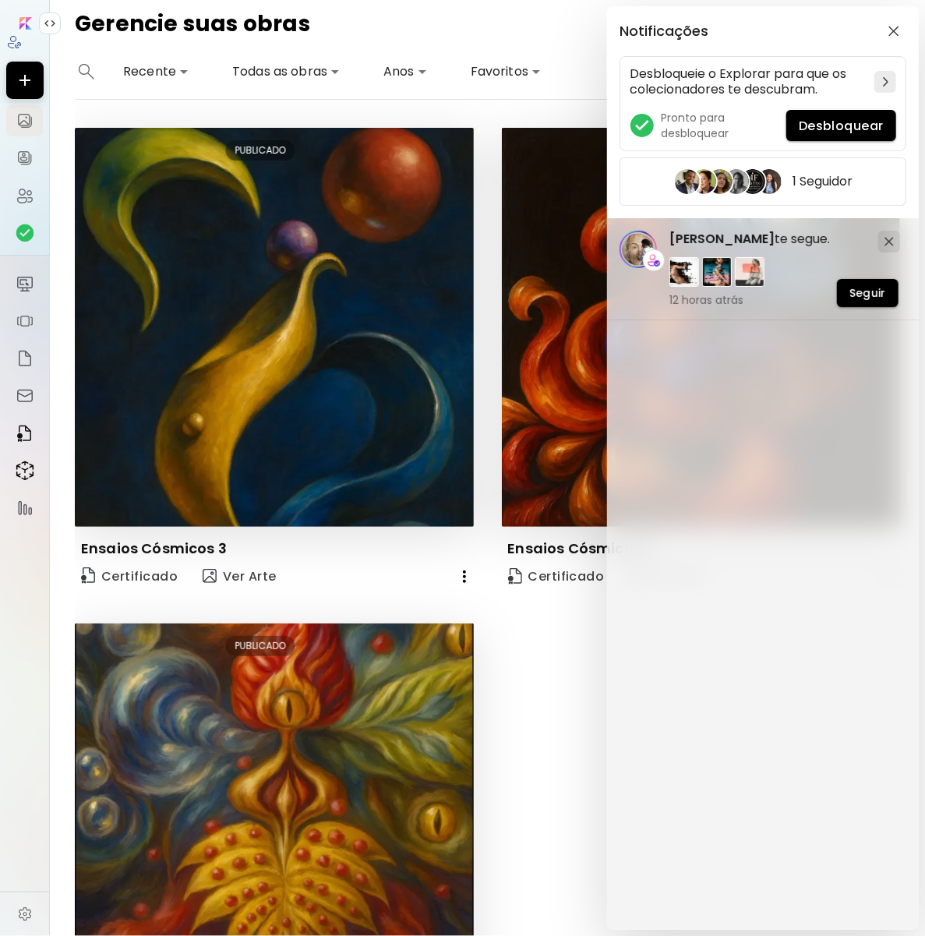
click at [236, 574] on div "Notificações Desbloqueie o Explorar para que os colecionadores te descubram. Pr…" at bounding box center [462, 468] width 925 height 936
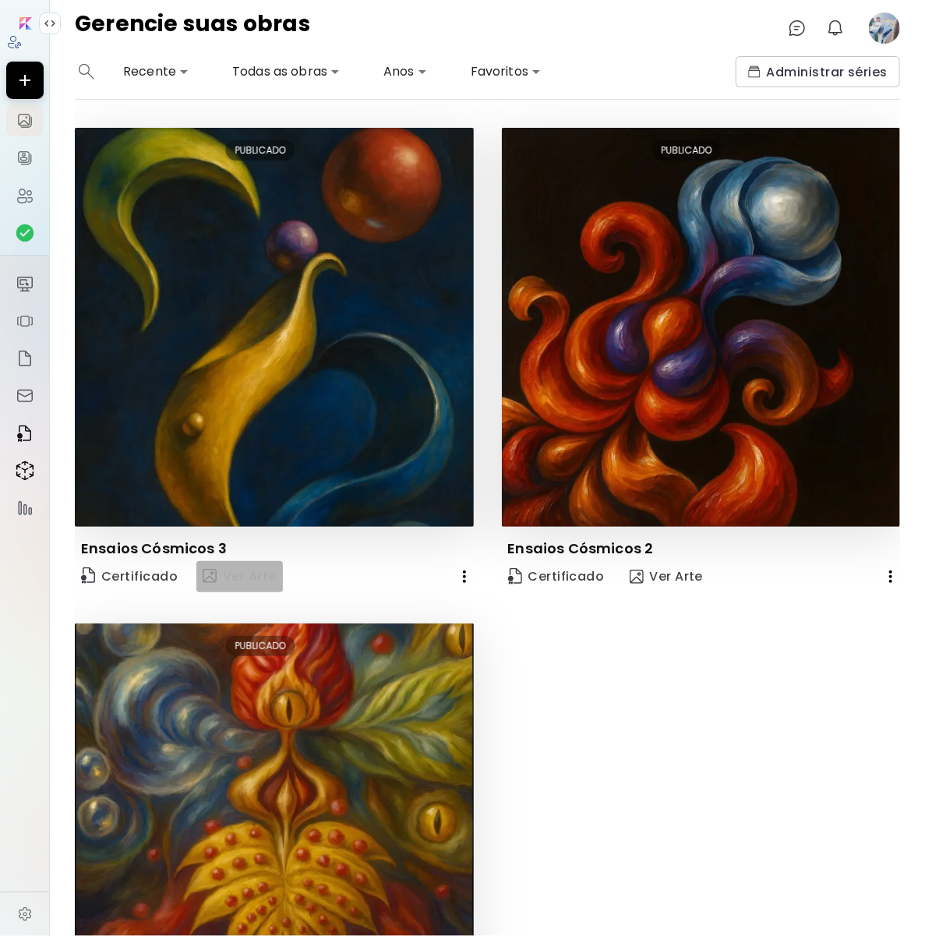
click at [237, 575] on span "Ver Arte" at bounding box center [240, 576] width 74 height 19
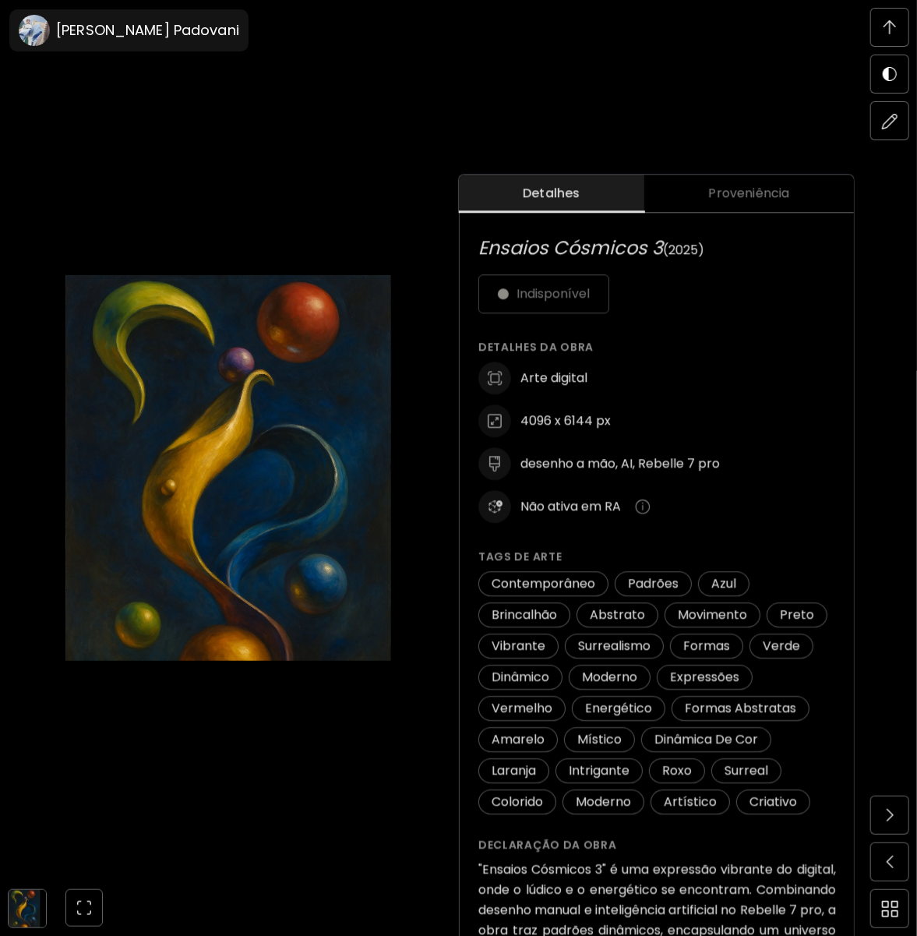
scroll to position [467, 0]
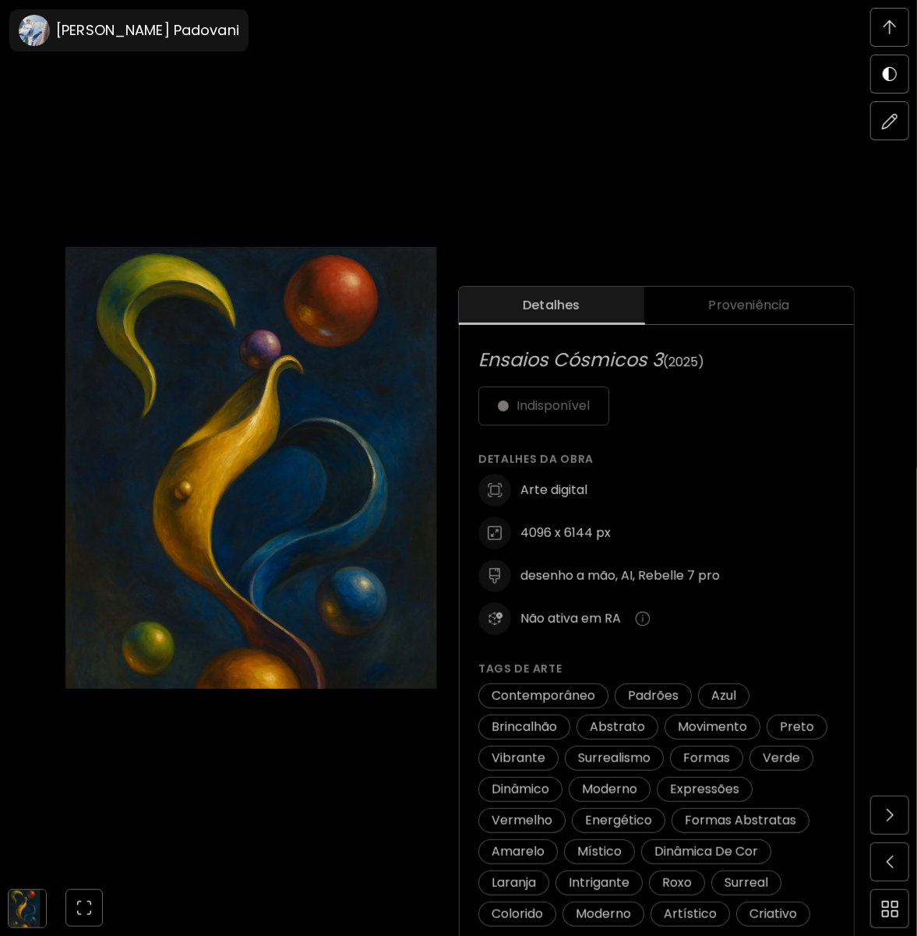
click at [749, 308] on span "Proveniência" at bounding box center [749, 305] width 191 height 19
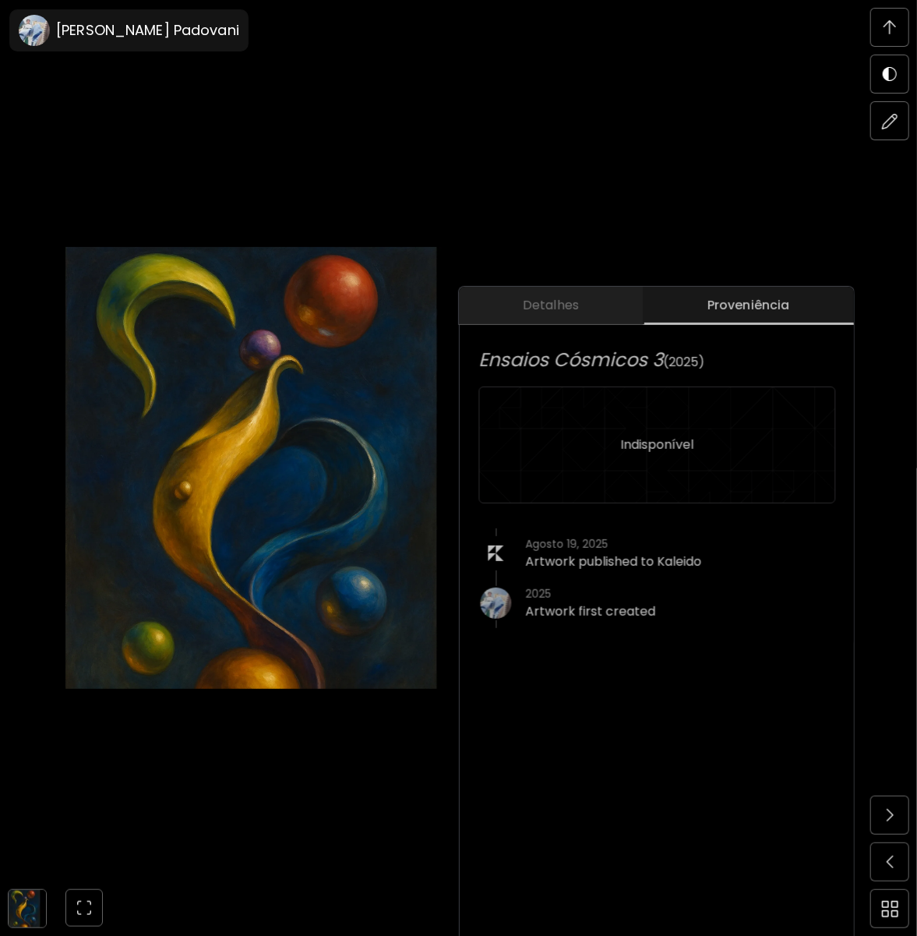
click at [569, 309] on span "Detalhes" at bounding box center [551, 305] width 166 height 19
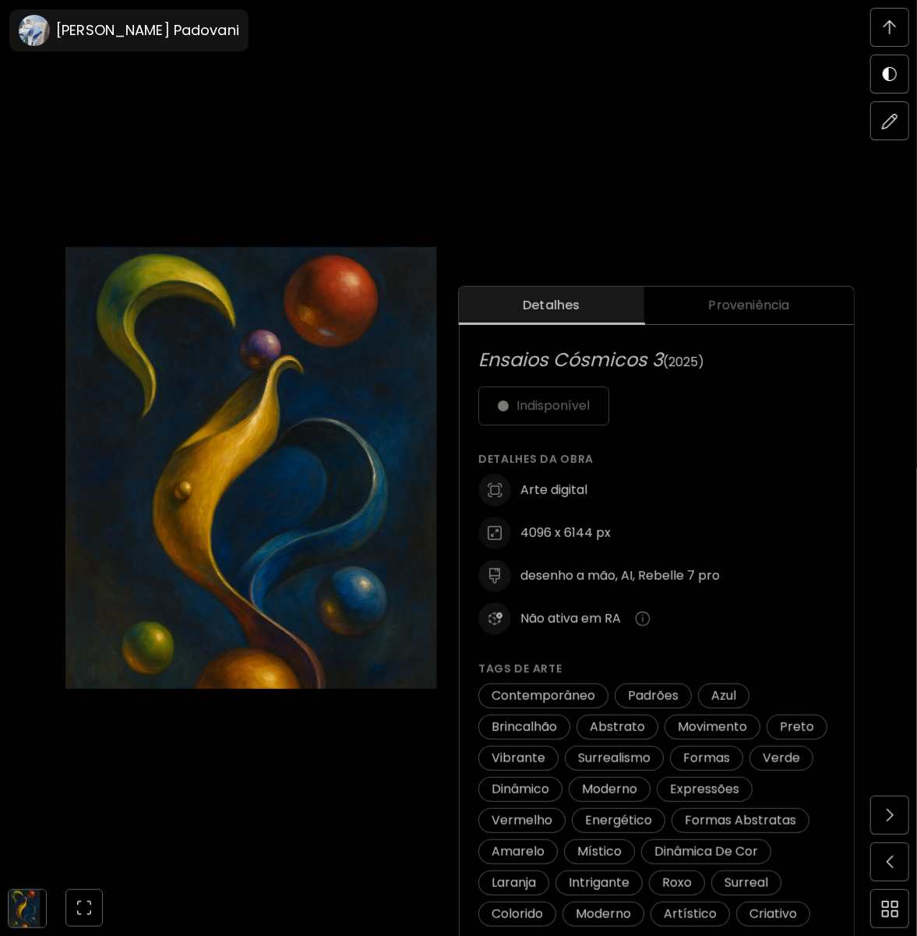
click at [186, 783] on img at bounding box center [286, 467] width 442 height 823
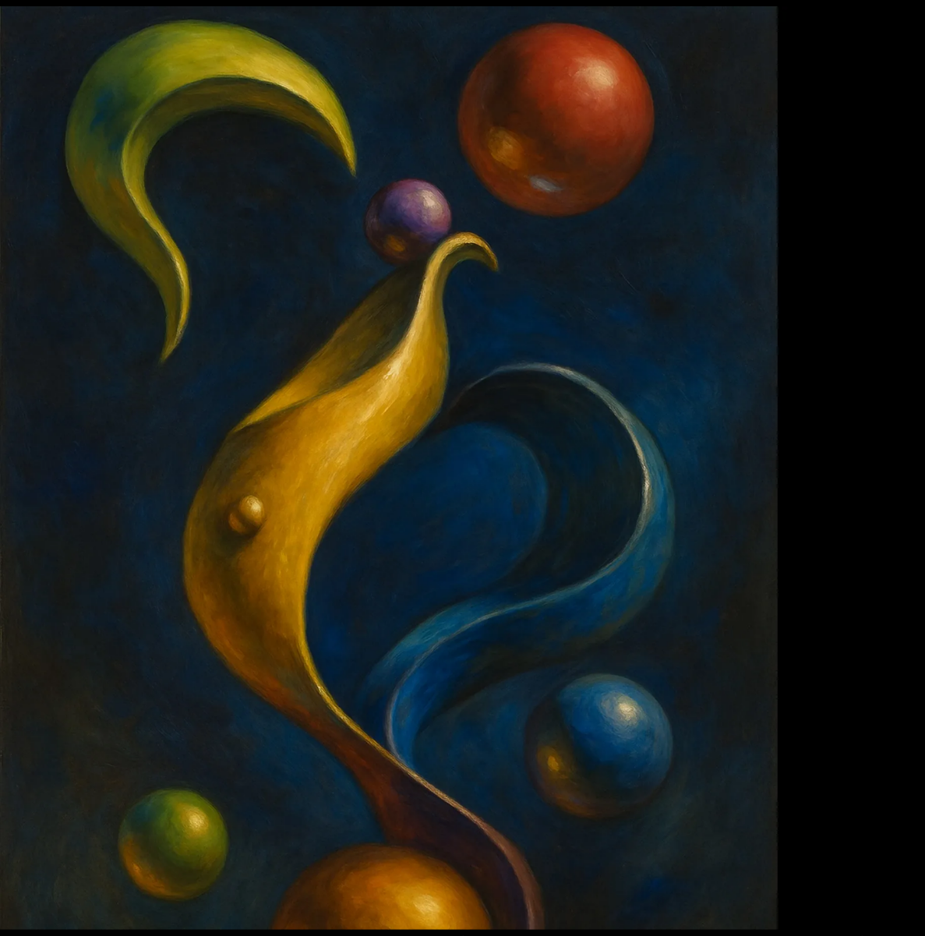
click at [230, 817] on img at bounding box center [462, 467] width 925 height 923
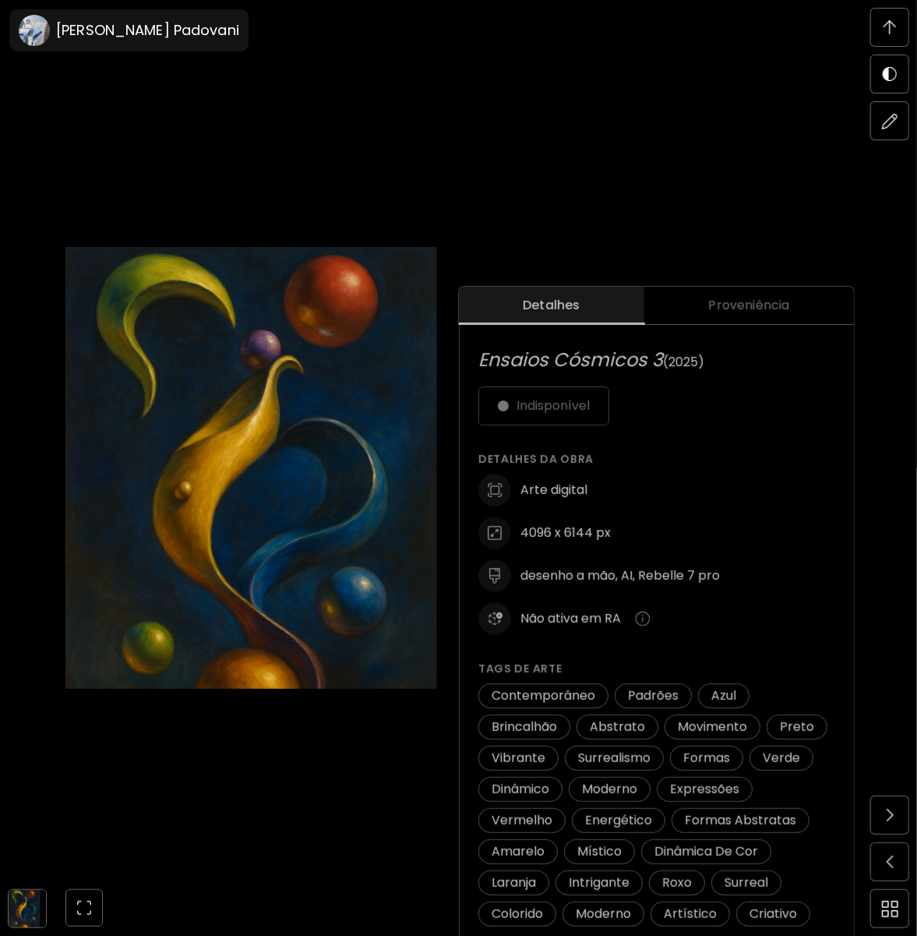
click at [86, 906] on div "Ensaios Cósmicos 3 Ensaios Cósmicos 3 Arte digital | 4096 x 6144 px" at bounding box center [220, 907] width 311 height 37
click at [86, 906] on img "button" at bounding box center [84, 907] width 19 height 19
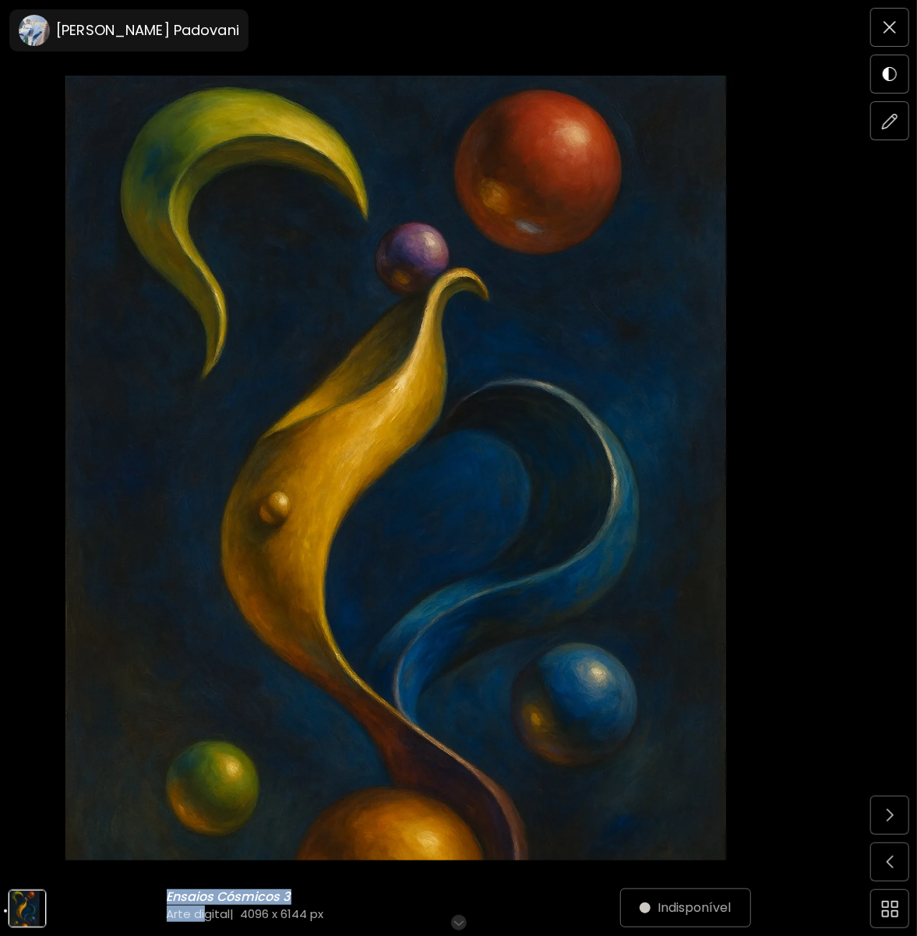
click at [30, 910] on img at bounding box center [27, 908] width 36 height 36
click at [524, 901] on div "Ensaios Cósmicos 3 Ensaios Cósmicos 3 Arte digital | 4096 x 6144 px" at bounding box center [393, 905] width 453 height 33
click at [457, 920] on h6 "Role para mais" at bounding box center [458, 922] width 80 height 12
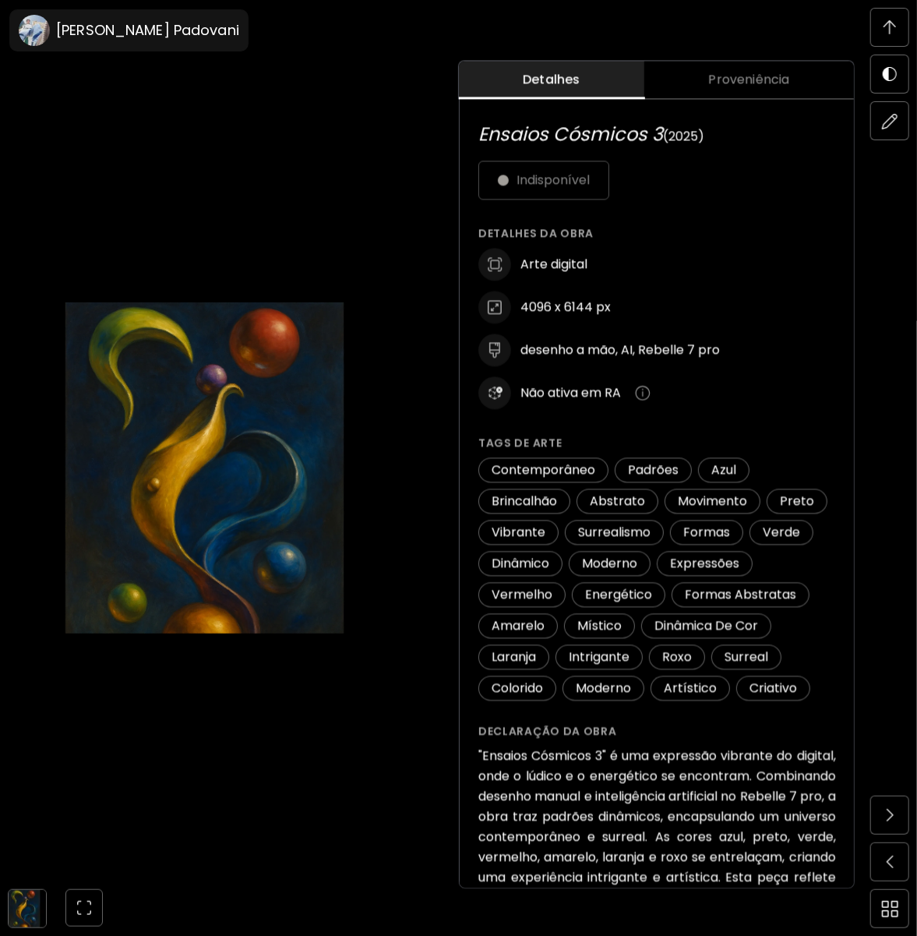
scroll to position [817, 0]
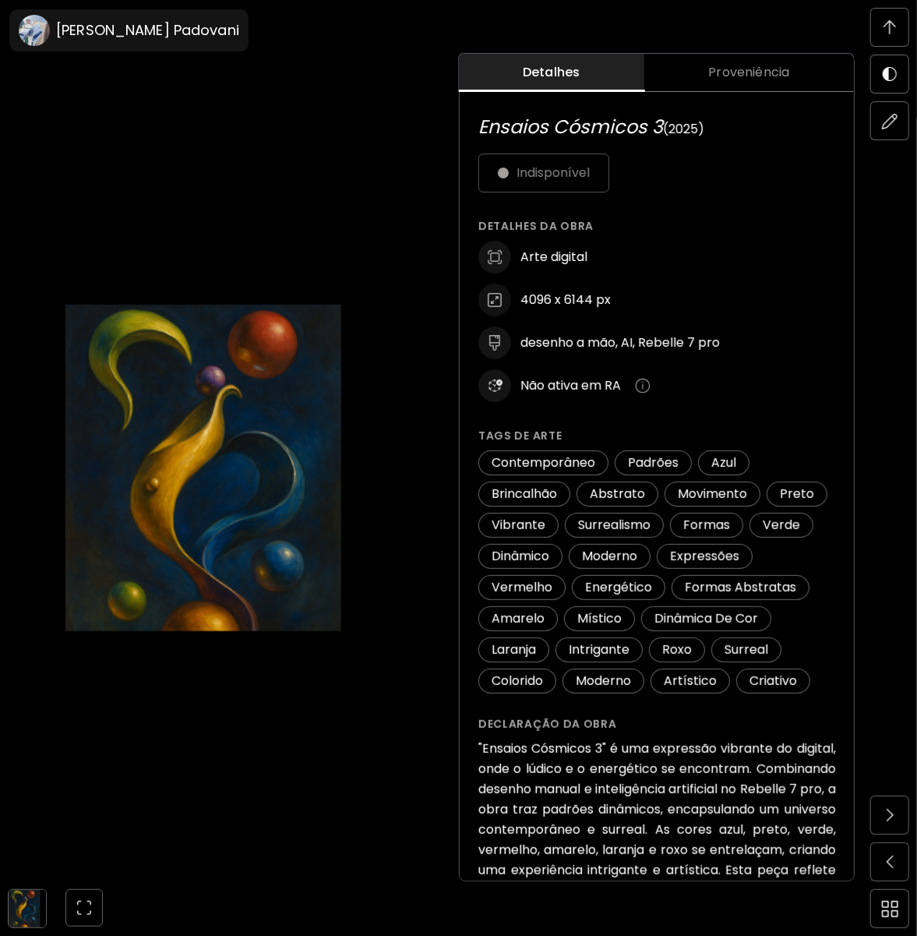
click at [40, 913] on img at bounding box center [27, 908] width 37 height 37
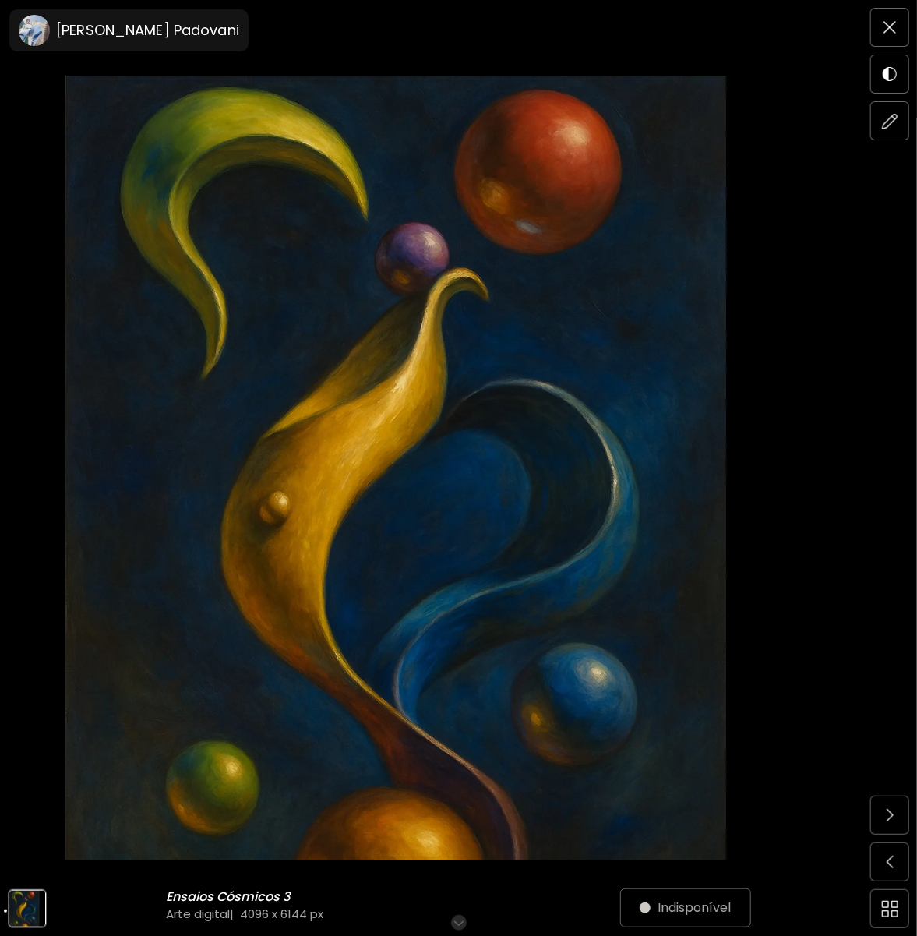
scroll to position [0, 0]
click at [904, 27] on span at bounding box center [889, 27] width 33 height 33
click at [887, 30] on img at bounding box center [889, 27] width 12 height 12
click at [892, 36] on span at bounding box center [889, 27] width 33 height 33
click at [890, 37] on span at bounding box center [889, 27] width 33 height 33
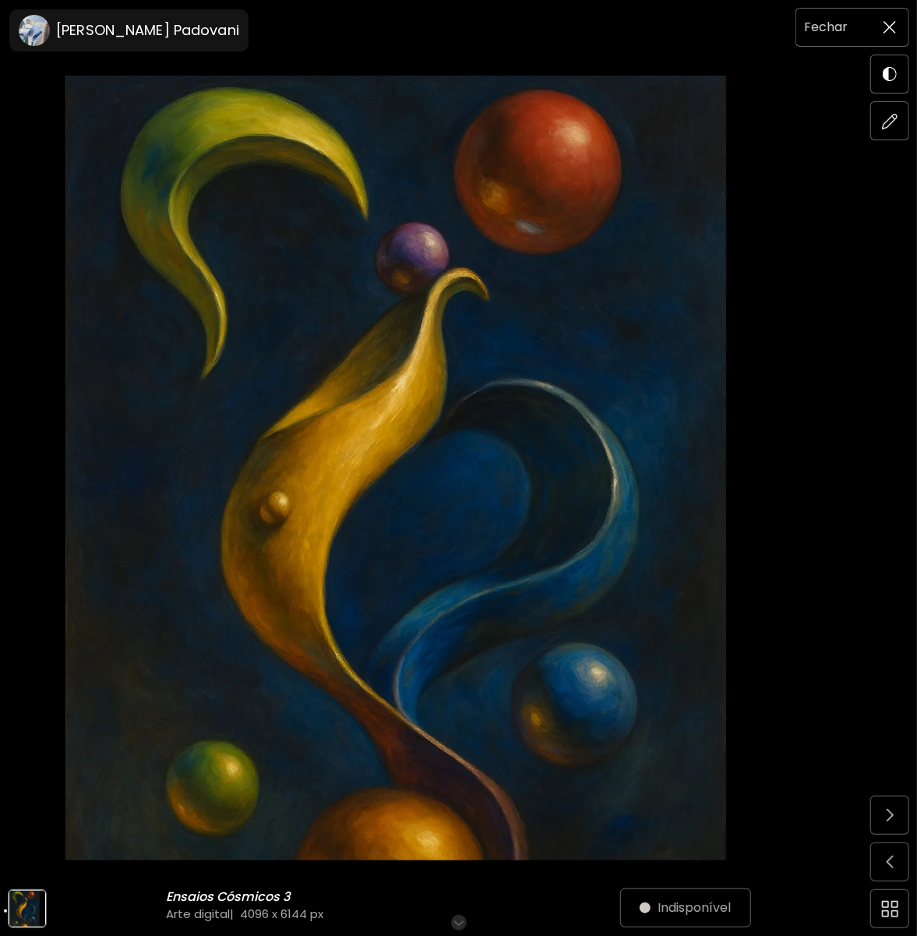
click at [827, 29] on h6 "Fechar" at bounding box center [826, 27] width 44 height 20
click at [884, 26] on img at bounding box center [889, 27] width 12 height 12
click at [892, 30] on img at bounding box center [889, 27] width 12 height 12
click at [900, 26] on span at bounding box center [889, 27] width 33 height 33
click at [883, 25] on span at bounding box center [889, 27] width 33 height 33
